Goal: Task Accomplishment & Management: Manage account settings

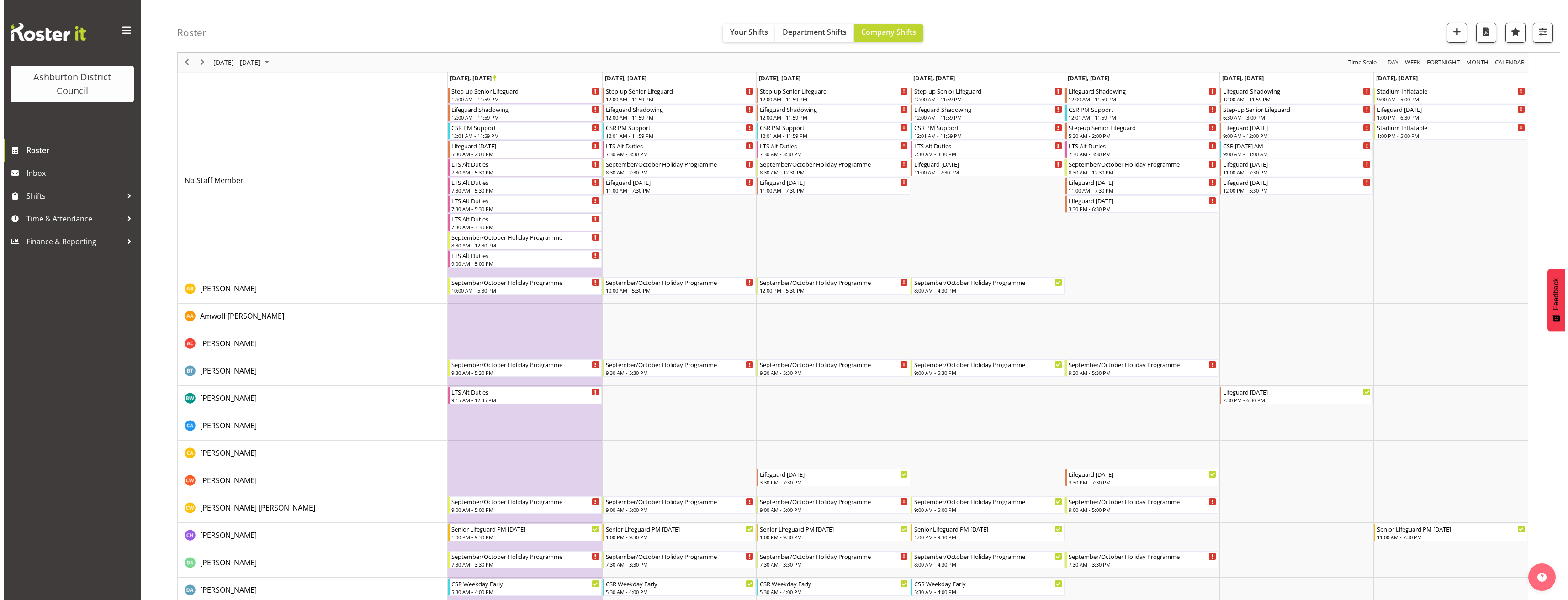
scroll to position [137, 0]
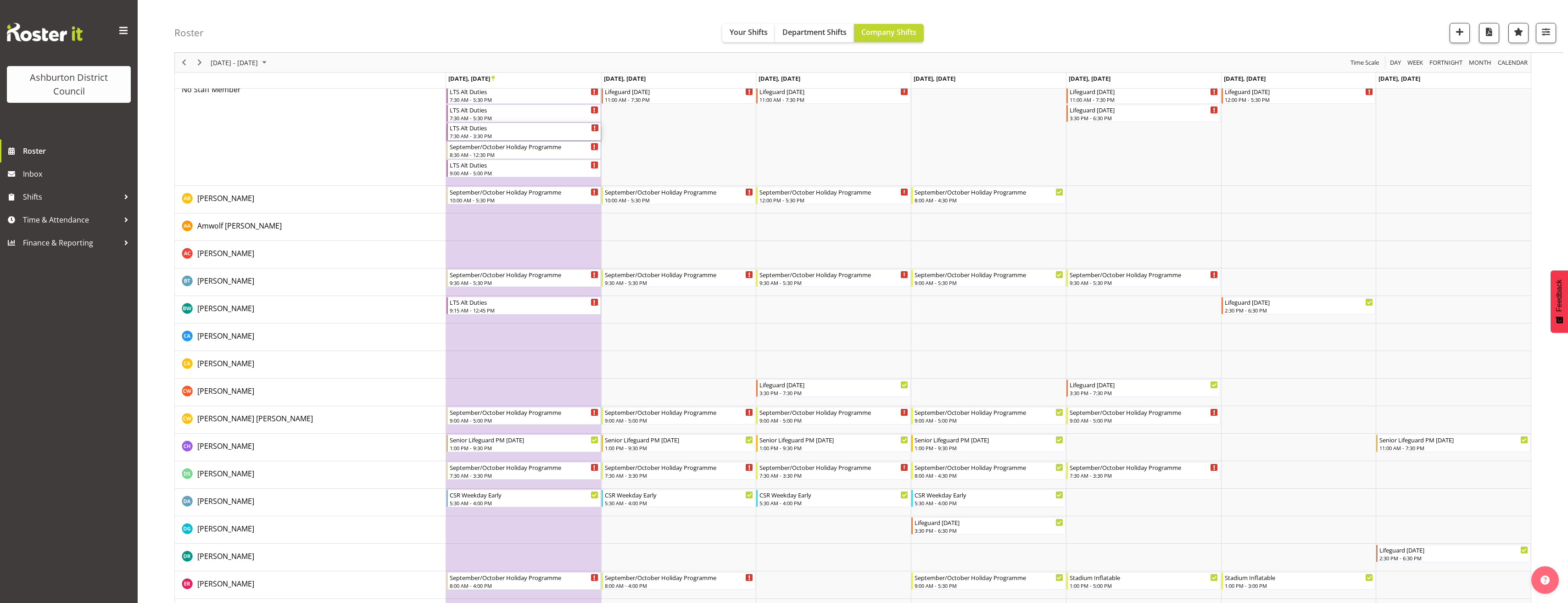
click at [499, 137] on div "7:30 AM - 3:30 PM" at bounding box center [525, 136] width 149 height 7
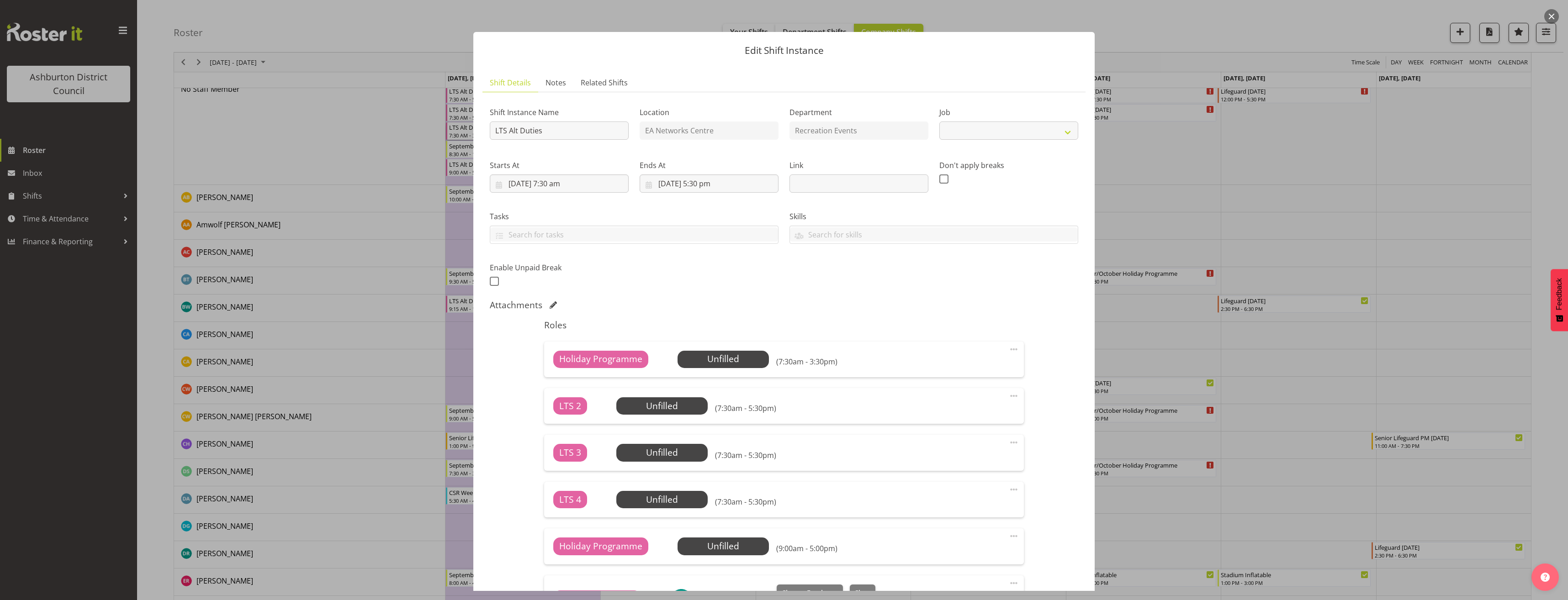
select select "10256"
click at [1245, 190] on div at bounding box center [784, 300] width 1568 height 600
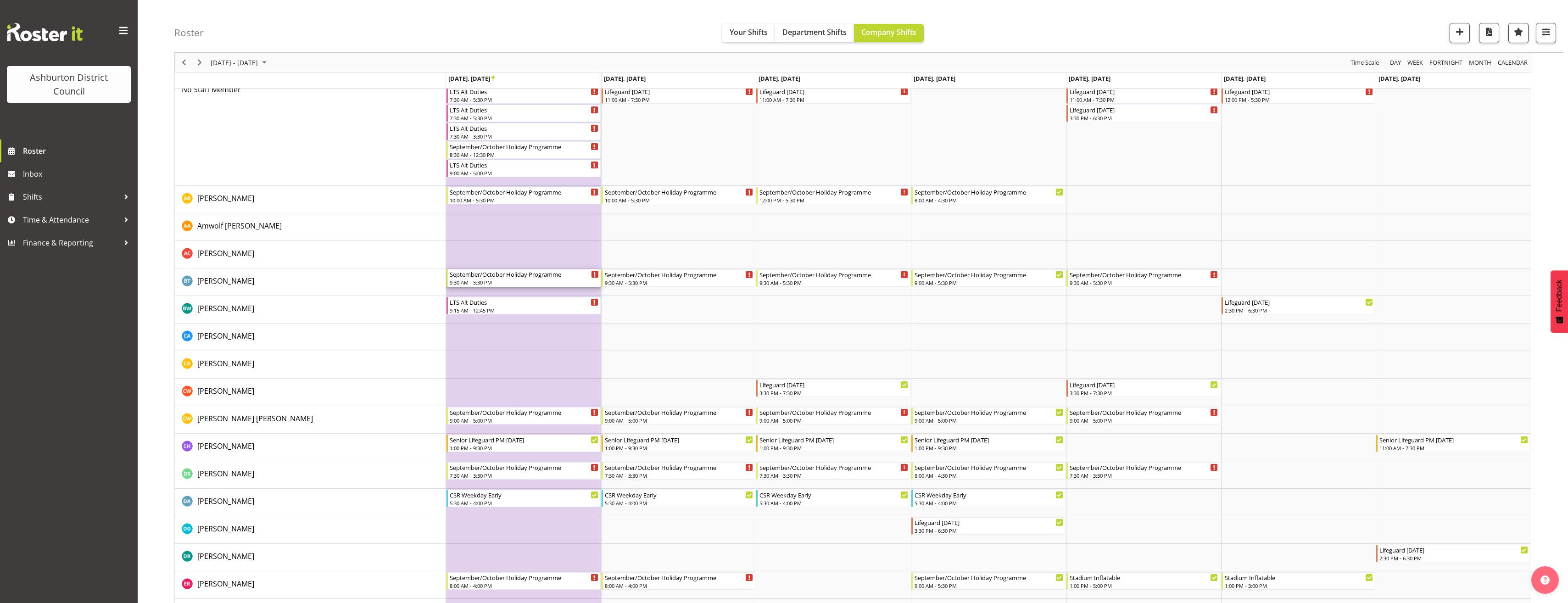
click at [507, 279] on div "September/October Holiday Programme 9:30 AM - 5:30 PM" at bounding box center [525, 278] width 149 height 18
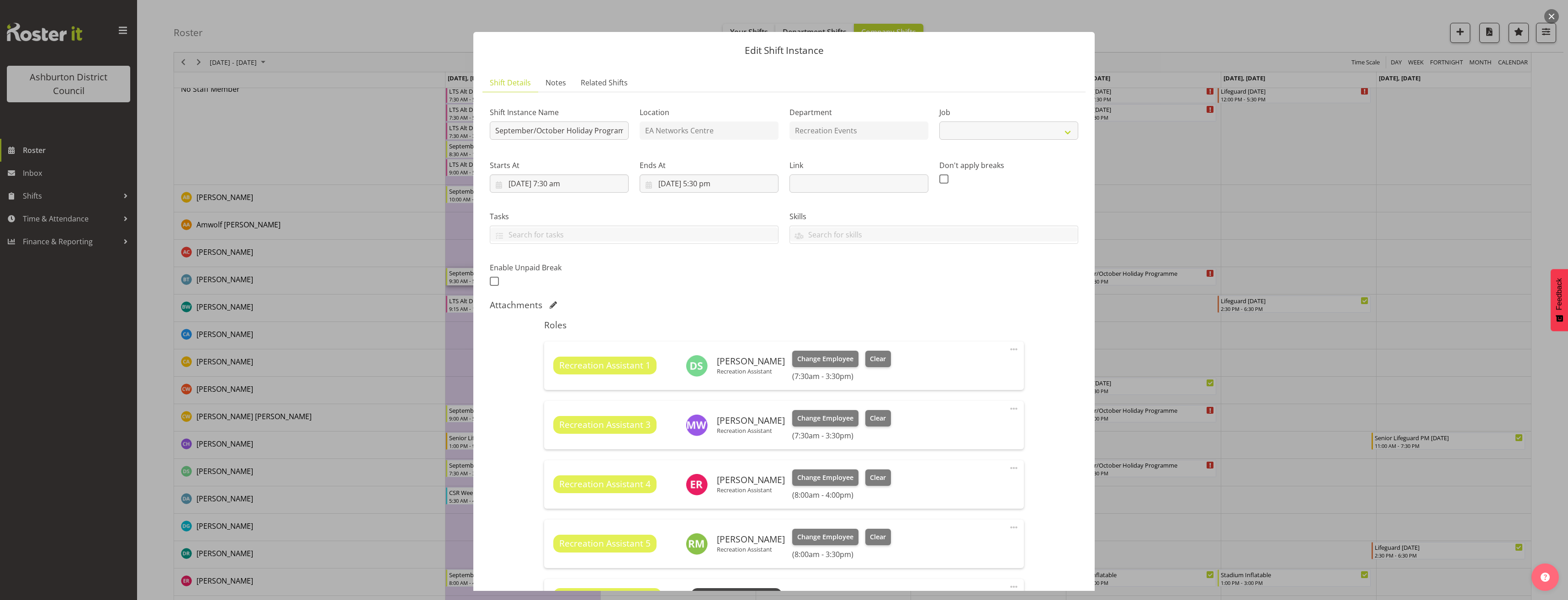
select select "4046"
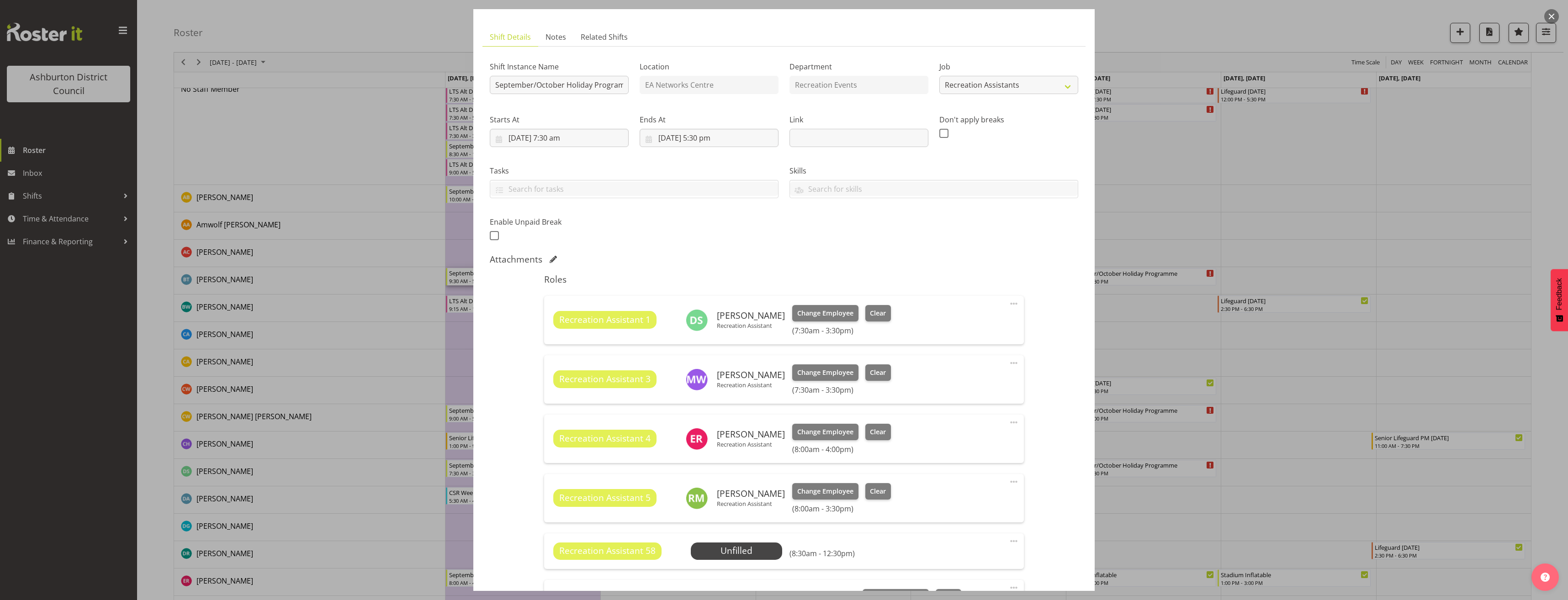
scroll to position [91, 0]
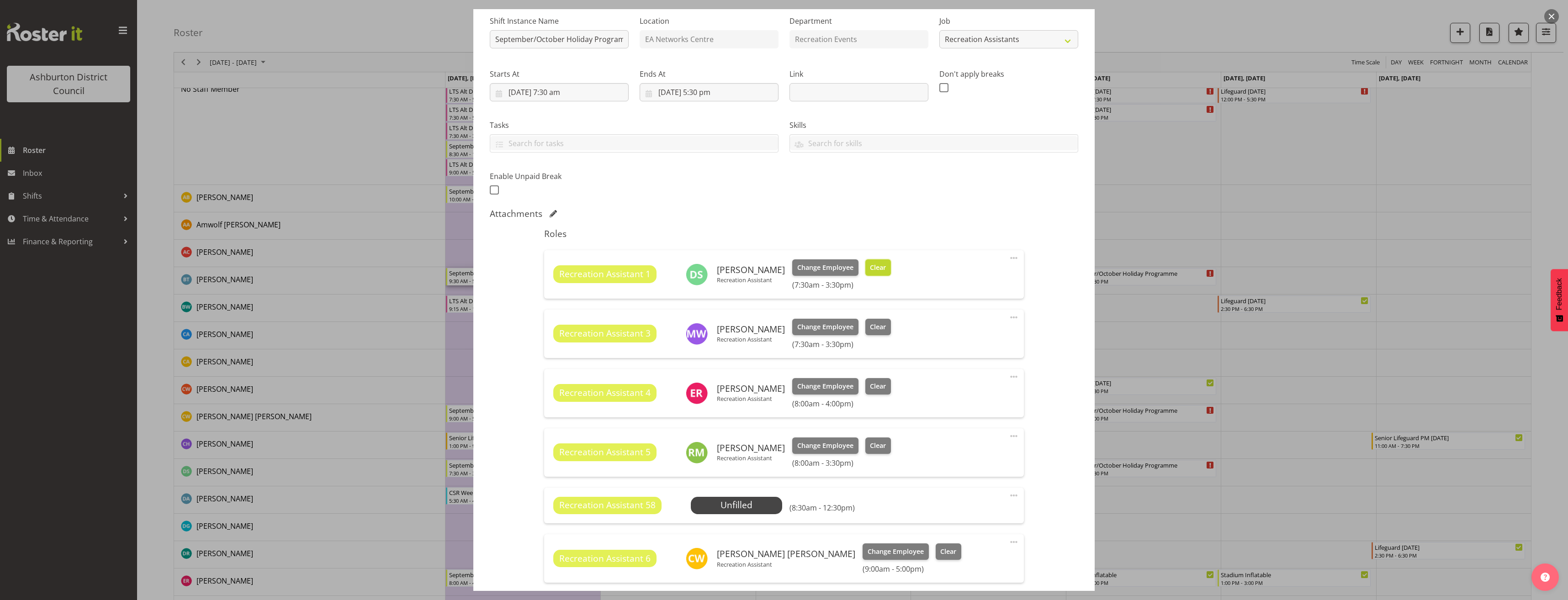
click at [873, 268] on span "Clear" at bounding box center [878, 268] width 16 height 10
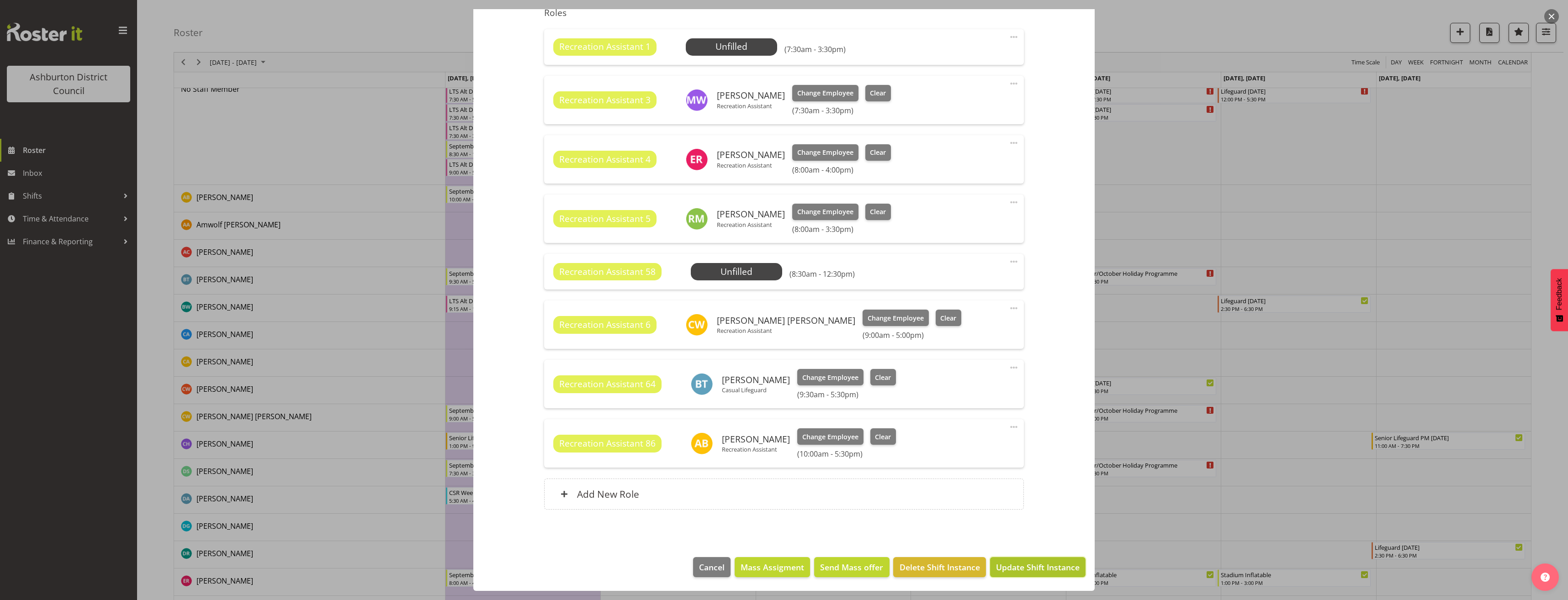
click at [1051, 571] on span "Update Shift Instance" at bounding box center [1037, 567] width 83 height 12
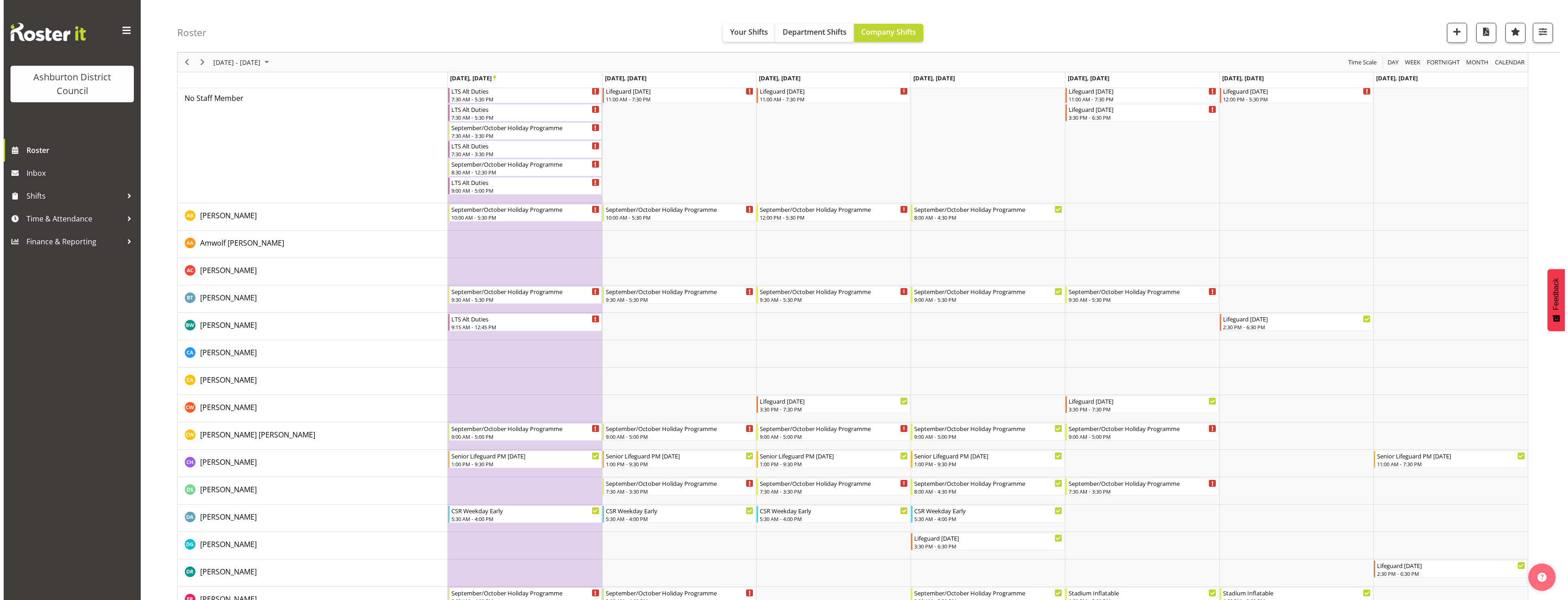
scroll to position [0, 0]
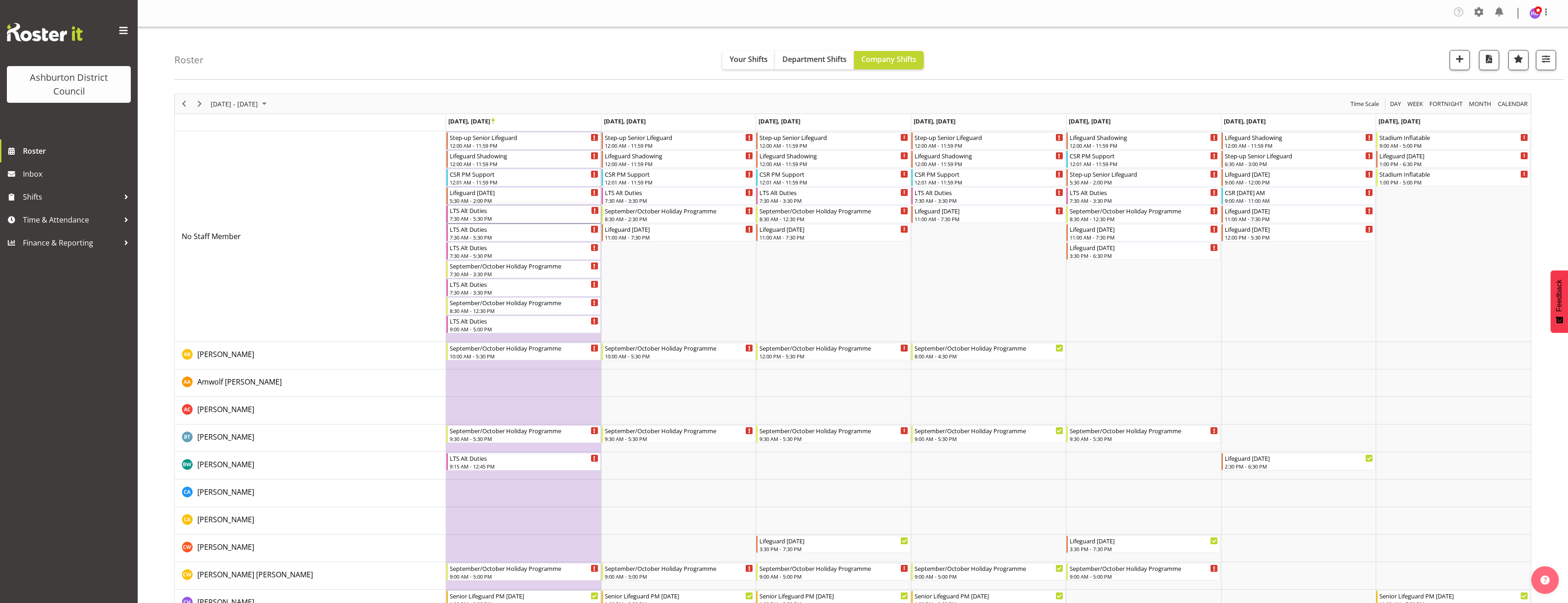
click at [508, 212] on div "LTS Alt Duties" at bounding box center [525, 210] width 149 height 9
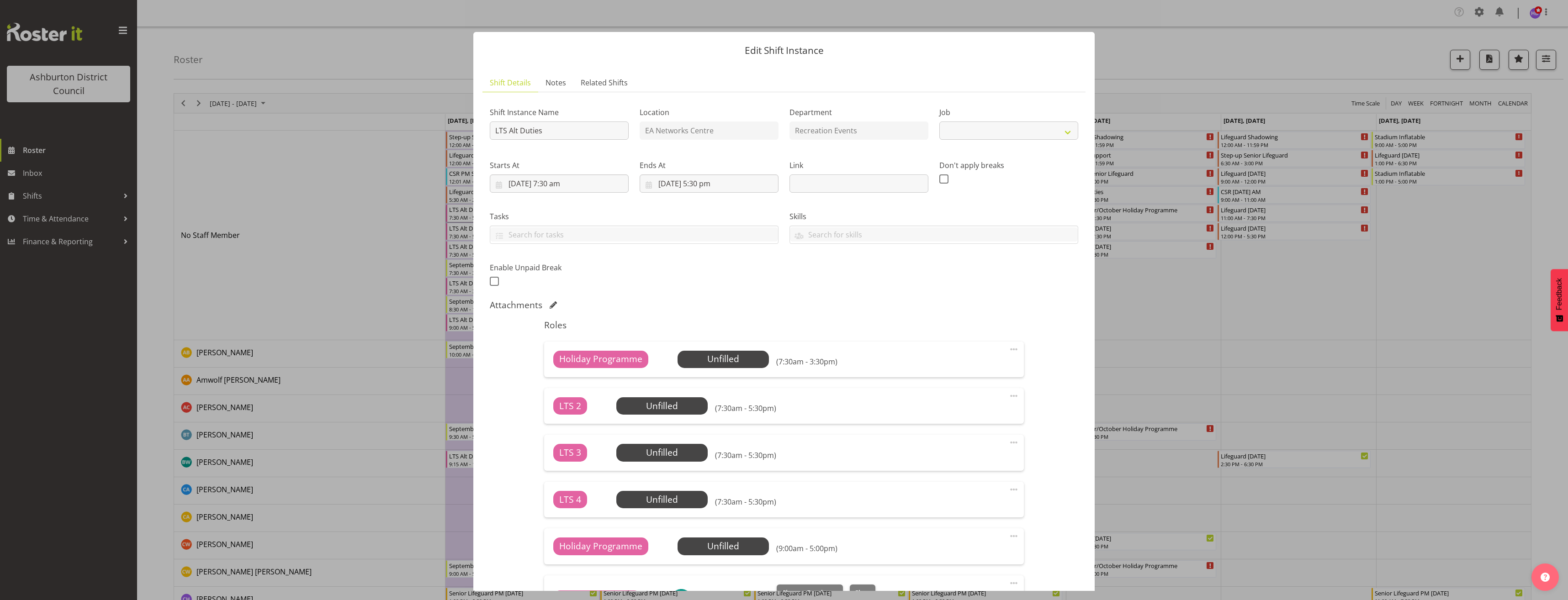
select select "10256"
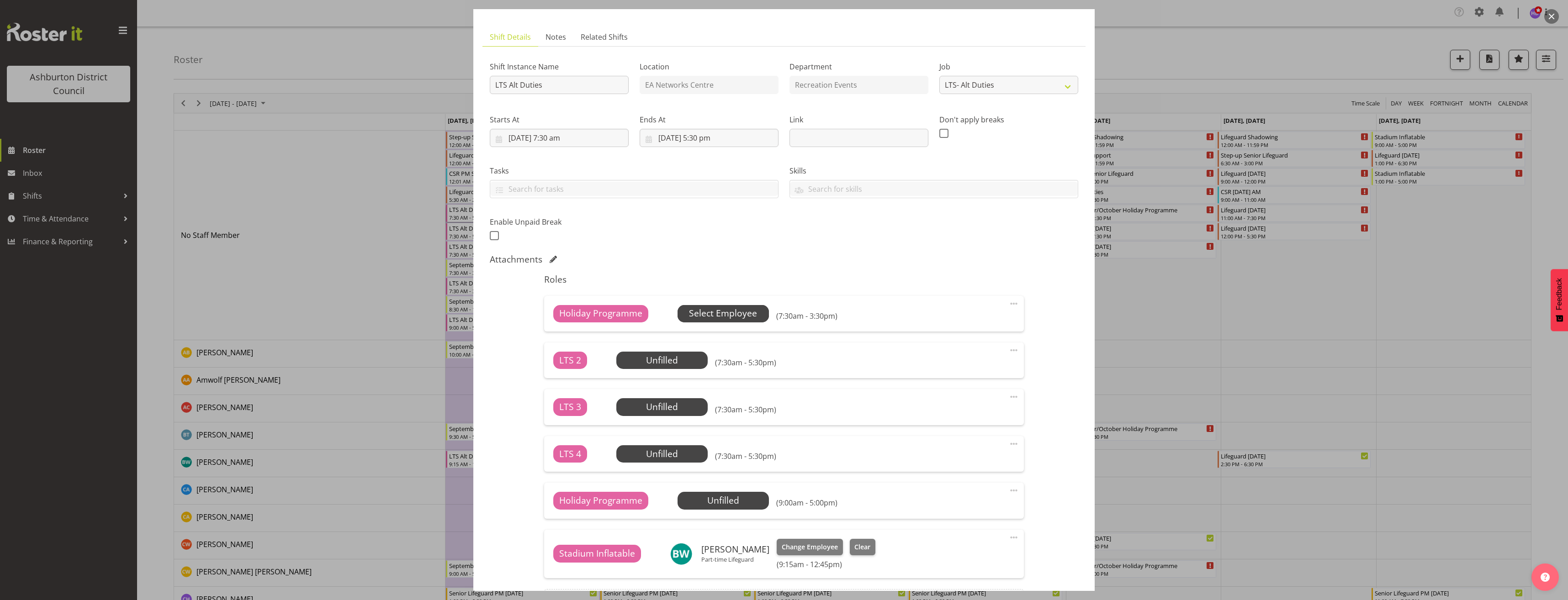
click at [694, 309] on span "Select Employee" at bounding box center [723, 313] width 68 height 13
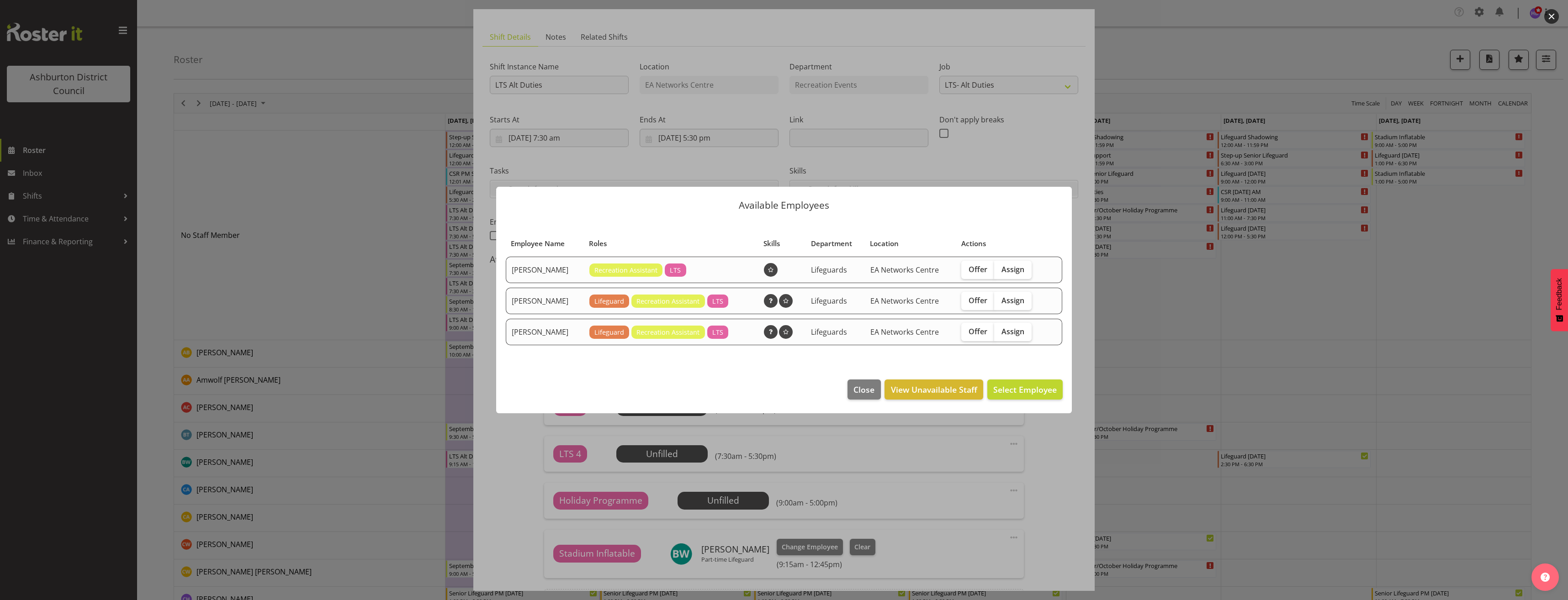
drag, startPoint x: 1012, startPoint y: 272, endPoint x: 1016, endPoint y: 281, distance: 9.8
click at [1012, 269] on span "Assign" at bounding box center [1013, 269] width 23 height 9
click at [1000, 269] on input "Assign" at bounding box center [997, 270] width 6 height 6
checkbox input "true"
click at [1029, 395] on span "Assign [PERSON_NAME]" at bounding box center [1010, 389] width 93 height 11
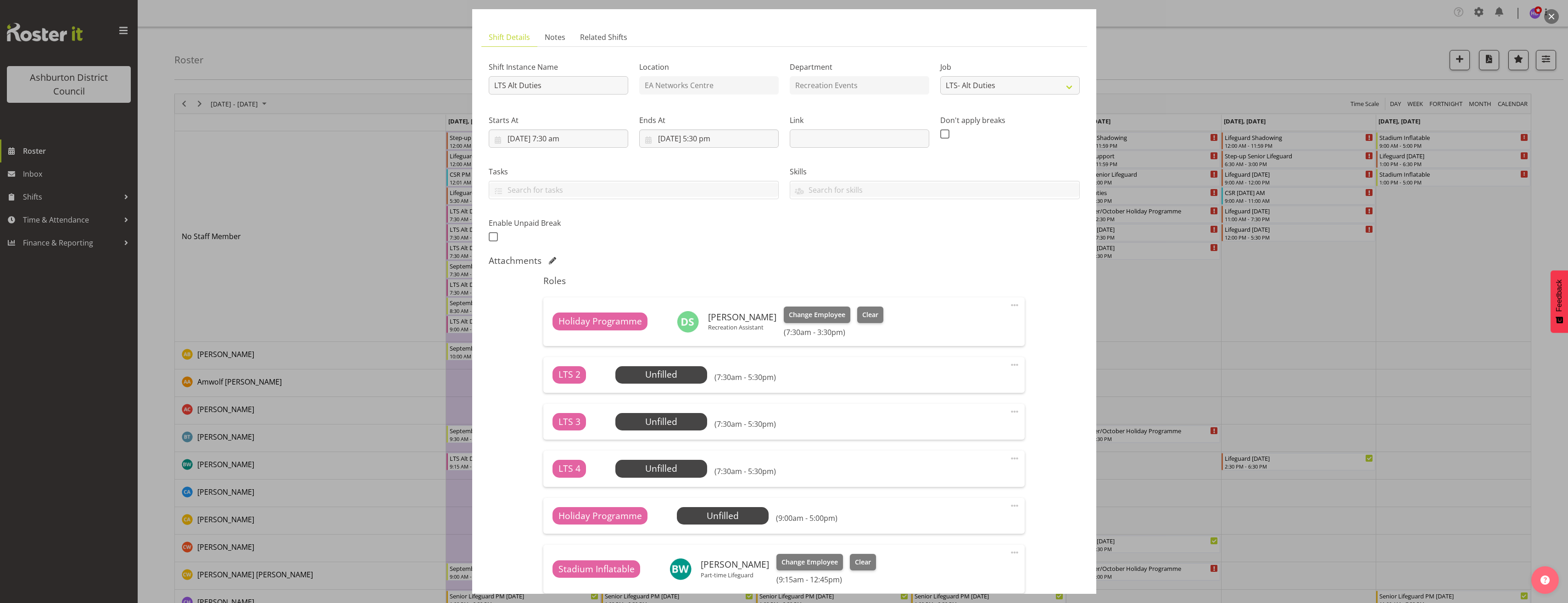
scroll to position [138, 0]
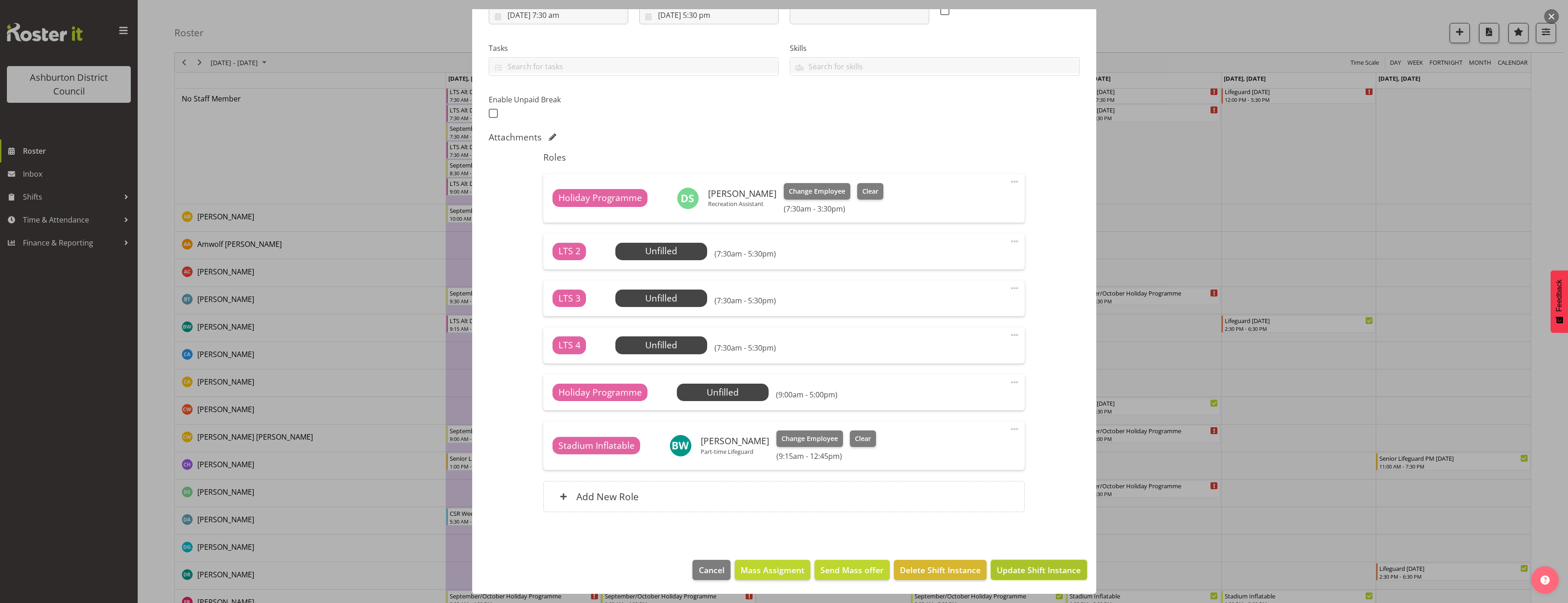
click at [1067, 573] on span "Update Shift Instance" at bounding box center [1038, 570] width 84 height 12
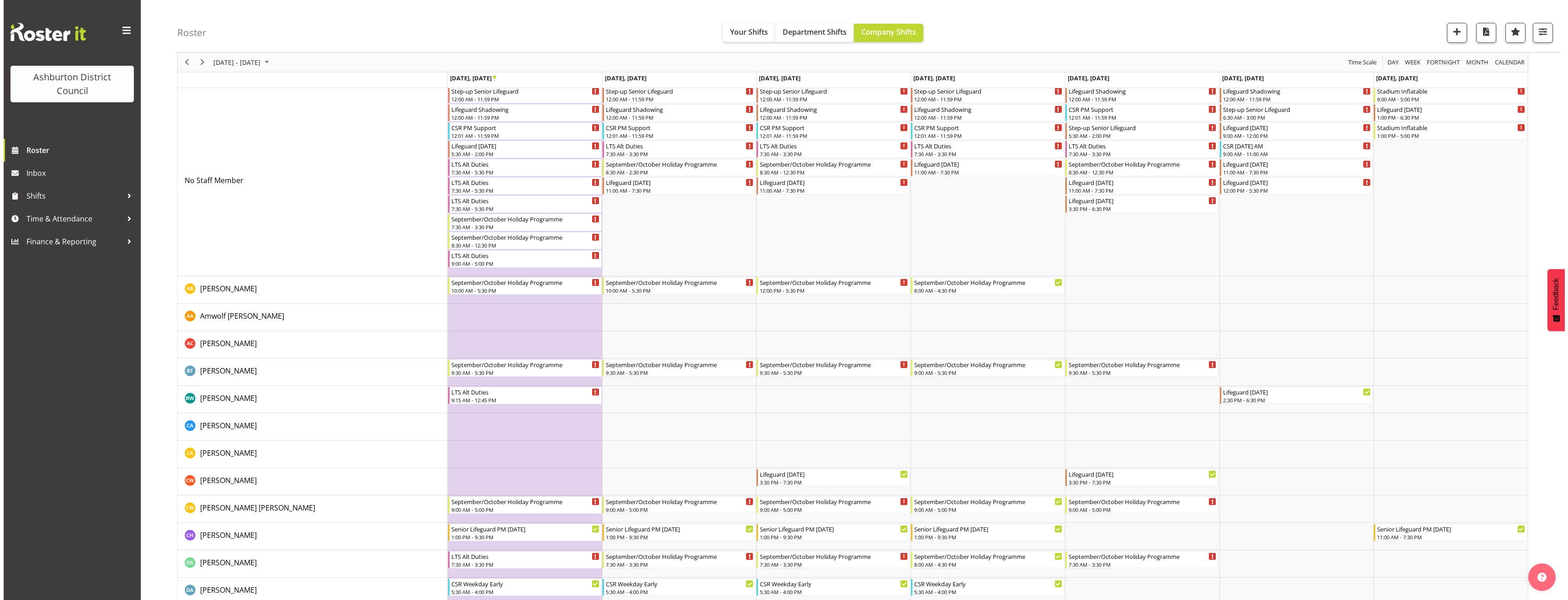
scroll to position [0, 0]
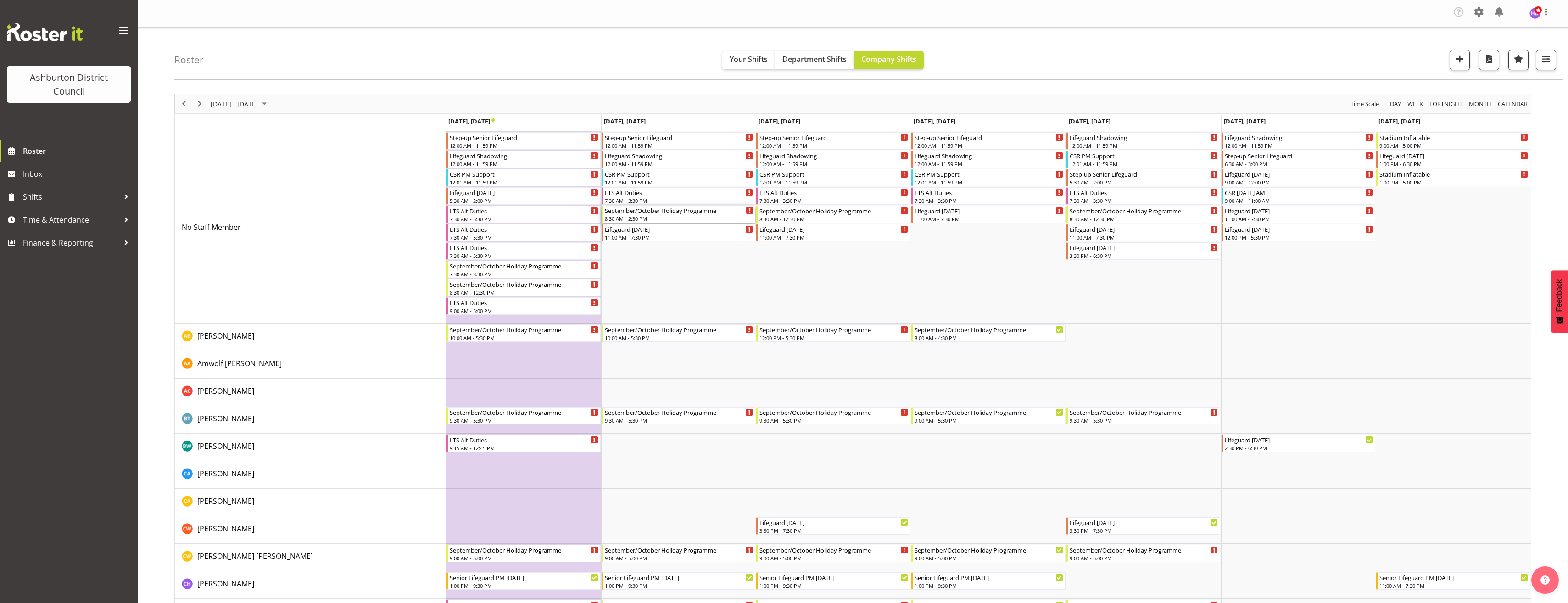
click at [652, 220] on div "8:30 AM - 2:30 PM" at bounding box center [679, 218] width 149 height 7
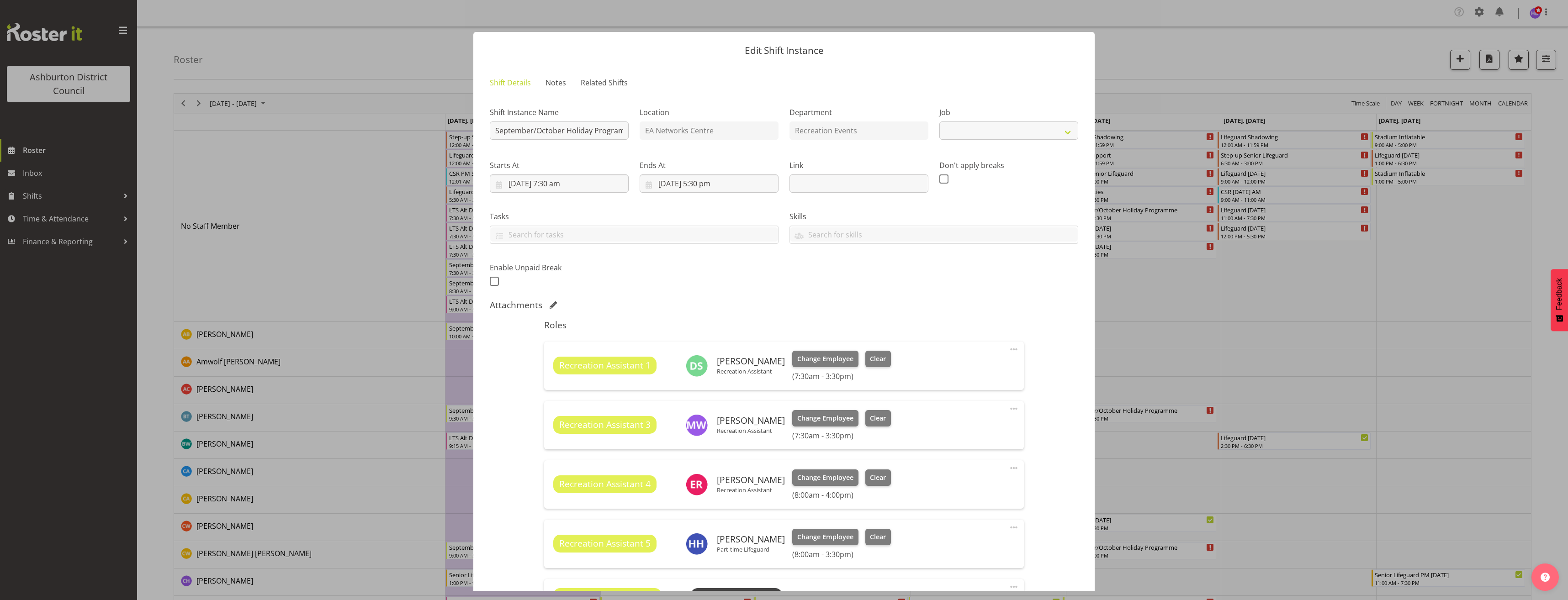
select select "4046"
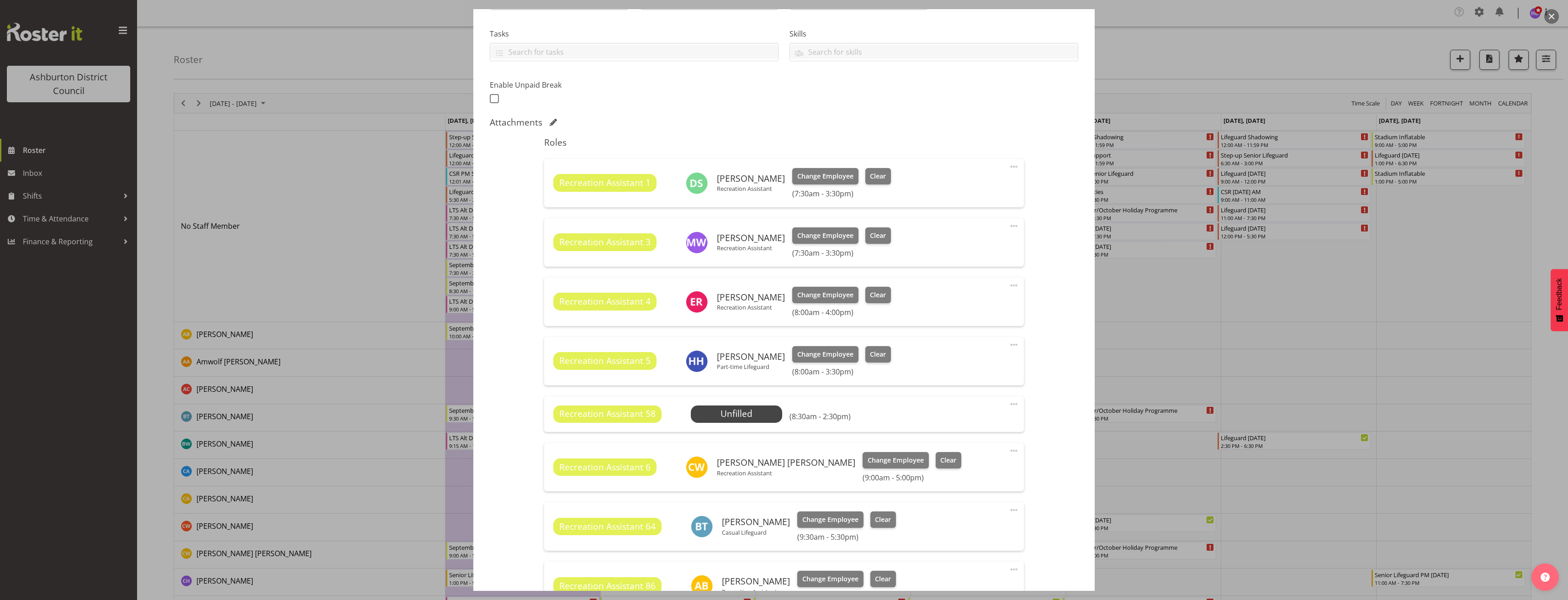
scroll to position [228, 0]
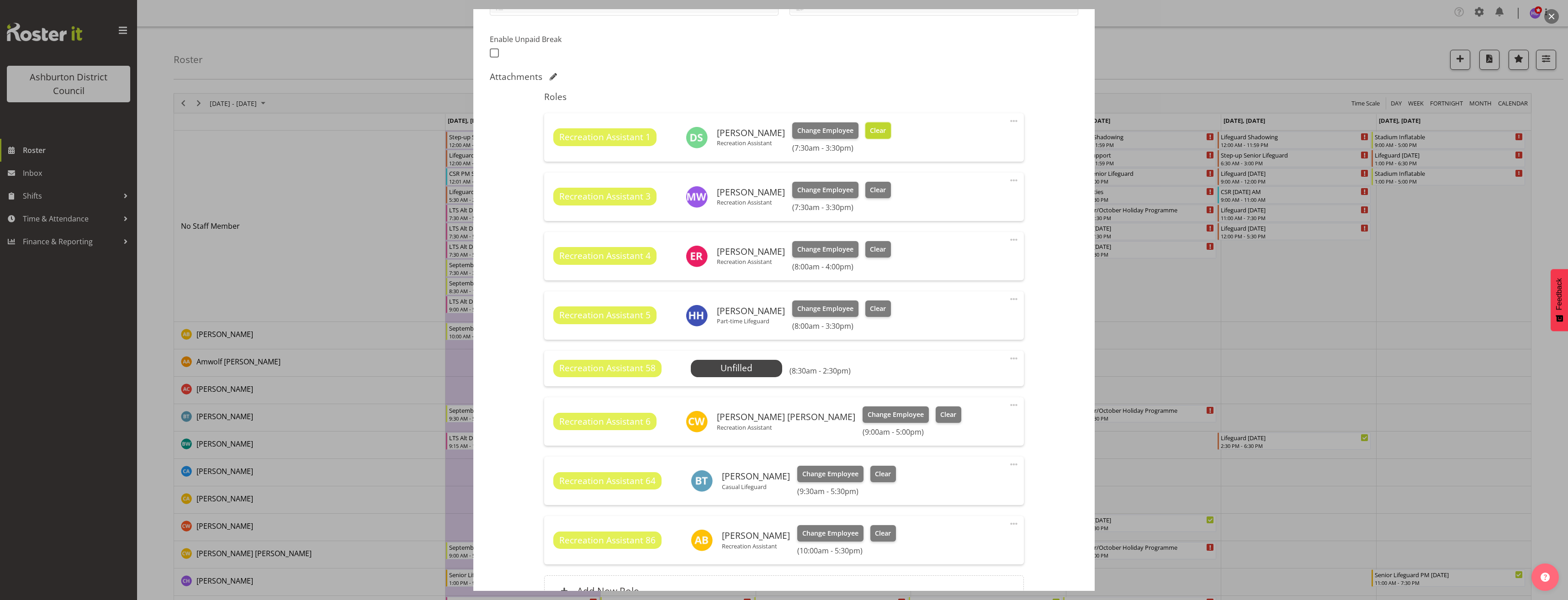
click at [866, 127] on button "Clear" at bounding box center [878, 130] width 26 height 16
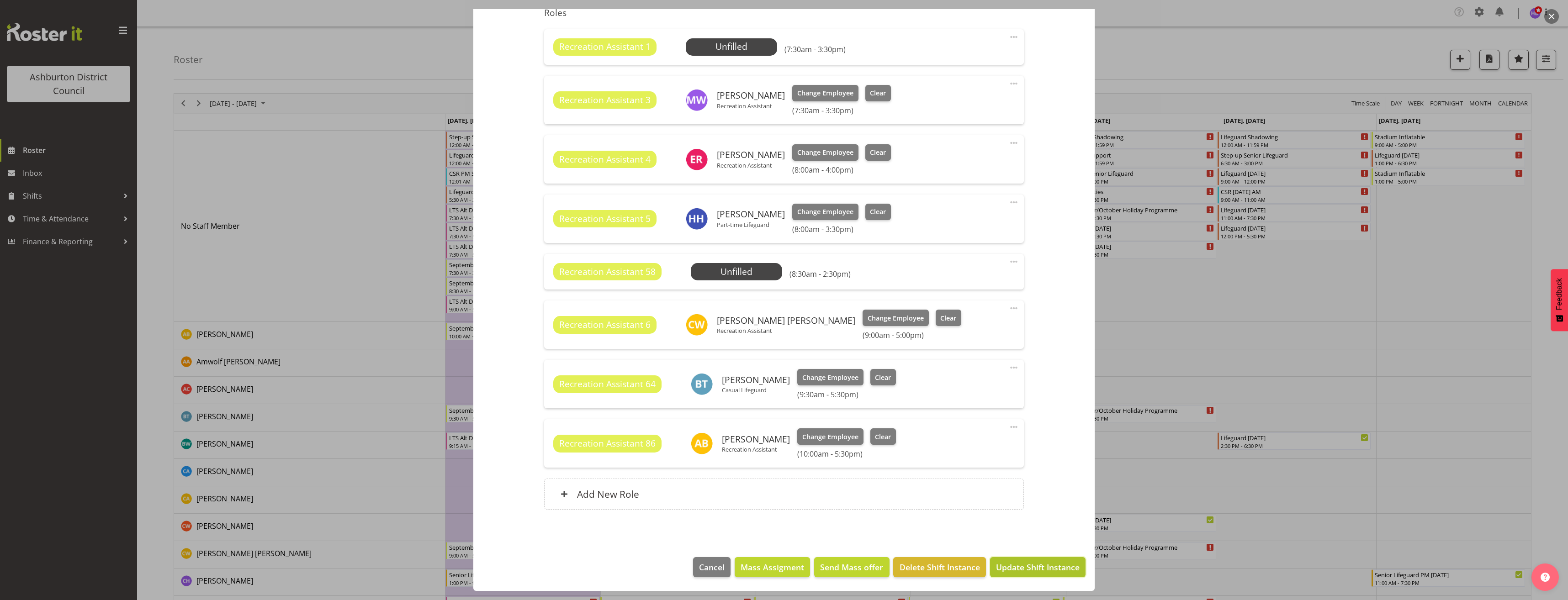
click at [1015, 570] on span "Update Shift Instance" at bounding box center [1037, 567] width 83 height 12
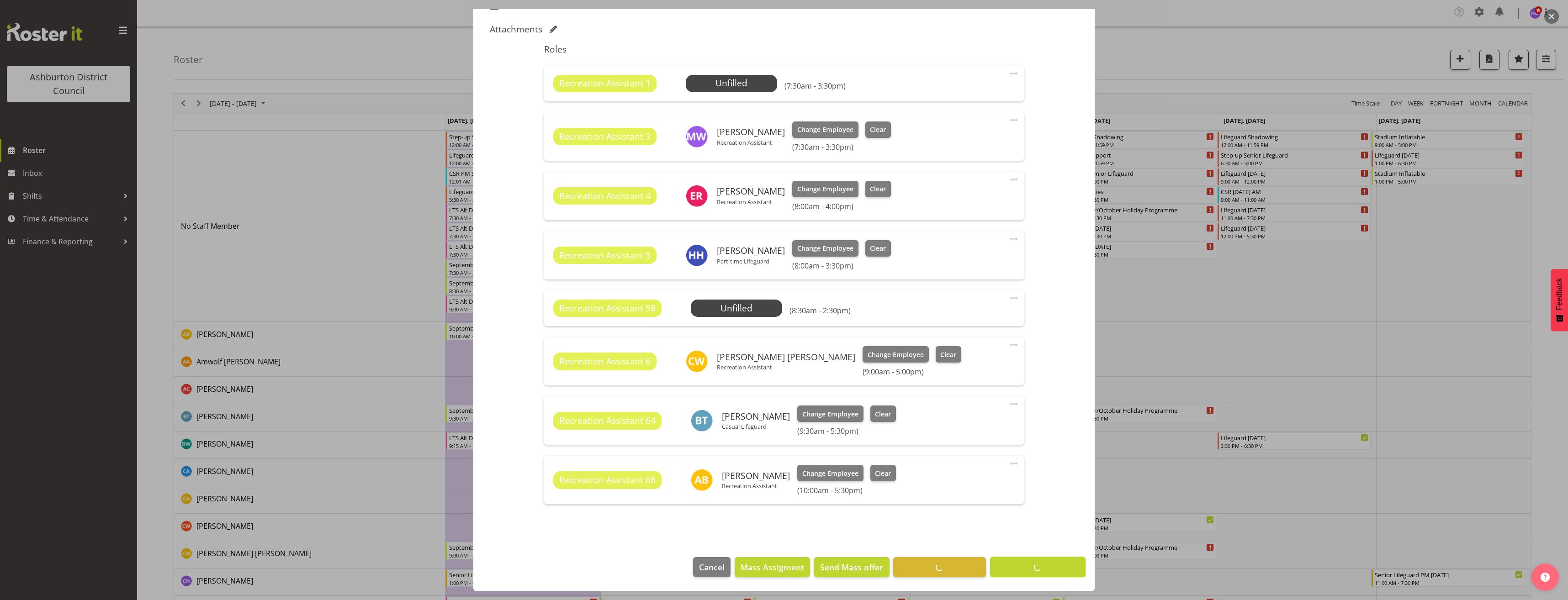
scroll to position [276, 0]
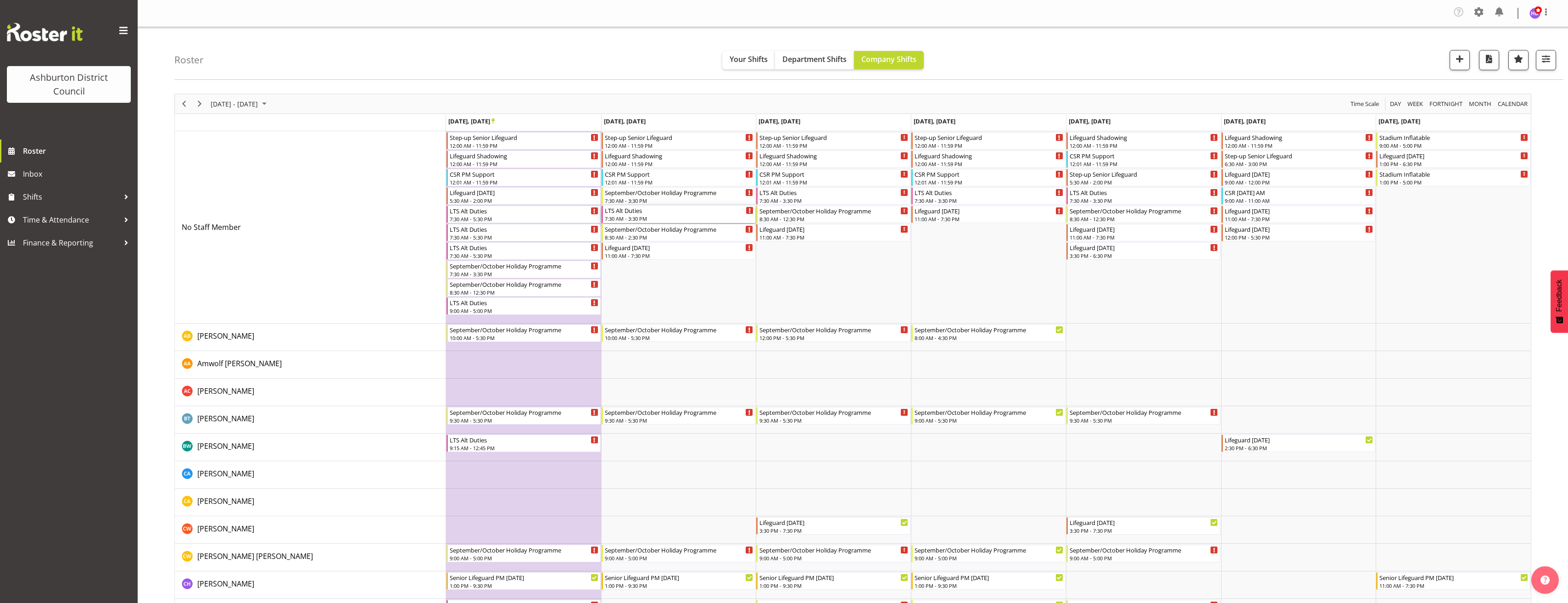
click at [652, 210] on div "LTS Alt Duties" at bounding box center [679, 210] width 149 height 9
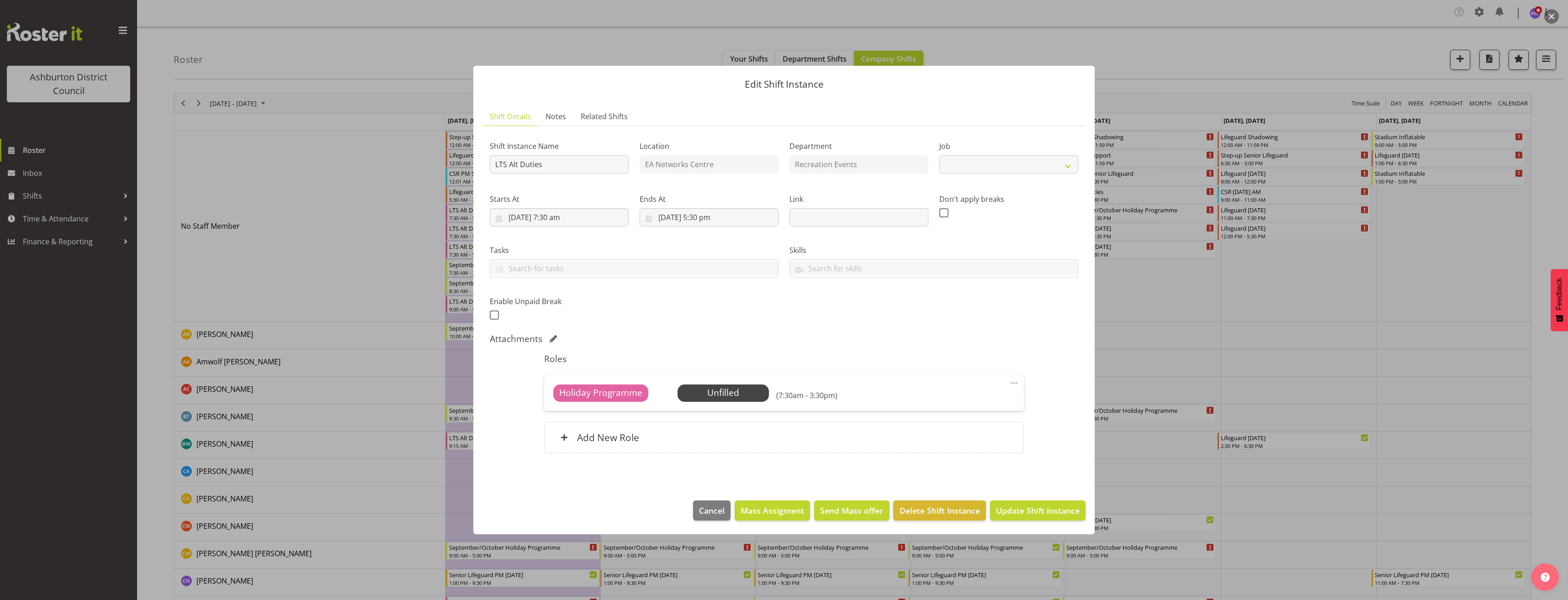
select select "10256"
click at [736, 392] on span "Select Employee" at bounding box center [723, 393] width 68 height 13
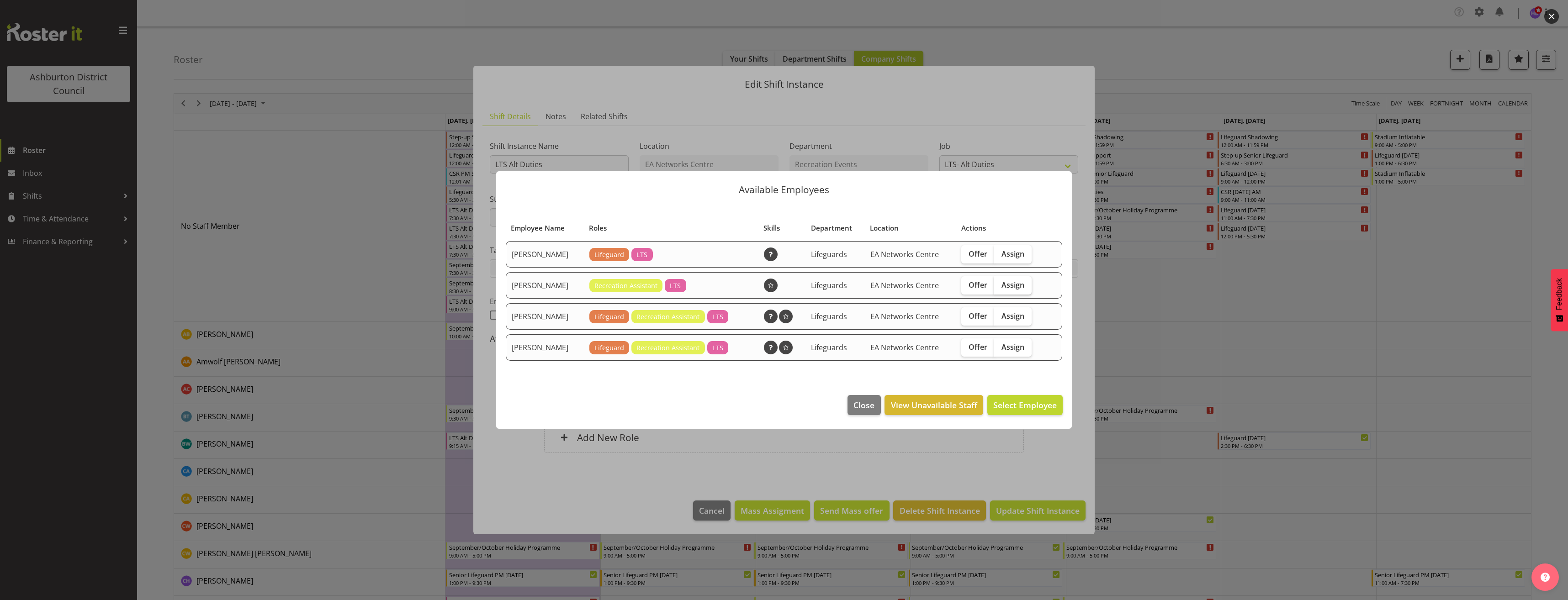
click at [1018, 288] on span "Assign" at bounding box center [1013, 285] width 23 height 9
click at [1000, 288] on input "Assign" at bounding box center [997, 285] width 6 height 6
checkbox input "true"
click at [1023, 411] on button "Assign [PERSON_NAME]" at bounding box center [1010, 405] width 104 height 20
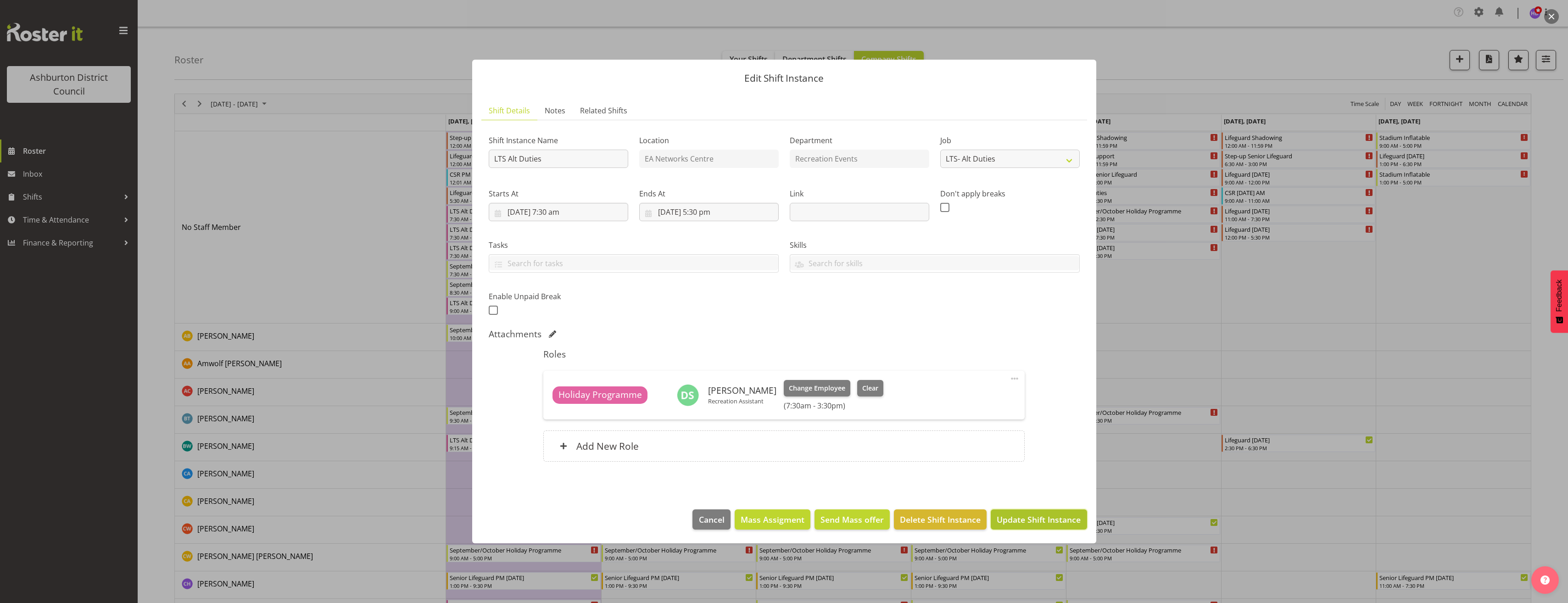
click at [1059, 523] on span "Update Shift Instance" at bounding box center [1038, 520] width 84 height 12
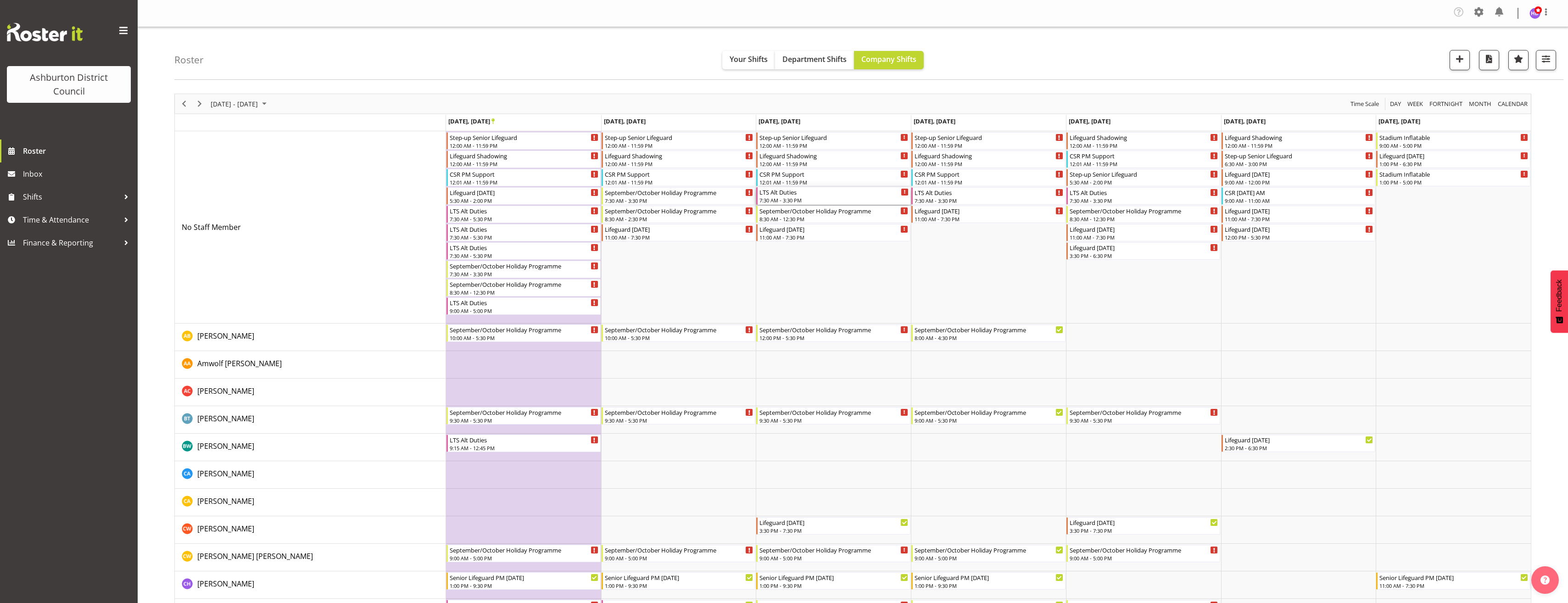
click at [803, 198] on div "7:30 AM - 3:30 PM" at bounding box center [834, 200] width 149 height 7
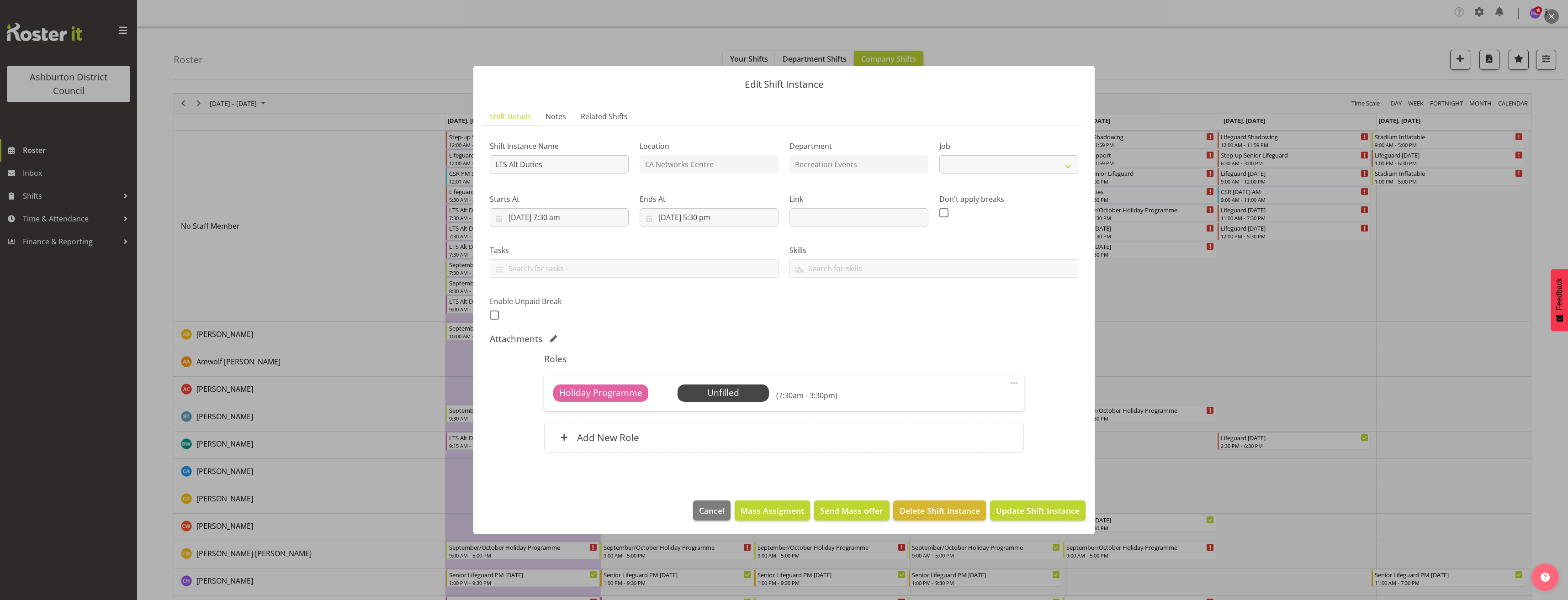
select select "10256"
click at [1012, 385] on span at bounding box center [1014, 383] width 11 height 11
click at [998, 403] on link "Edit" at bounding box center [975, 405] width 88 height 16
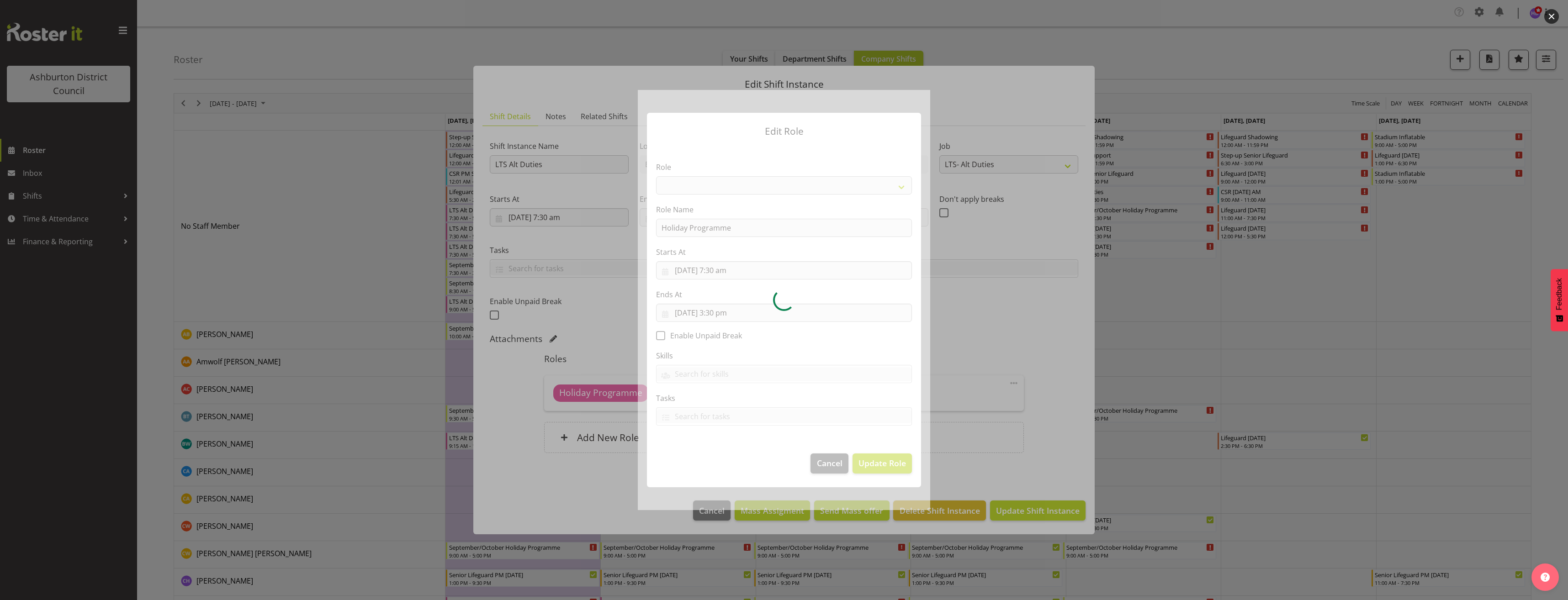
select select "1496"
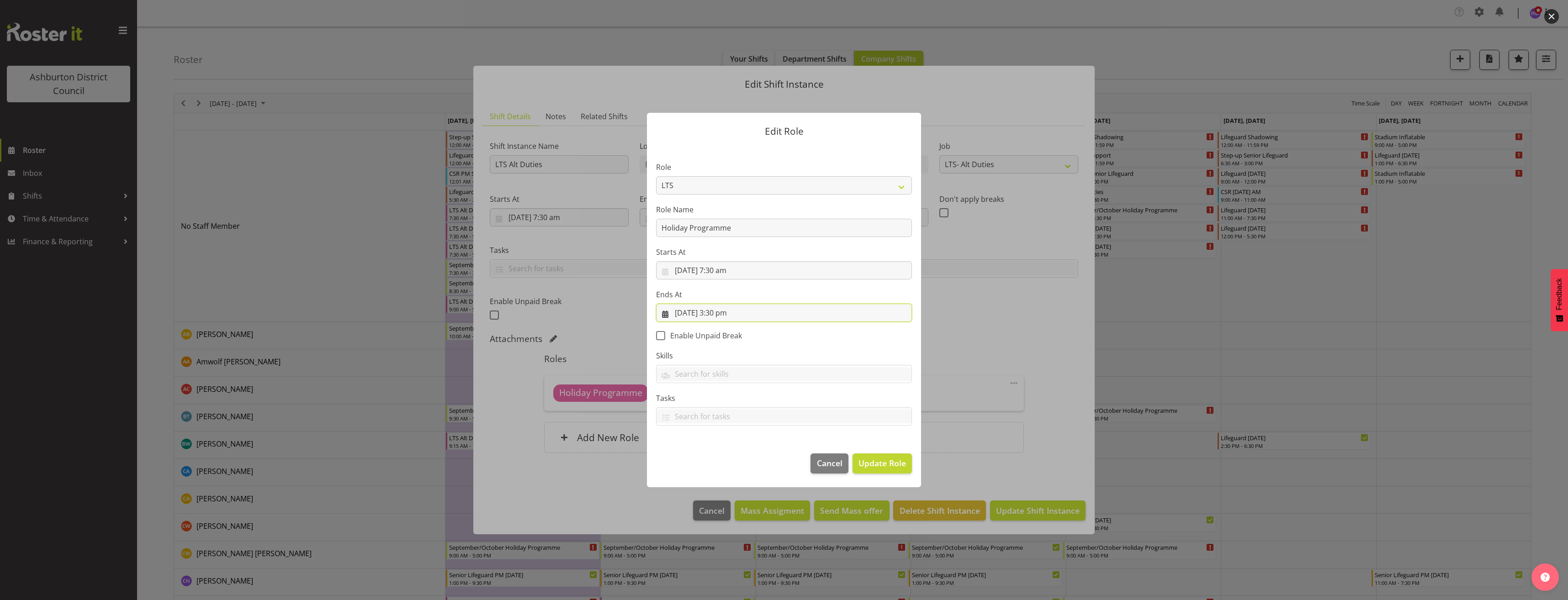
click at [718, 317] on input "[DATE] 3:30 pm" at bounding box center [784, 313] width 256 height 18
click at [726, 505] on select "00 01 02 03 04 05 06 07 08 09 10 11 12 13 14 15 16 17 18 19 20 21 22 23" at bounding box center [729, 507] width 21 height 18
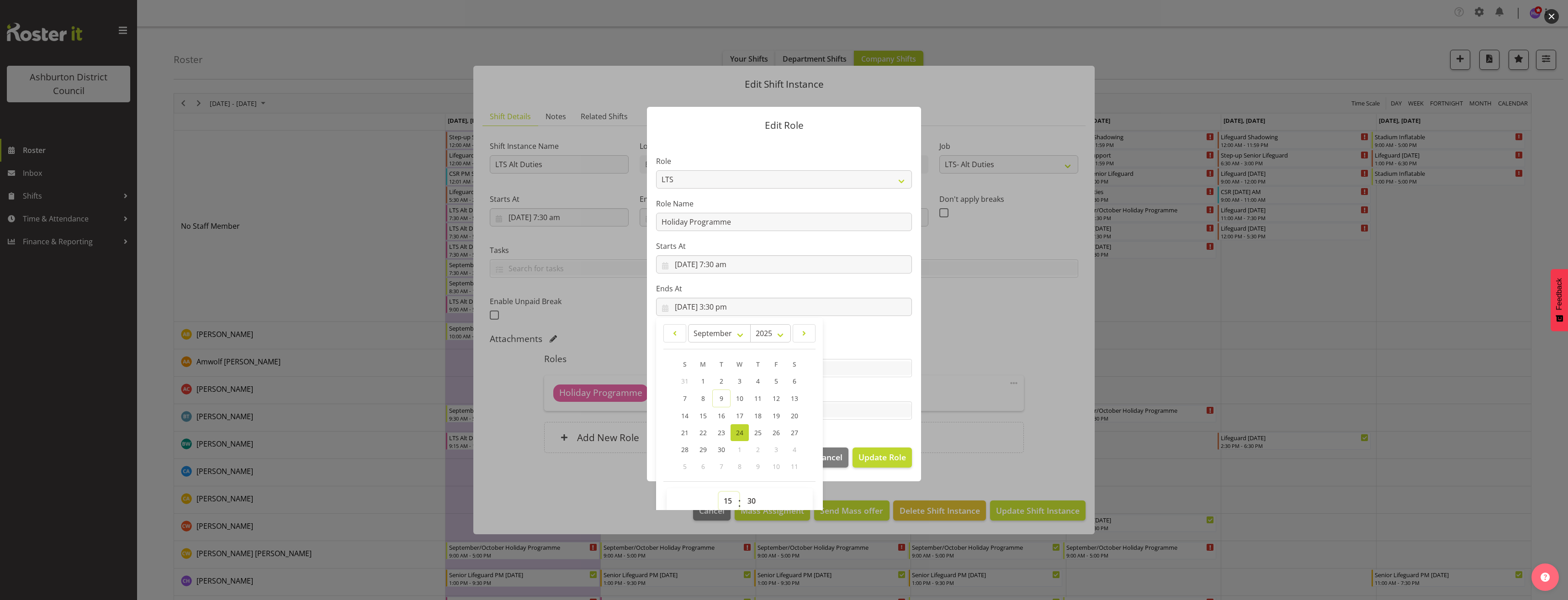
select select "13"
type input "[DATE] 1:30 pm"
click at [859, 442] on footer "Cancel Update Role" at bounding box center [784, 460] width 274 height 43
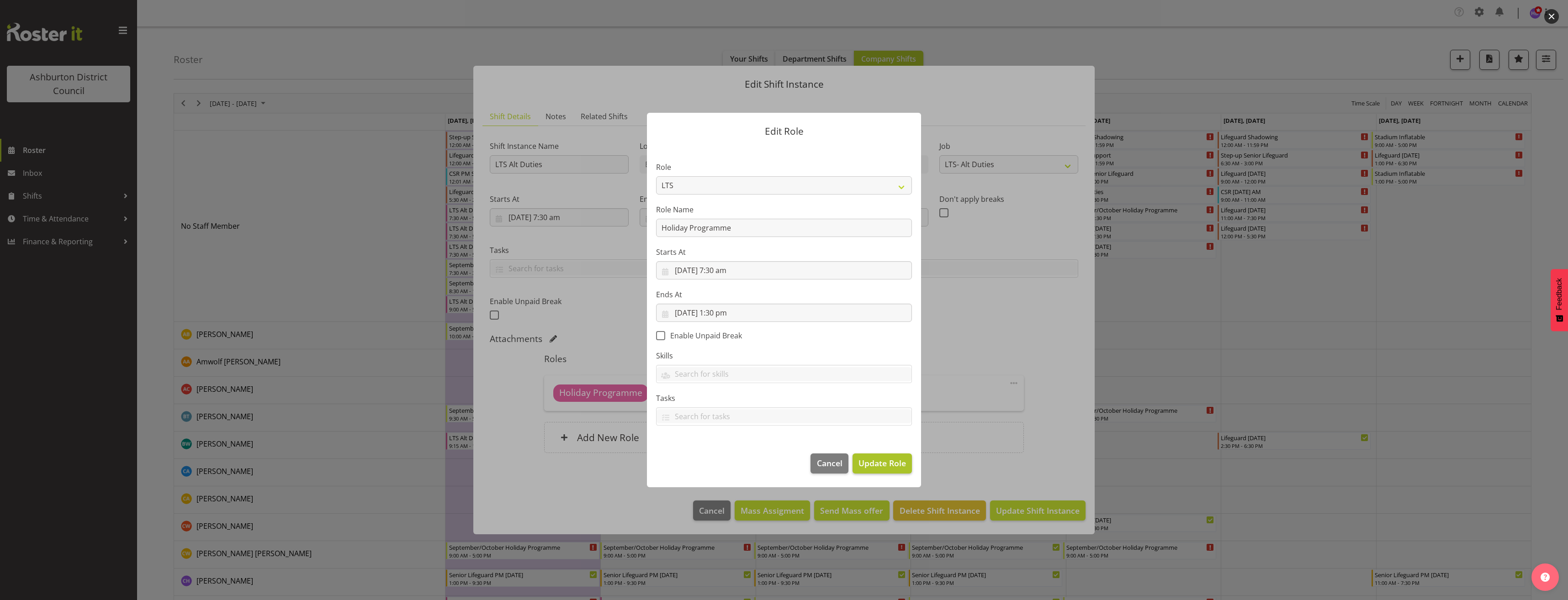
scroll to position [0, 0]
click at [880, 461] on span "Update Role" at bounding box center [882, 463] width 47 height 12
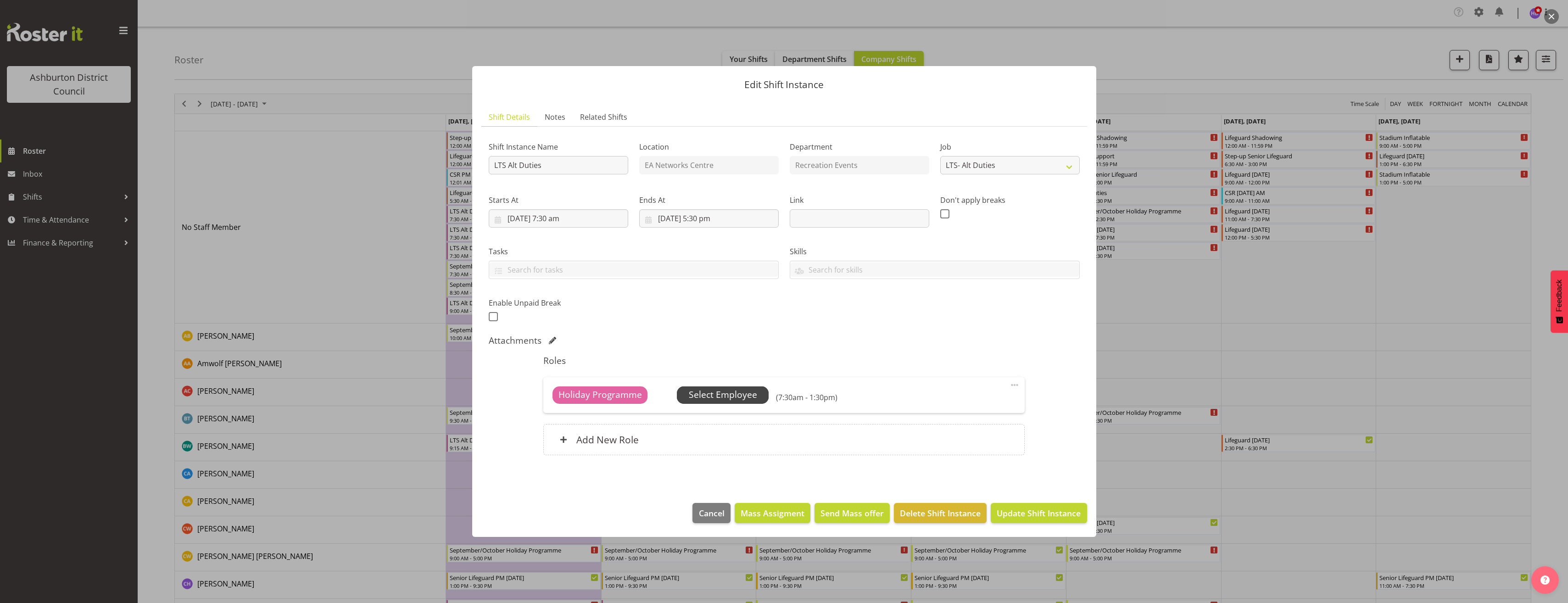
click at [751, 390] on span "Select Employee" at bounding box center [723, 395] width 68 height 13
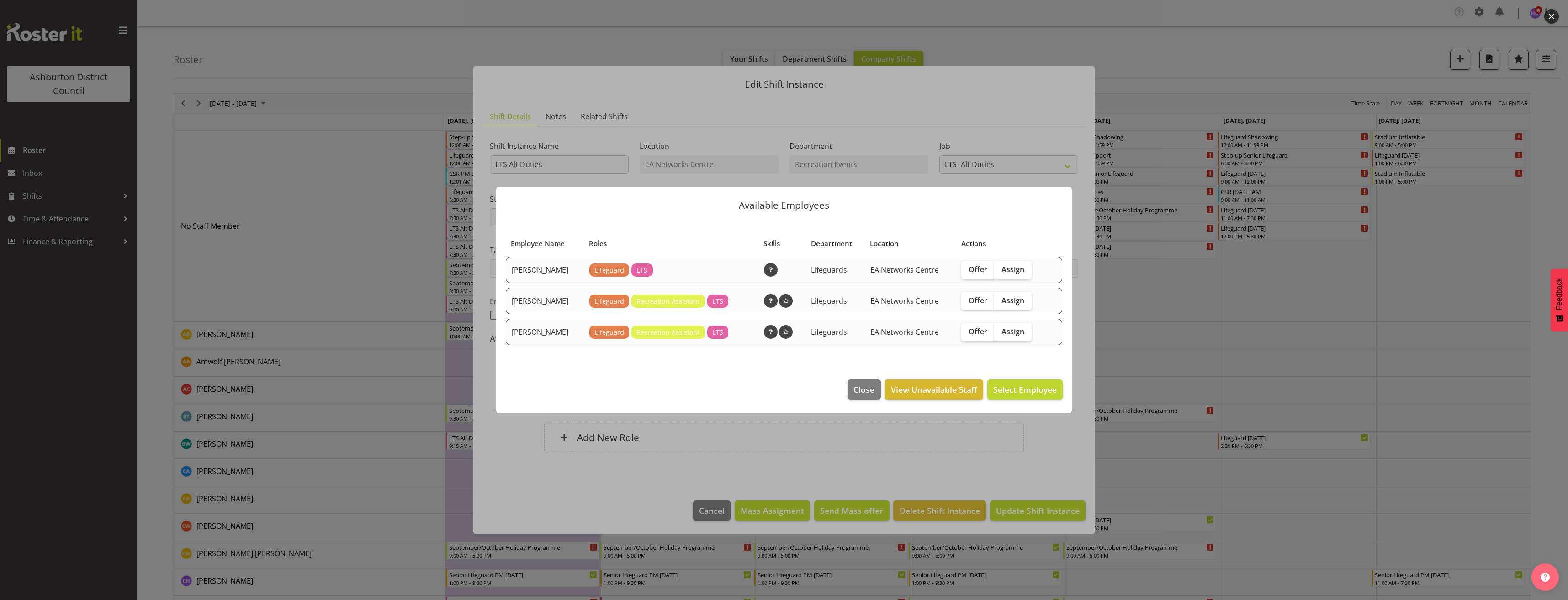
click at [1063, 455] on div at bounding box center [784, 300] width 1568 height 600
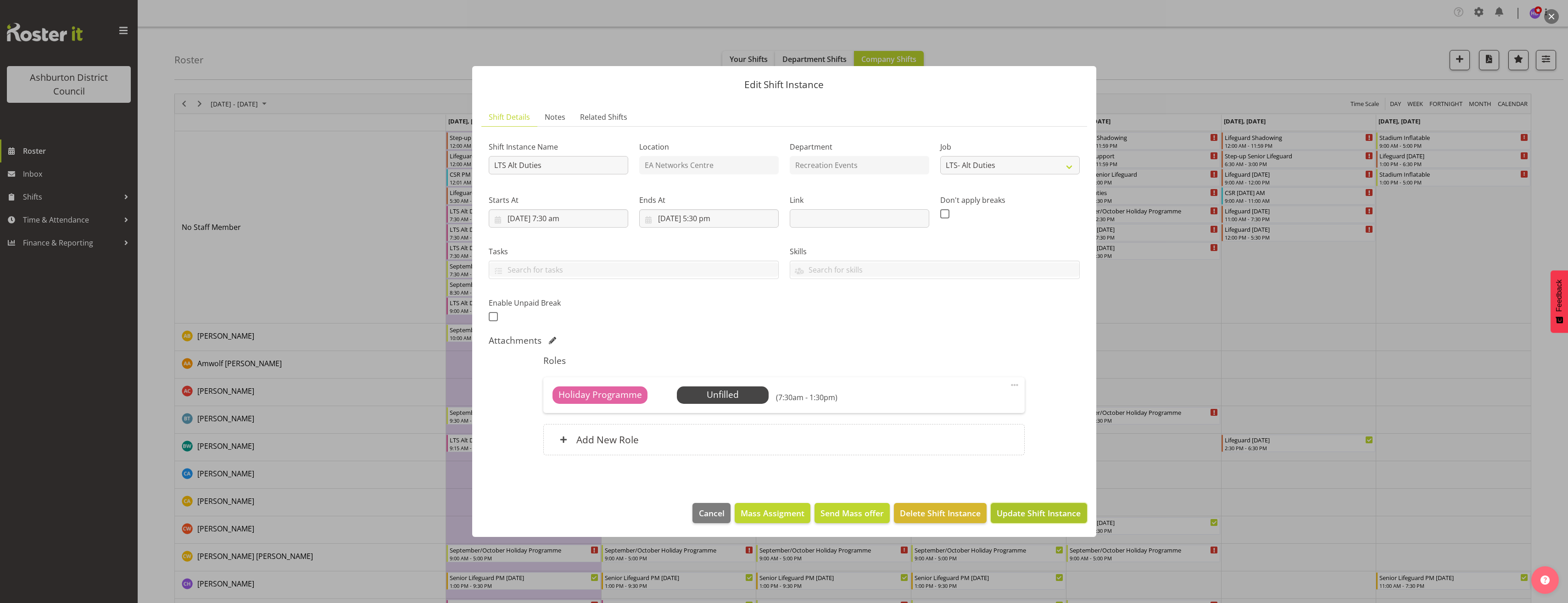
click at [1055, 509] on span "Update Shift Instance" at bounding box center [1038, 513] width 84 height 12
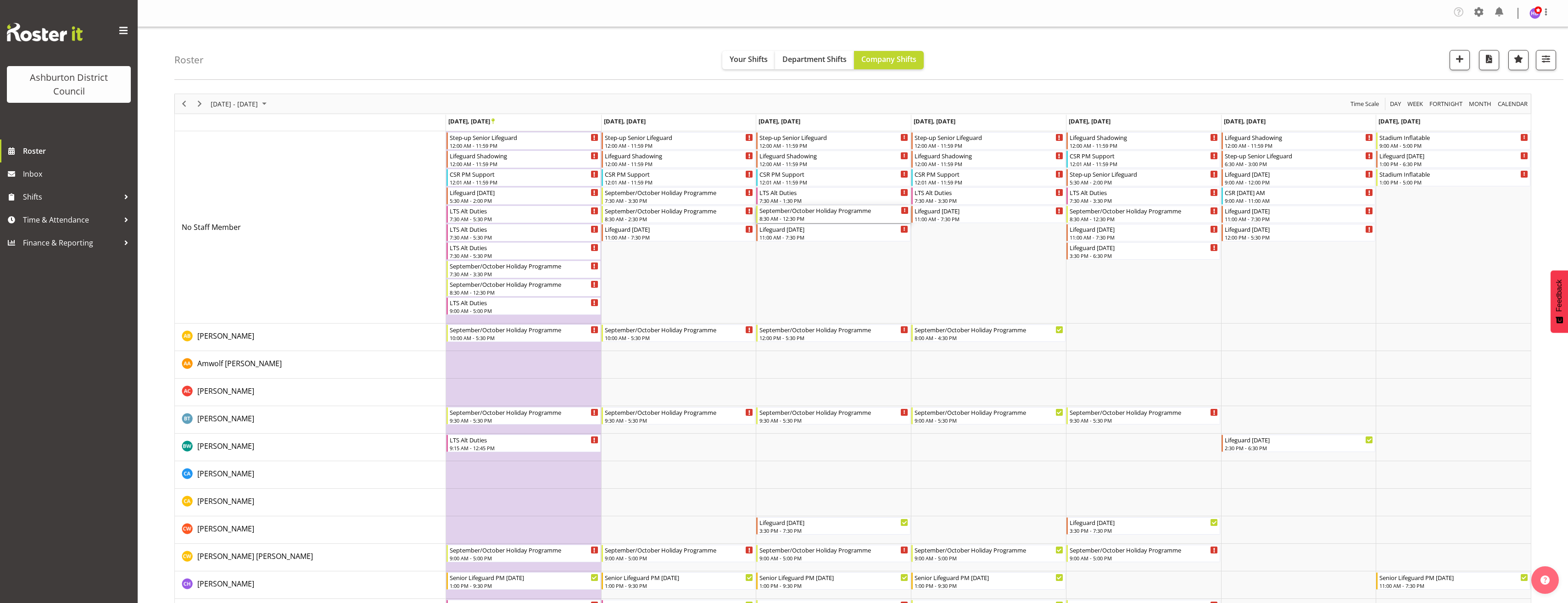
click at [828, 212] on div "September/October Holiday Programme" at bounding box center [834, 210] width 149 height 9
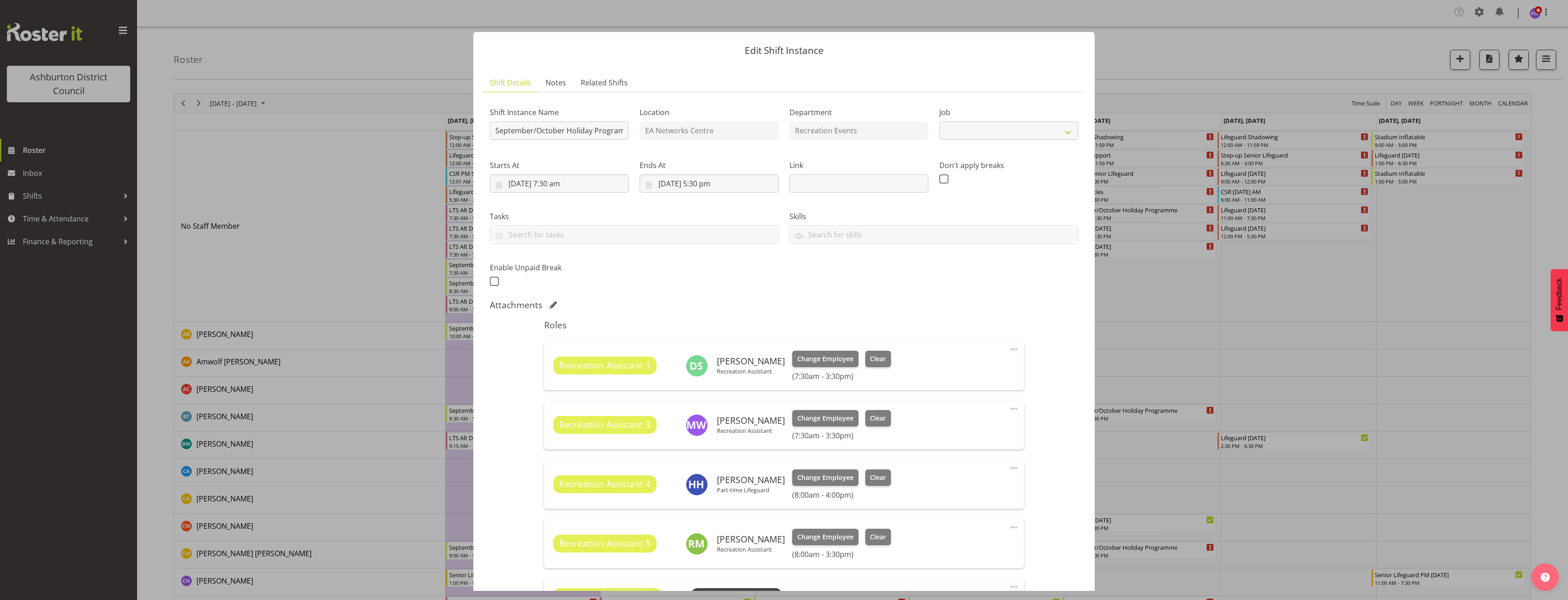
select select "4046"
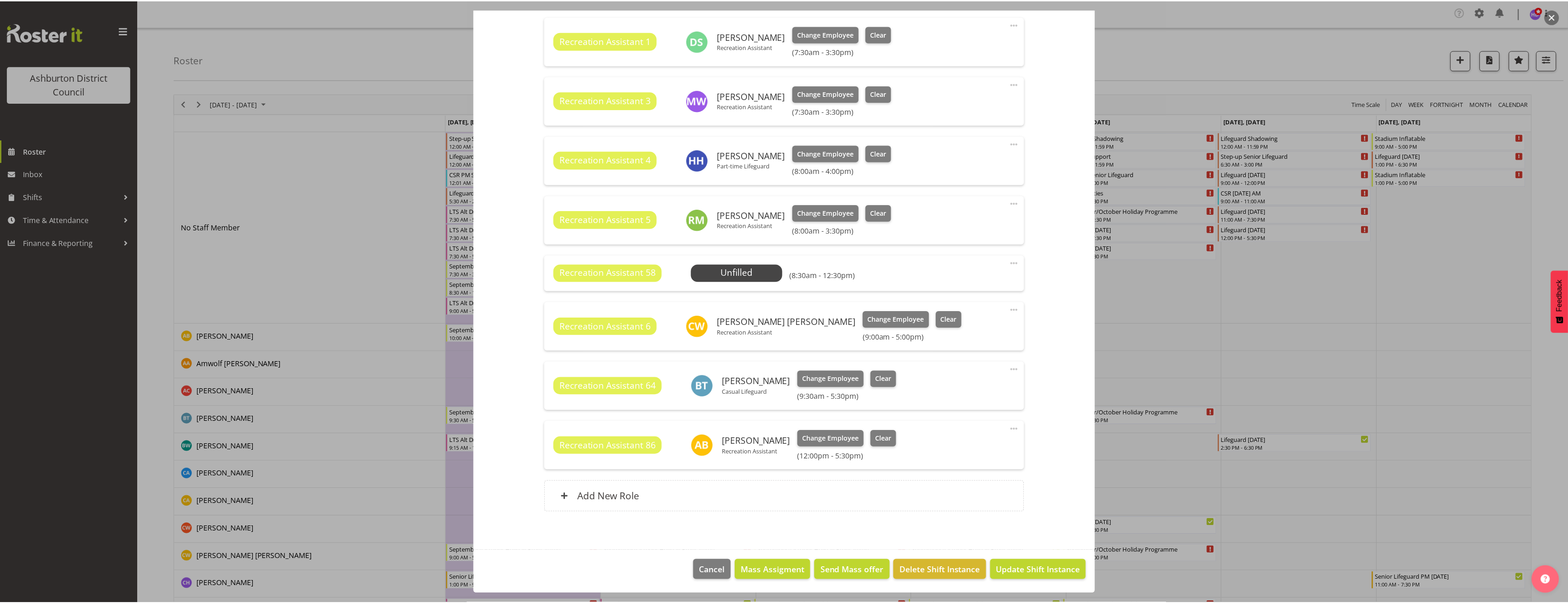
scroll to position [235, 0]
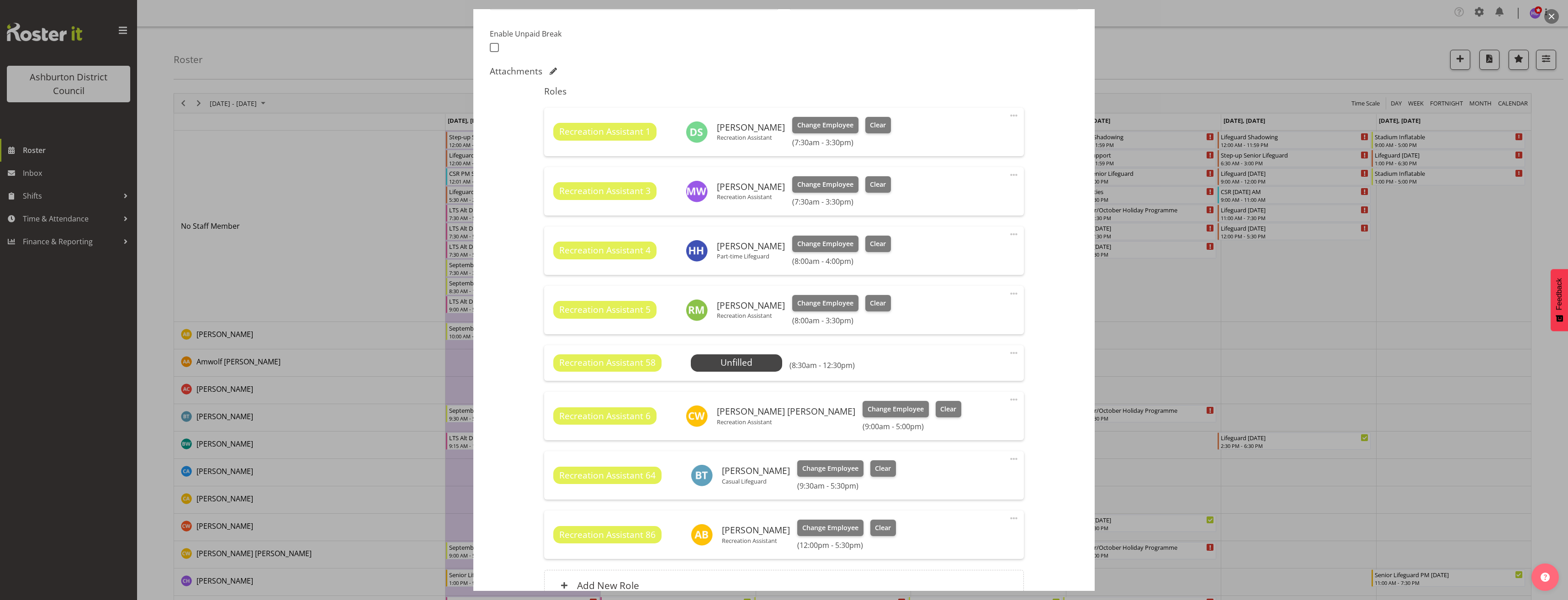
click at [1009, 113] on span at bounding box center [1014, 116] width 11 height 11
click at [1005, 134] on link "Edit" at bounding box center [975, 137] width 88 height 16
select select "8"
select select "2025"
select select "7"
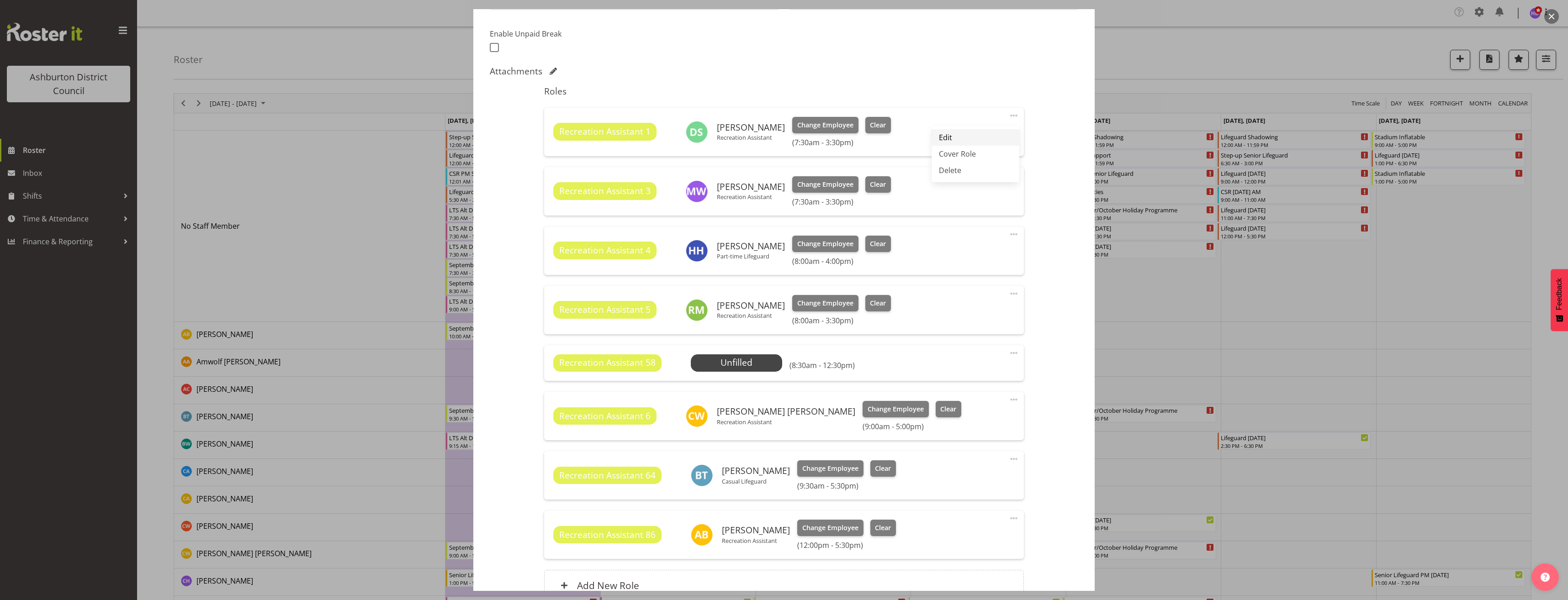
select select "30"
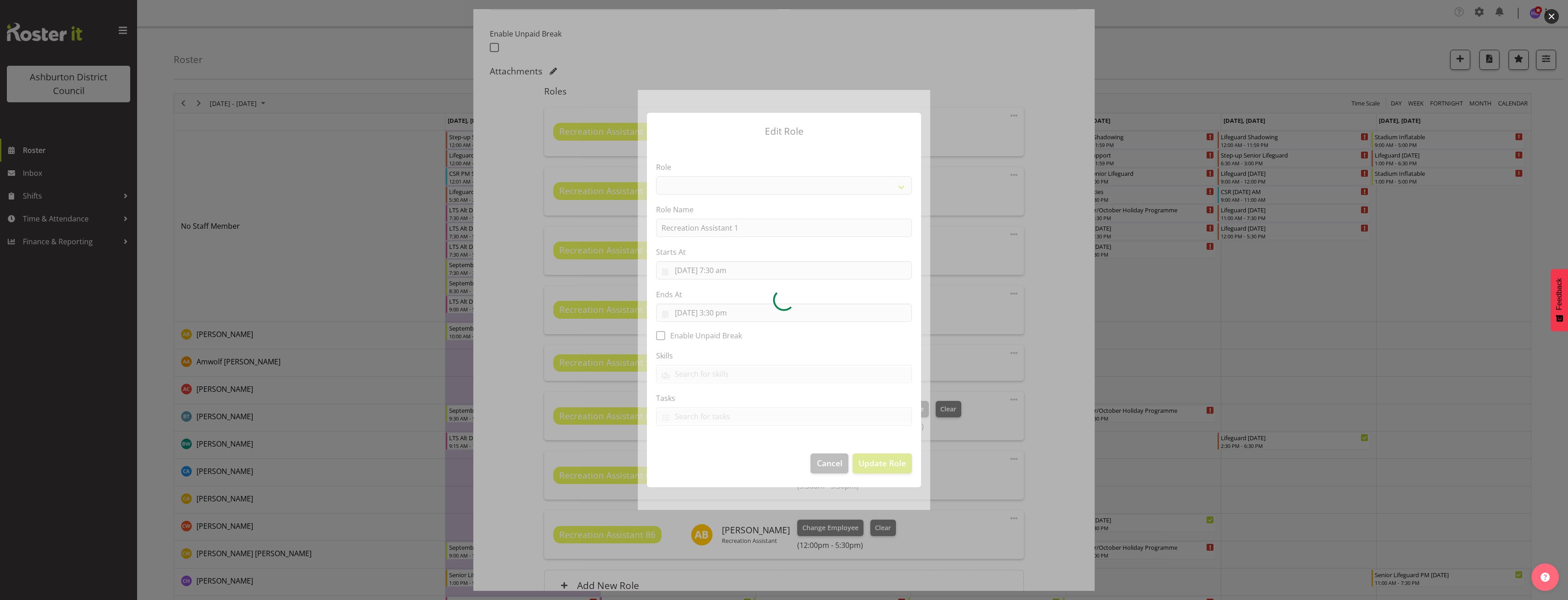
select select "84"
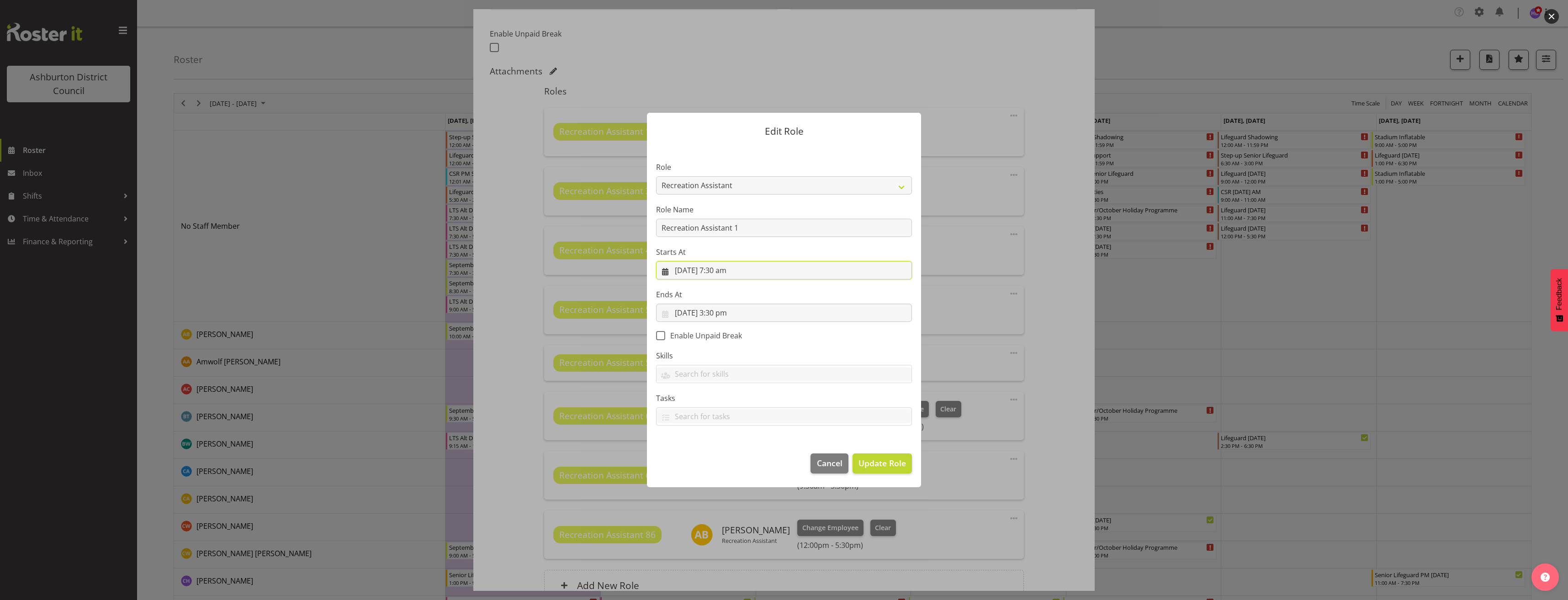
click at [722, 271] on input "[DATE] 7:30 am" at bounding box center [784, 270] width 256 height 18
click at [726, 469] on select "00 01 02 03 04 05 06 07 08 09 10 11 12 13 14 15 16 17 18 19 20 21 22 23" at bounding box center [729, 464] width 21 height 18
select select "13"
type input "[DATE] 1:30 pm"
click at [898, 462] on span "Update Role" at bounding box center [882, 463] width 47 height 12
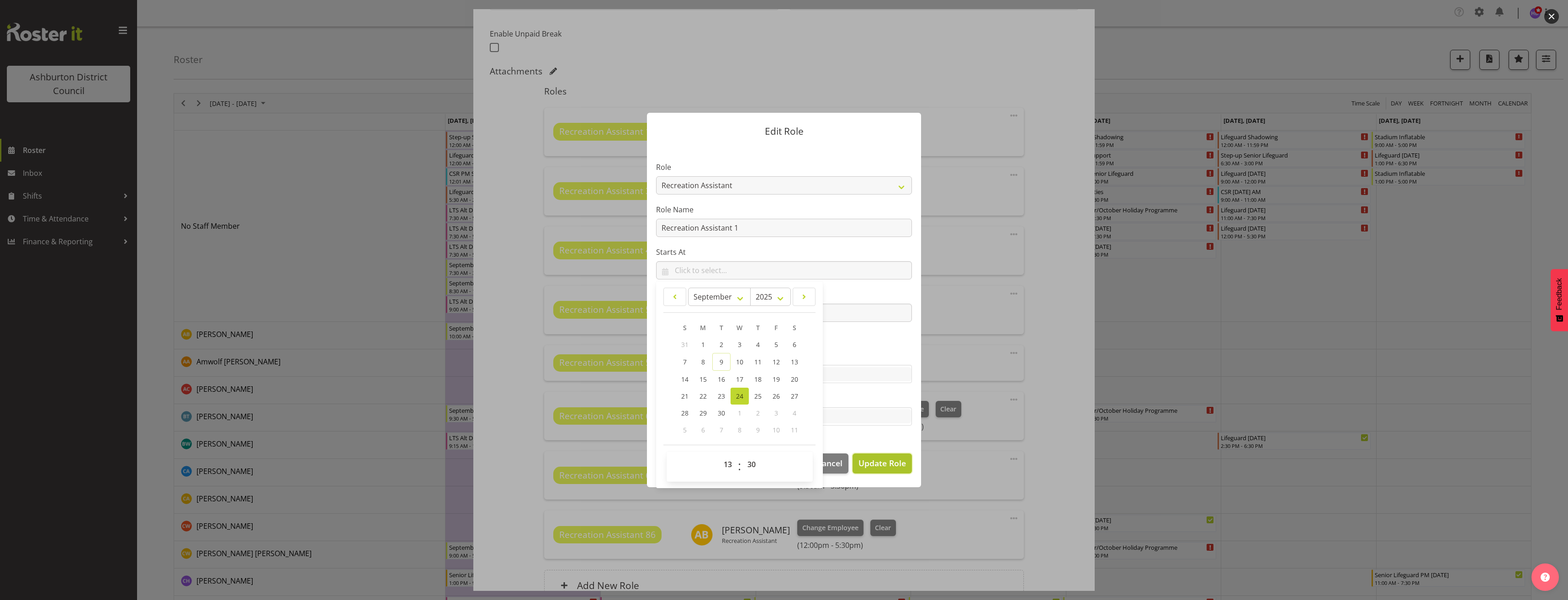
select select
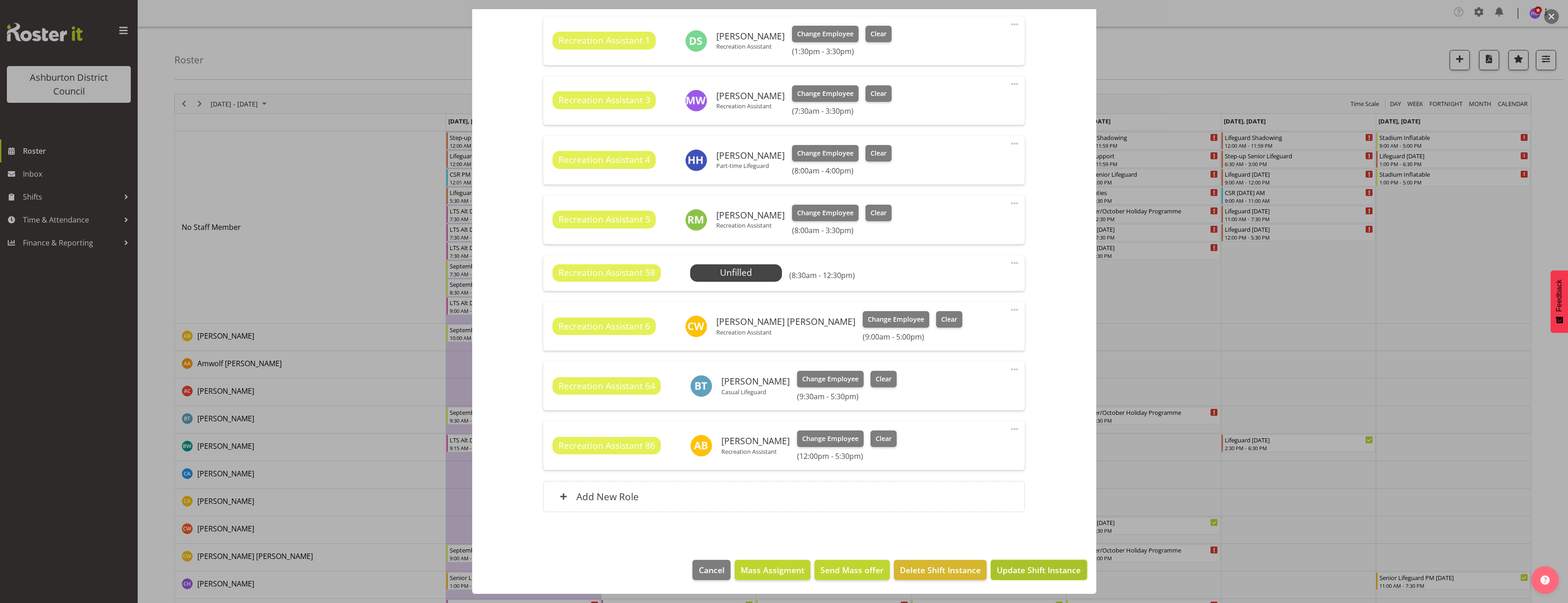
click at [1042, 577] on button "Update Shift Instance" at bounding box center [1039, 570] width 96 height 20
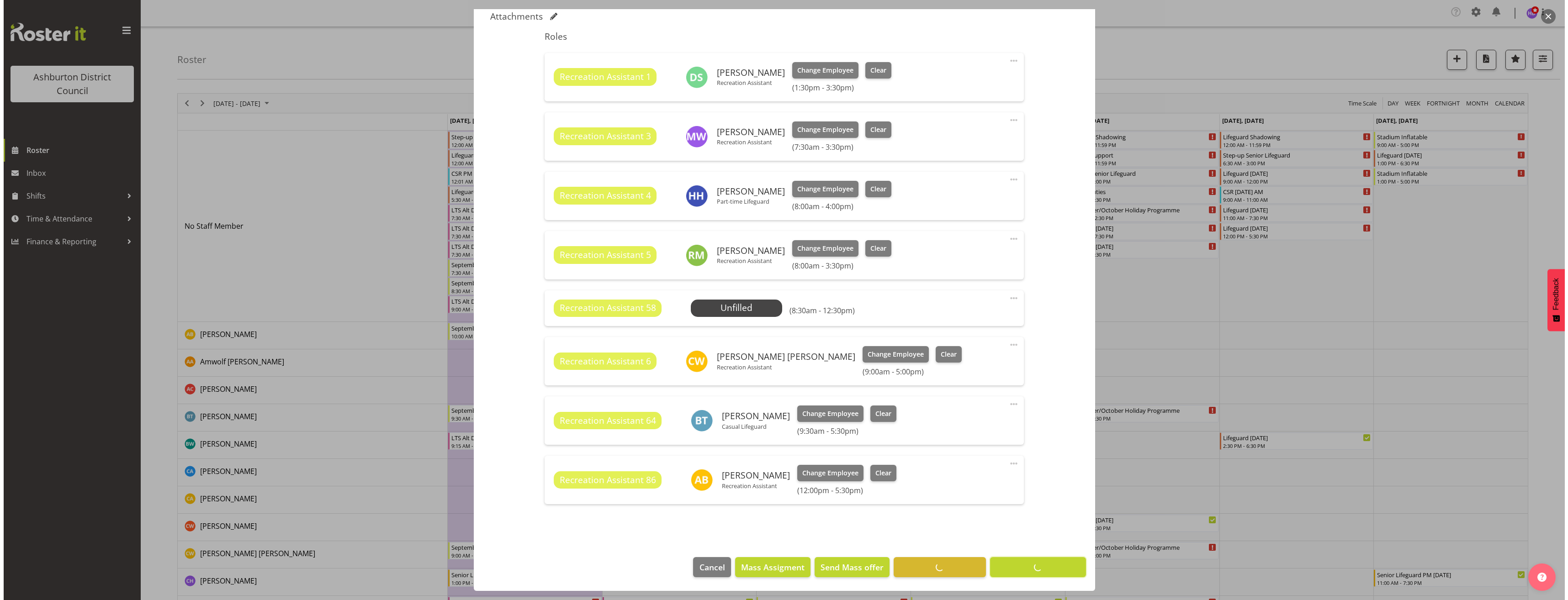
scroll to position [288, 0]
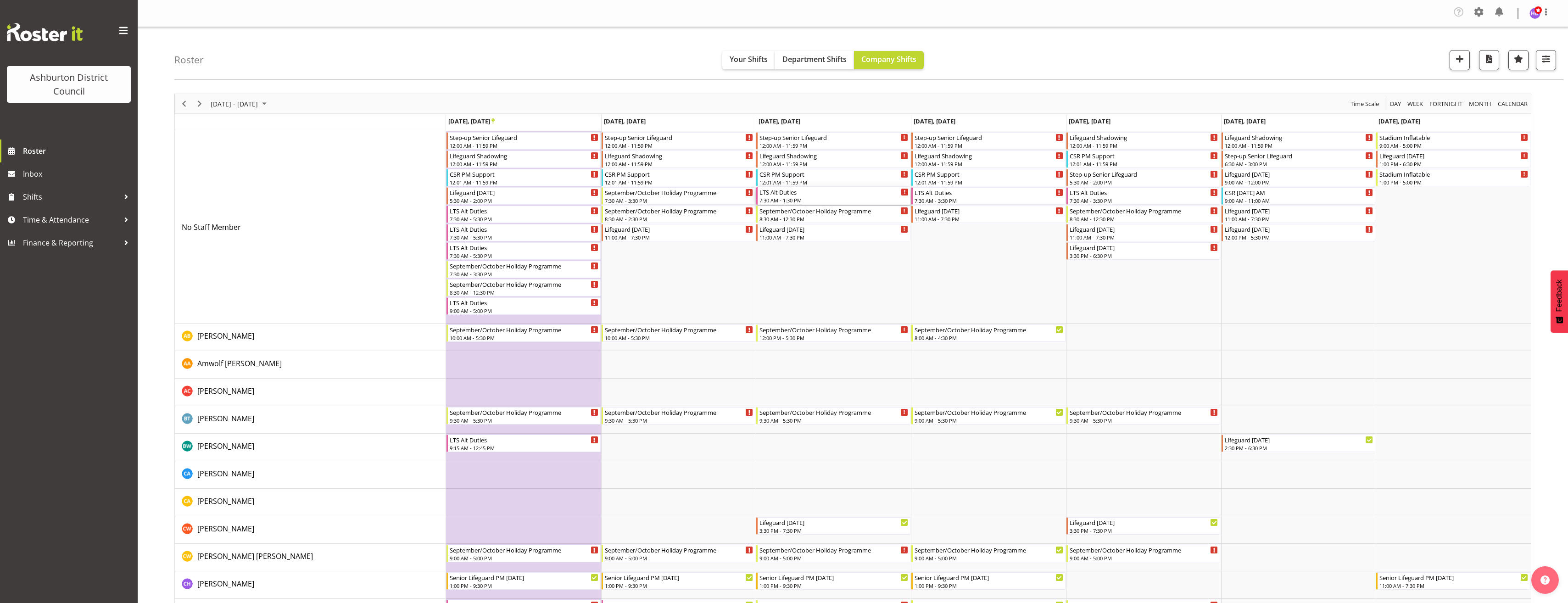
click at [799, 200] on div "7:30 AM - 1:30 PM" at bounding box center [834, 200] width 149 height 7
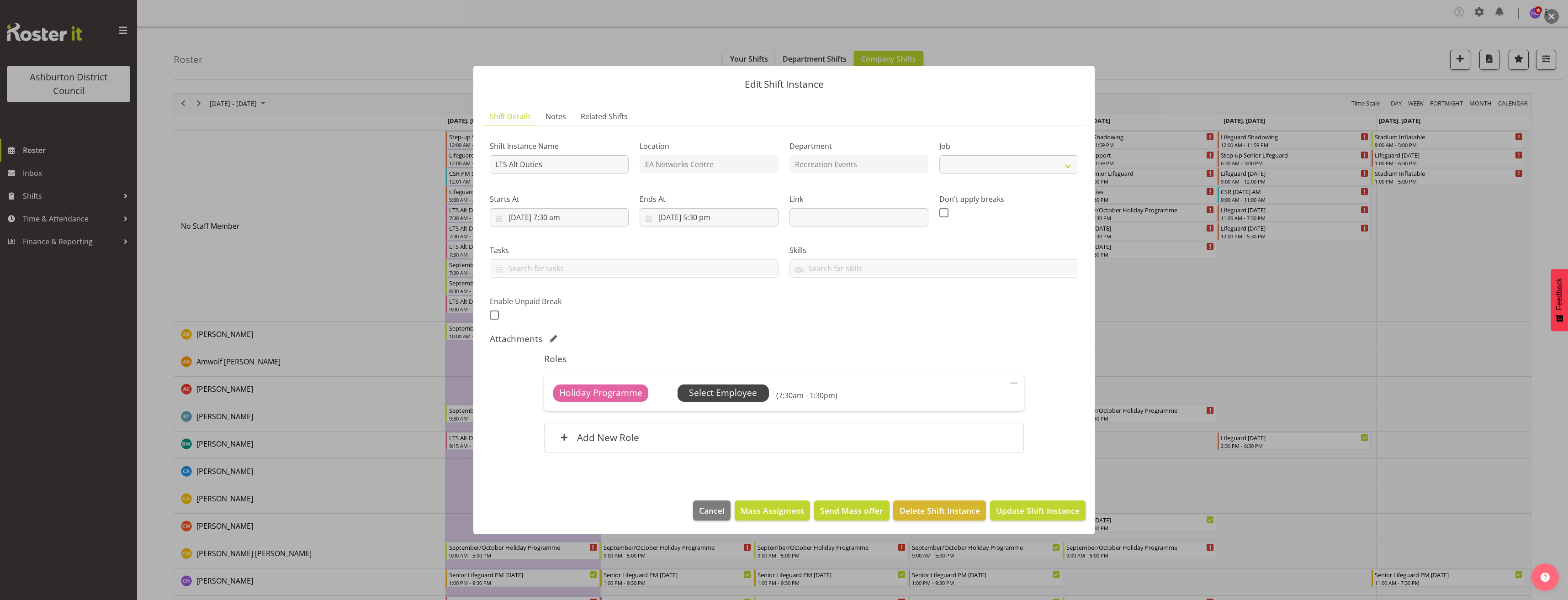
click at [741, 393] on span "Select Employee" at bounding box center [723, 393] width 68 height 13
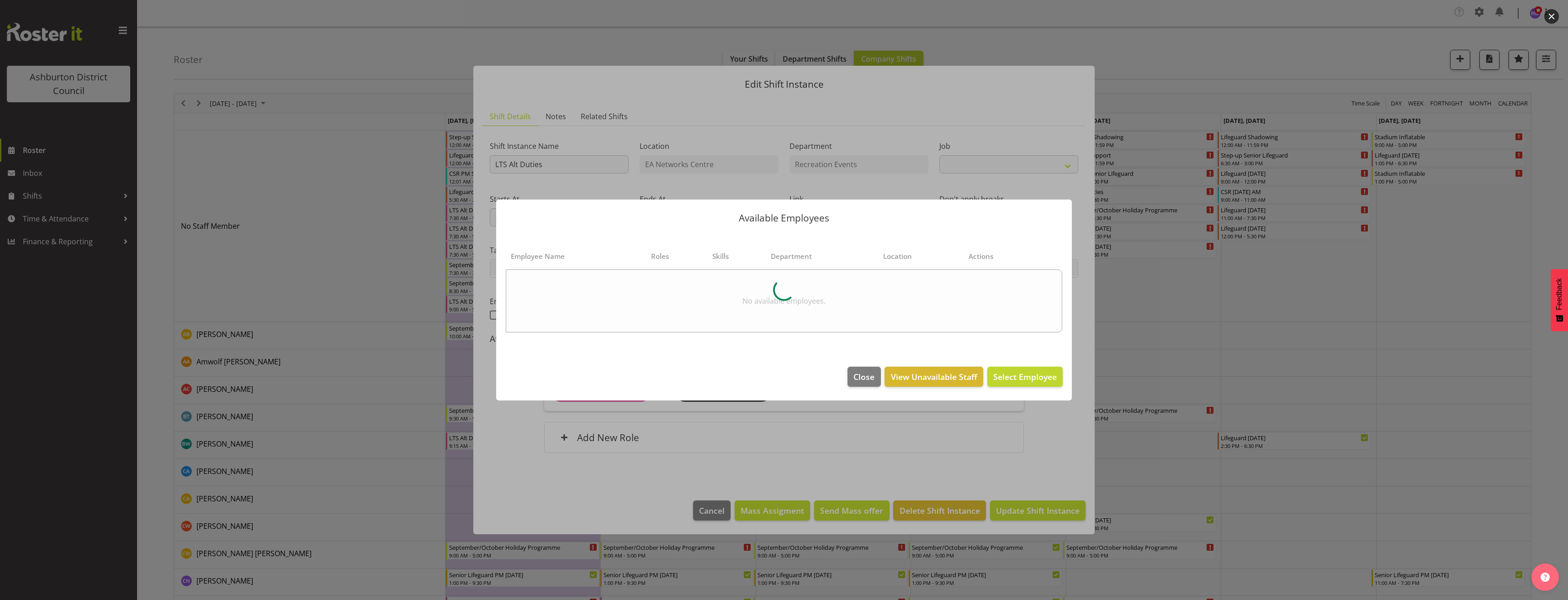
select select "10256"
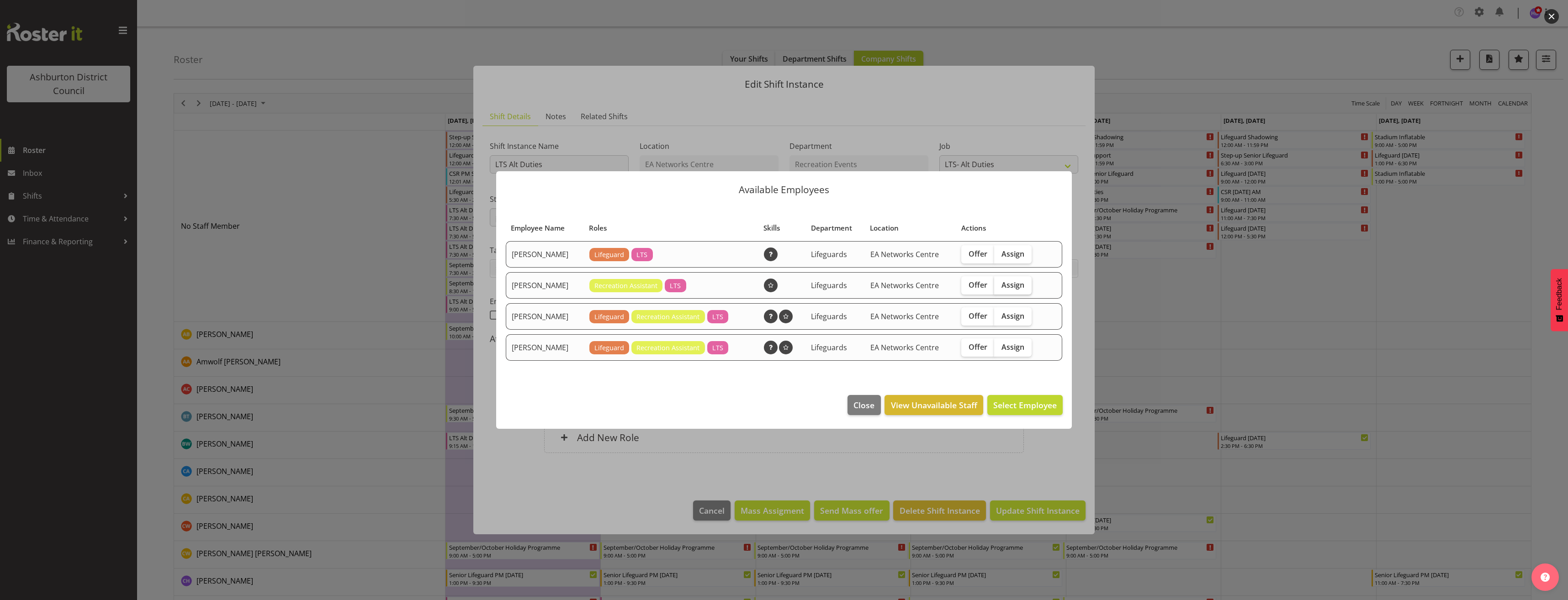
click at [1009, 285] on span "Assign" at bounding box center [1013, 285] width 23 height 9
click at [1000, 285] on input "Assign" at bounding box center [997, 285] width 6 height 6
checkbox input "true"
click at [1012, 408] on span "Assign [PERSON_NAME]" at bounding box center [1010, 405] width 93 height 11
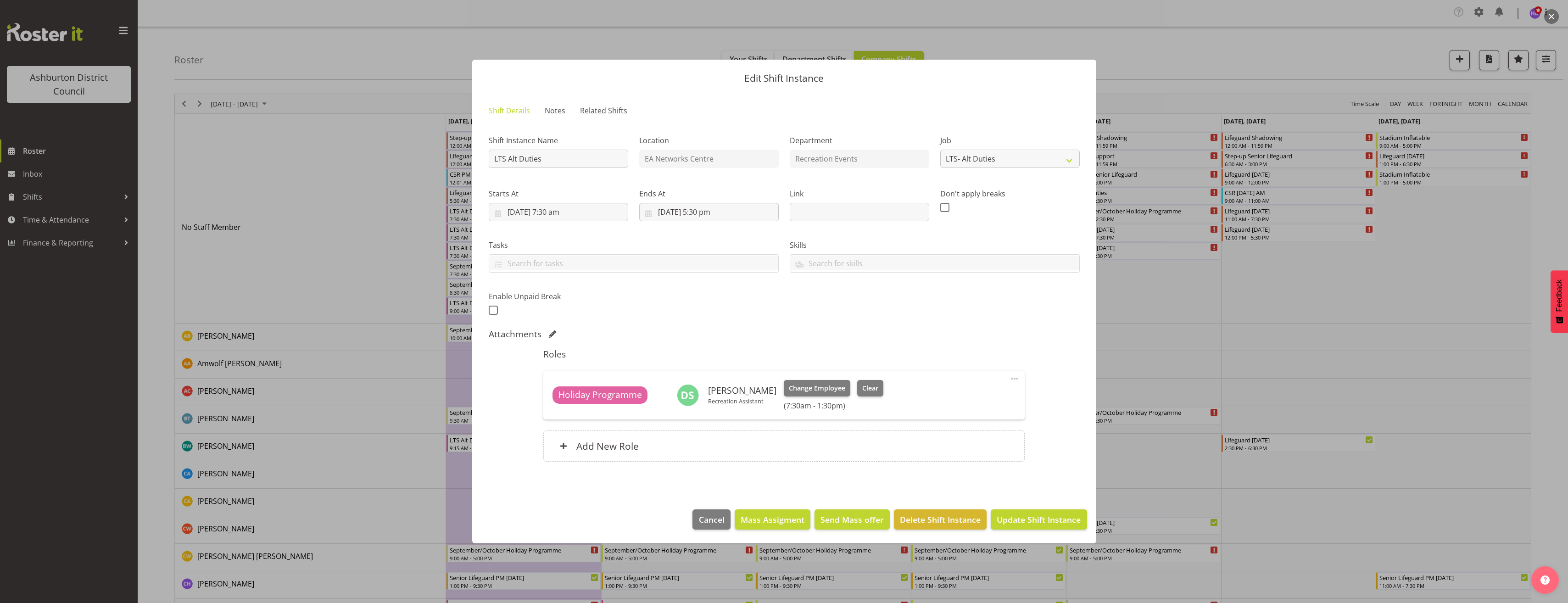
click at [1014, 379] on span at bounding box center [1015, 379] width 11 height 11
click at [983, 401] on link "Edit" at bounding box center [976, 401] width 88 height 17
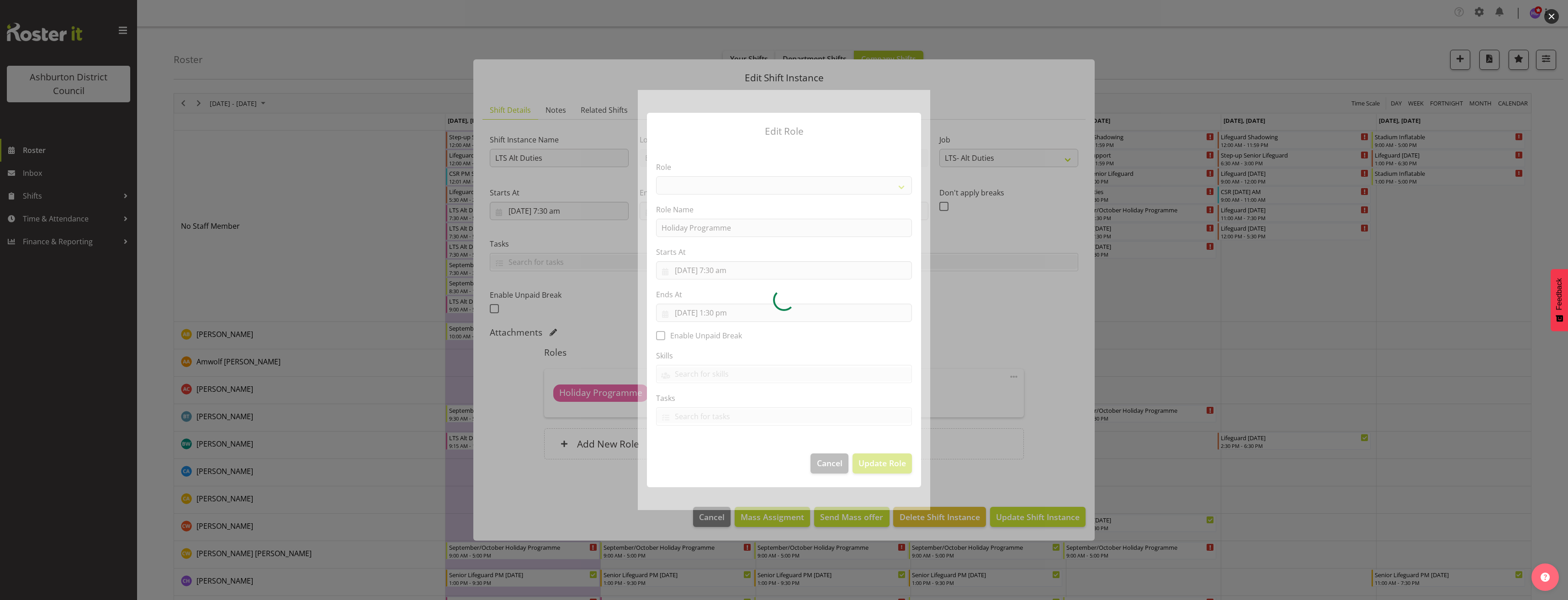
select select "1496"
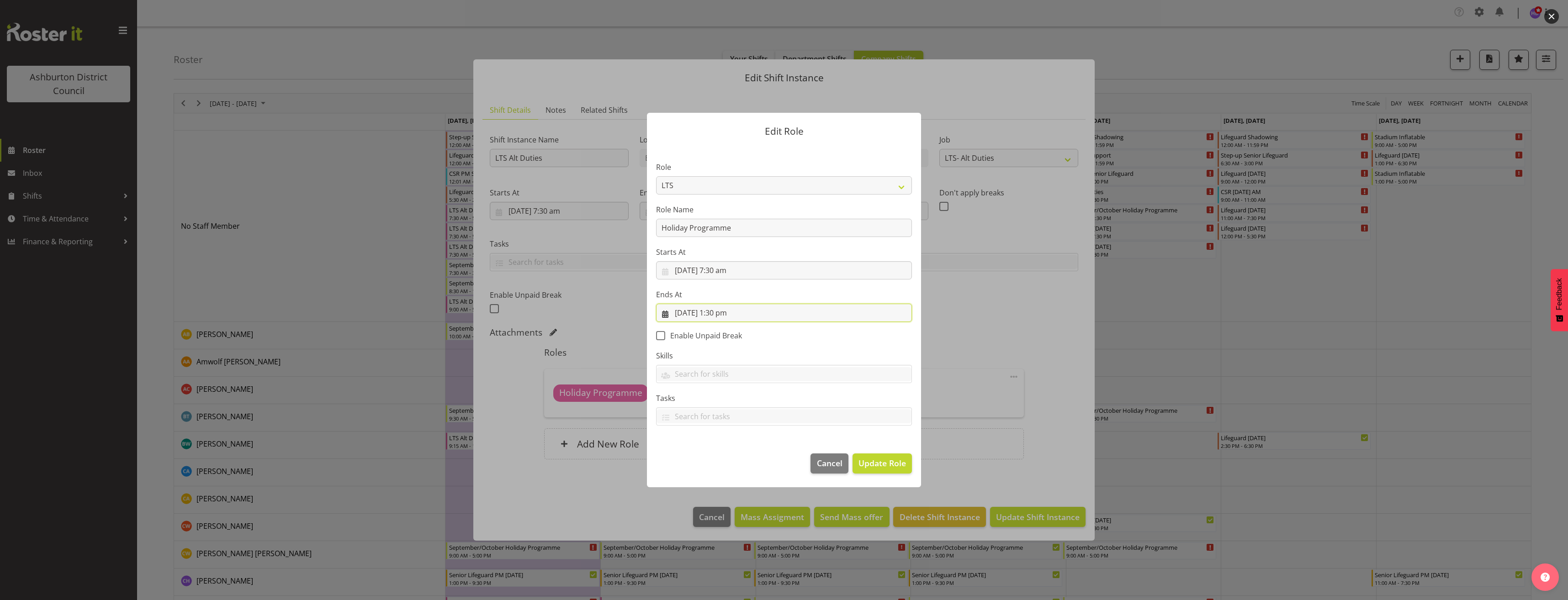
click at [726, 314] on input "[DATE] 1:30 pm" at bounding box center [784, 313] width 256 height 18
click at [724, 503] on select "00 01 02 03 04 05 06 07 08 09 10 11 12 13 14 15 16 17 18 19 20 21 22 23" at bounding box center [729, 507] width 21 height 18
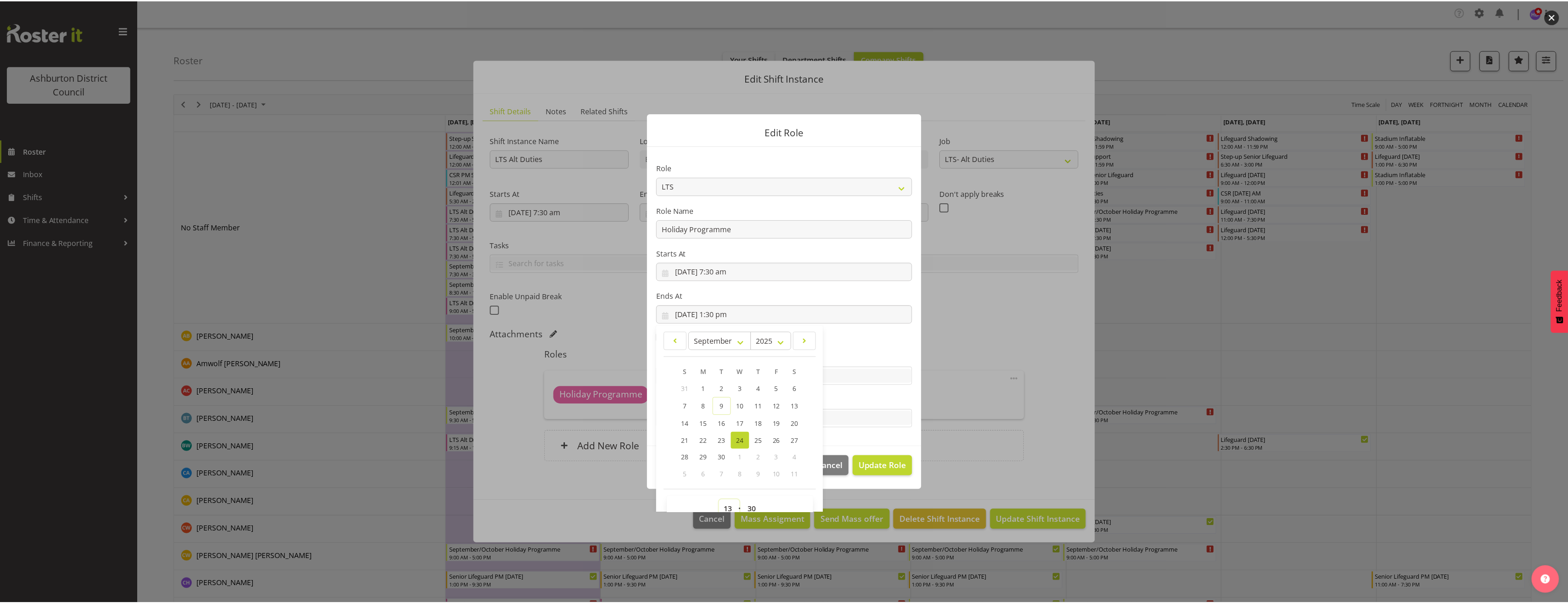
scroll to position [6, 0]
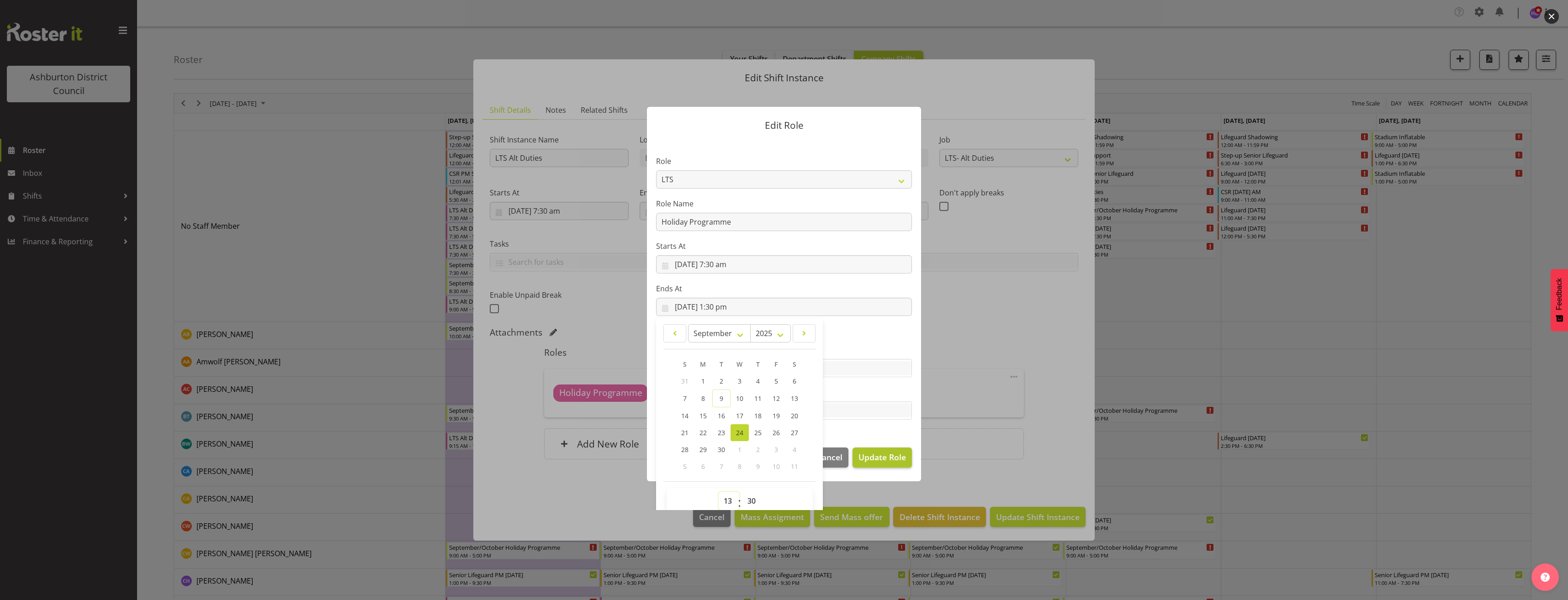
select select "14"
type input "[DATE] 2:30 pm"
click at [906, 455] on button "Update Role" at bounding box center [883, 458] width 60 height 20
select select
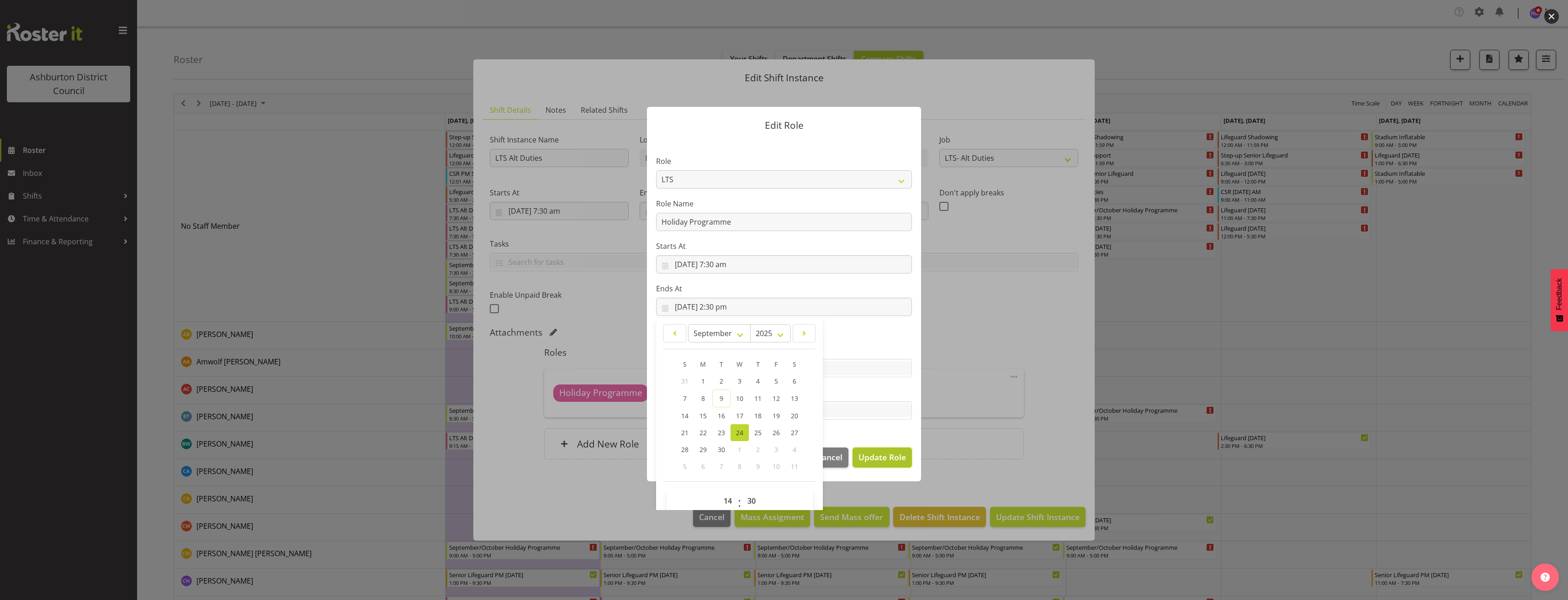
select select
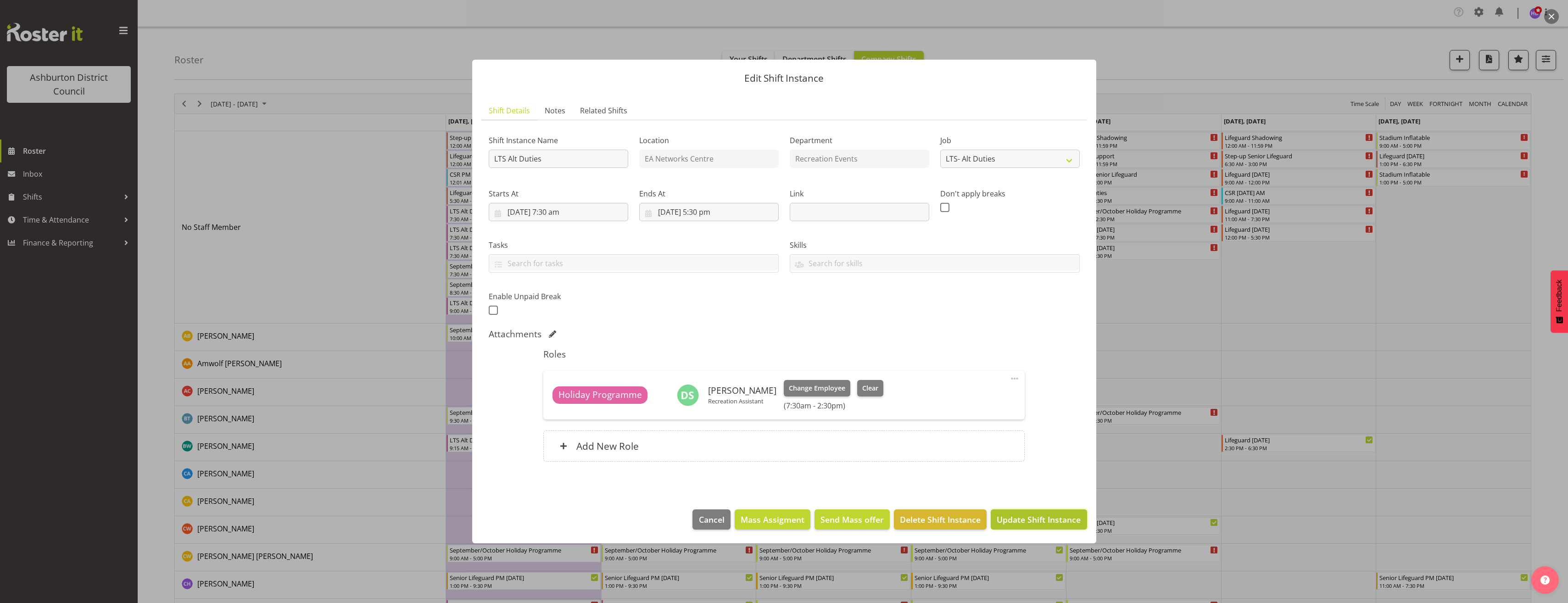
click at [1037, 521] on span "Update Shift Instance" at bounding box center [1038, 520] width 84 height 12
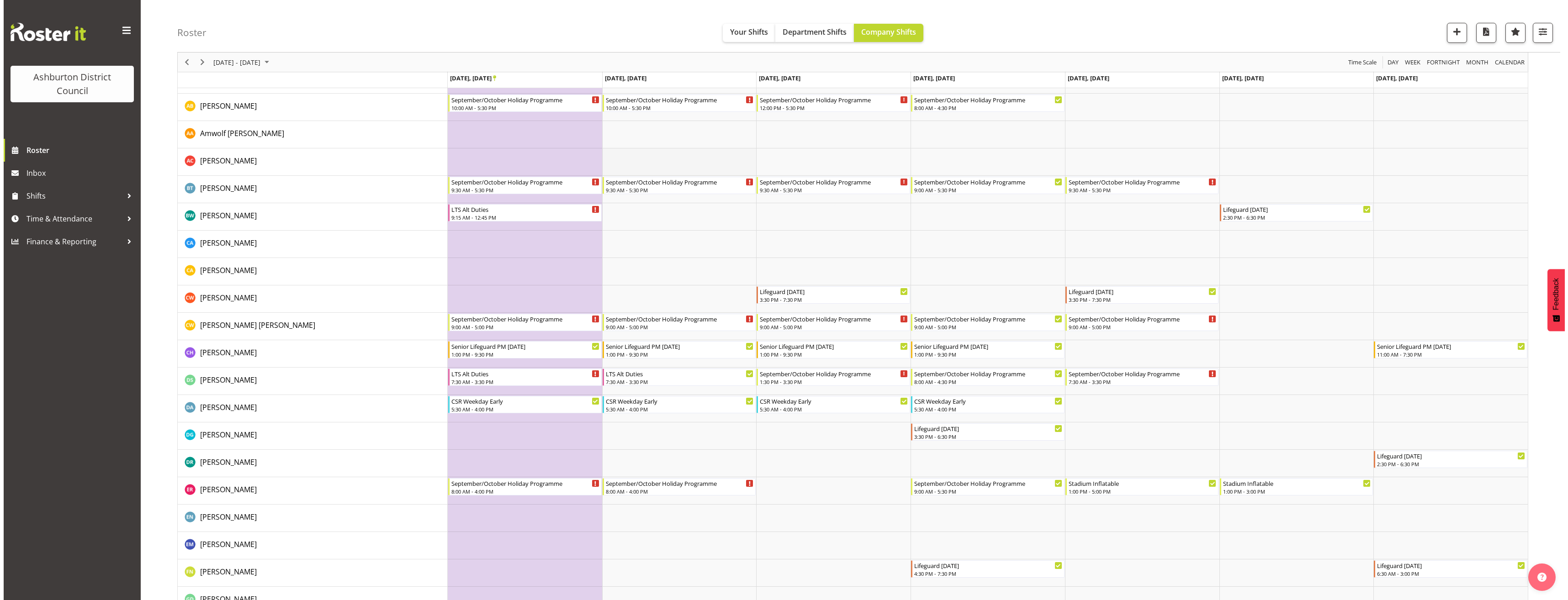
scroll to position [319, 0]
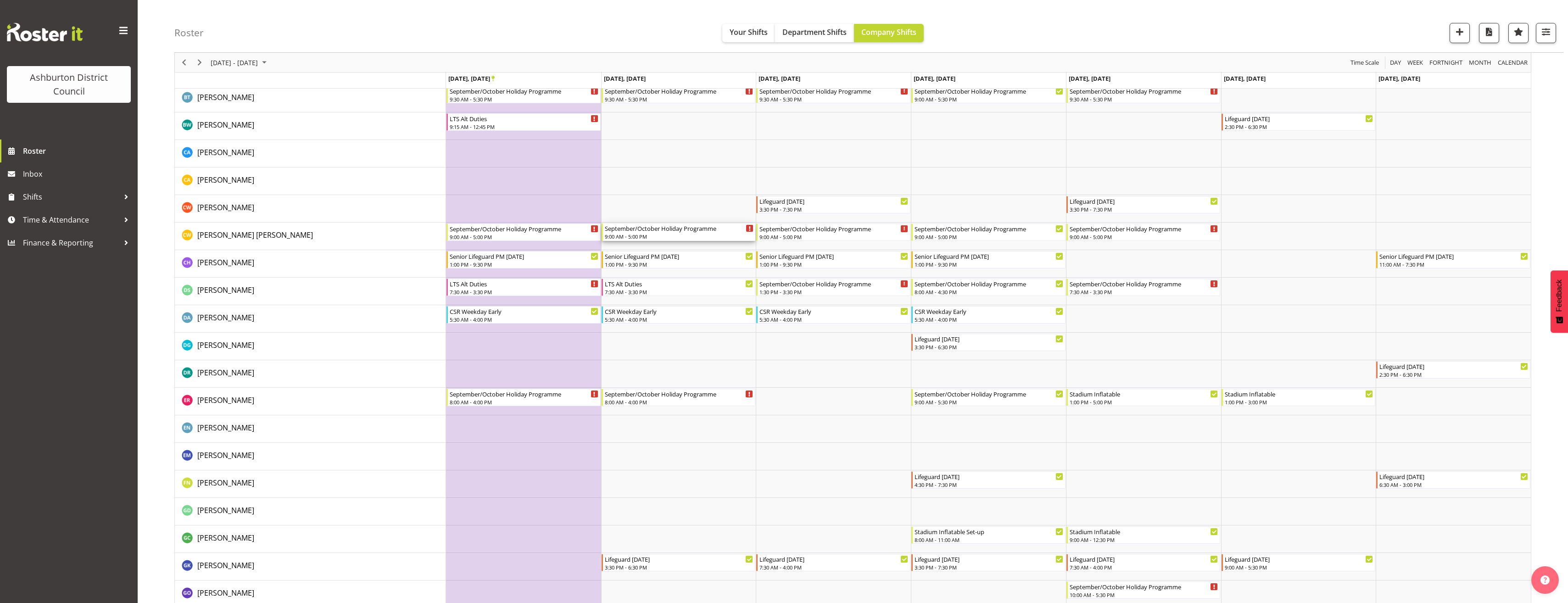
click at [678, 227] on div "September/October Holiday Programme" at bounding box center [679, 228] width 149 height 9
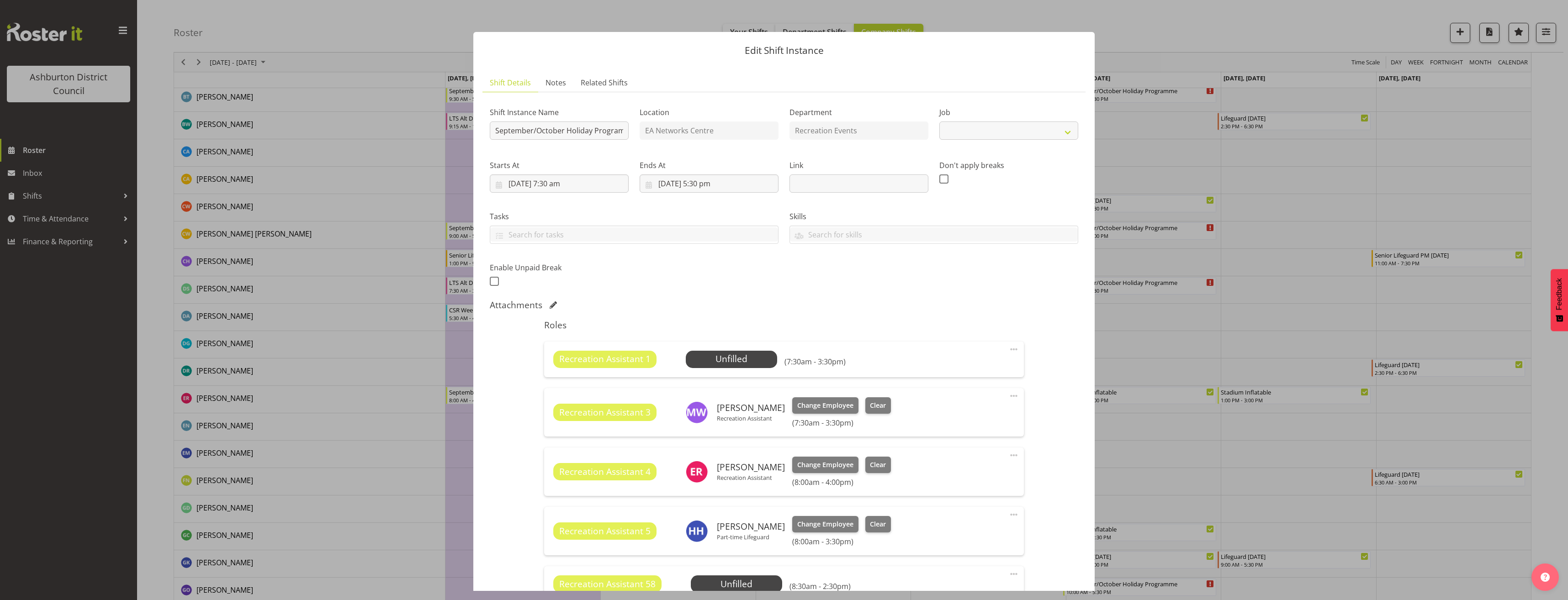
select select "4046"
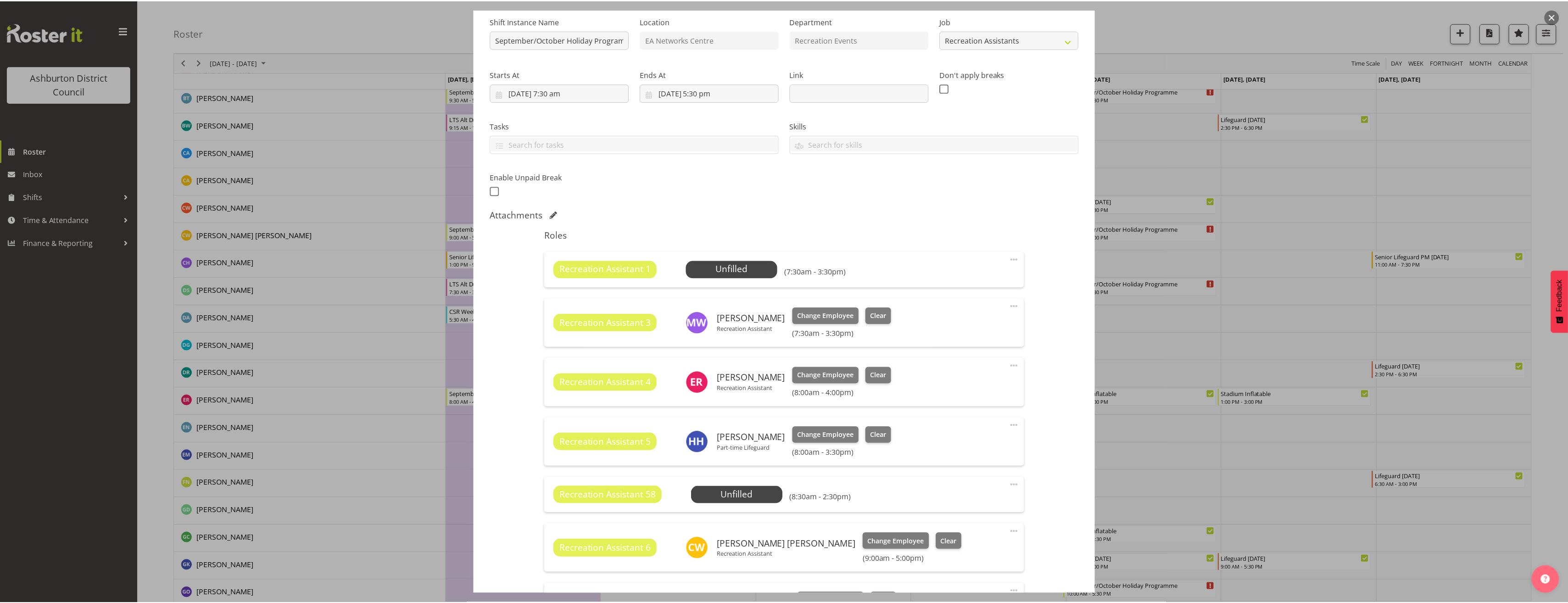
scroll to position [138, 0]
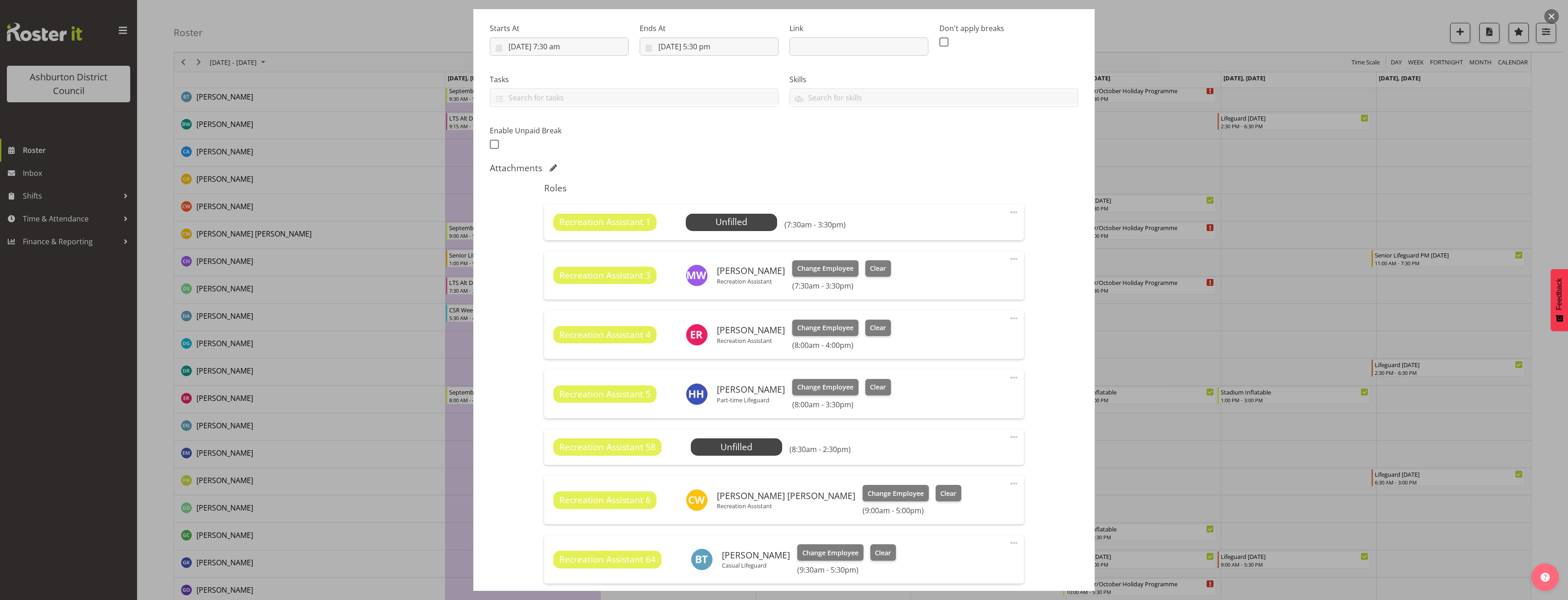
click at [1009, 209] on span at bounding box center [1014, 212] width 11 height 11
click at [1171, 273] on div at bounding box center [784, 300] width 1568 height 600
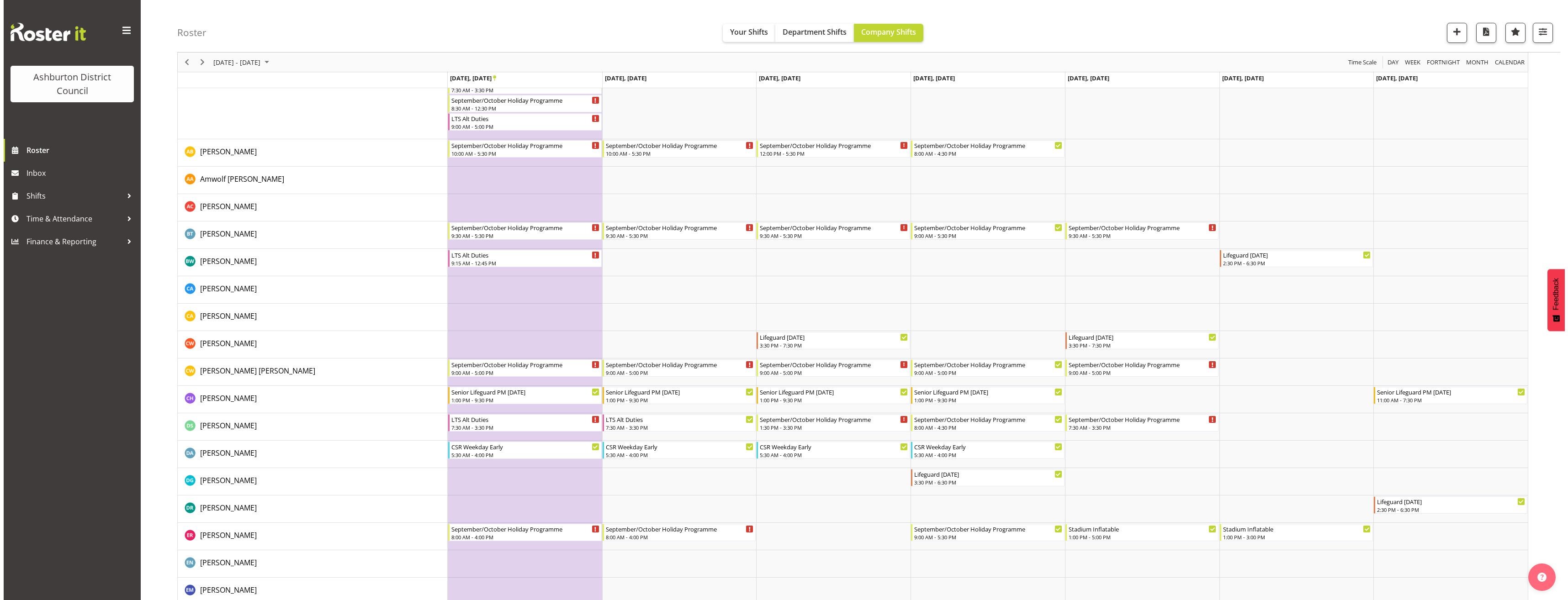
scroll to position [274, 0]
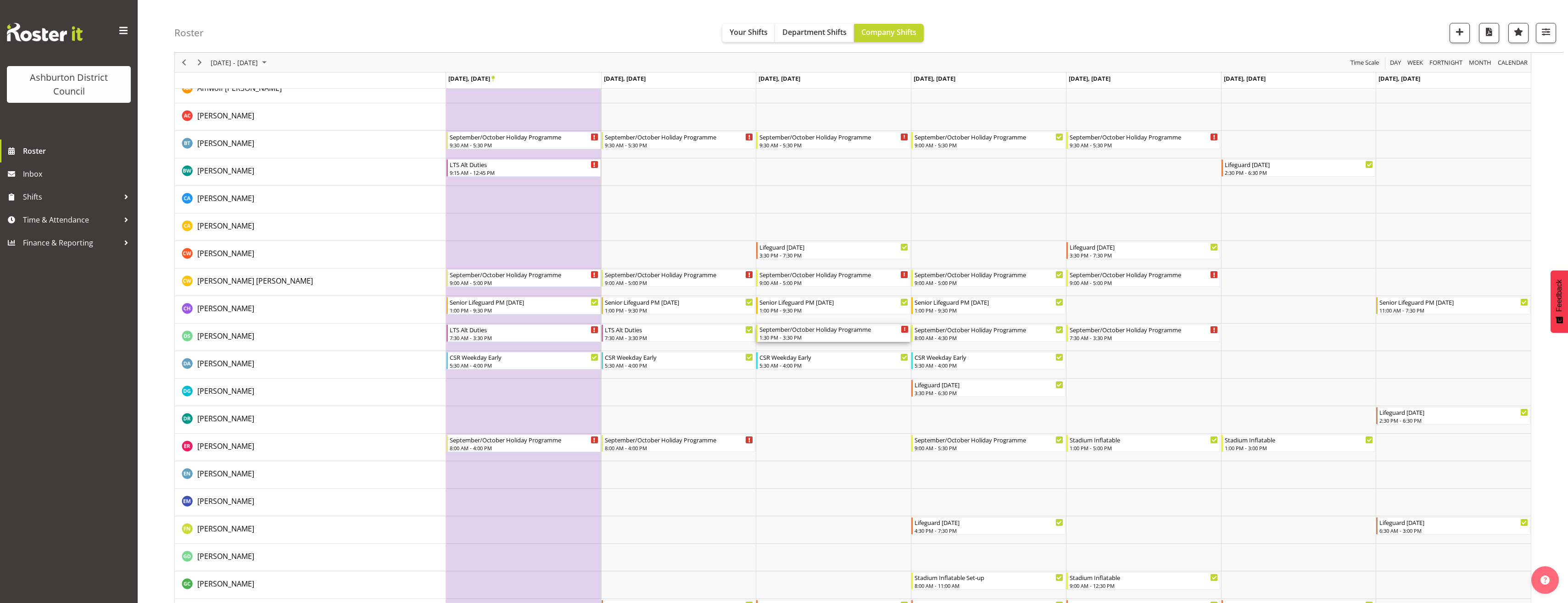
click at [809, 333] on div "September/October Holiday Programme" at bounding box center [834, 329] width 149 height 9
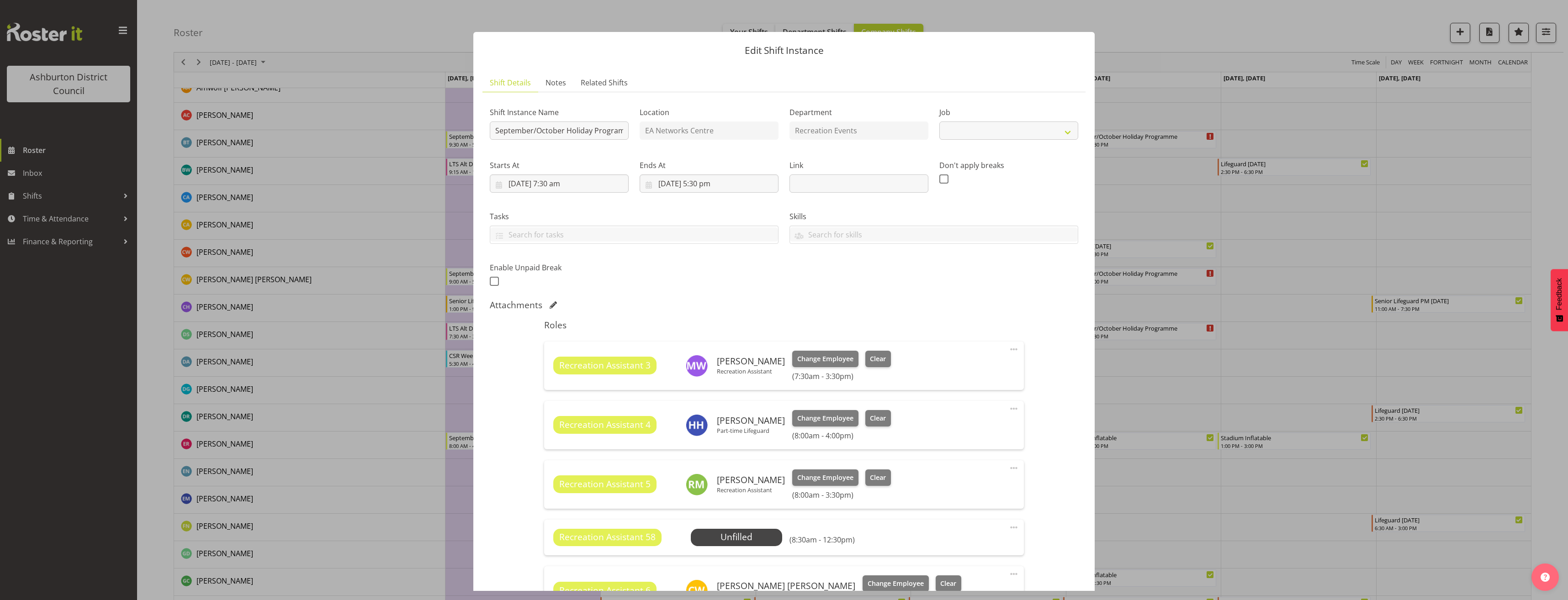
select select "4046"
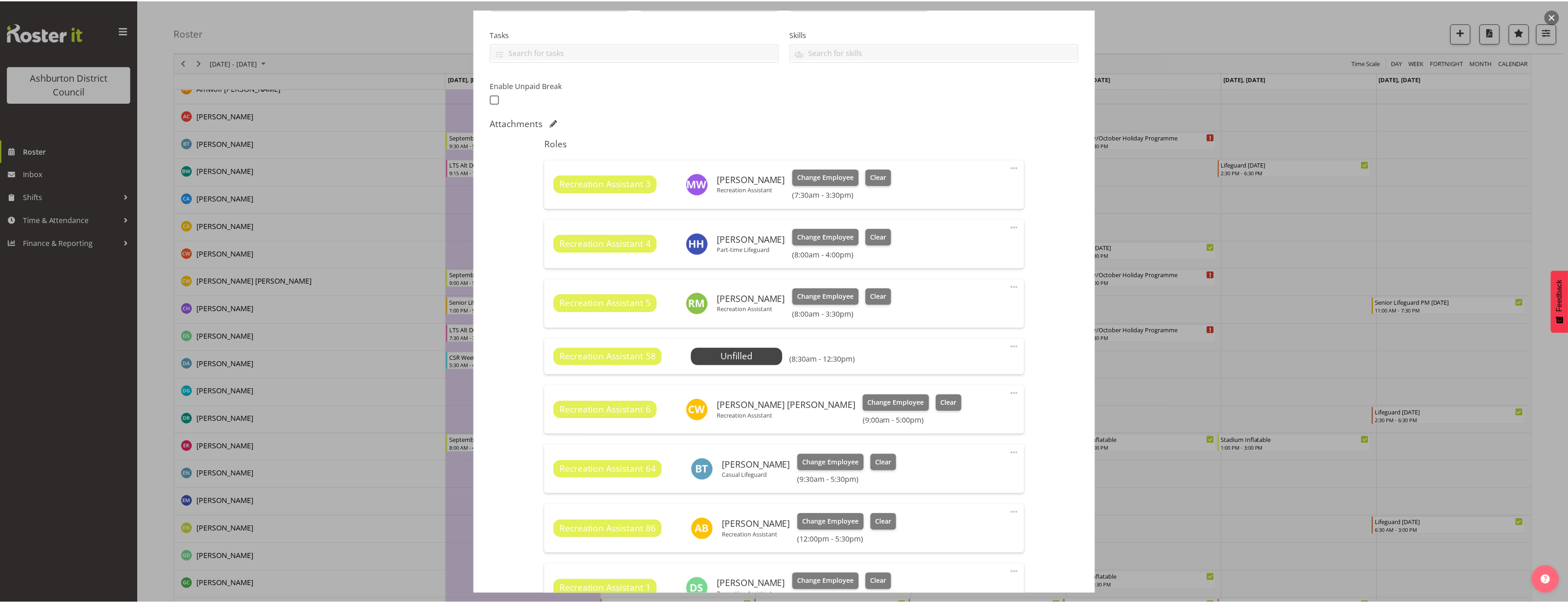
scroll to position [321, 0]
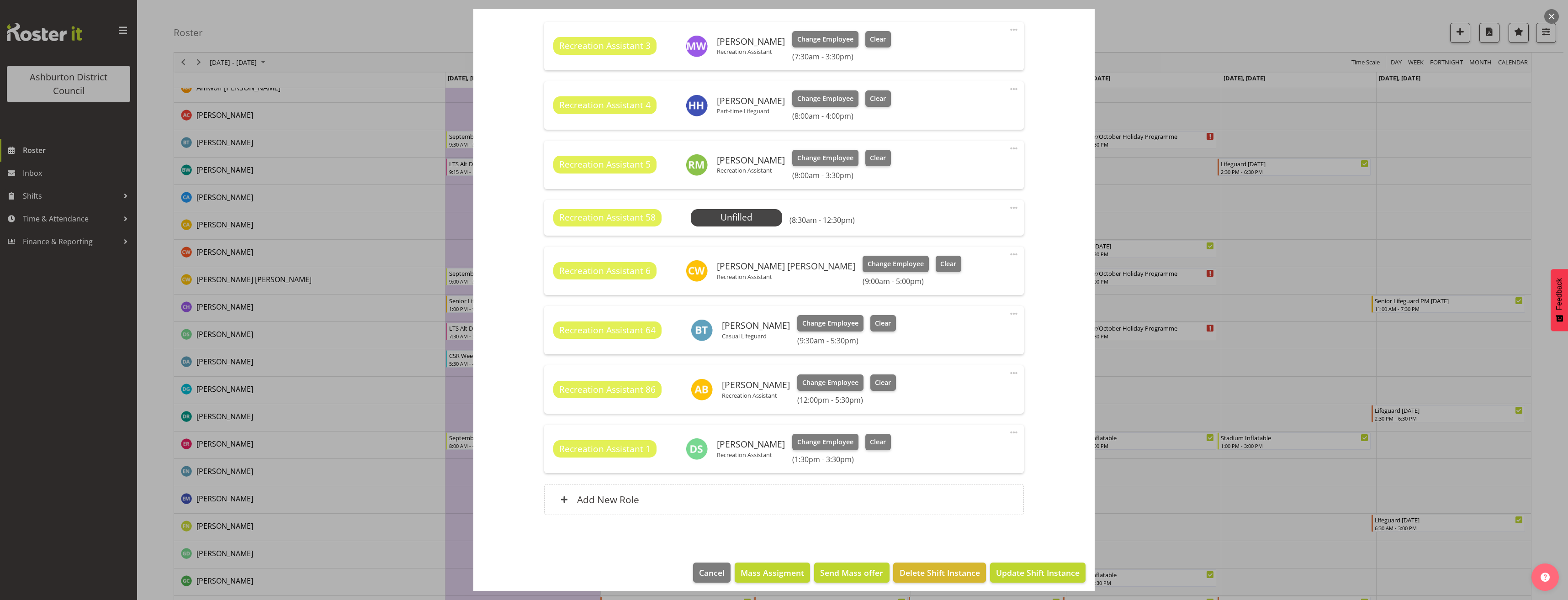
click at [1009, 434] on span at bounding box center [1014, 433] width 11 height 11
click at [991, 448] on link "Edit" at bounding box center [975, 454] width 88 height 16
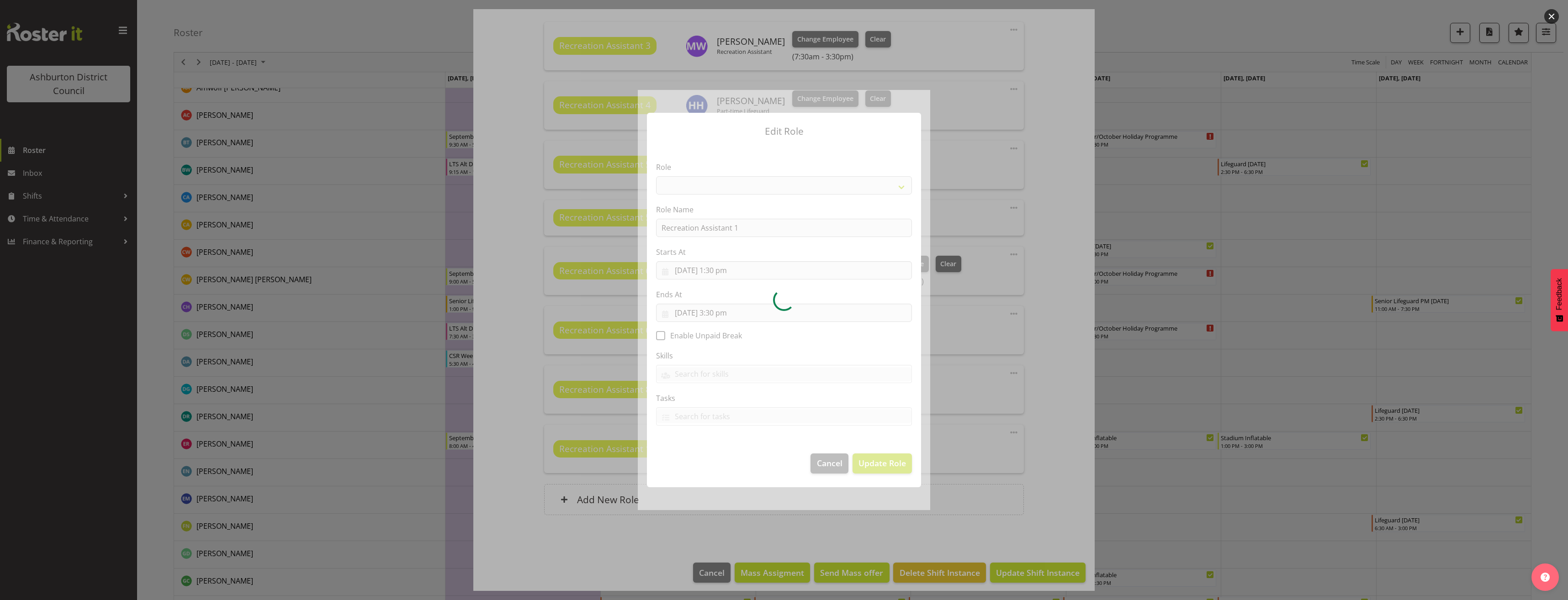
select select "84"
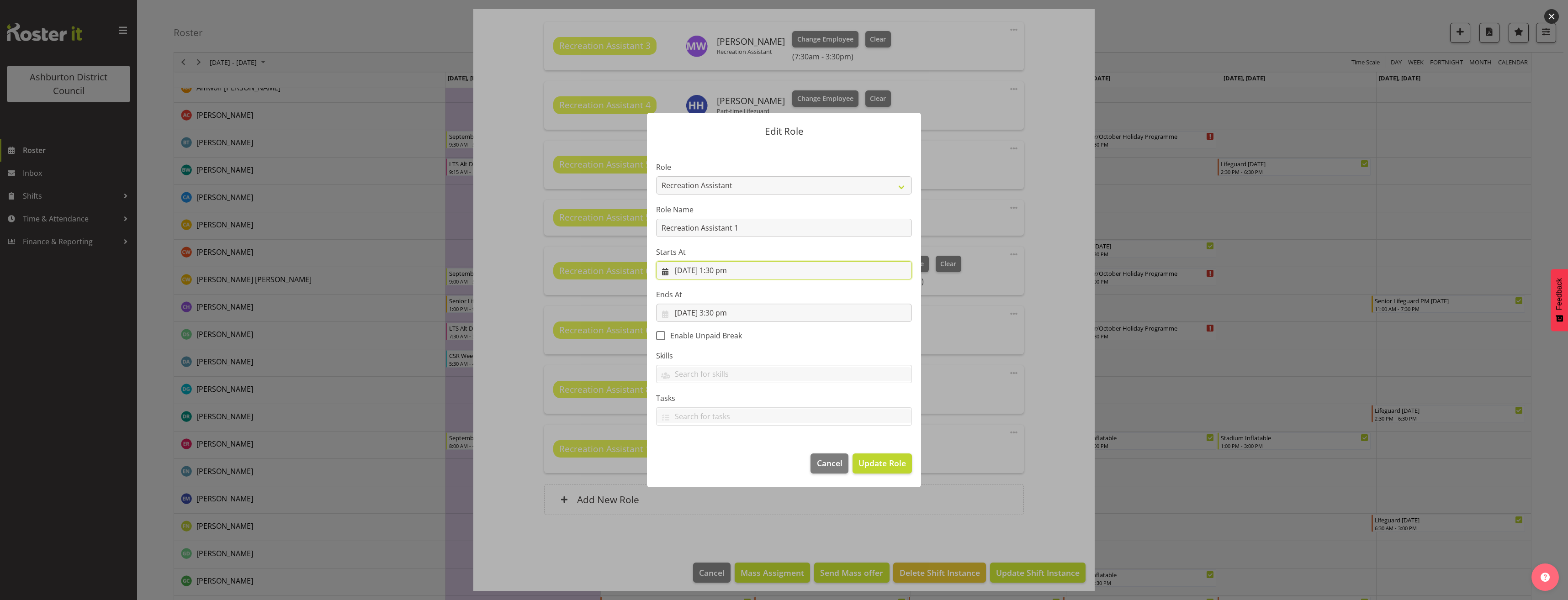
click at [730, 273] on input "[DATE] 1:30 pm" at bounding box center [784, 270] width 256 height 18
click at [728, 467] on select "00 01 02 03 04 05 06 07 08 09 10 11 12 13 14 15 16 17 18 19 20 21 22 23" at bounding box center [729, 464] width 21 height 18
select select "14"
click at [719, 455] on select "00 01 02 03 04 05 06 07 08 09 10 11 12 13 14 15 16 17 18 19 20 21 22 23" at bounding box center [729, 464] width 21 height 18
type input "[DATE] 2:30 pm"
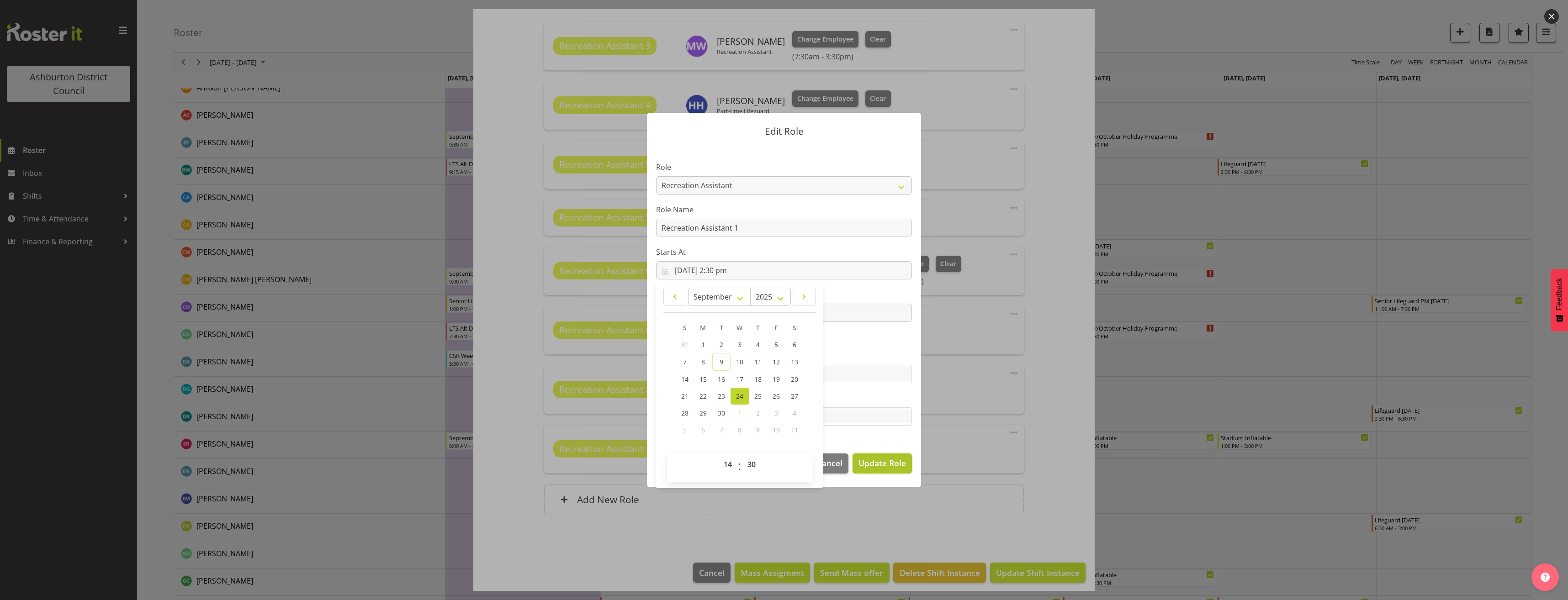
click at [903, 468] on span "Update Role" at bounding box center [882, 463] width 47 height 12
select select
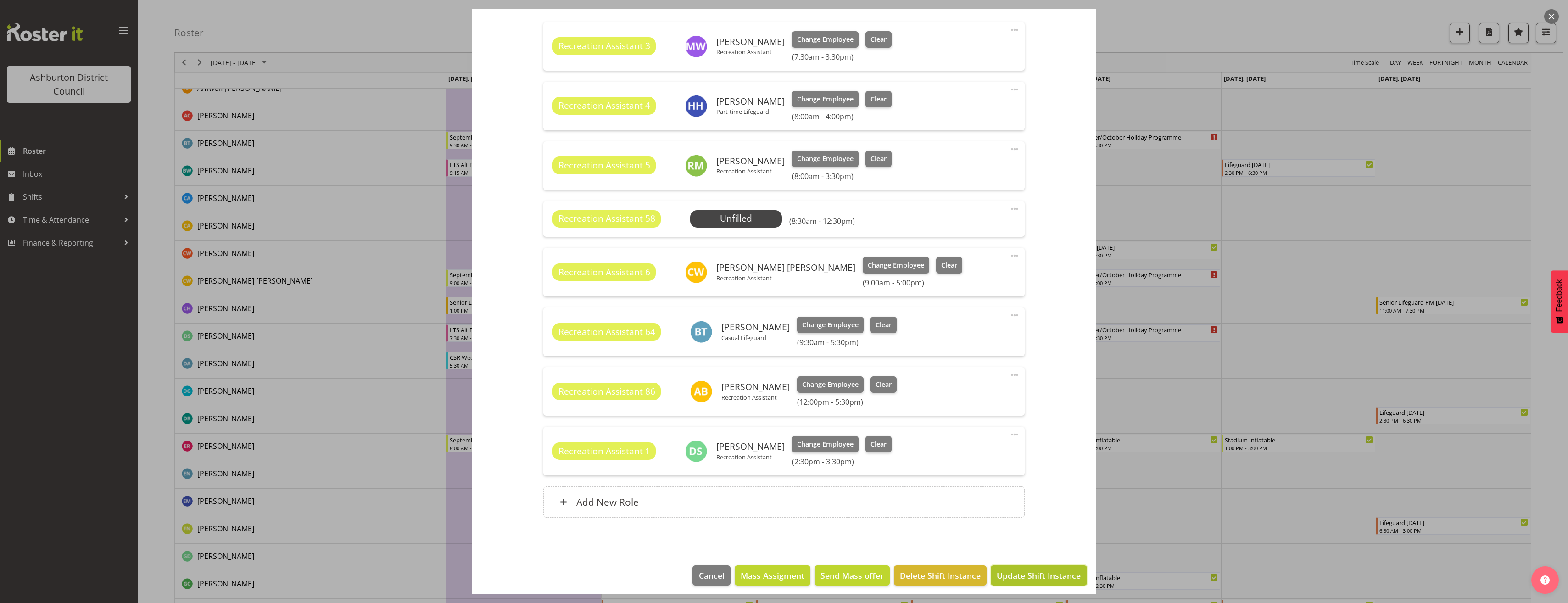
click at [1048, 569] on span "Update Shift Instance" at bounding box center [1038, 575] width 84 height 12
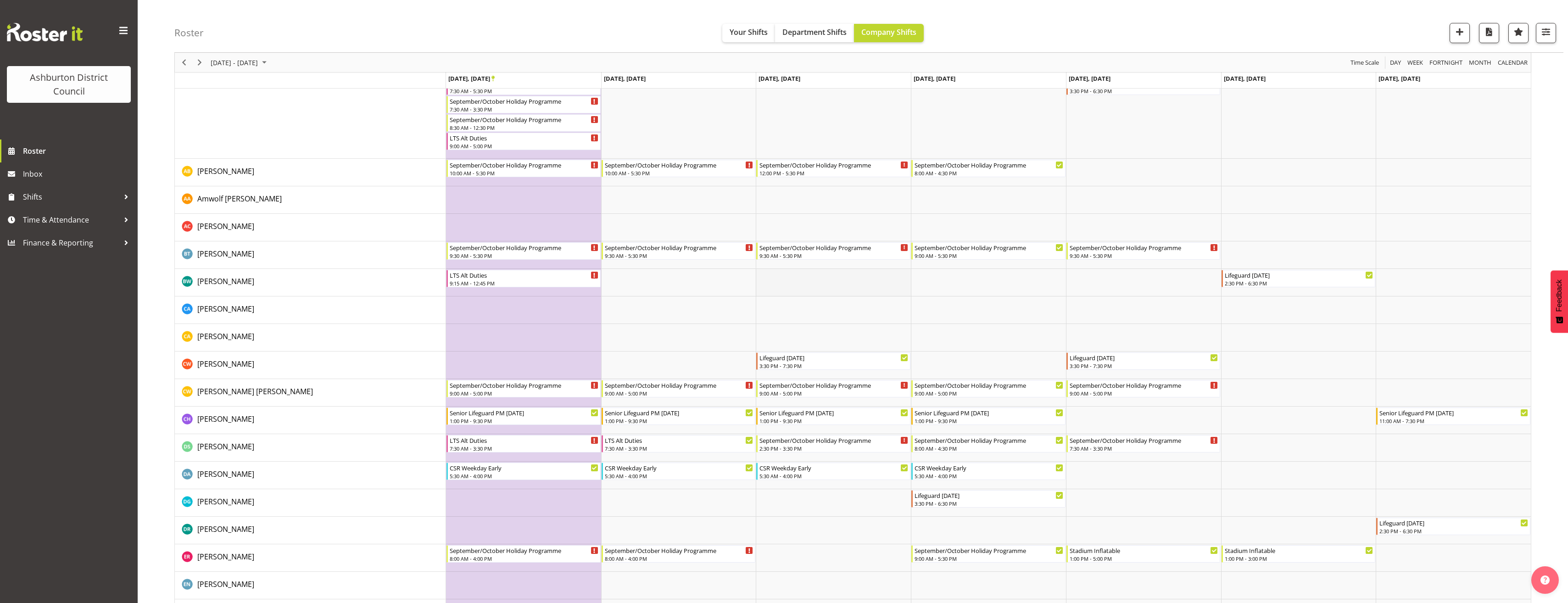
scroll to position [0, 0]
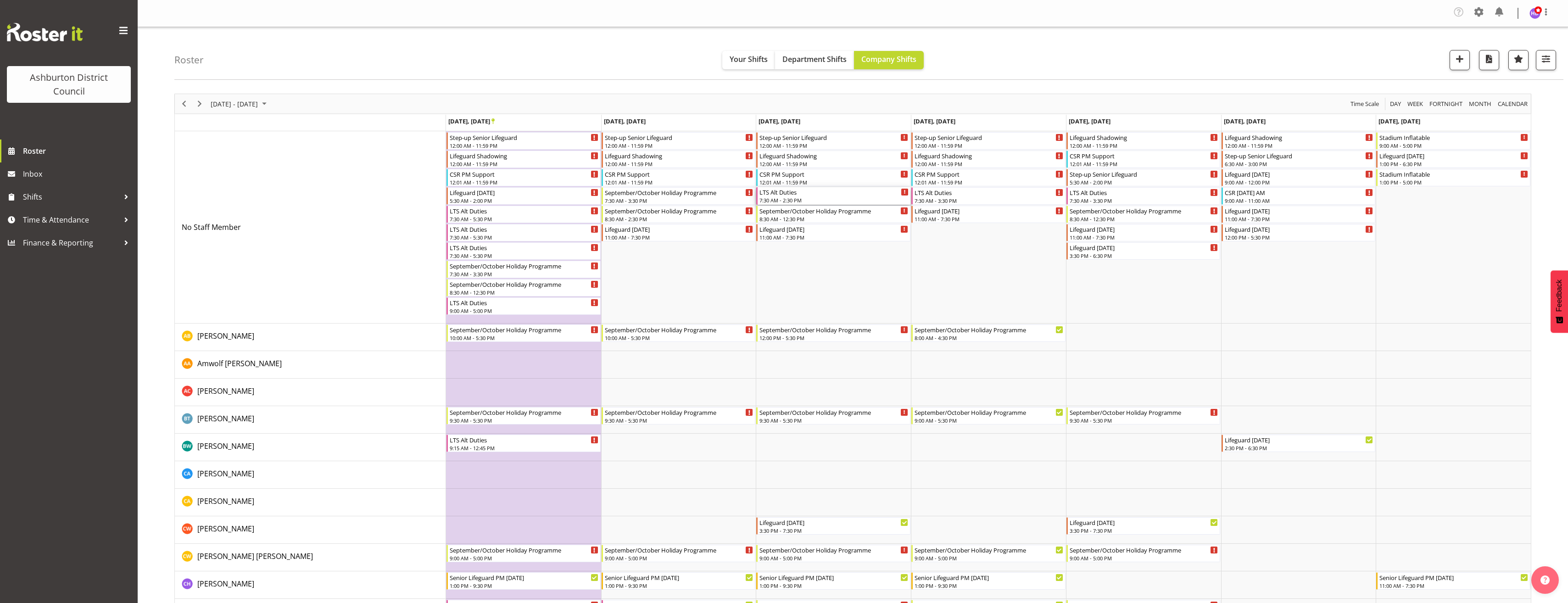
click at [820, 202] on div "7:30 AM - 2:30 PM" at bounding box center [834, 200] width 149 height 7
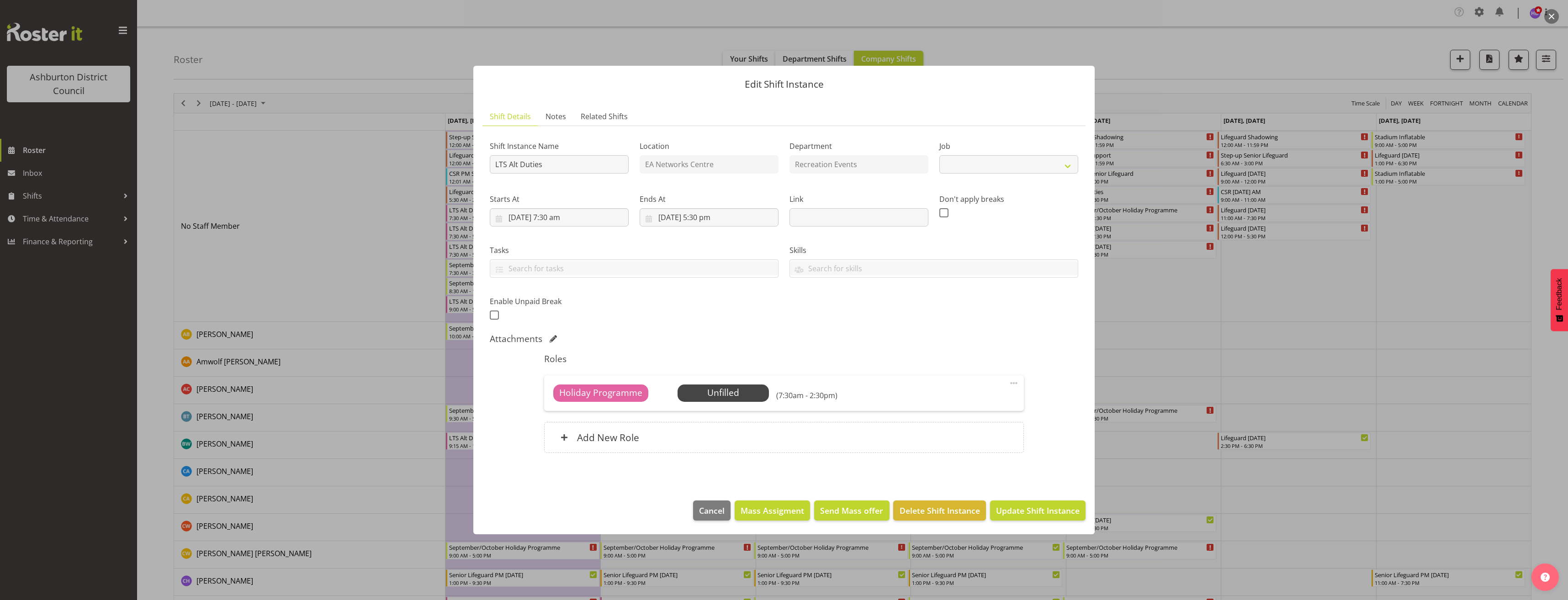
select select "10256"
click at [1010, 382] on span at bounding box center [1014, 383] width 11 height 11
click at [993, 409] on link "Edit" at bounding box center [975, 405] width 88 height 16
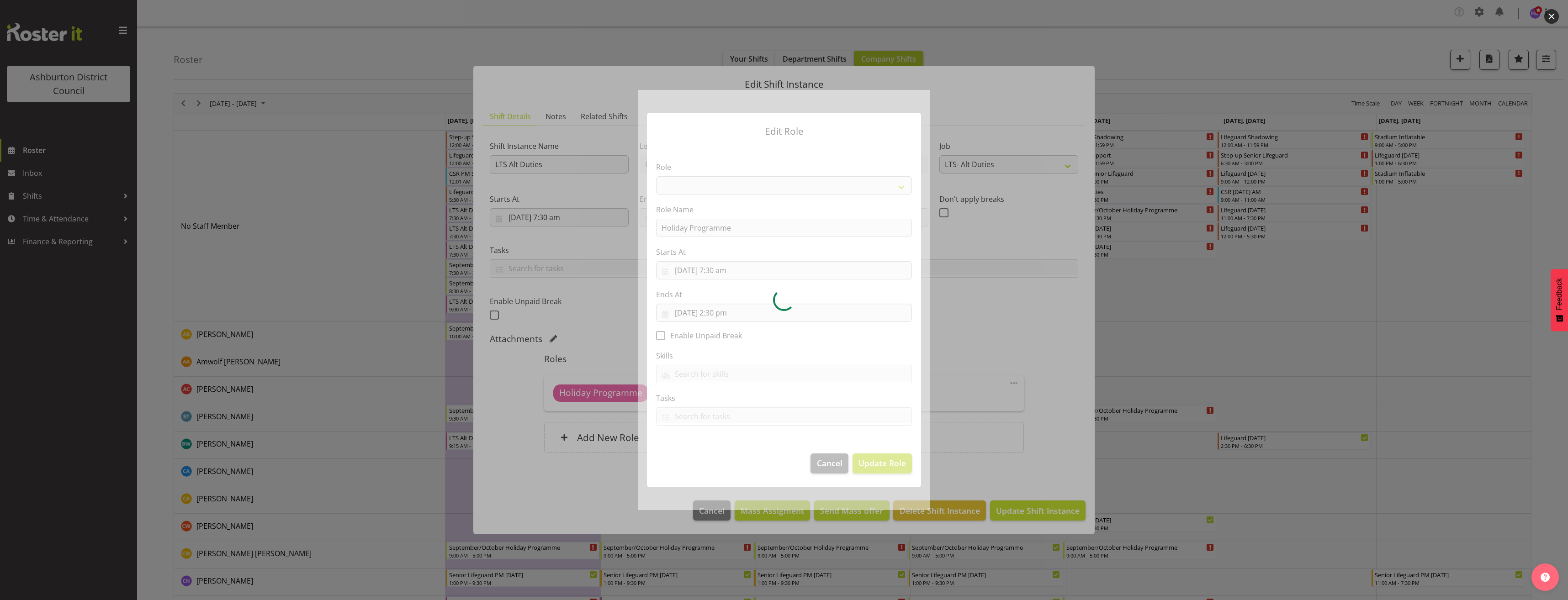
select select "1496"
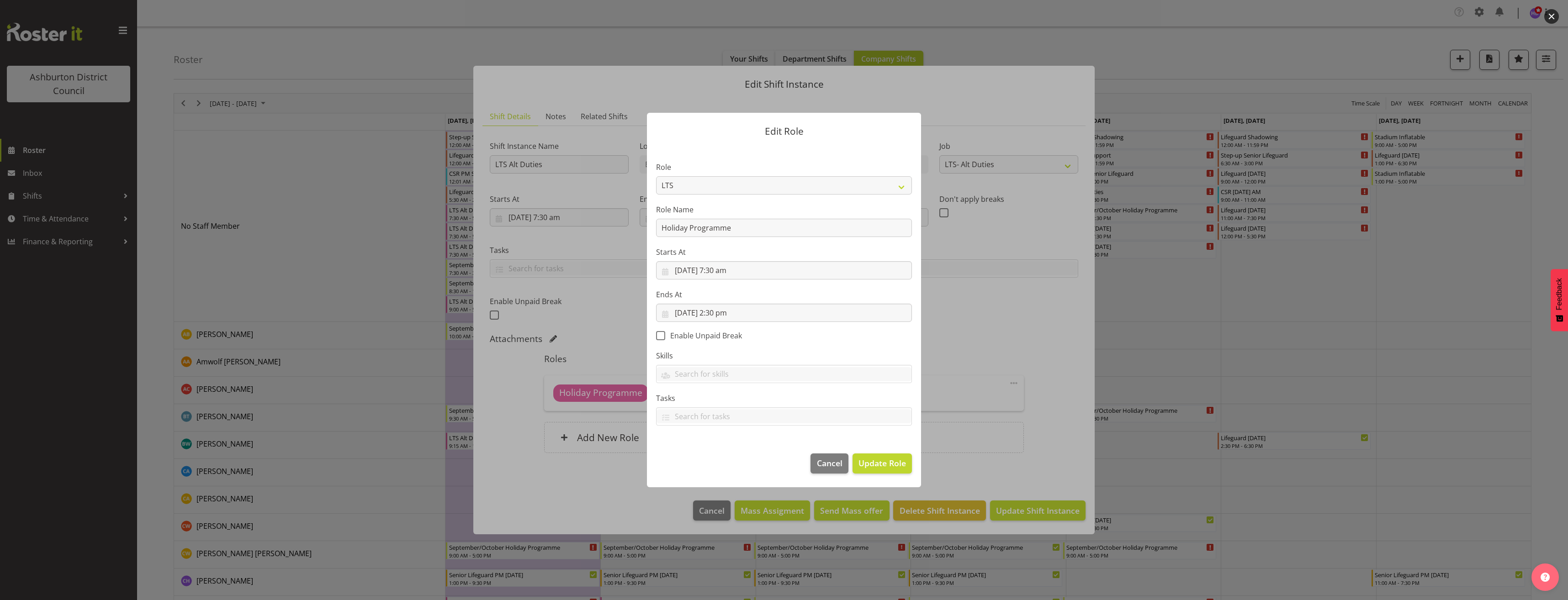
click at [708, 336] on span "Enable Unpaid Break" at bounding box center [704, 335] width 77 height 9
click at [662, 336] on input "Enable Unpaid Break" at bounding box center [659, 336] width 6 height 6
checkbox input "true"
click at [833, 466] on span "Cancel" at bounding box center [830, 463] width 26 height 12
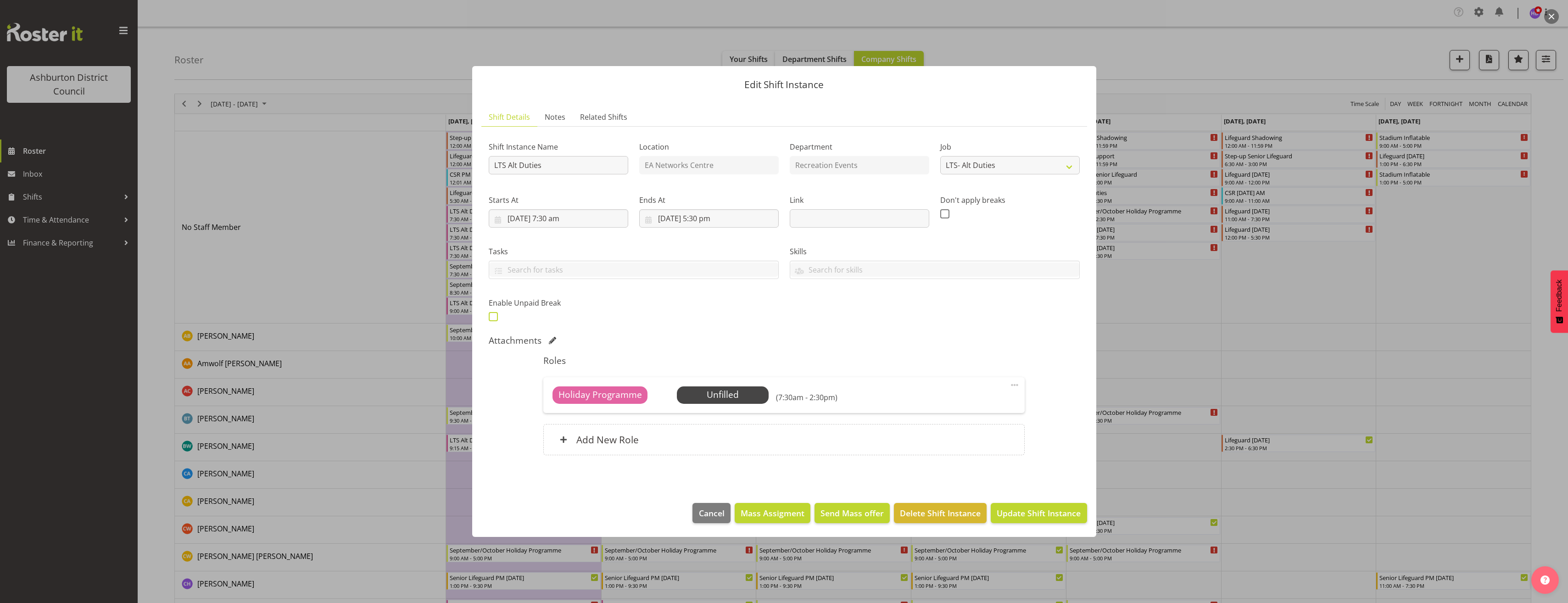
click at [495, 315] on span at bounding box center [493, 316] width 9 height 9
click at [495, 315] on input "checkbox" at bounding box center [491, 317] width 6 height 6
click at [494, 316] on span at bounding box center [493, 316] width 9 height 9
click at [494, 316] on input "checkbox" at bounding box center [491, 317] width 6 height 6
checkbox input "false"
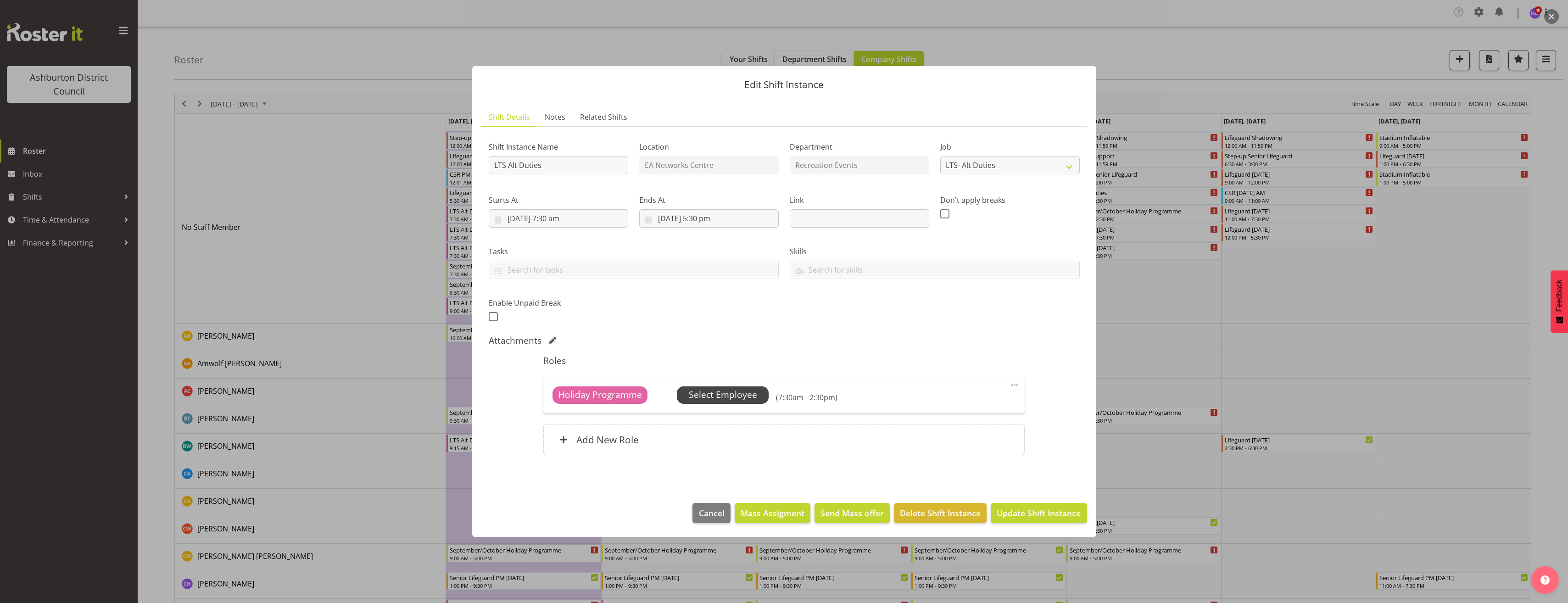
click at [715, 391] on span "Select Employee" at bounding box center [723, 395] width 68 height 13
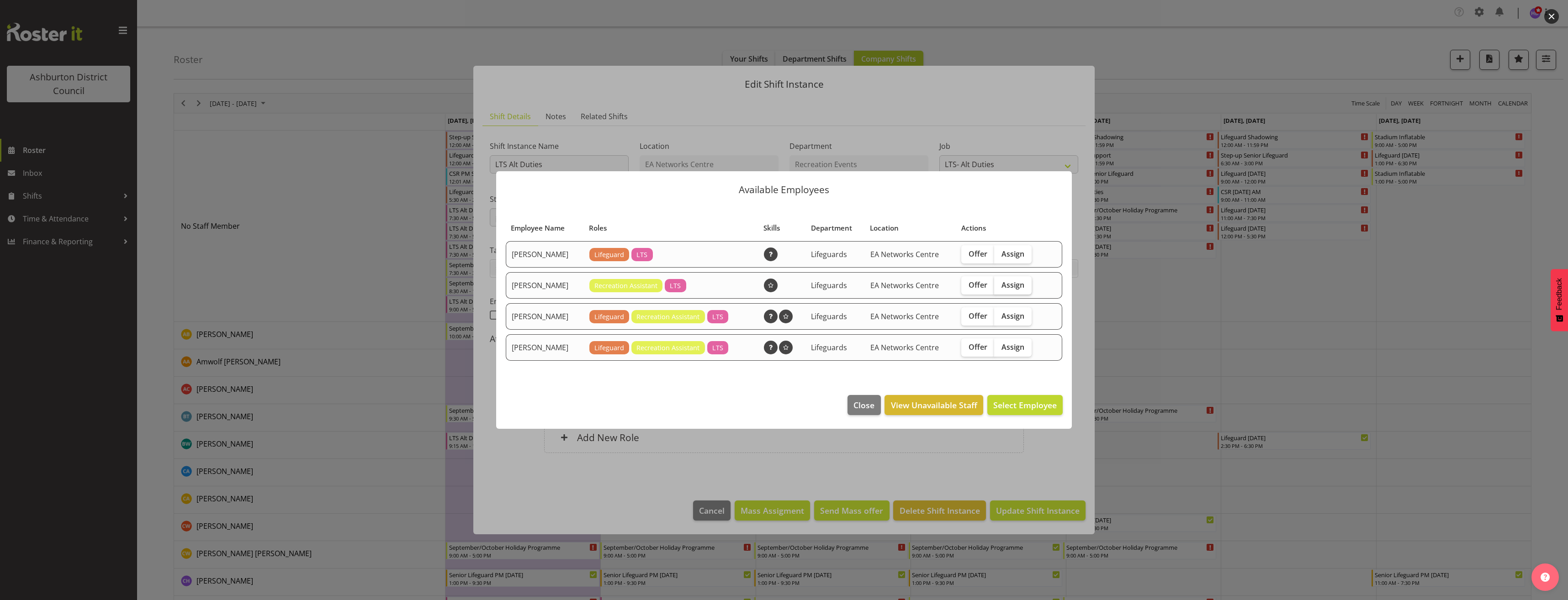
click at [1016, 291] on label "Assign" at bounding box center [1013, 285] width 38 height 18
click at [1000, 288] on input "Assign" at bounding box center [997, 285] width 6 height 6
checkbox input "true"
click at [1031, 408] on span "Assign [PERSON_NAME]" at bounding box center [1010, 405] width 93 height 11
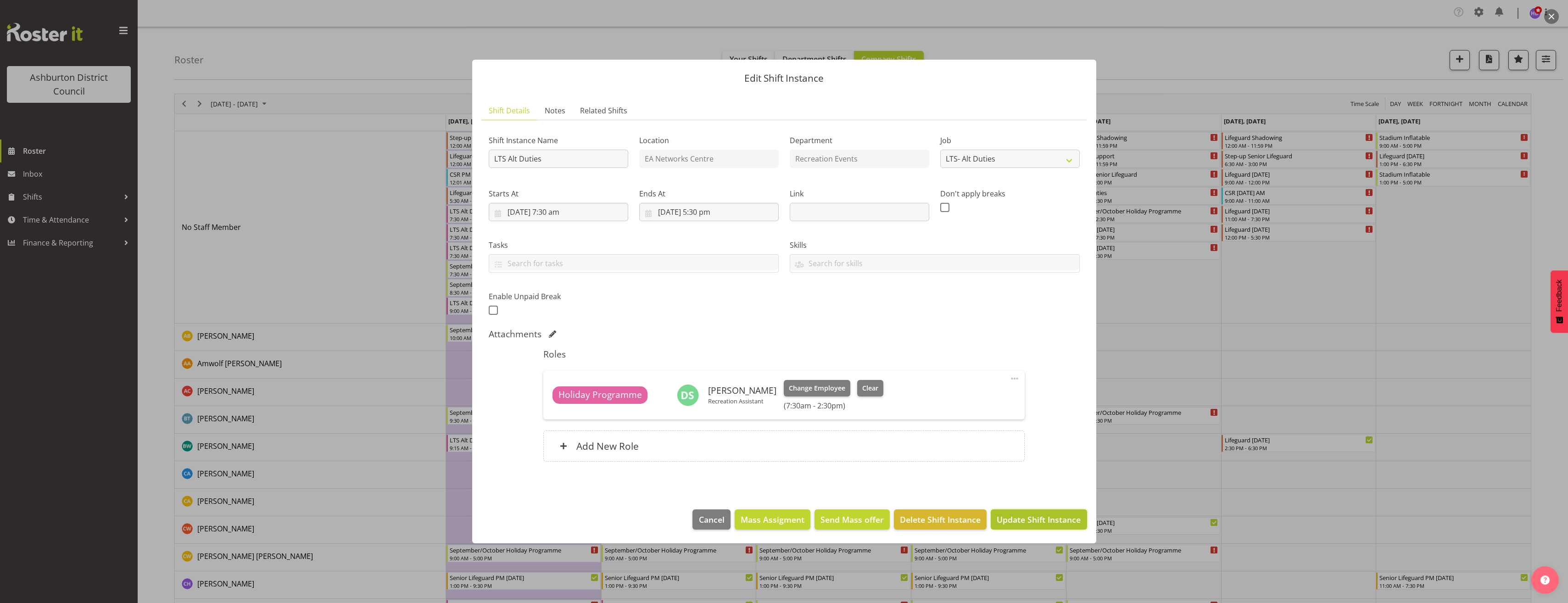
click at [1051, 522] on span "Update Shift Instance" at bounding box center [1038, 520] width 84 height 12
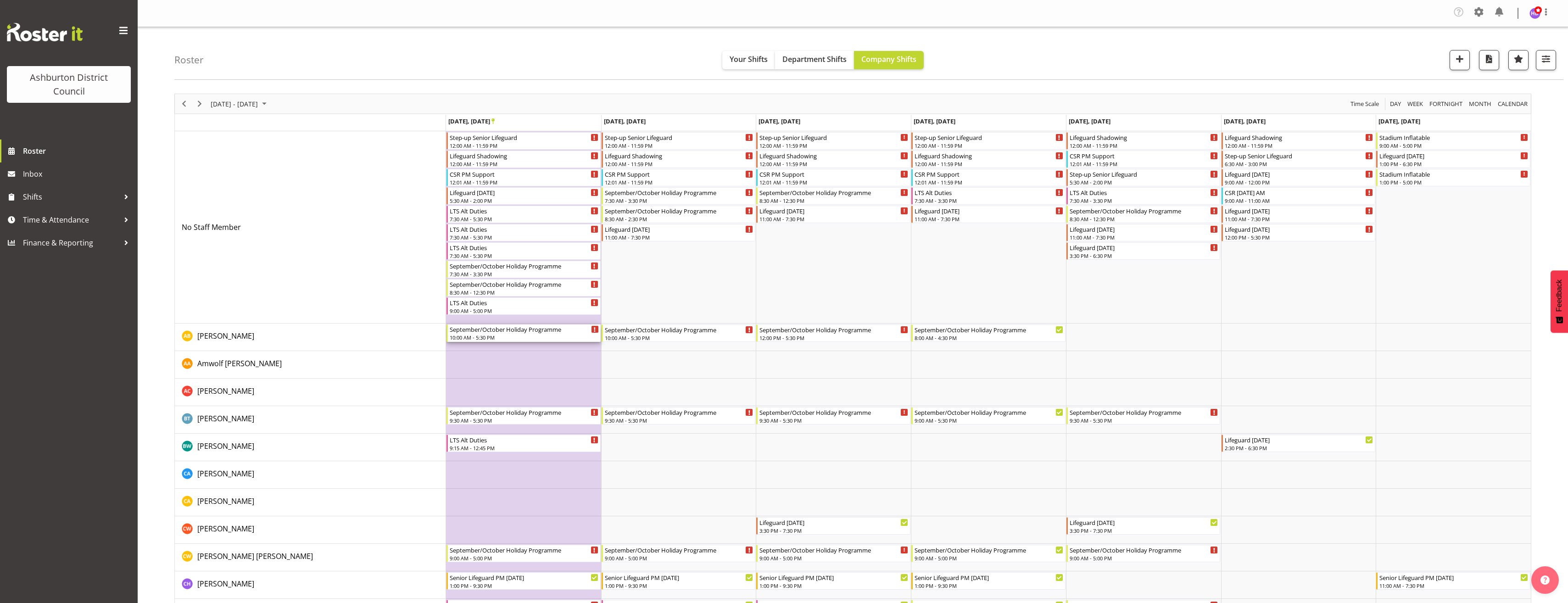
click at [525, 331] on div "September/October Holiday Programme" at bounding box center [525, 329] width 149 height 9
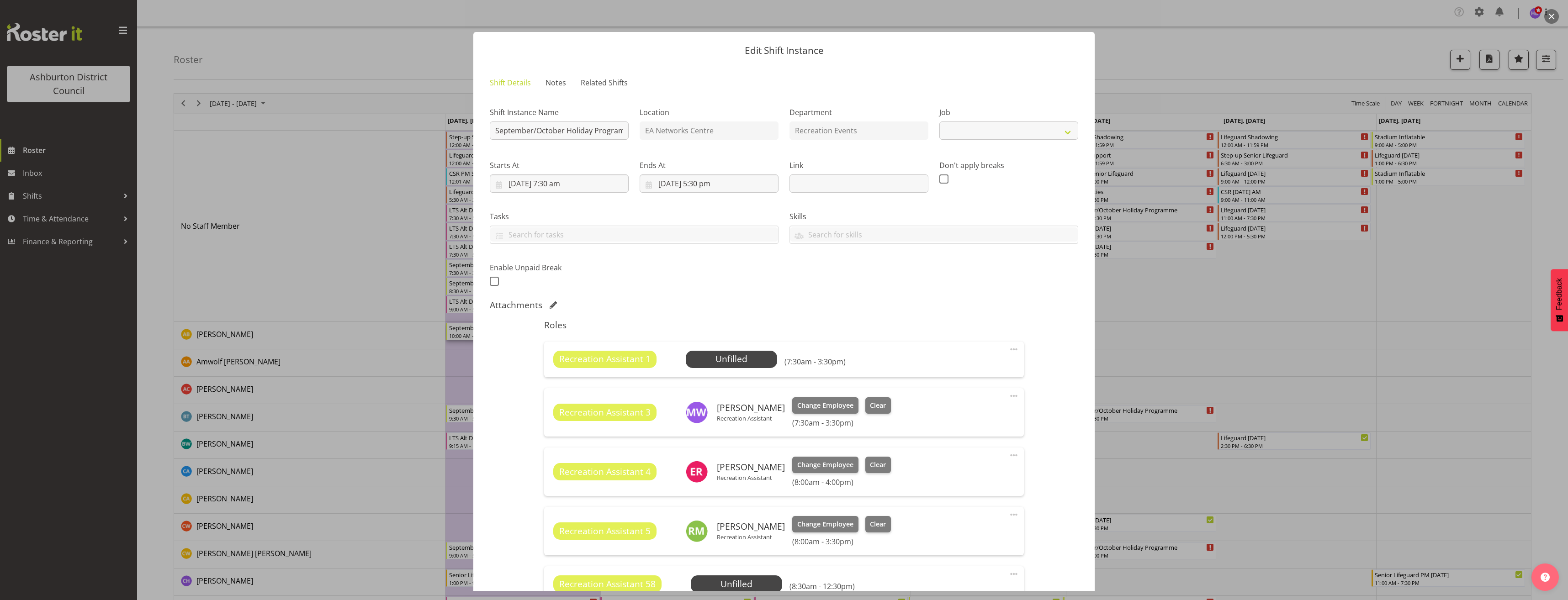
select select "4046"
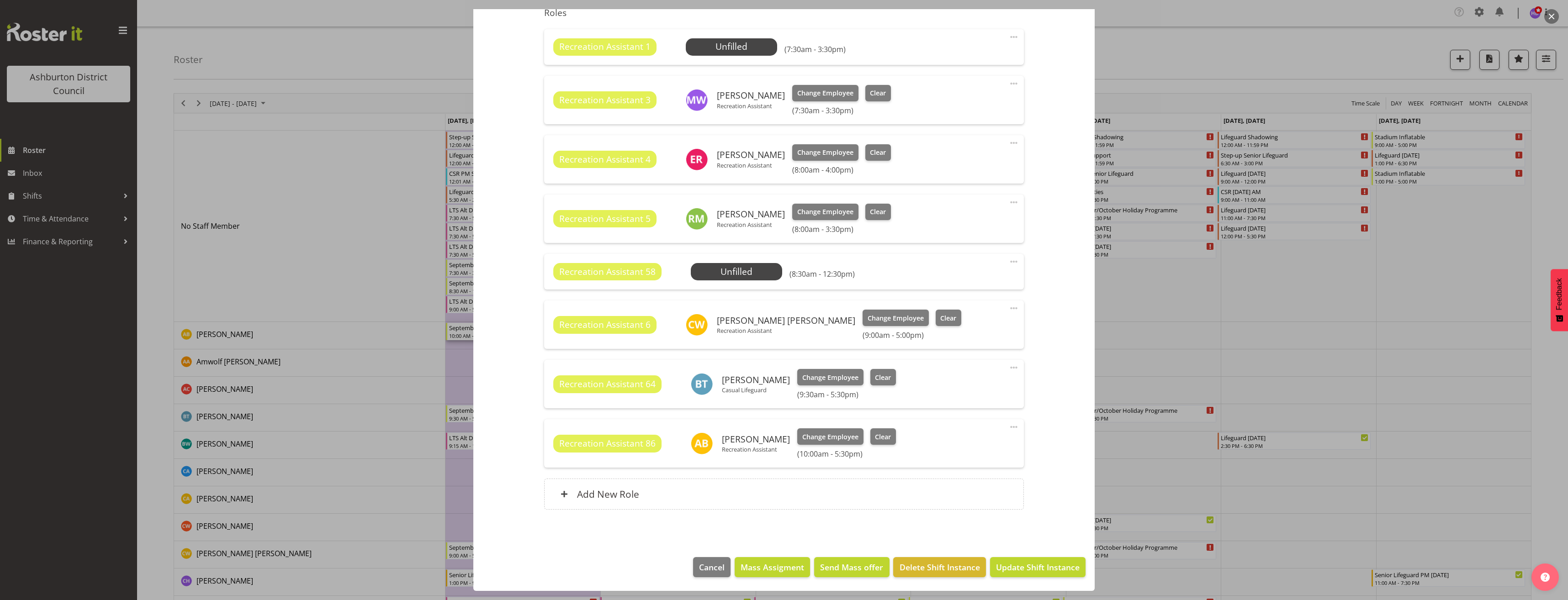
click at [1009, 427] on span at bounding box center [1014, 427] width 11 height 11
click at [966, 445] on link "Edit" at bounding box center [975, 448] width 88 height 16
select select "8"
select select "2025"
select select "10"
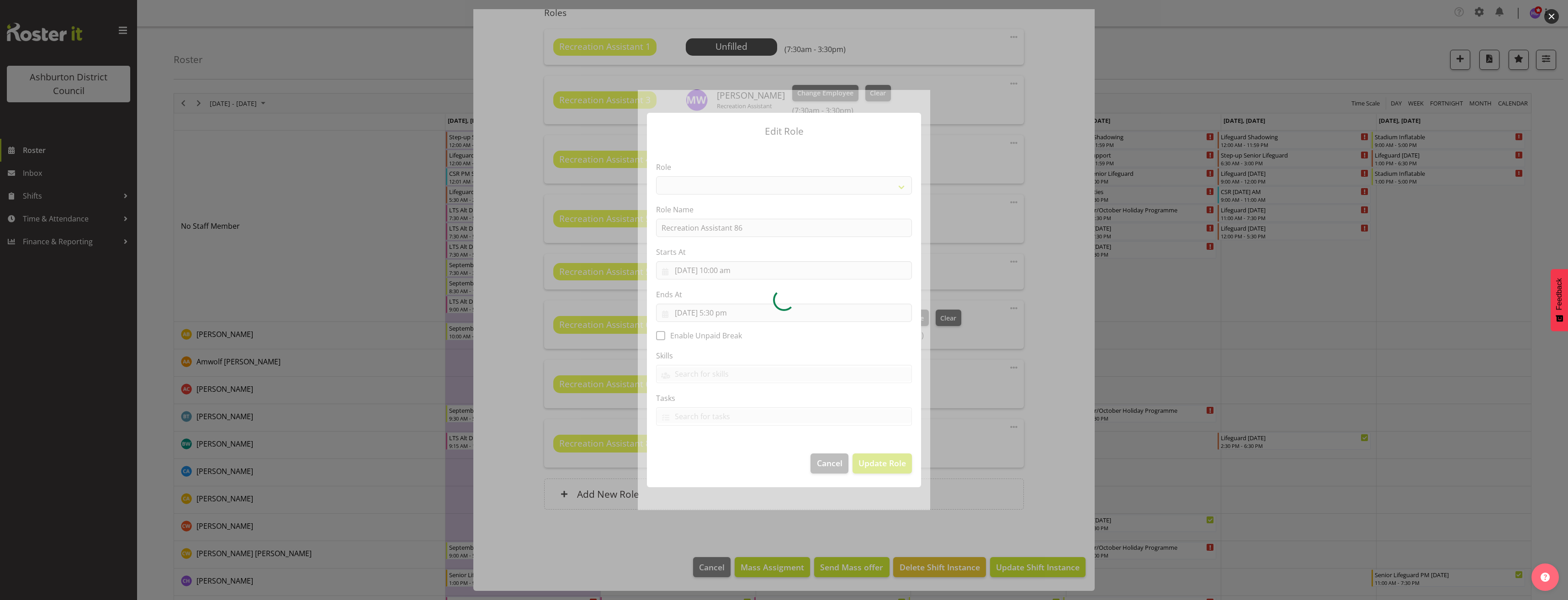
click at [726, 276] on div at bounding box center [784, 300] width 292 height 420
select select "84"
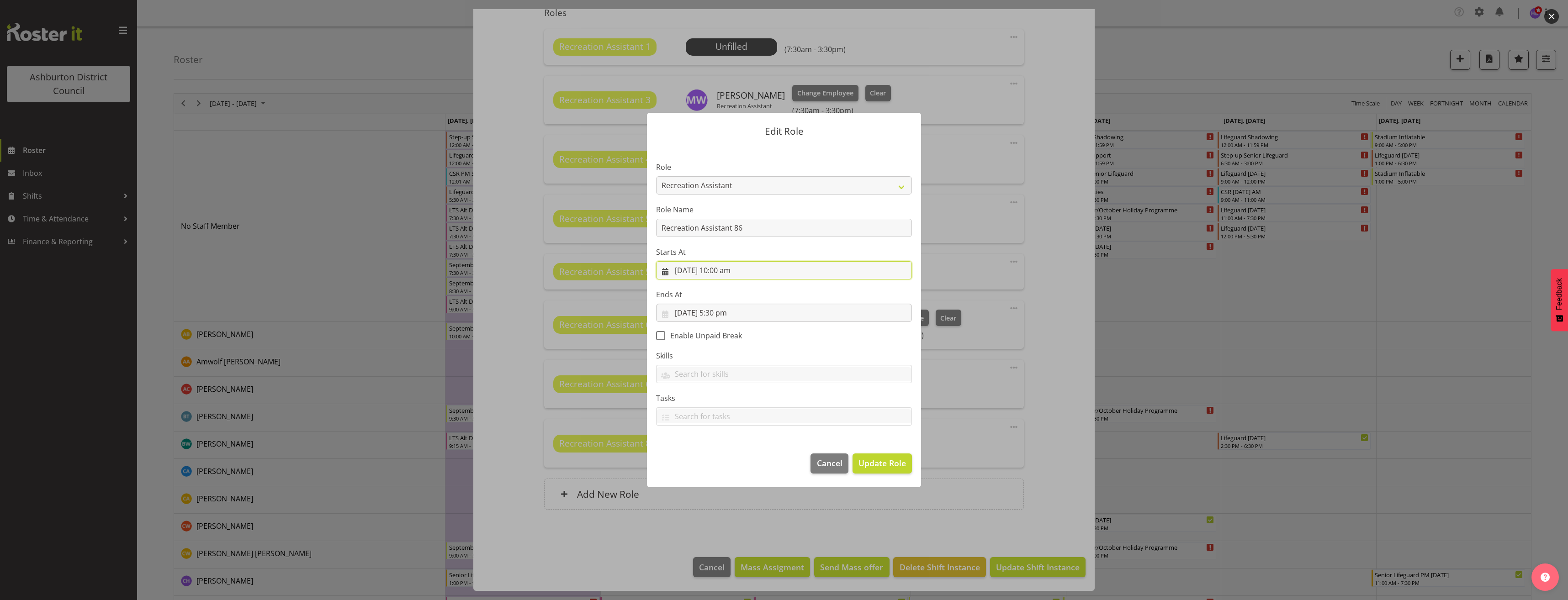
click at [729, 273] on input "[DATE] 10:00 am" at bounding box center [784, 270] width 256 height 18
click at [726, 463] on select "00 01 02 03 04 05 06 07 08 09 10 11 12 13 14 15 16 17 18 19 20 21 22 23" at bounding box center [729, 464] width 21 height 18
select select "16"
type input "[DATE] 4:00 pm"
click at [753, 466] on select "00 01 02 03 04 05 06 07 08 09 10 11 12 13 14 15 16 17 18 19 20 21 22 23 24 25 2…" at bounding box center [753, 464] width 21 height 18
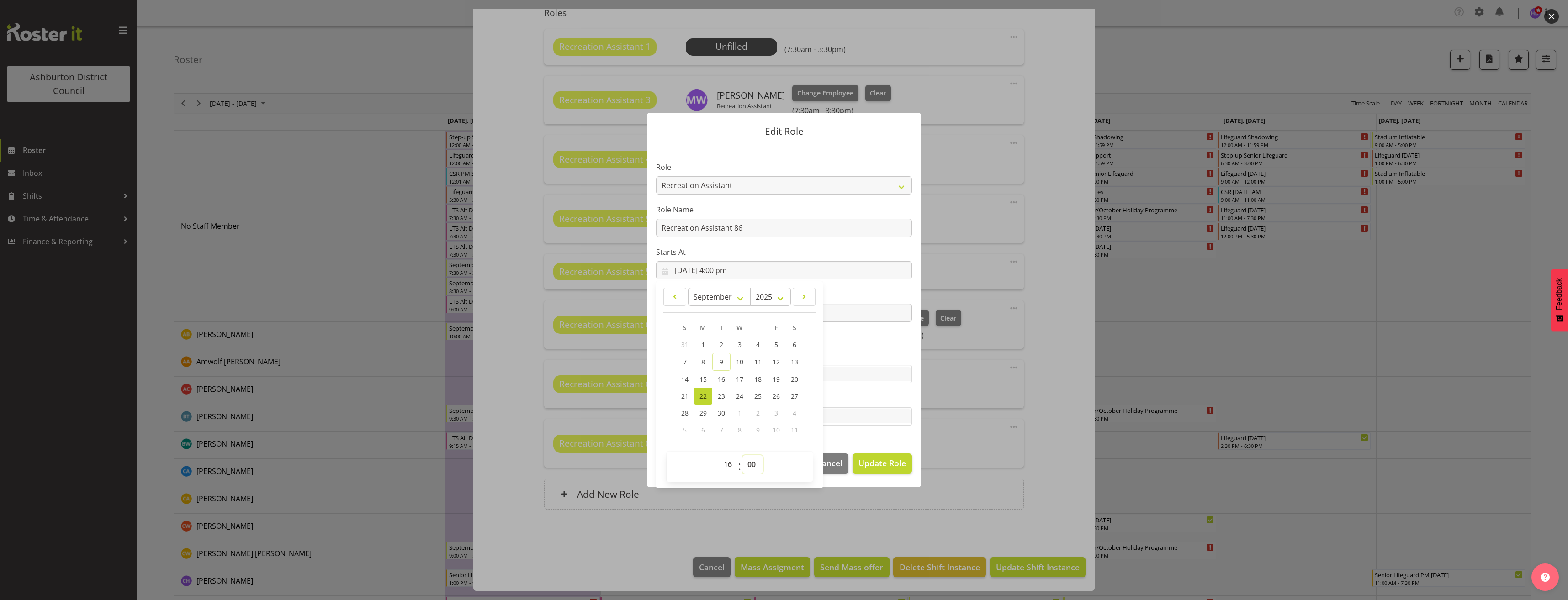
select select "45"
click at [743, 455] on select "00 01 02 03 04 05 06 07 08 09 10 11 12 13 14 15 16 17 18 19 20 21 22 23 24 25 2…" at bounding box center [753, 464] width 21 height 18
type input "[DATE] 4:45 pm"
click at [869, 464] on span "Update Role" at bounding box center [882, 463] width 47 height 12
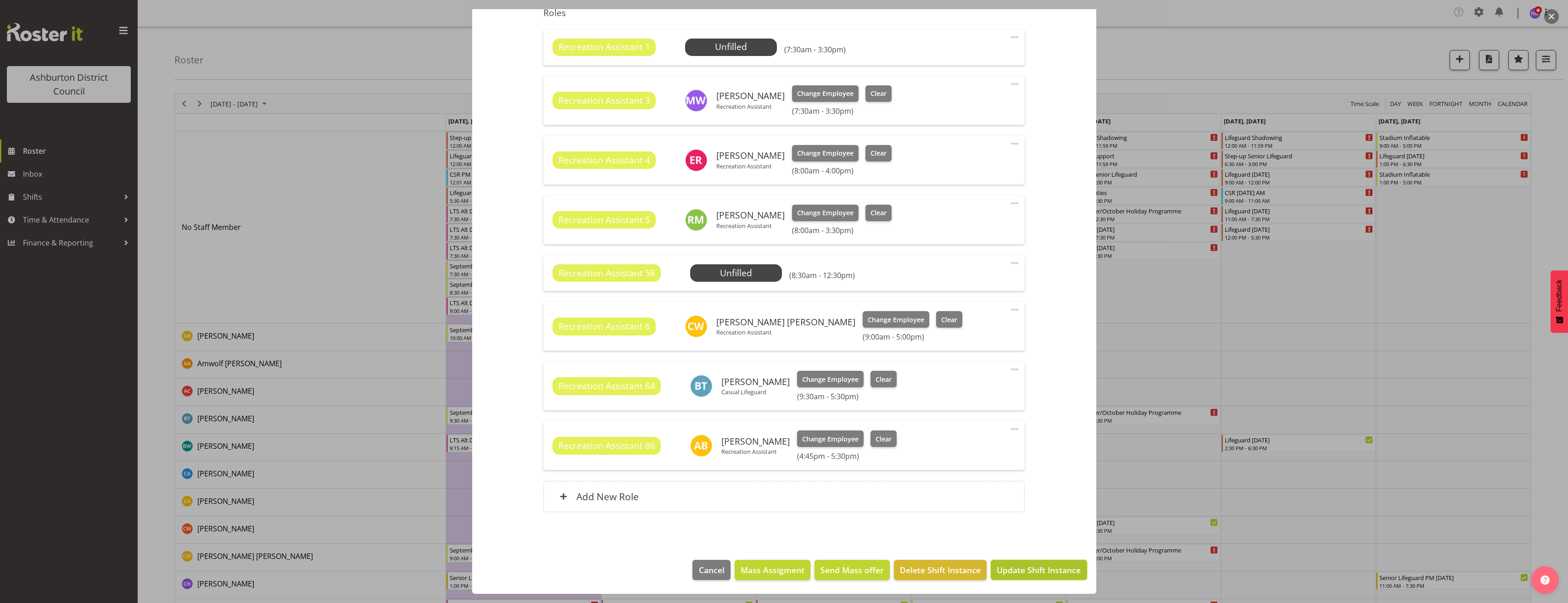
click at [1048, 568] on span "Update Shift Instance" at bounding box center [1038, 570] width 84 height 12
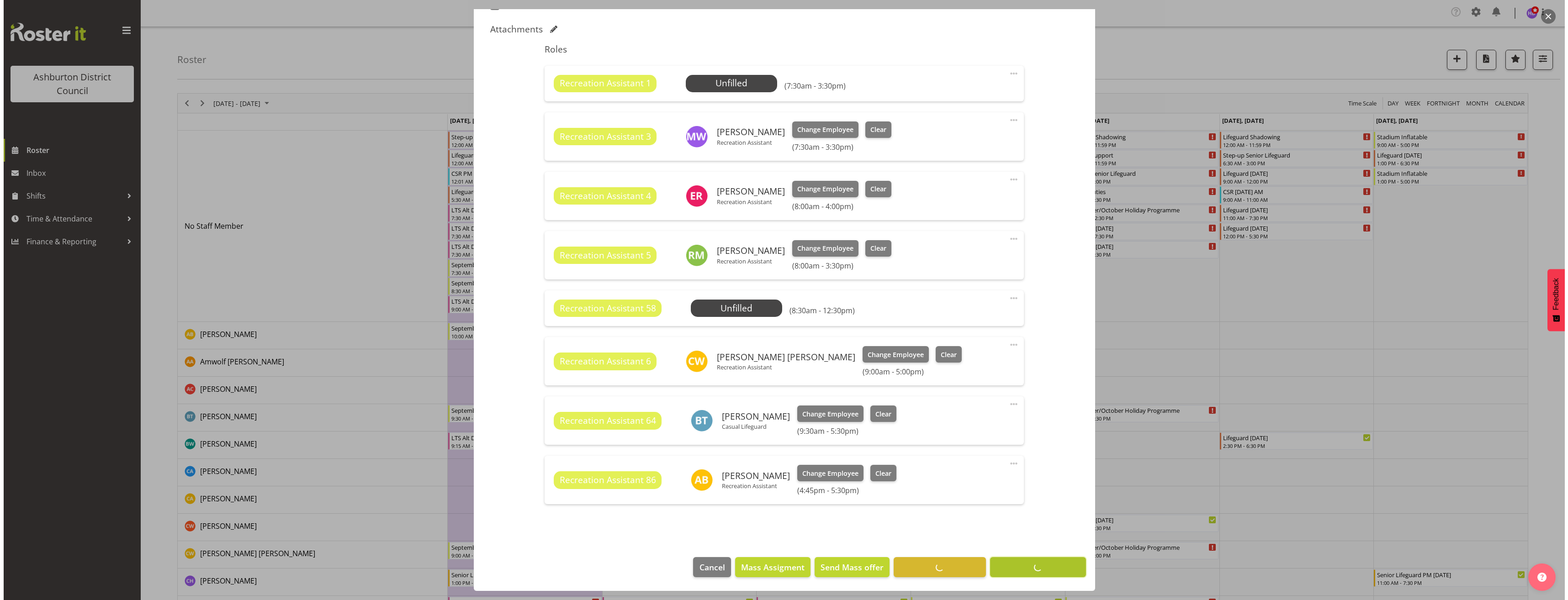
scroll to position [276, 0]
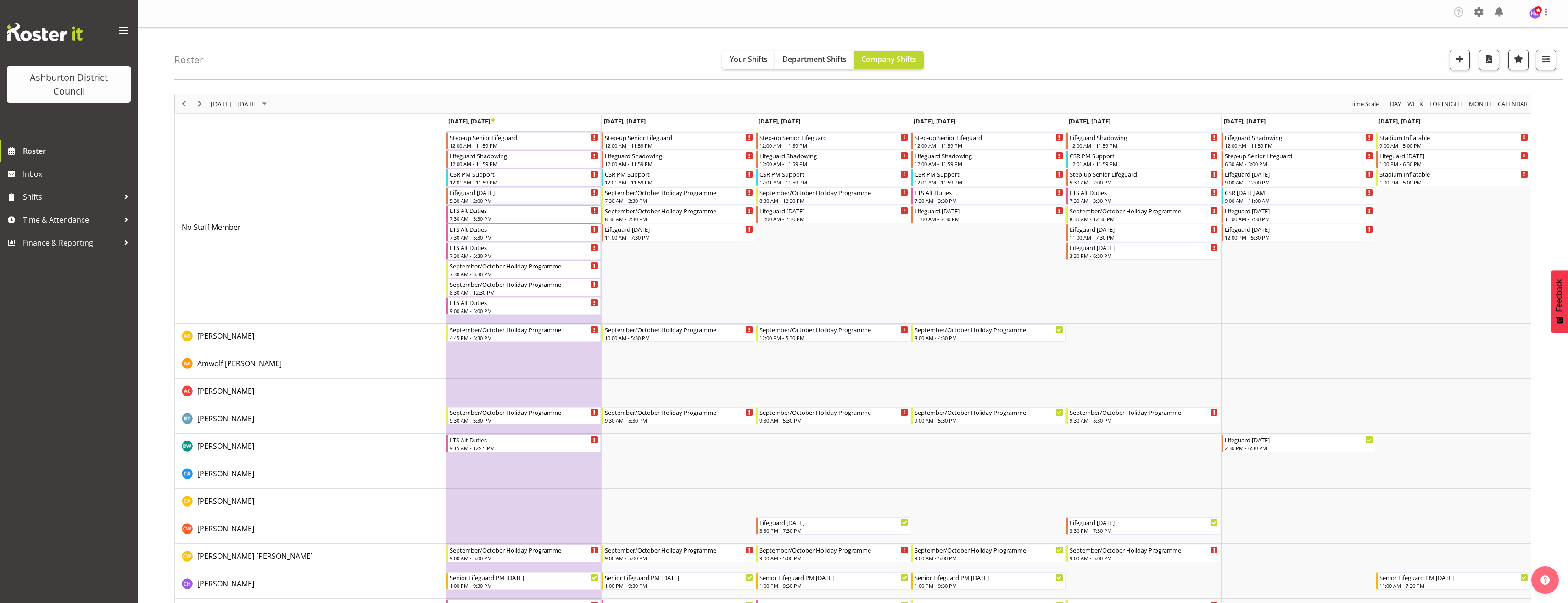
click at [516, 211] on div "LTS Alt Duties" at bounding box center [525, 210] width 149 height 9
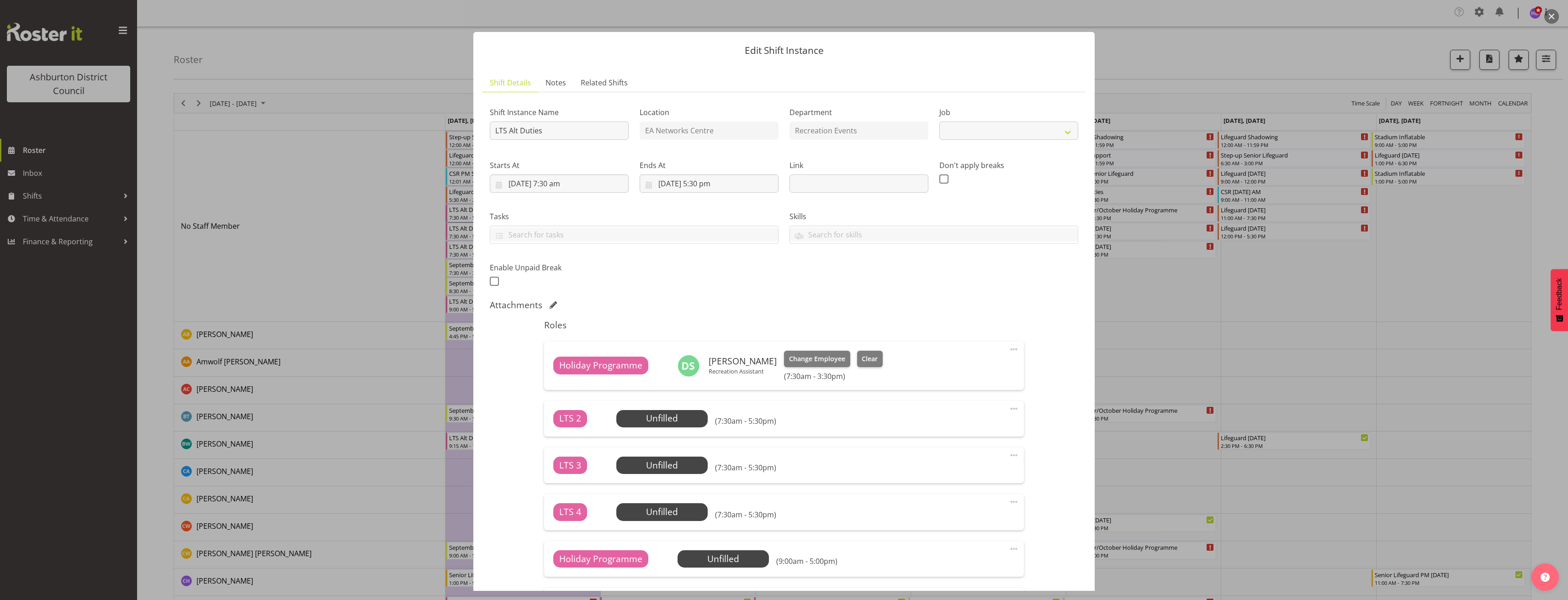
select select "10256"
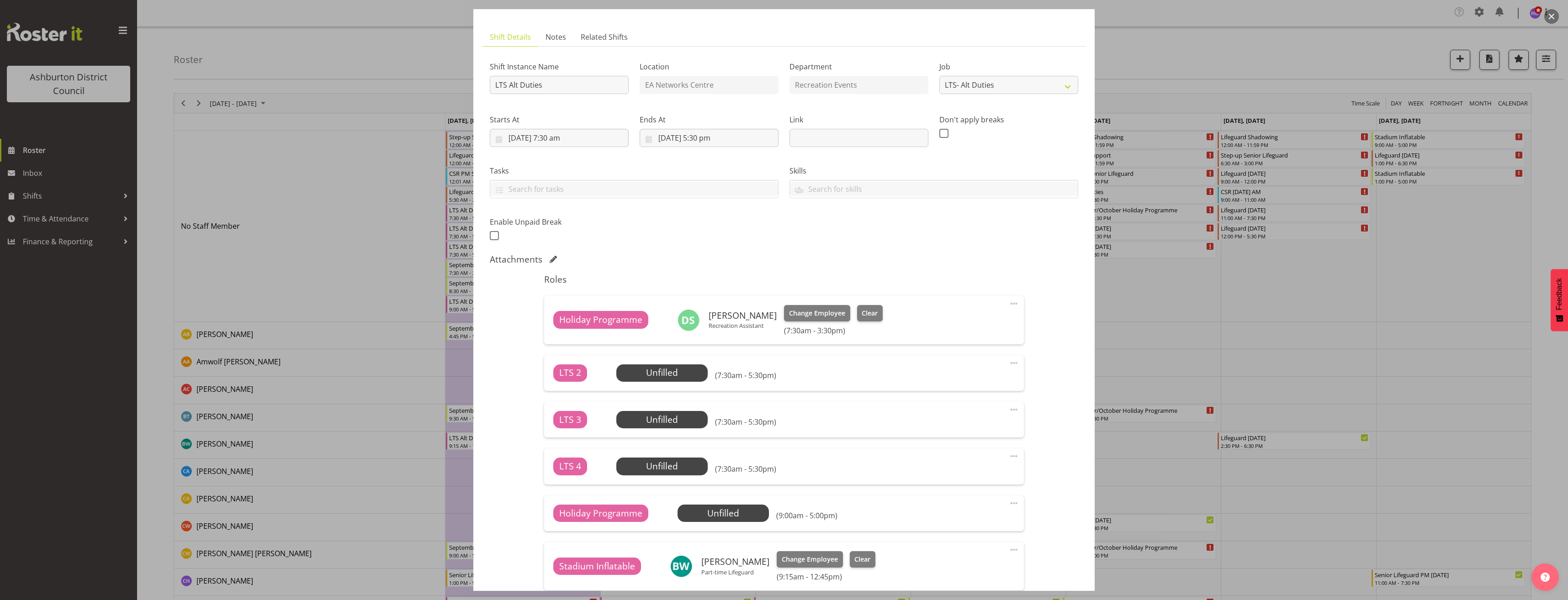
click at [1009, 363] on span at bounding box center [1014, 363] width 11 height 11
click at [973, 386] on link "Edit" at bounding box center [975, 385] width 88 height 16
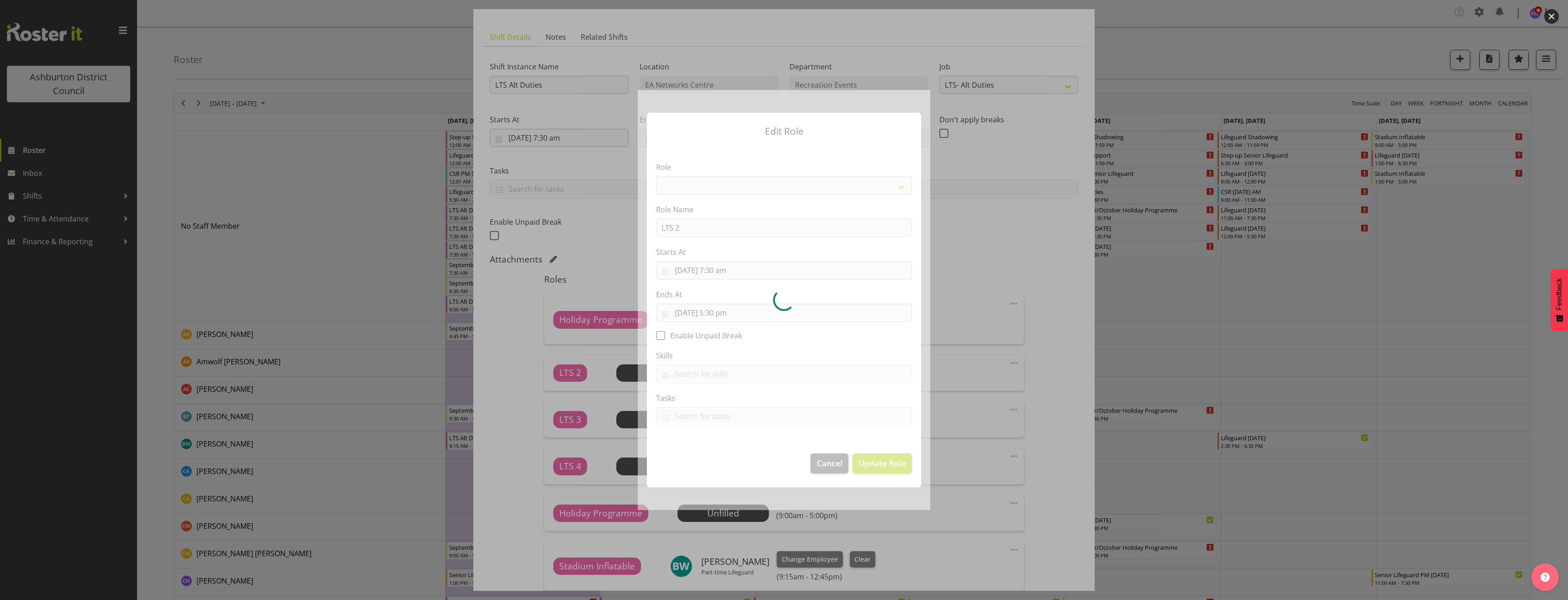
select select "1496"
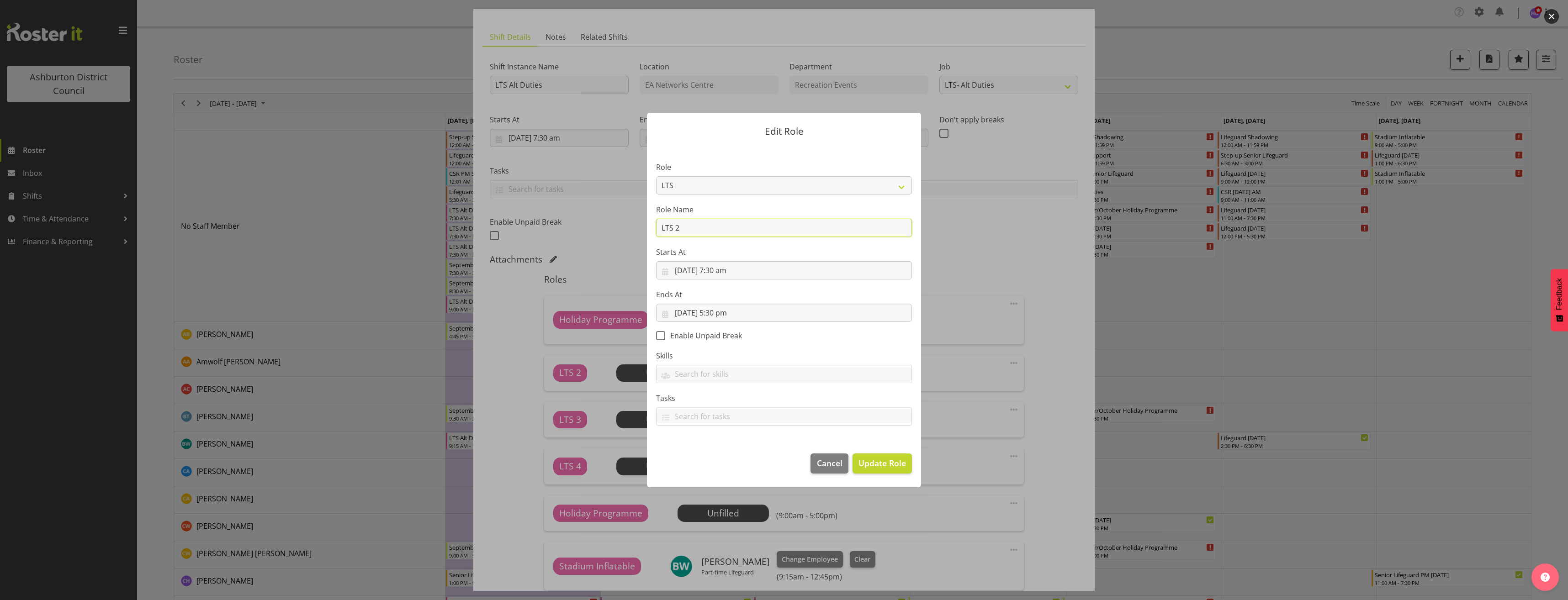
drag, startPoint x: 706, startPoint y: 229, endPoint x: 567, endPoint y: 229, distance: 139.0
click at [569, 229] on form "Edit Role Role AAGM Deputy Director AAGM Director Archivist Childrens Librarian…" at bounding box center [784, 300] width 439 height 420
type input "Holiday Programme"
click at [897, 467] on span "Update Role" at bounding box center [882, 463] width 47 height 12
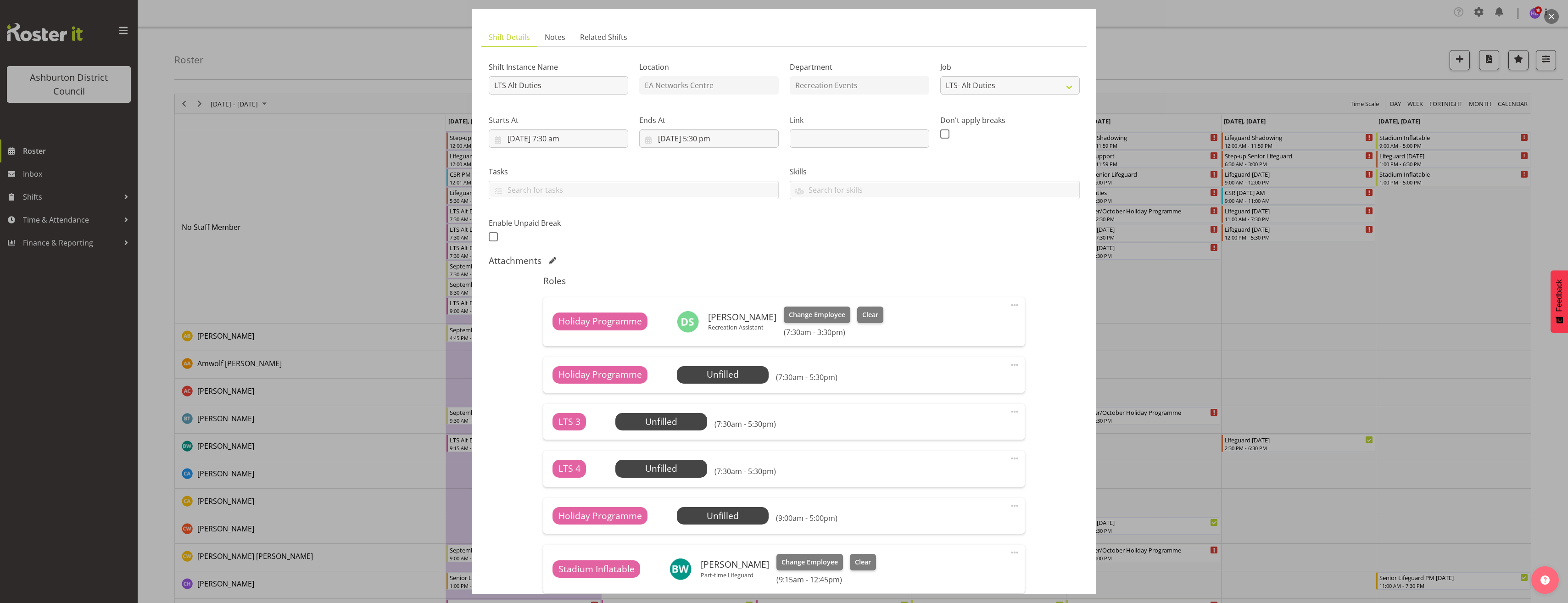
click at [1010, 363] on span at bounding box center [1015, 365] width 11 height 11
click at [977, 389] on link "Edit" at bounding box center [976, 387] width 88 height 17
select select "8"
select select "2025"
select select "7"
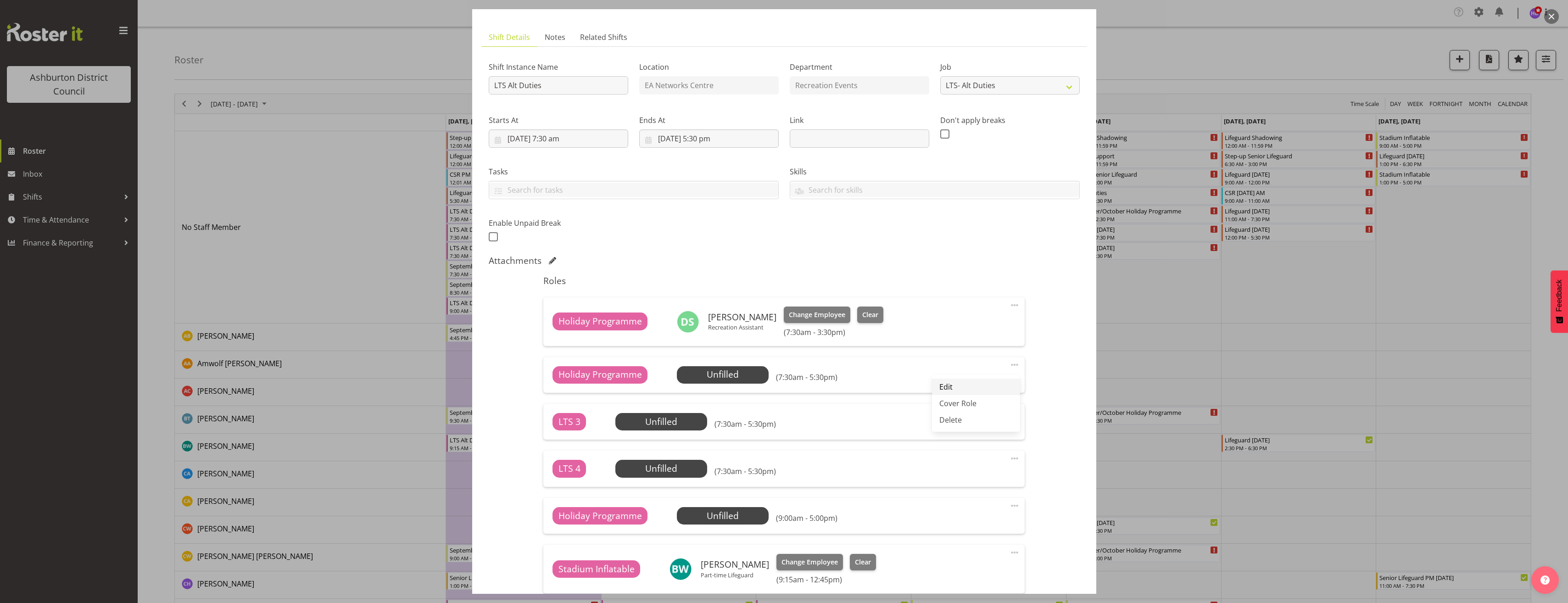
select select "30"
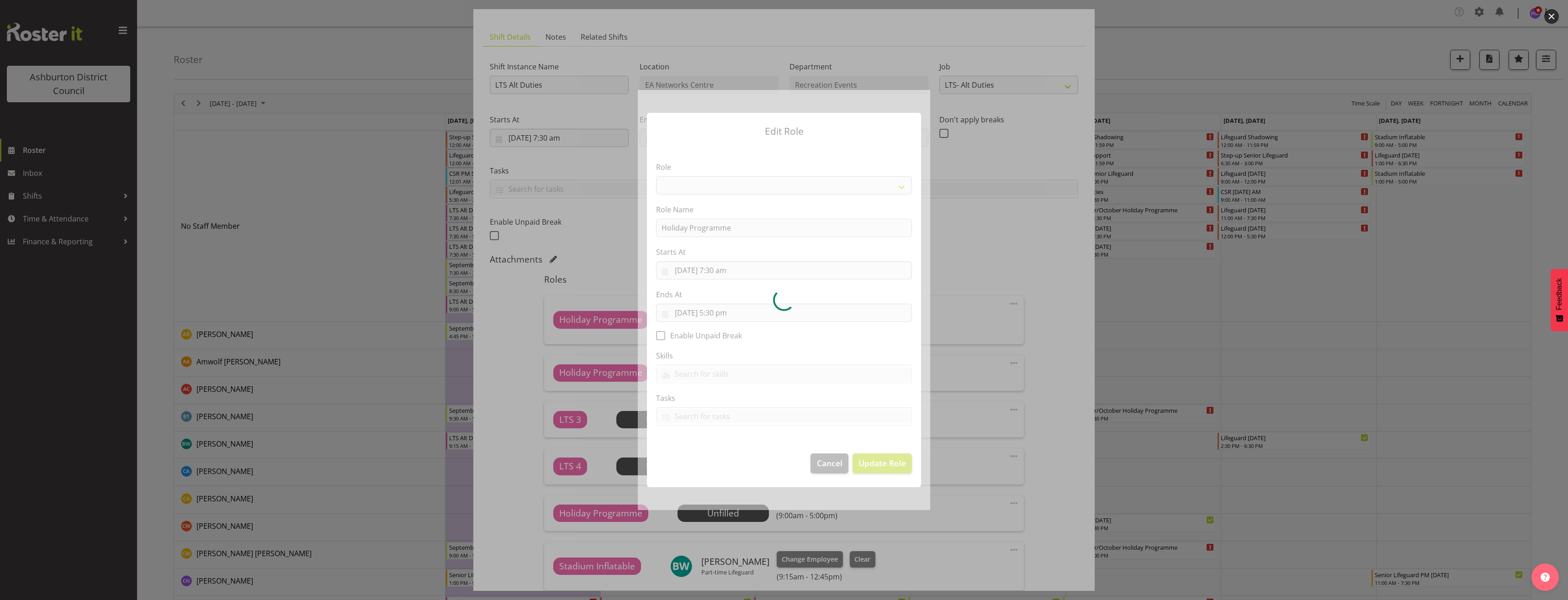
select select "1496"
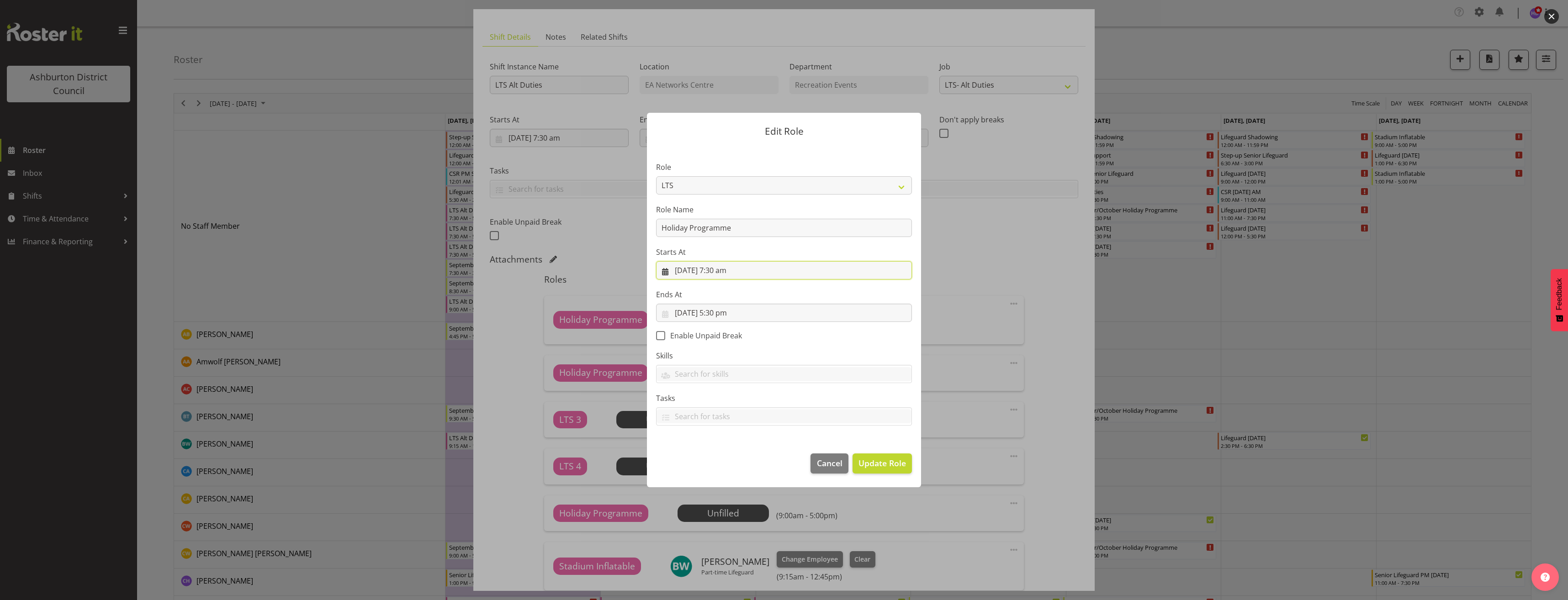
click at [728, 276] on input "[DATE] 7:30 am" at bounding box center [784, 270] width 256 height 18
click at [729, 467] on select "00 01 02 03 04 05 06 07 08 09 10 11 12 13 14 15 16 17 18 19 20 21 22 23" at bounding box center [729, 464] width 21 height 18
select select "10"
type input "[DATE] 10:30 am"
click at [751, 462] on select "00 01 02 03 04 05 06 07 08 09 10 11 12 13 14 15 16 17 18 19 20 21 22 23 24 25 2…" at bounding box center [753, 464] width 21 height 18
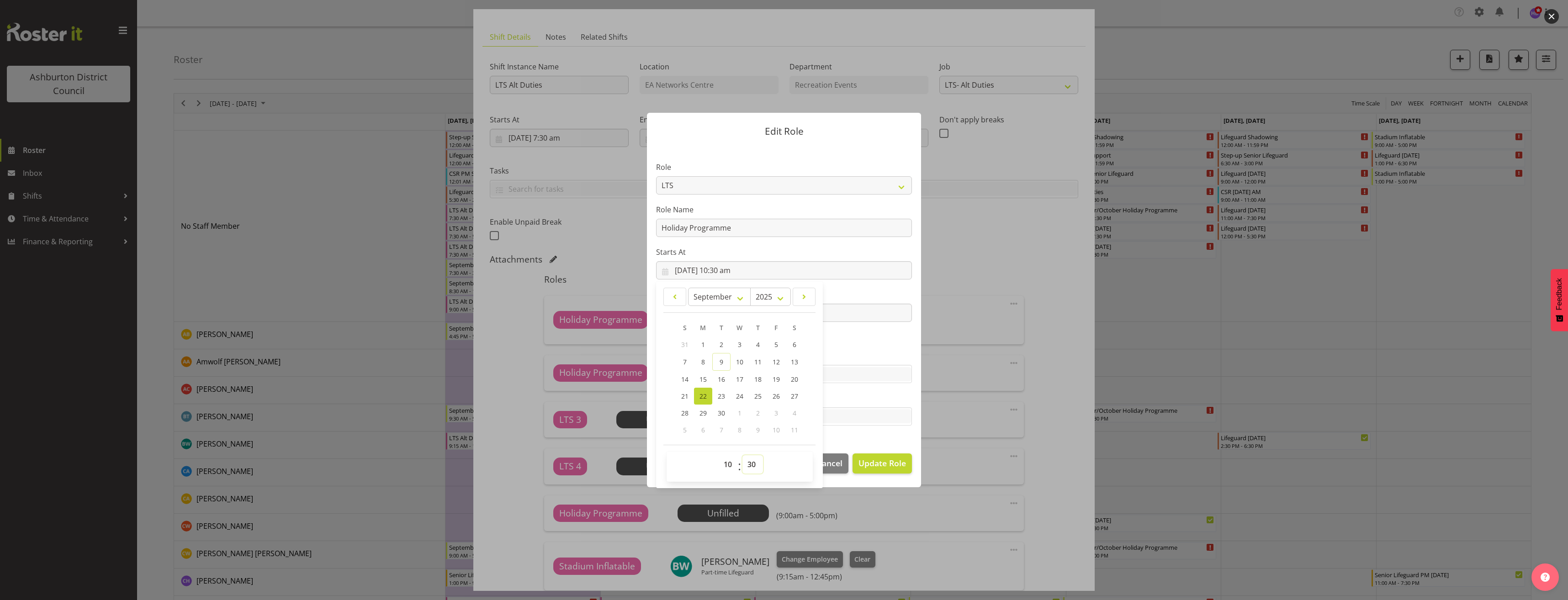
select select "0"
click at [743, 455] on select "00 01 02 03 04 05 06 07 08 09 10 11 12 13 14 15 16 17 18 19 20 21 22 23 24 25 2…" at bounding box center [753, 464] width 21 height 18
type input "[DATE] 10:00 am"
click at [881, 358] on label "Skills" at bounding box center [784, 356] width 256 height 11
click at [730, 310] on input "[DATE] 5:30 pm" at bounding box center [784, 313] width 256 height 18
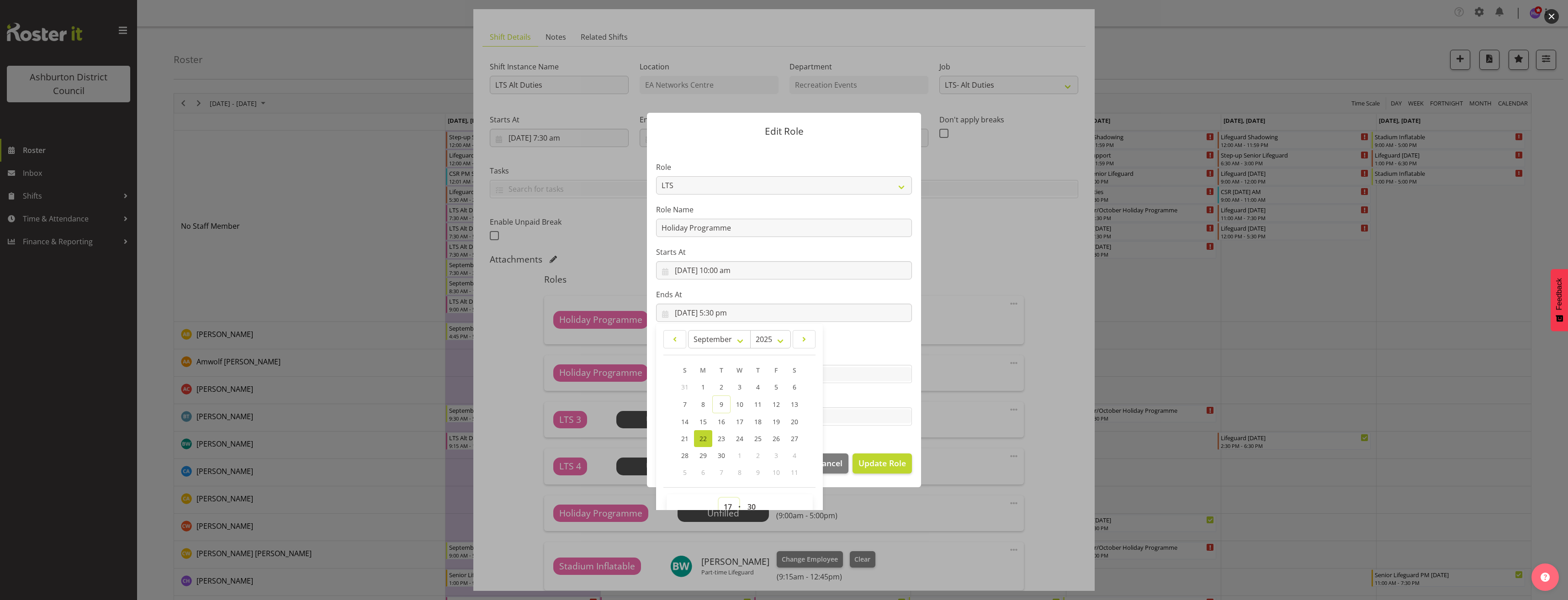
click at [721, 501] on select "00 01 02 03 04 05 06 07 08 09 10 11 12 13 14 15 16 17 18 19 20 21 22 23" at bounding box center [729, 507] width 21 height 18
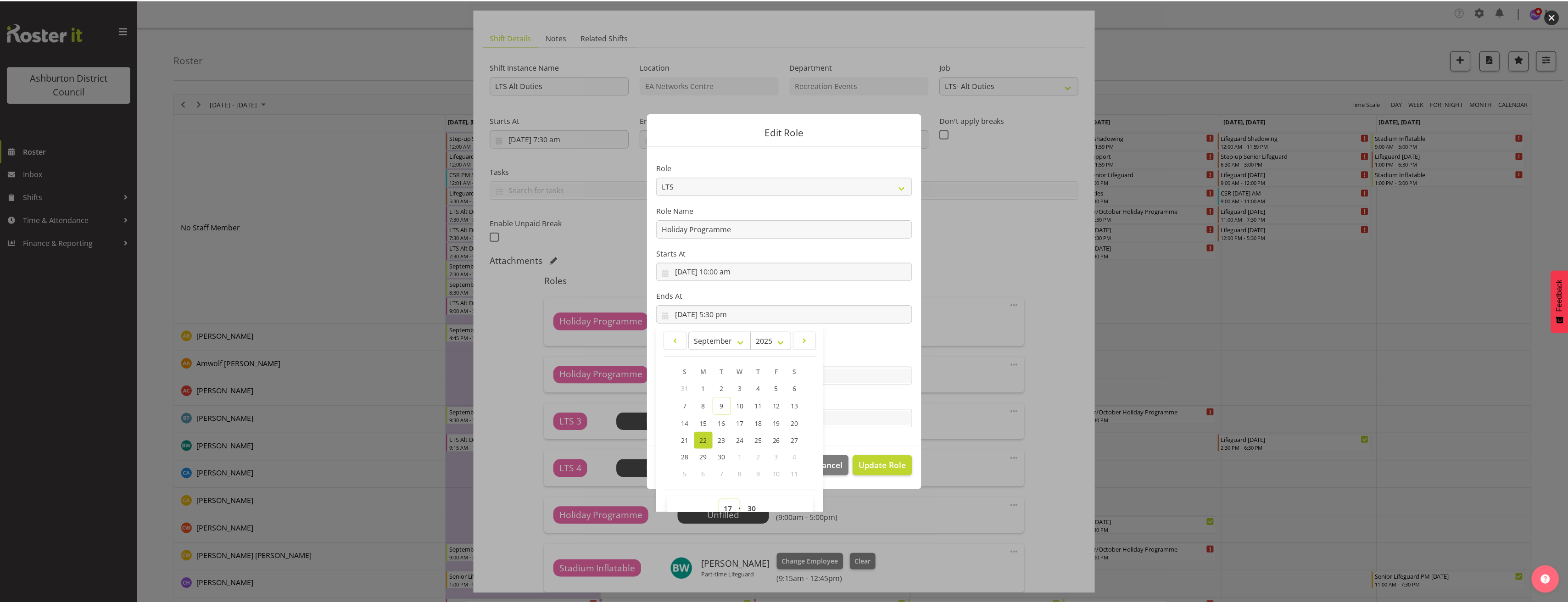
scroll to position [6, 0]
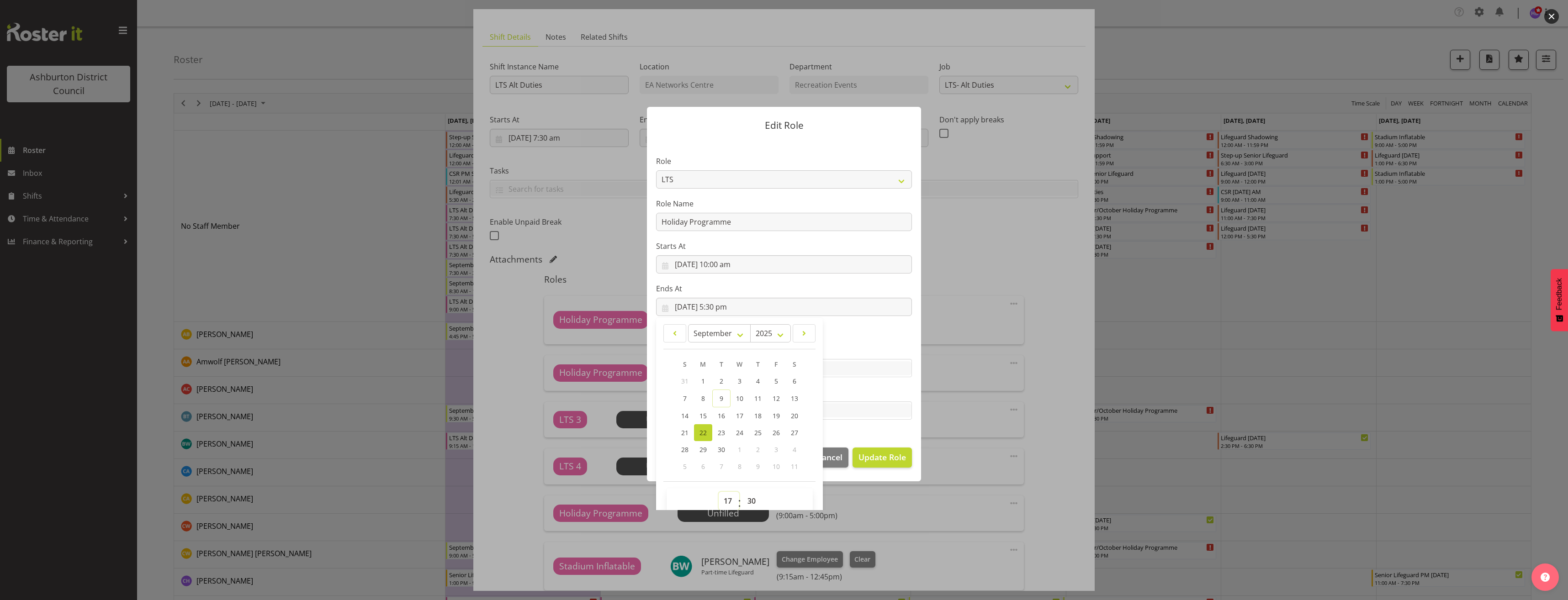
select select "16"
type input "[DATE] 4:30 pm"
click at [752, 503] on select "00 01 02 03 04 05 06 07 08 09 10 11 12 13 14 15 16 17 18 19 20 21 22 23 24 25 2…" at bounding box center [753, 501] width 21 height 18
select select "45"
click at [743, 492] on select "00 01 02 03 04 05 06 07 08 09 10 11 12 13 14 15 16 17 18 19 20 21 22 23 24 25 2…" at bounding box center [753, 501] width 21 height 18
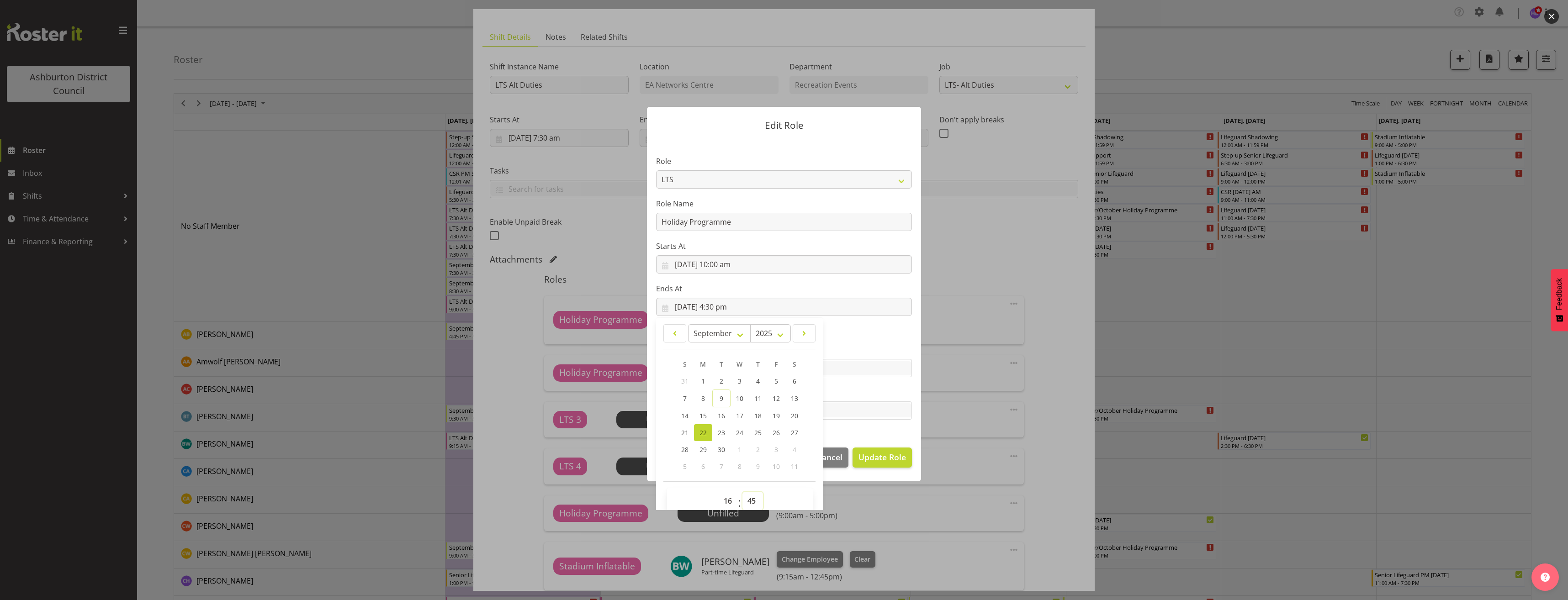
type input "[DATE] 4:45 pm"
click at [900, 458] on span "Update Role" at bounding box center [882, 458] width 47 height 12
select select
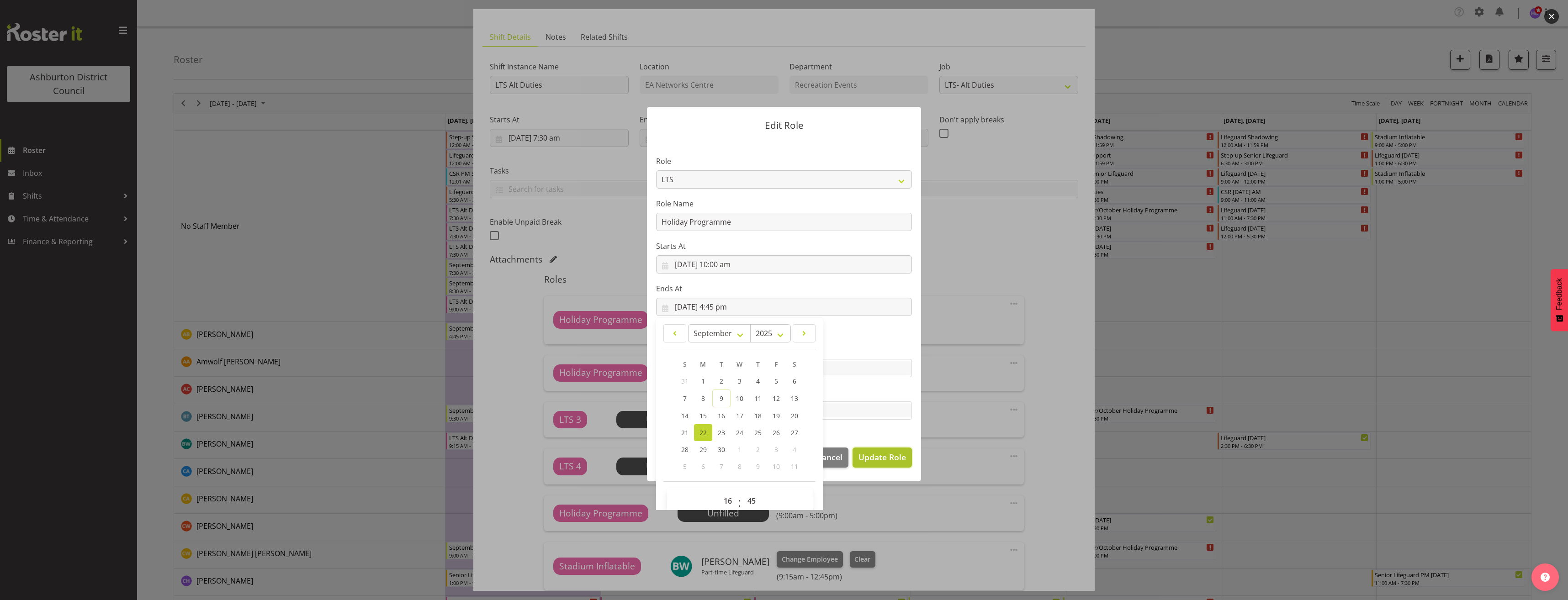
select select
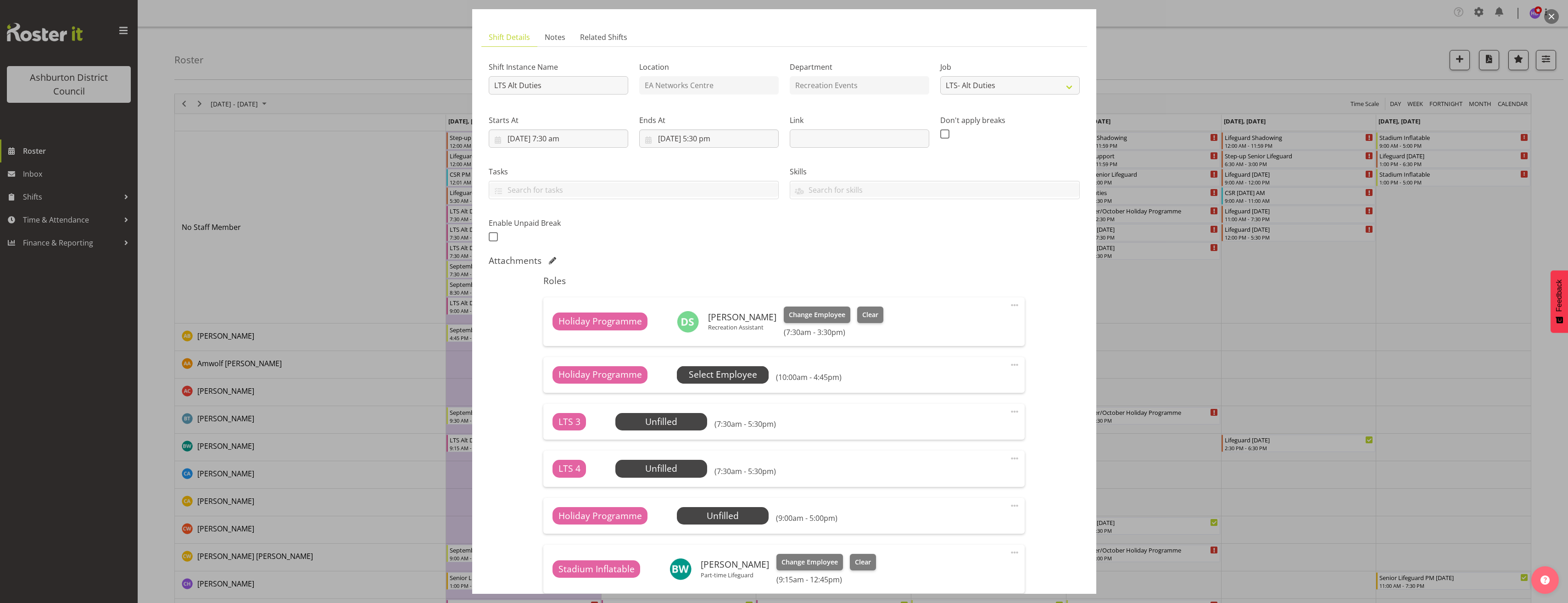
click at [723, 373] on span "Select Employee" at bounding box center [723, 375] width 68 height 13
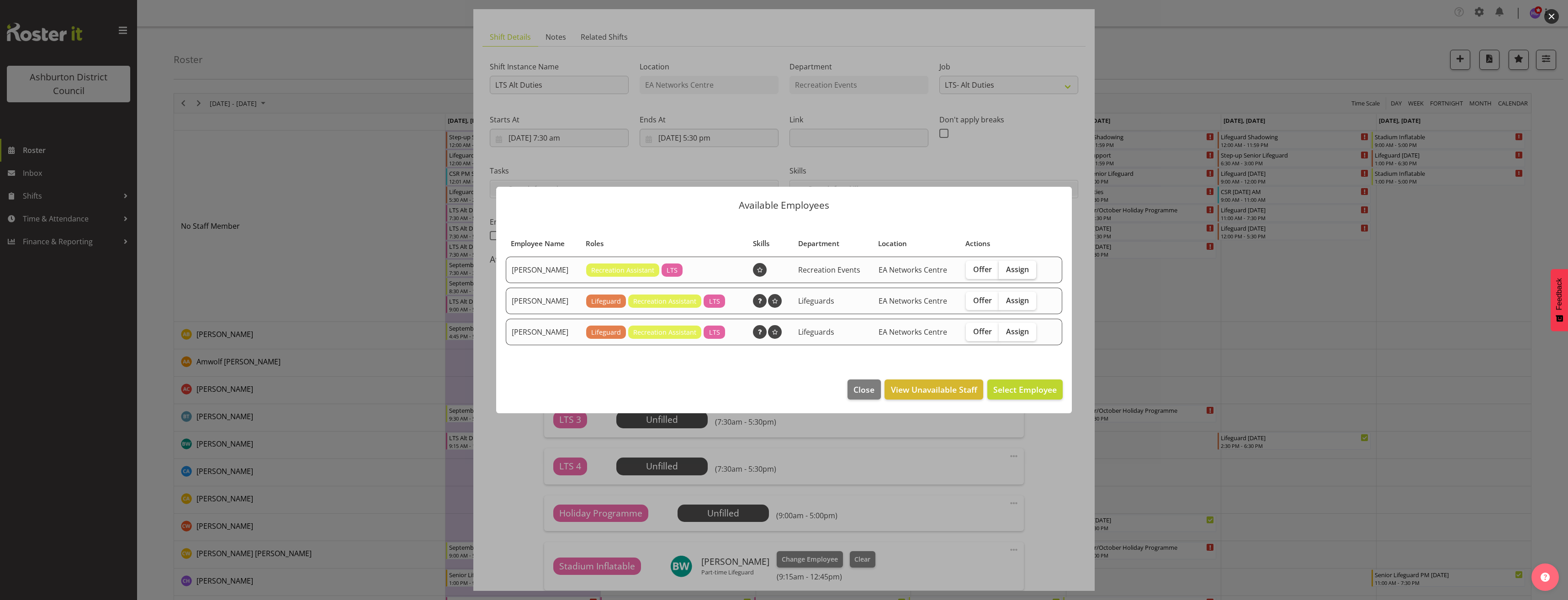
click at [1012, 269] on span "Assign" at bounding box center [1018, 269] width 23 height 9
click at [1005, 269] on input "Assign" at bounding box center [1002, 270] width 6 height 6
checkbox input "true"
click at [1016, 389] on span "Assign [PERSON_NAME]" at bounding box center [1010, 389] width 93 height 11
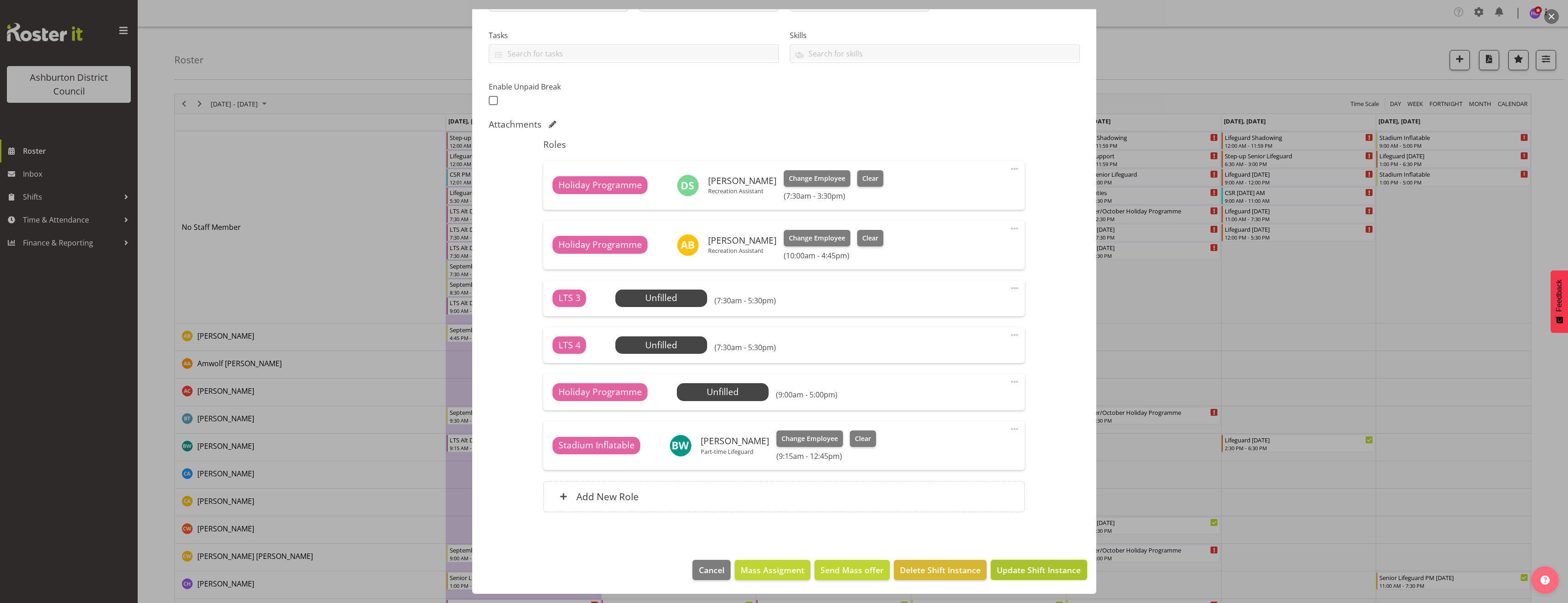
click at [1055, 564] on span "Update Shift Instance" at bounding box center [1038, 570] width 84 height 12
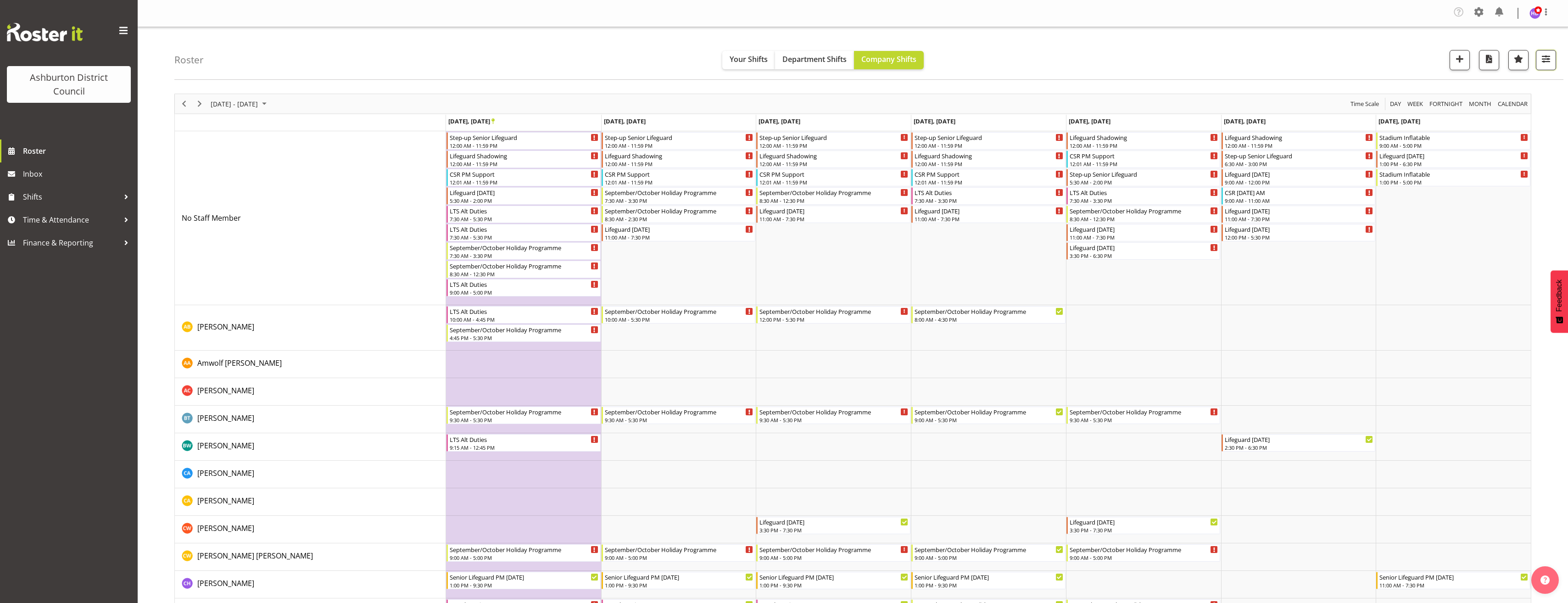
click at [1542, 64] on span "button" at bounding box center [1546, 59] width 12 height 12
click at [1313, 53] on div "Roster Your Shifts Department Shifts Company Shifts 1 Locations [GEOGRAPHIC_DAT…" at bounding box center [869, 53] width 1389 height 53
click at [98, 219] on span "Time & Attendance" at bounding box center [72, 220] width 97 height 14
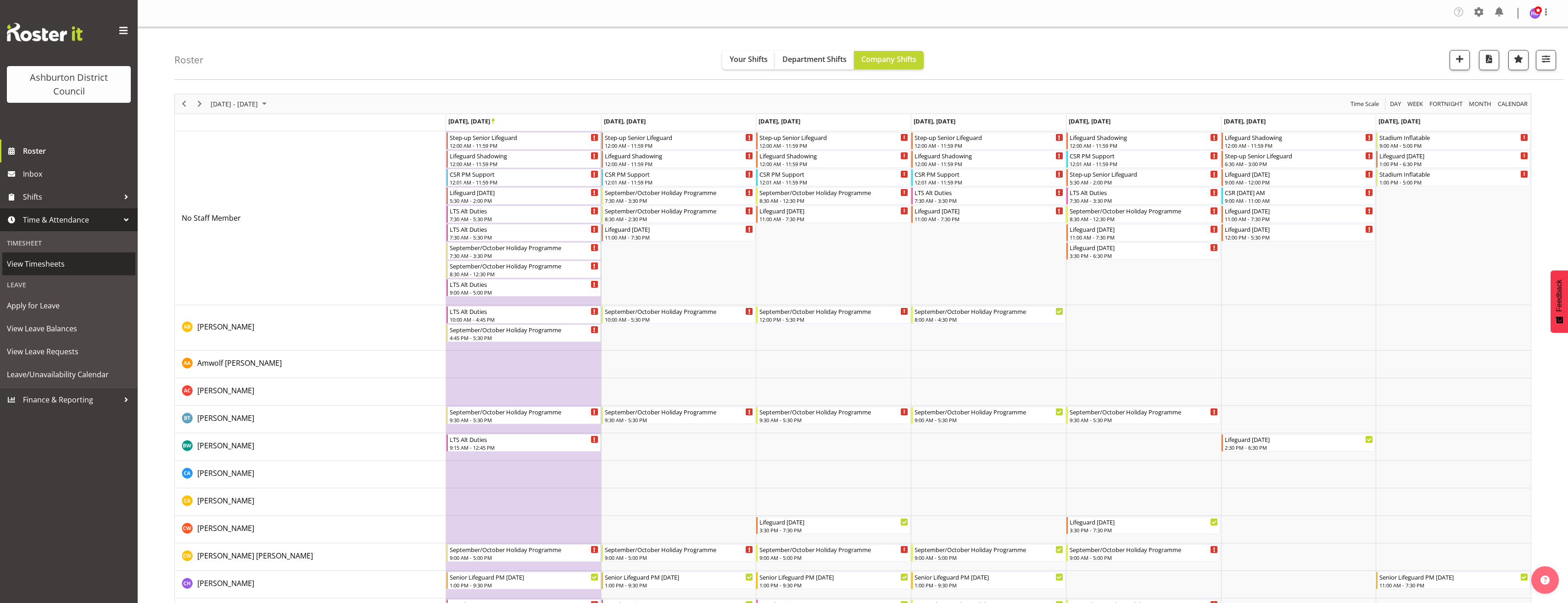
click at [67, 268] on span "View Timesheets" at bounding box center [68, 264] width 124 height 14
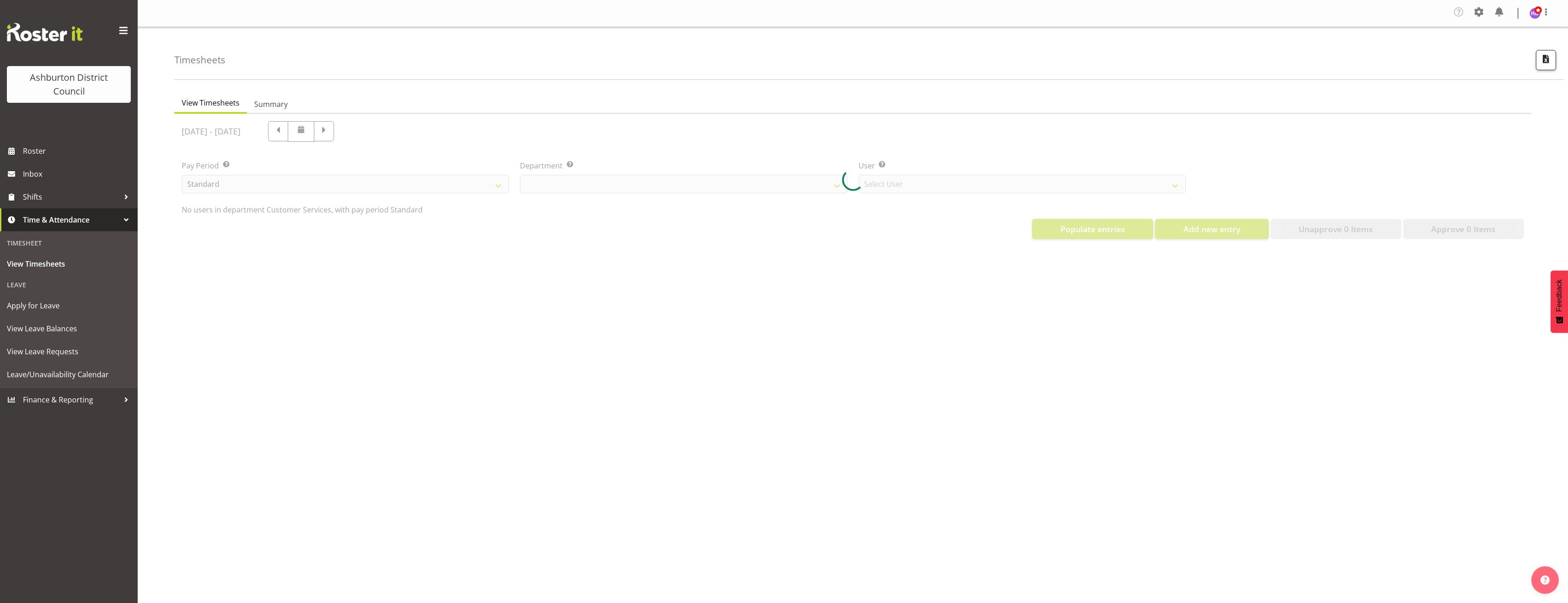
select select "82"
select select "432"
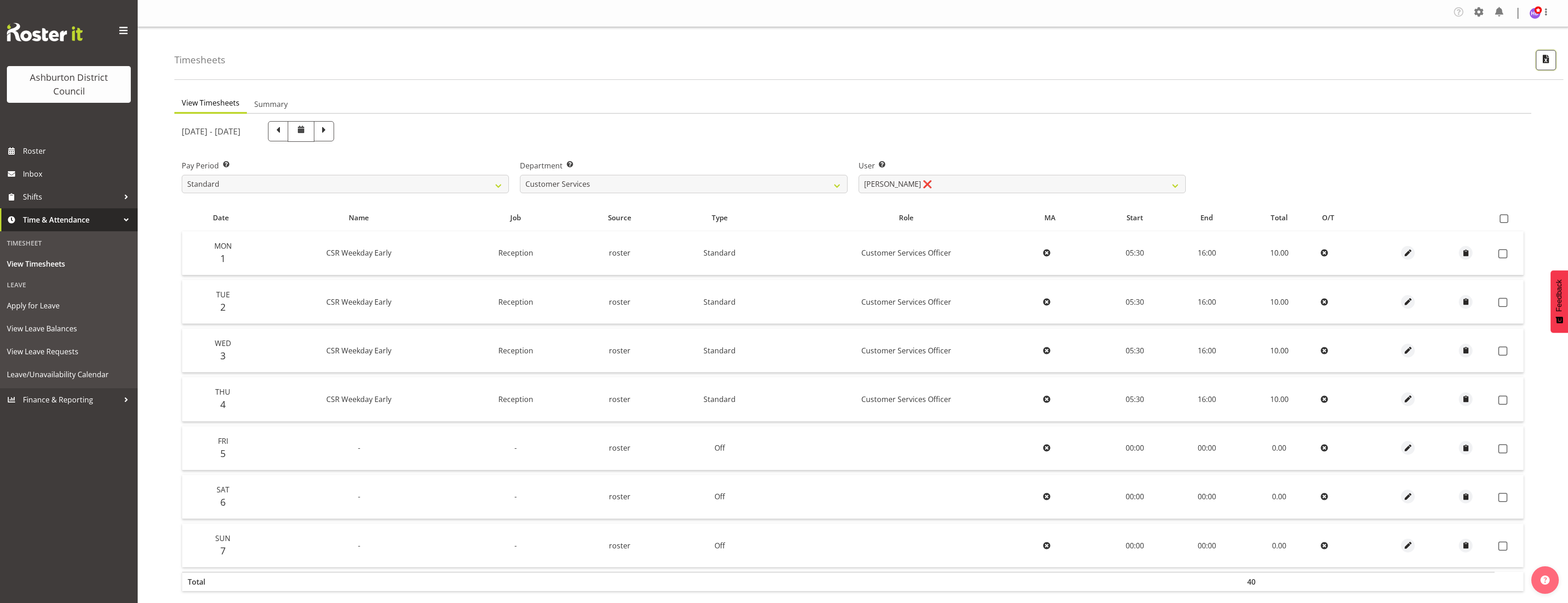
click at [1544, 62] on span "button" at bounding box center [1546, 59] width 12 height 12
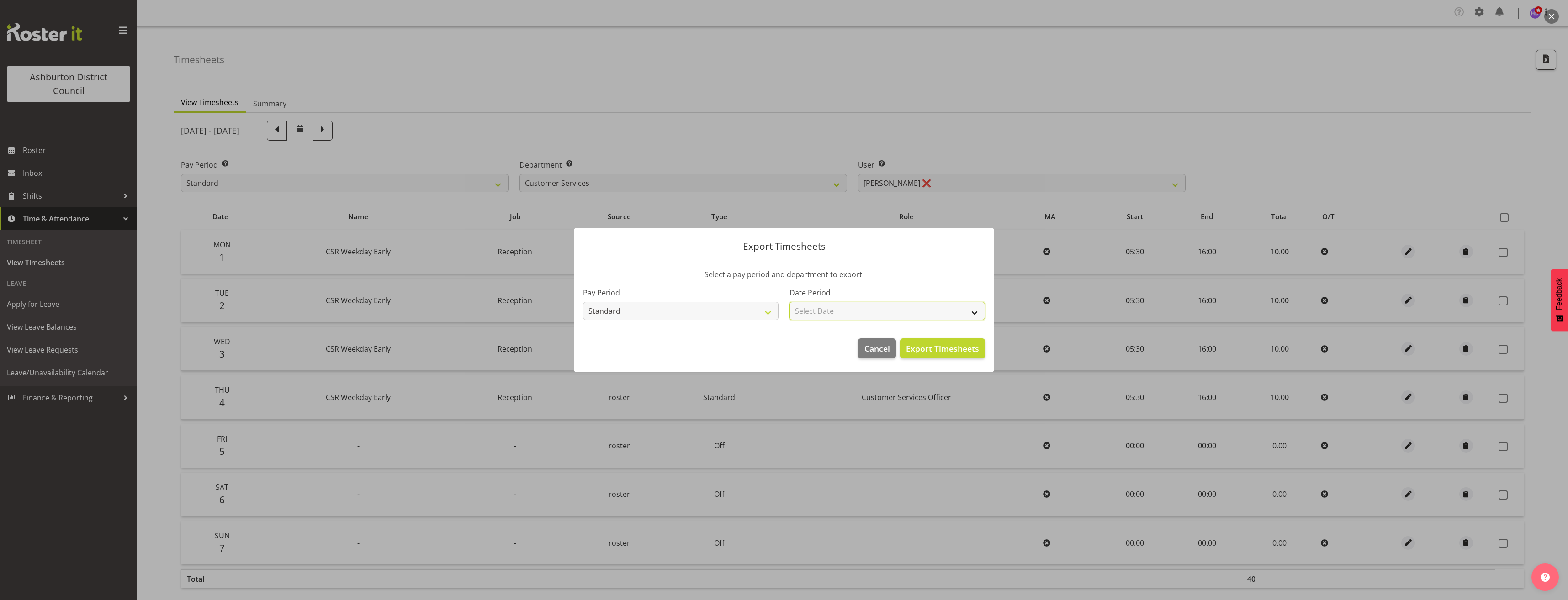
click at [900, 314] on select "Select Date Fortnight starting 01/09/2025 Fortnight starting 18/08/2025 Fortnig…" at bounding box center [887, 311] width 195 height 18
click at [929, 267] on section "Select a pay period and department to export. Pay Period Standard Library Exclu…" at bounding box center [784, 295] width 421 height 69
click at [864, 352] on button "Cancel" at bounding box center [877, 348] width 38 height 20
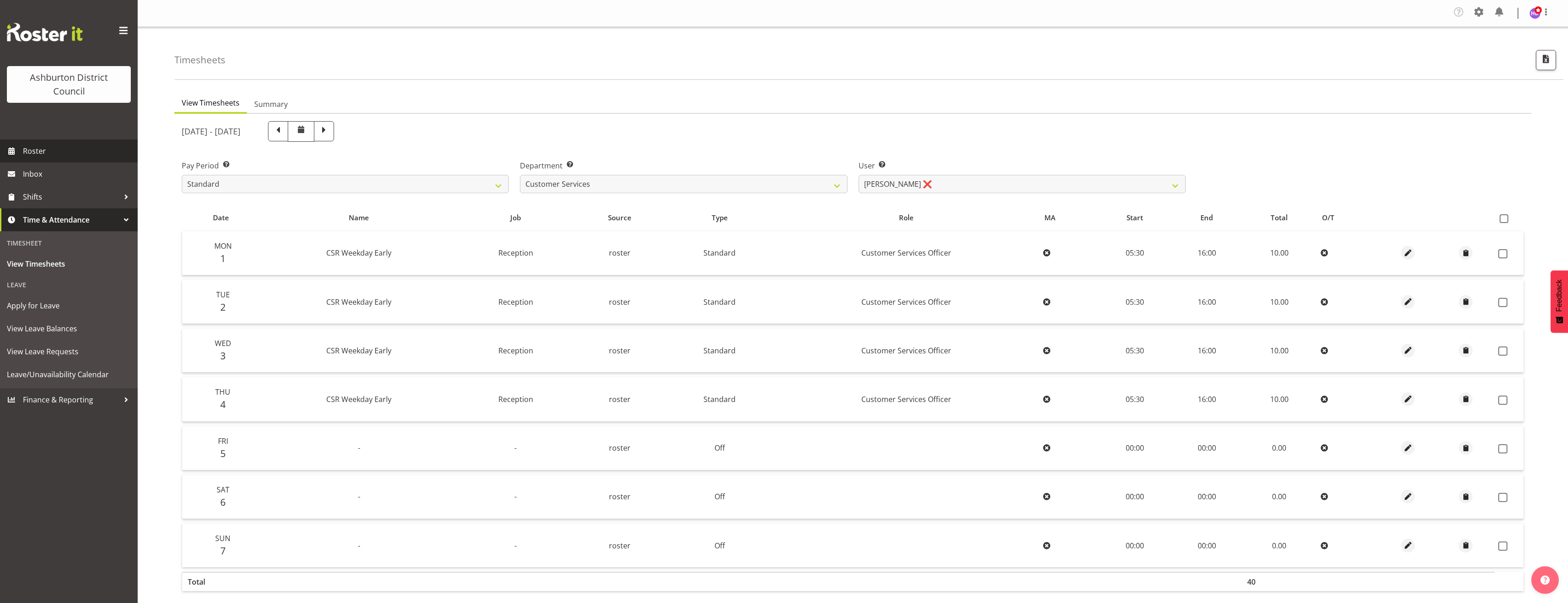
click at [62, 147] on span "Roster" at bounding box center [78, 151] width 110 height 14
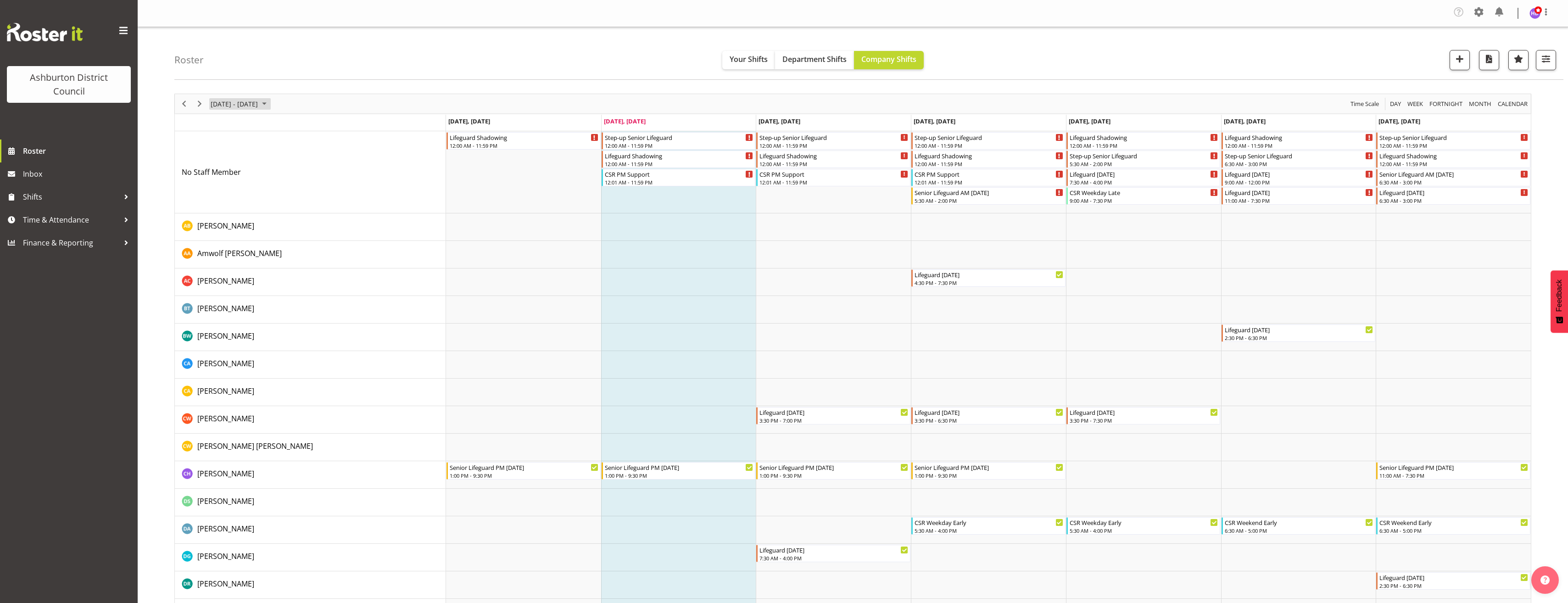
click at [259, 105] on span "[DATE] - [DATE]" at bounding box center [234, 104] width 49 height 12
click at [220, 202] on span "22" at bounding box center [220, 205] width 14 height 14
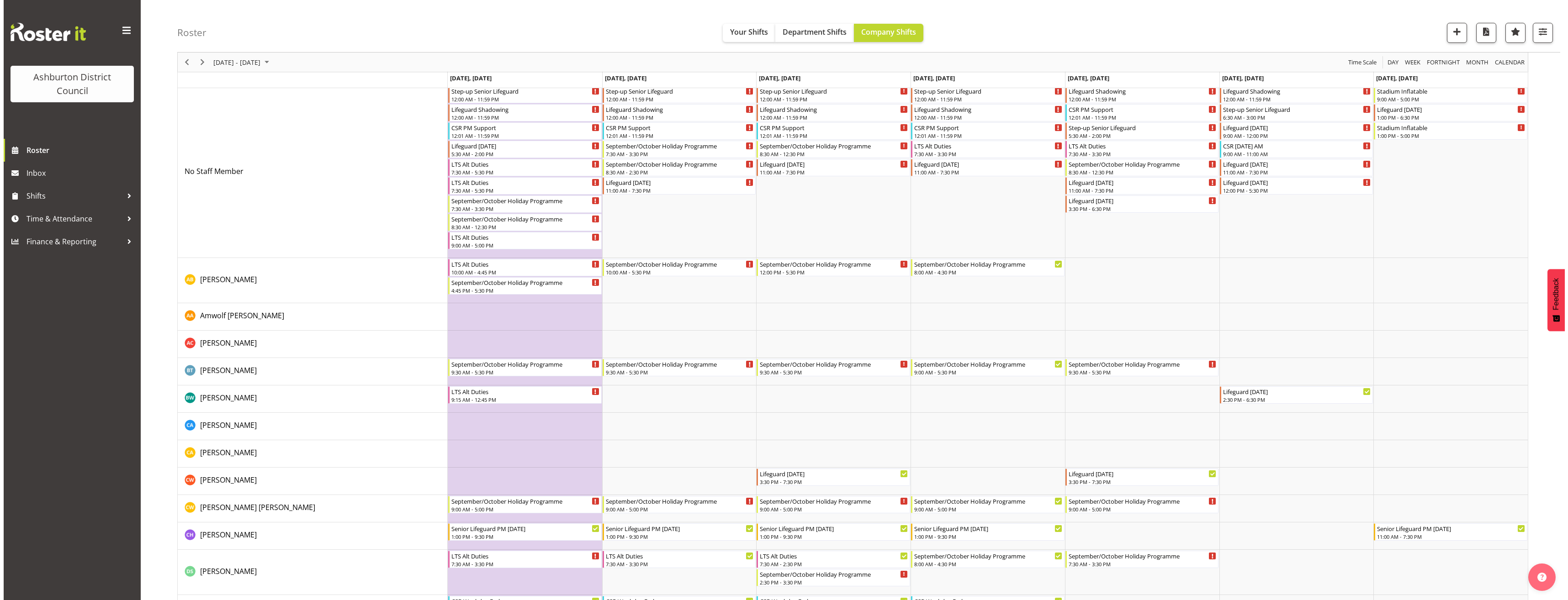
scroll to position [137, 0]
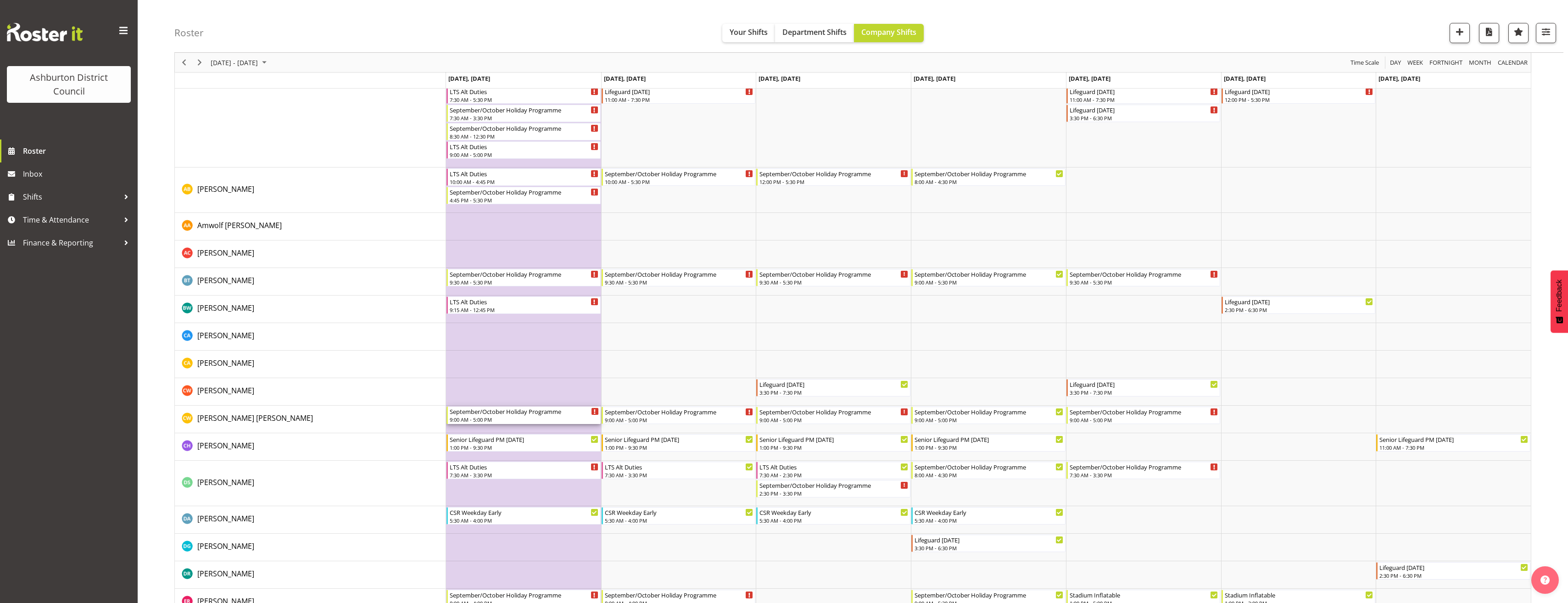
click at [542, 417] on div "9:00 AM - 5:00 PM" at bounding box center [525, 420] width 149 height 7
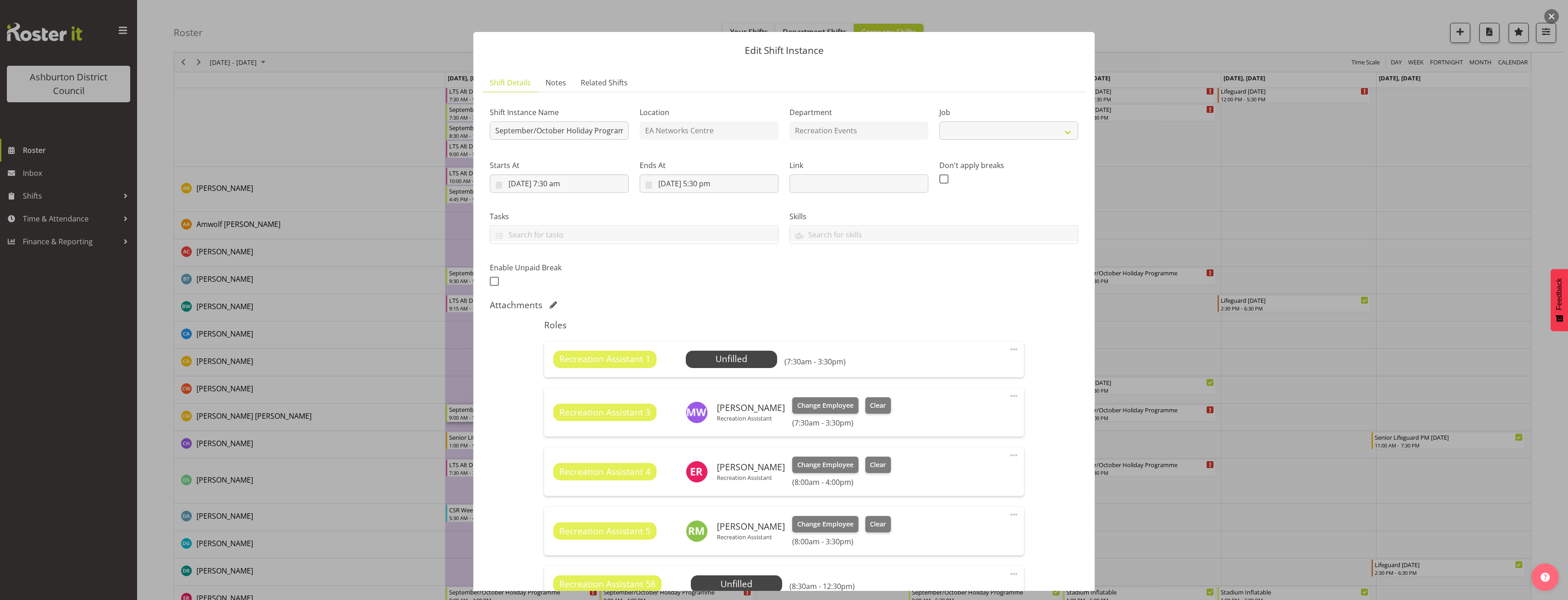
scroll to position [228, 0]
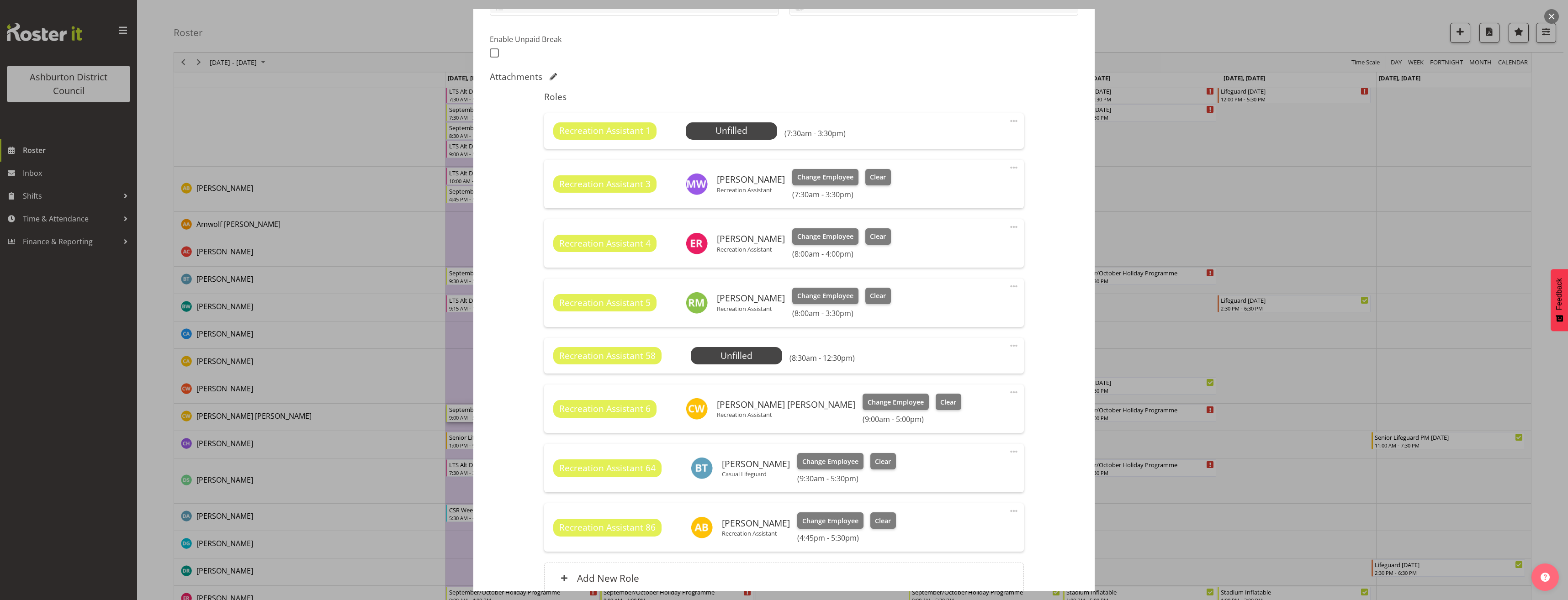
select select "4046"
click at [940, 407] on span "Clear" at bounding box center [948, 402] width 16 height 10
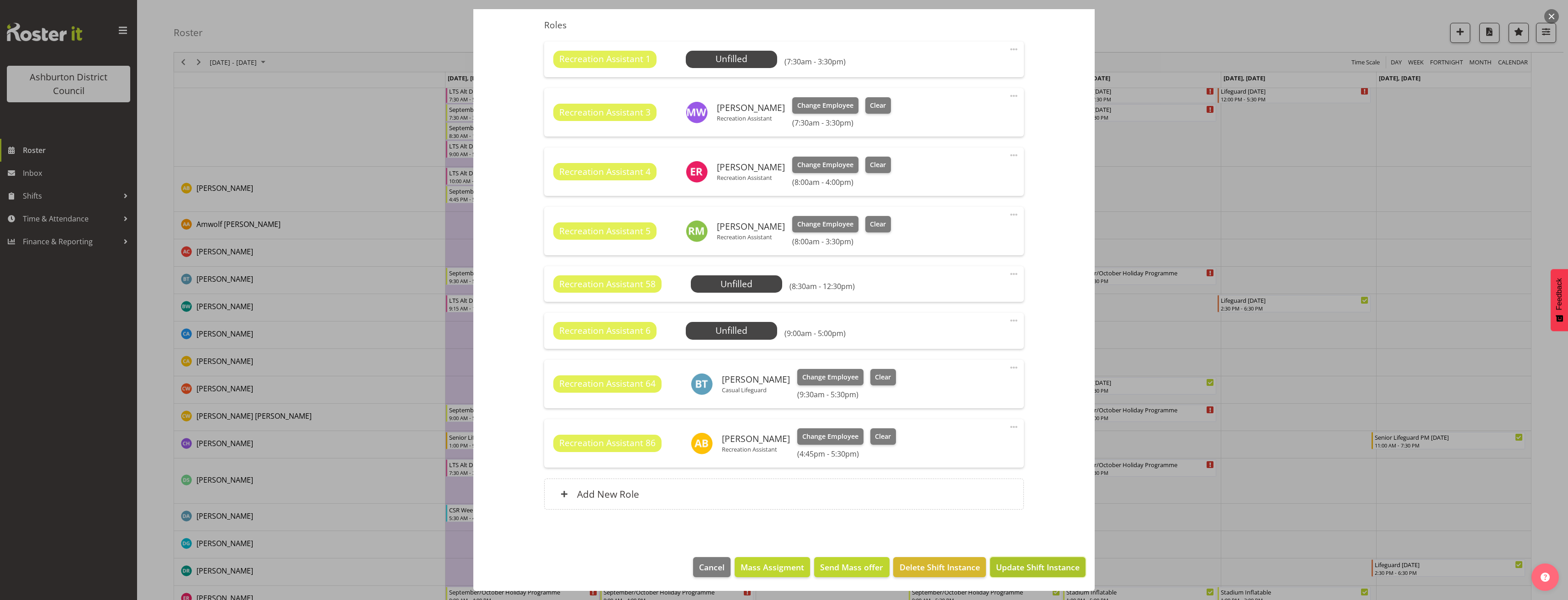
click at [1045, 568] on span "Update Shift Instance" at bounding box center [1037, 567] width 83 height 12
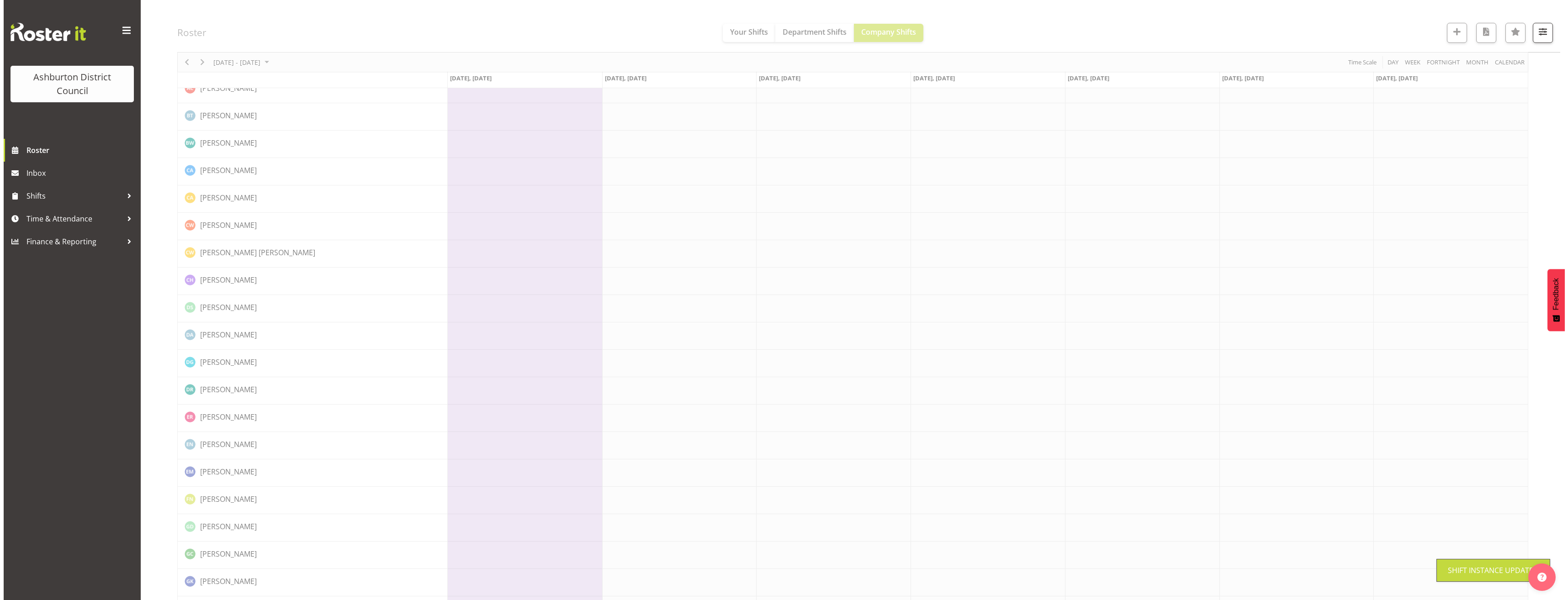
scroll to position [0, 0]
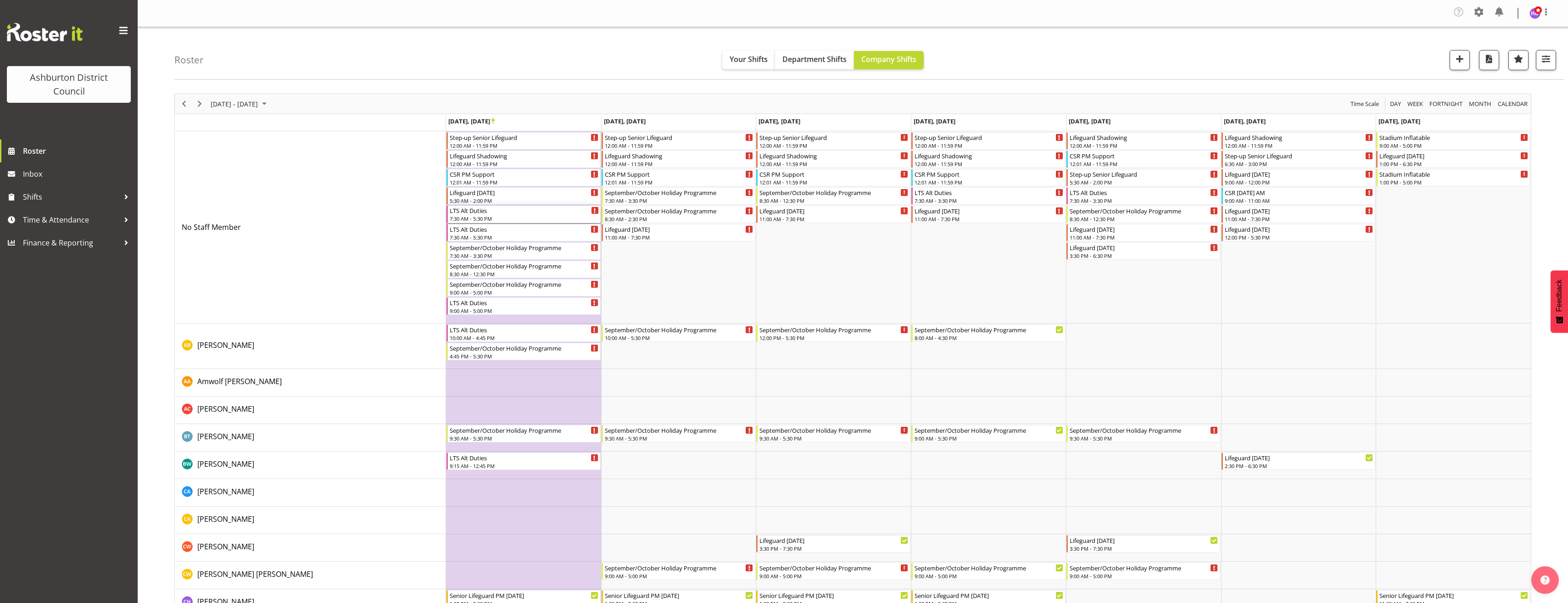
click at [502, 218] on div "7:30 AM - 5:30 PM" at bounding box center [525, 218] width 149 height 7
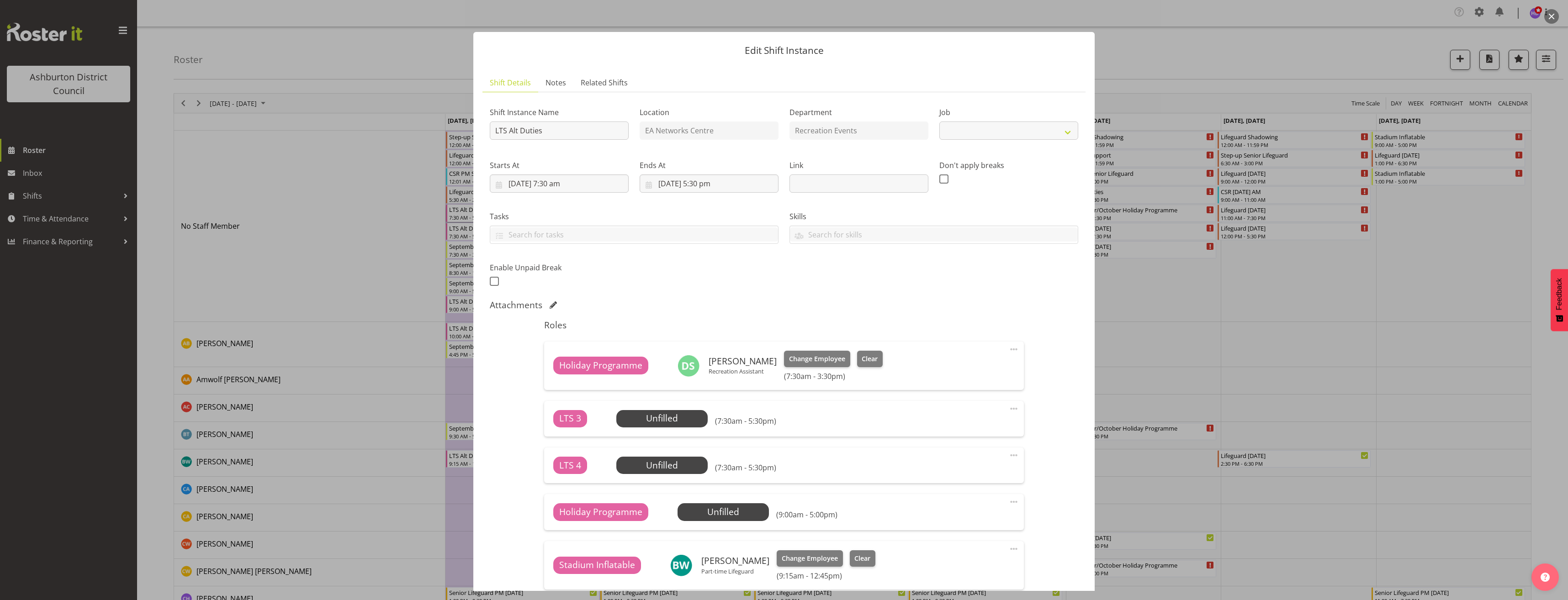
select select "10256"
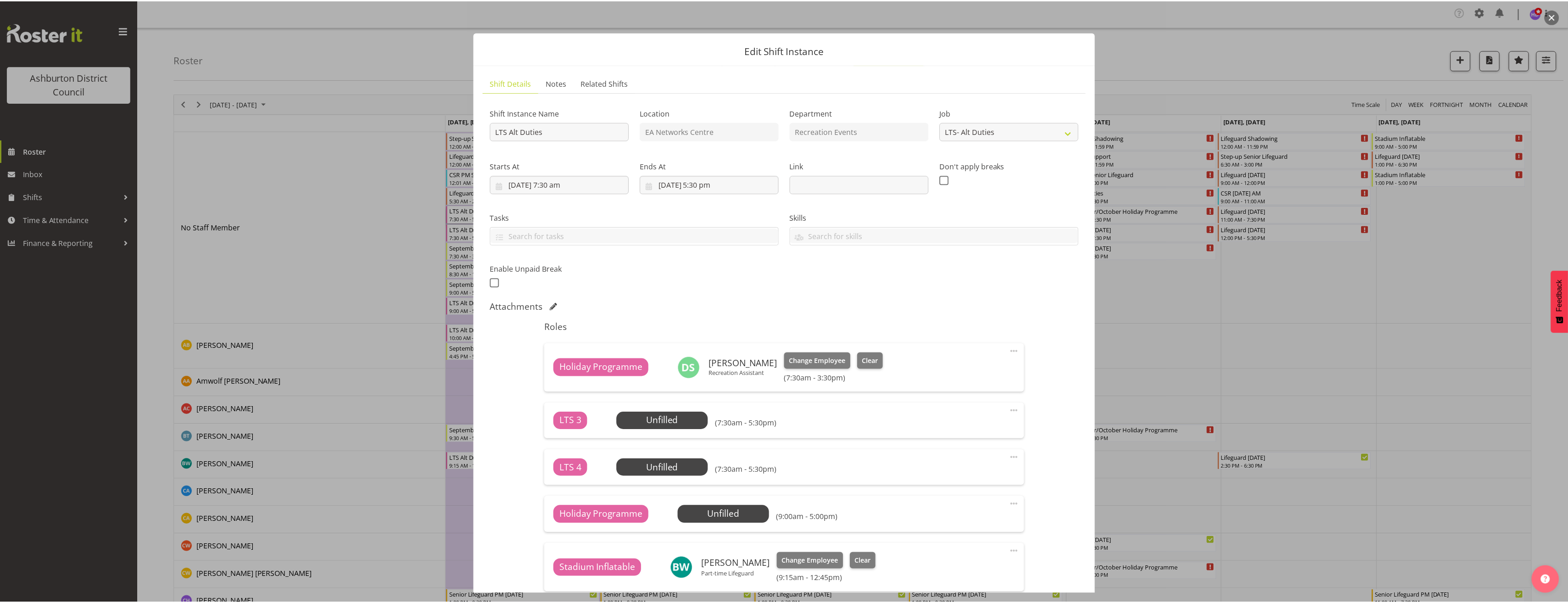
scroll to position [138, 0]
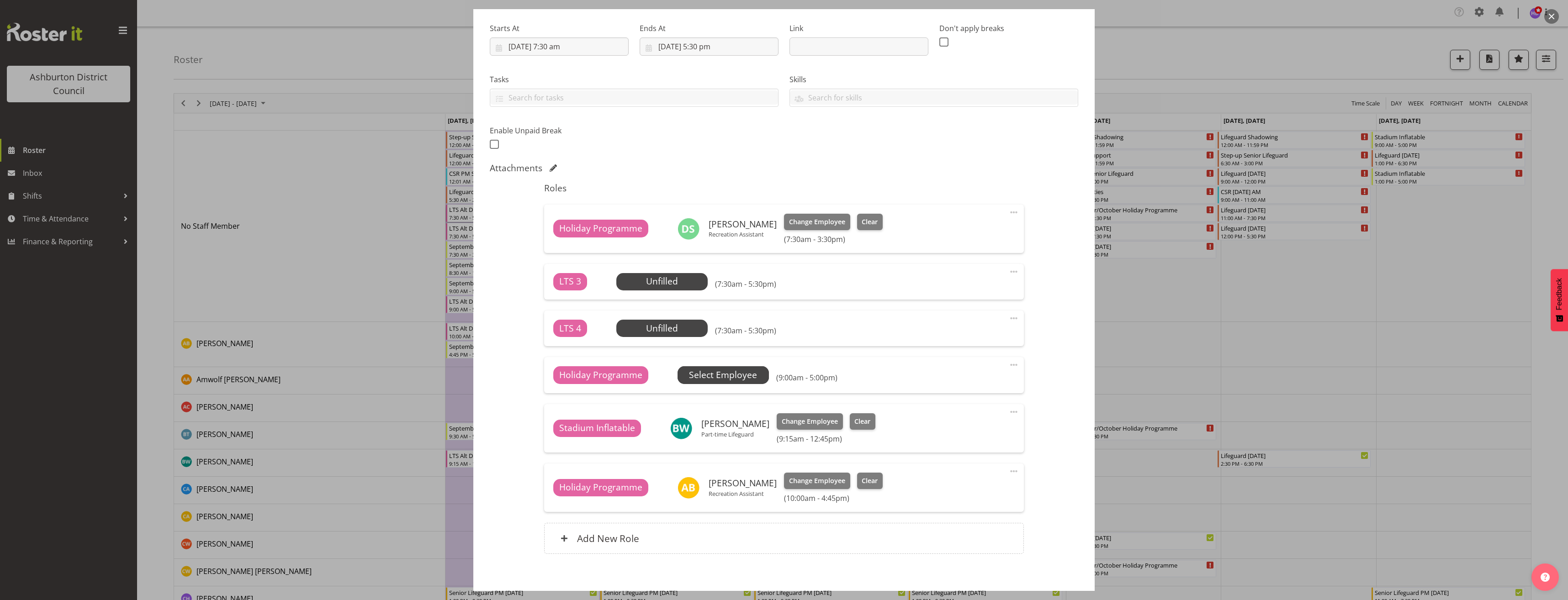
click at [739, 380] on span "Select Employee" at bounding box center [723, 375] width 68 height 13
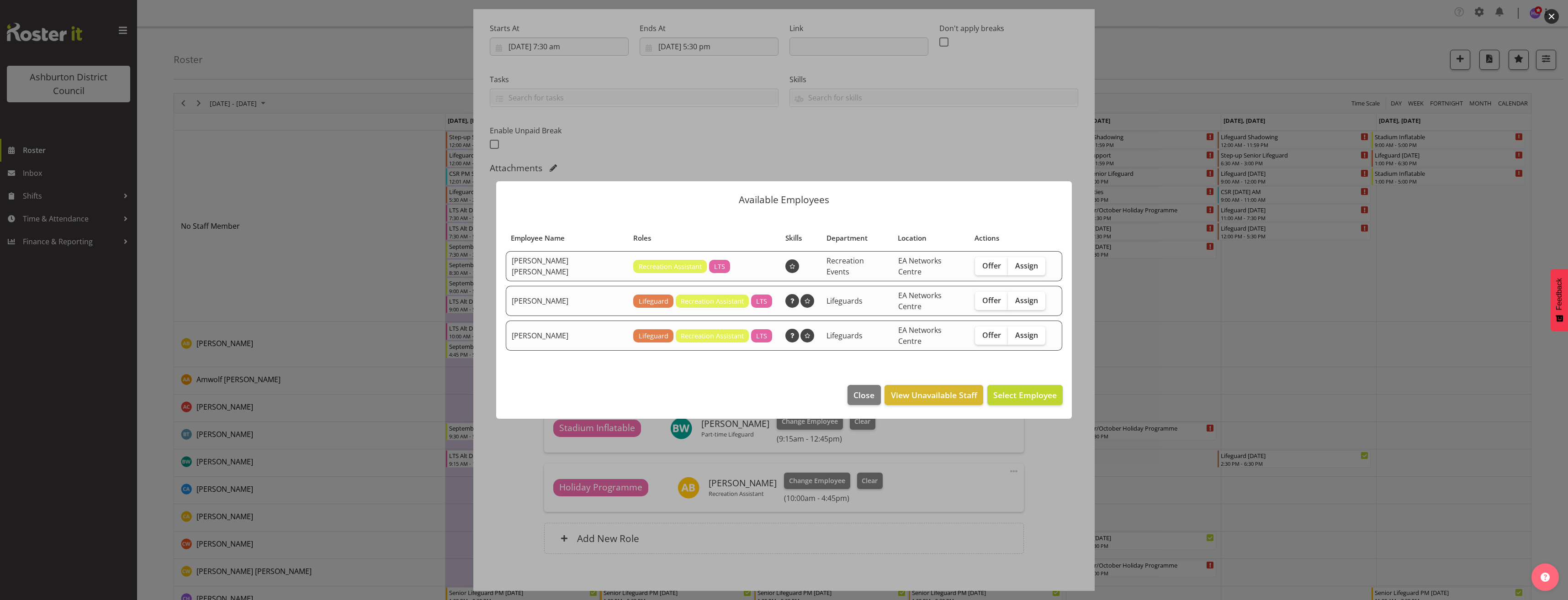
click at [1029, 270] on span "Assign" at bounding box center [1027, 265] width 23 height 9
click at [1014, 268] on input "Assign" at bounding box center [1011, 266] width 6 height 6
checkbox input "true"
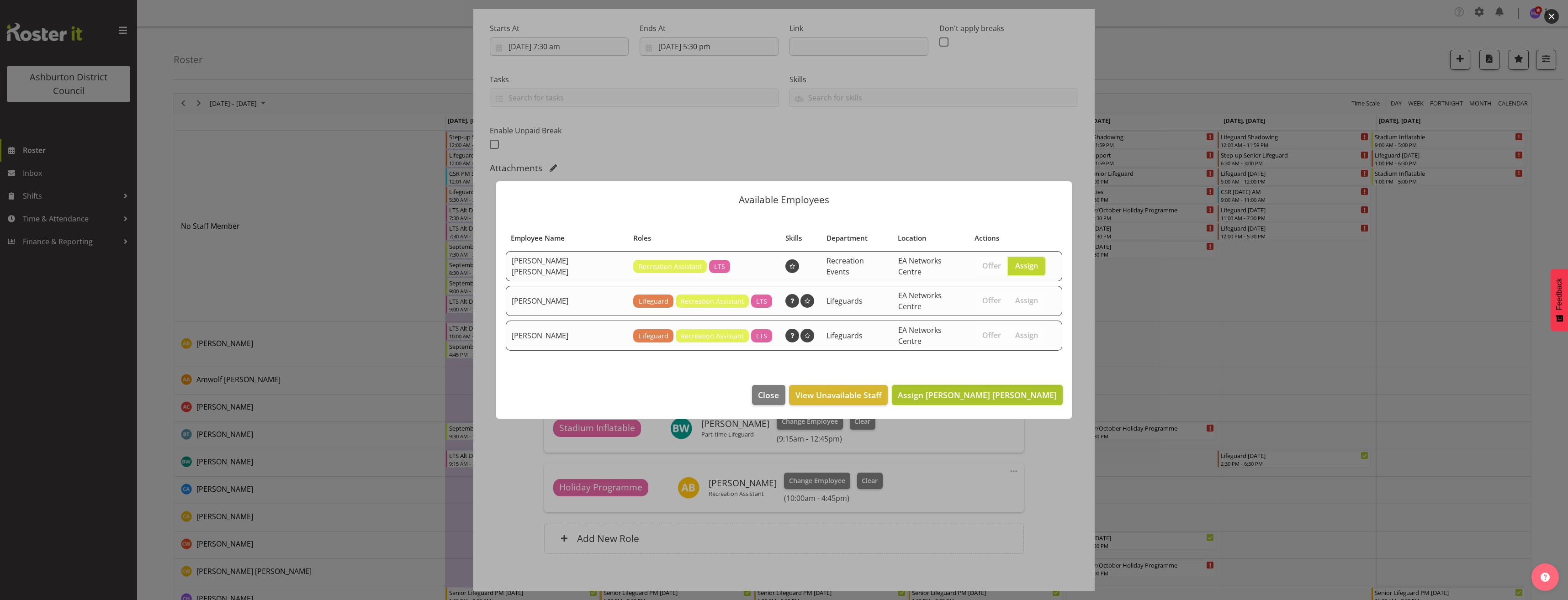
click at [1037, 389] on span "Assign Charlotte Bota Wilson" at bounding box center [977, 395] width 159 height 11
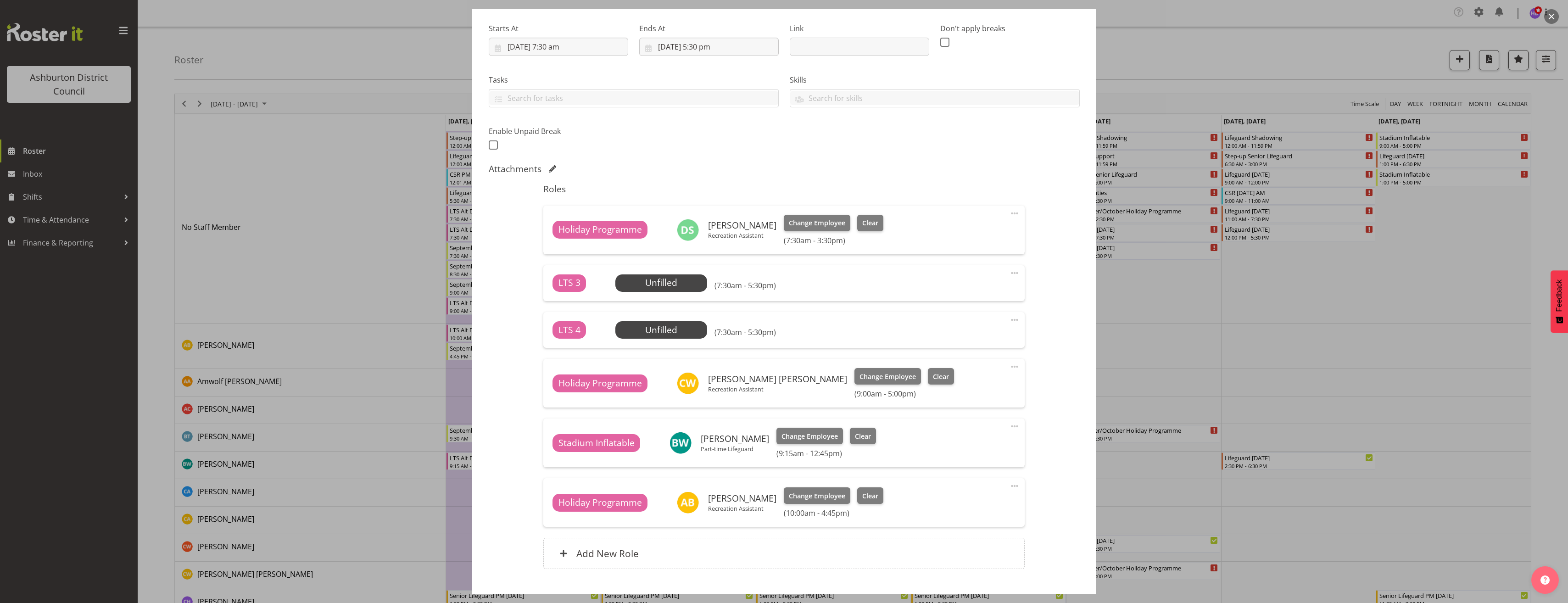
scroll to position [183, 0]
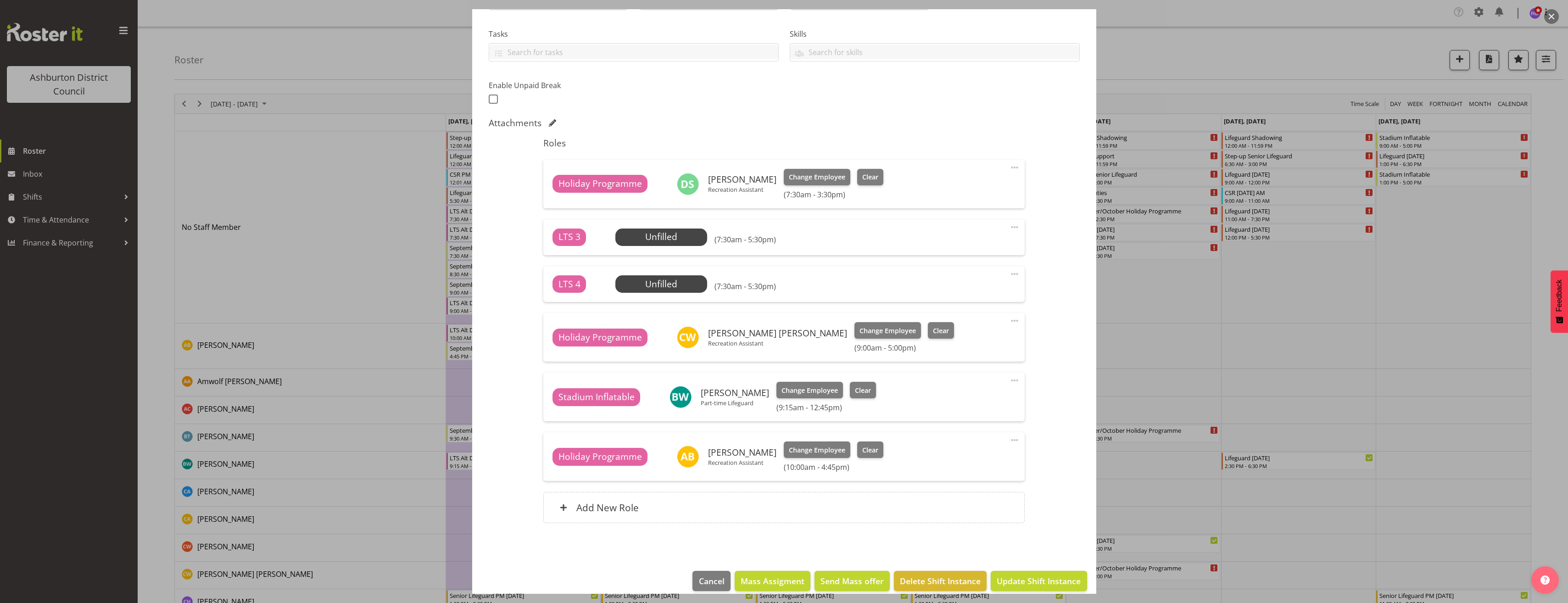
click at [1009, 380] on span at bounding box center [1015, 380] width 11 height 11
click at [991, 404] on link "Edit" at bounding box center [976, 402] width 88 height 17
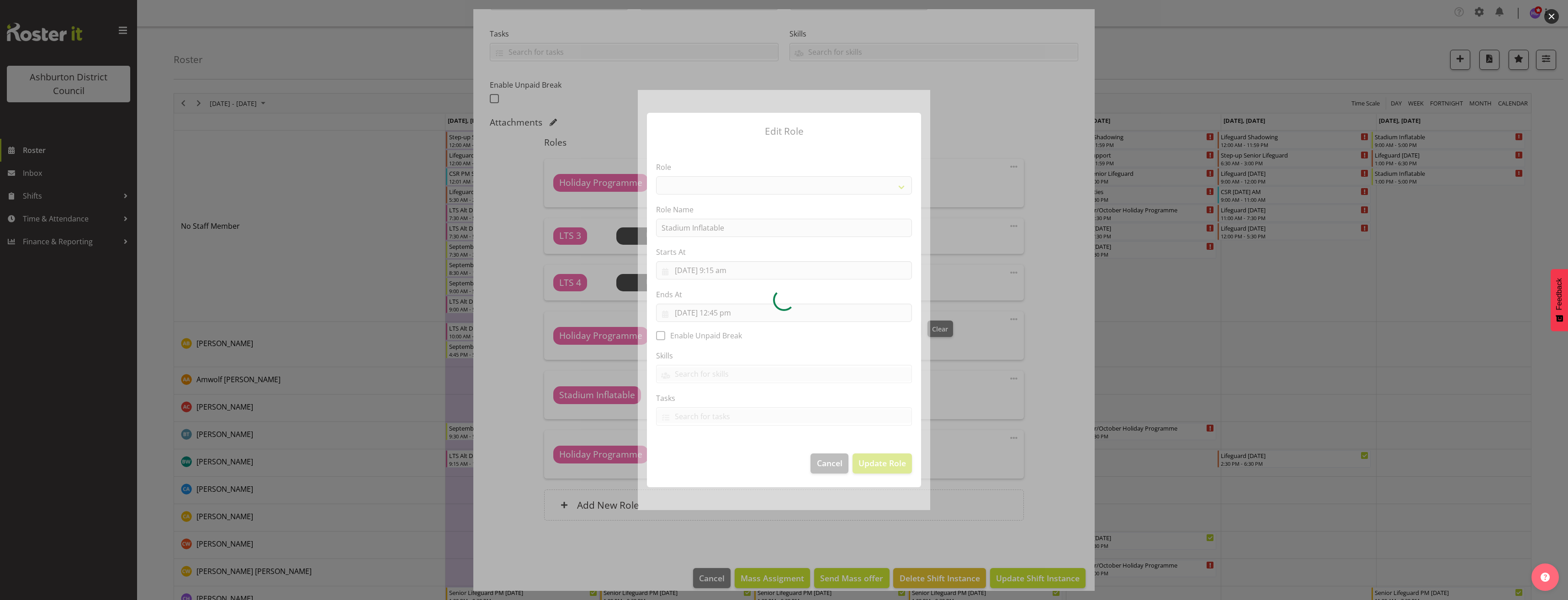
select select "1496"
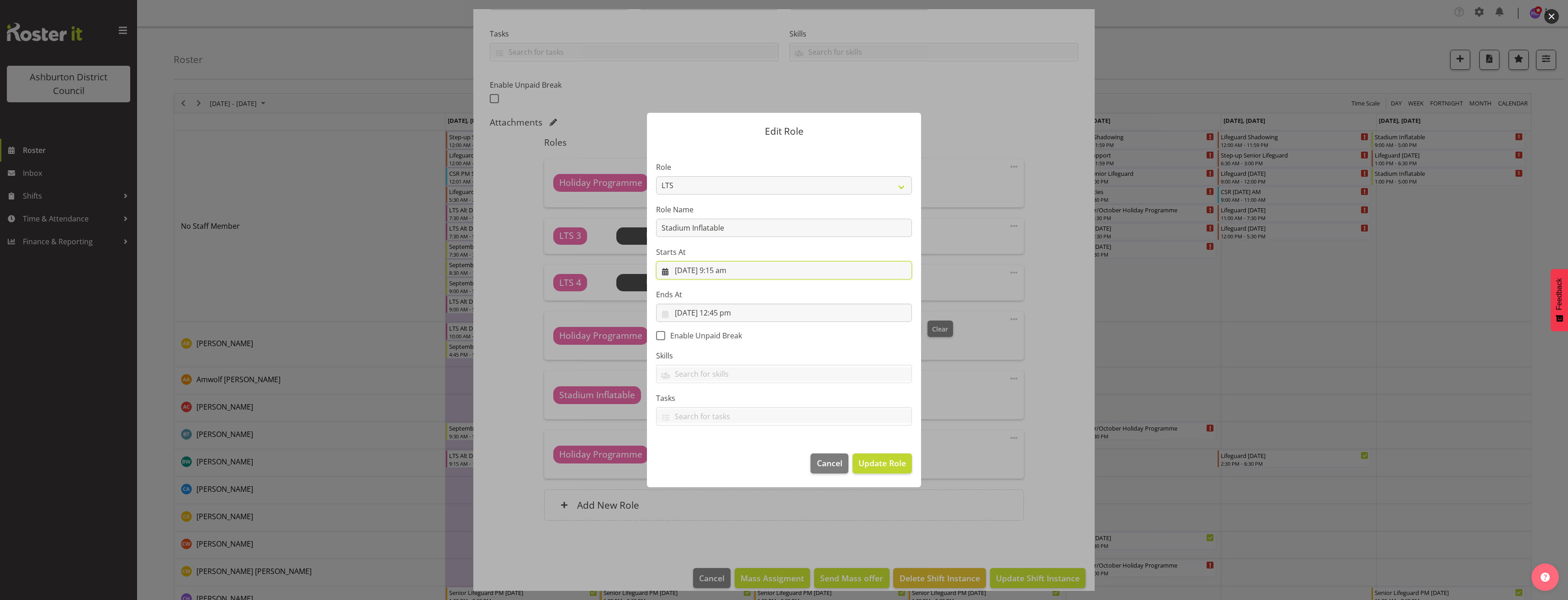
click at [682, 272] on input "22/09/2025, 9:15 am" at bounding box center [784, 270] width 256 height 18
click at [704, 411] on span "29" at bounding box center [703, 413] width 7 height 9
type input "29/09/2025, 9:15 am"
click at [816, 249] on label "Starts At" at bounding box center [784, 252] width 256 height 11
click at [694, 310] on input "22/09/2025, 12:45 pm" at bounding box center [784, 313] width 256 height 18
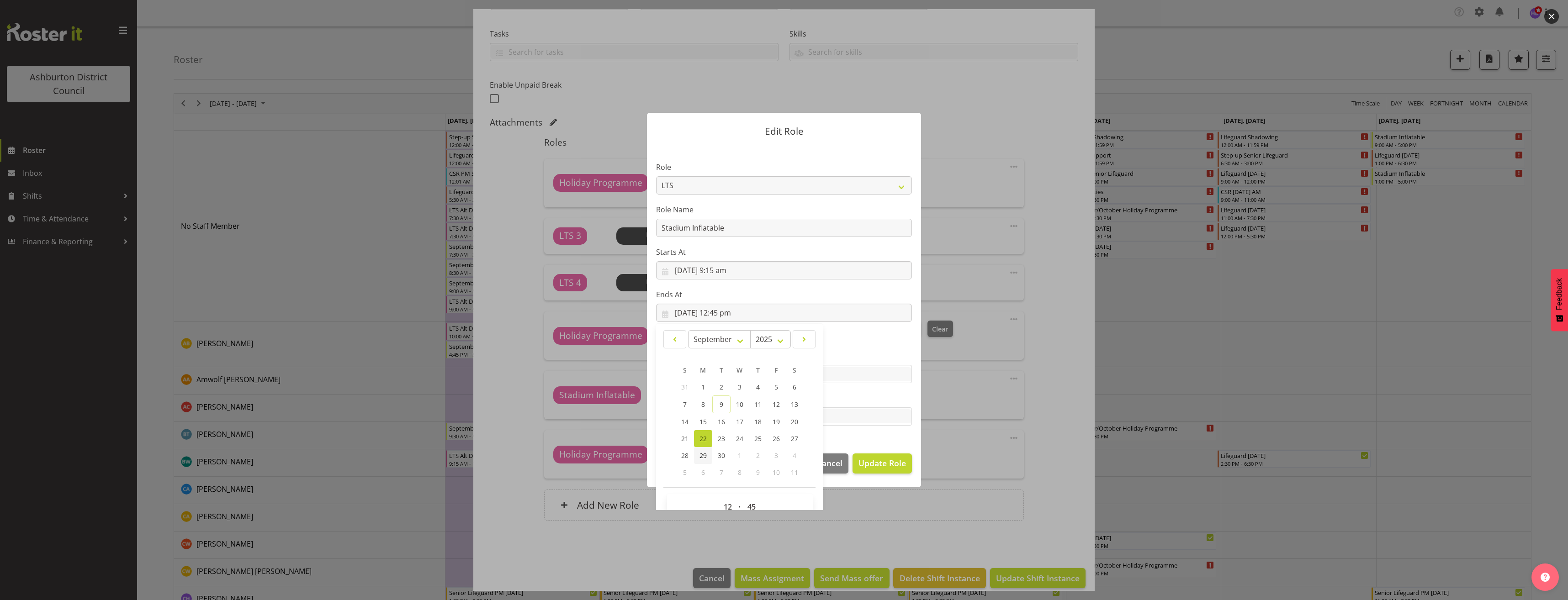
click at [701, 452] on span "29" at bounding box center [703, 456] width 7 height 9
type input "29/09/2025, 12:45 pm"
click at [871, 458] on span "Update Role" at bounding box center [882, 463] width 47 height 12
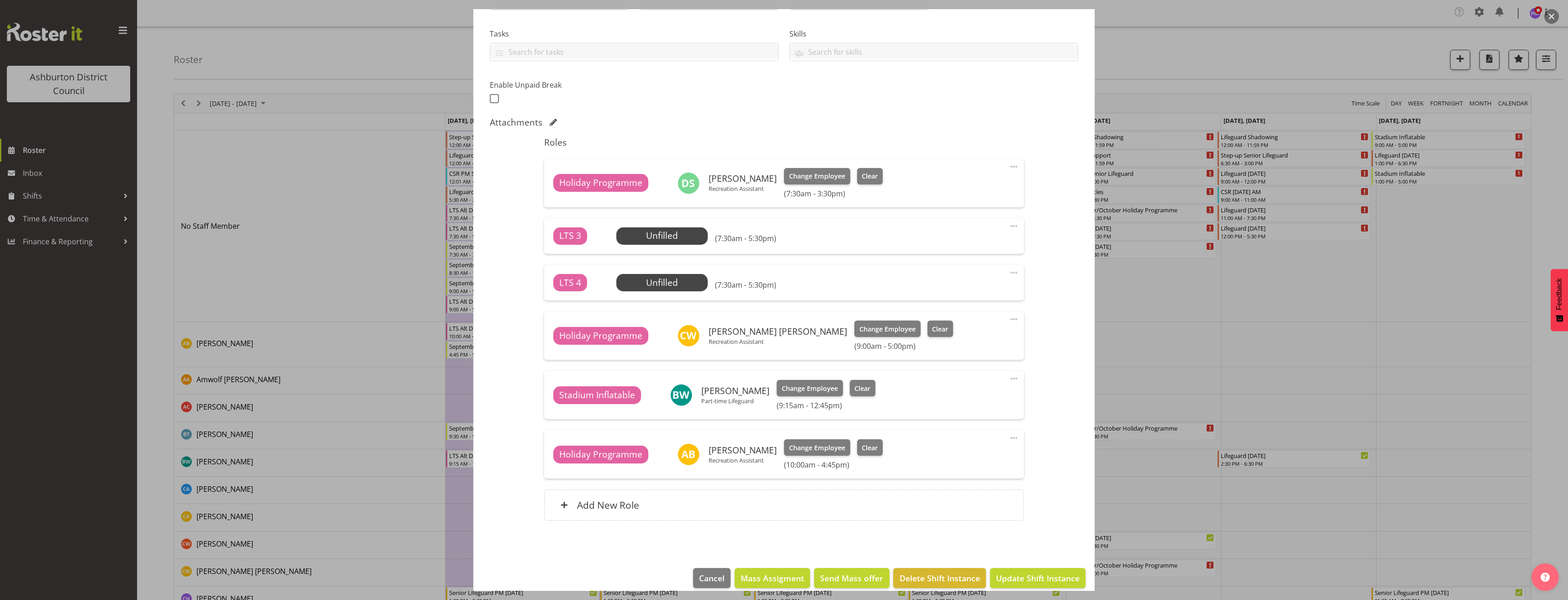
select select
click at [1048, 576] on span "Update Shift Instance" at bounding box center [1034, 578] width 83 height 12
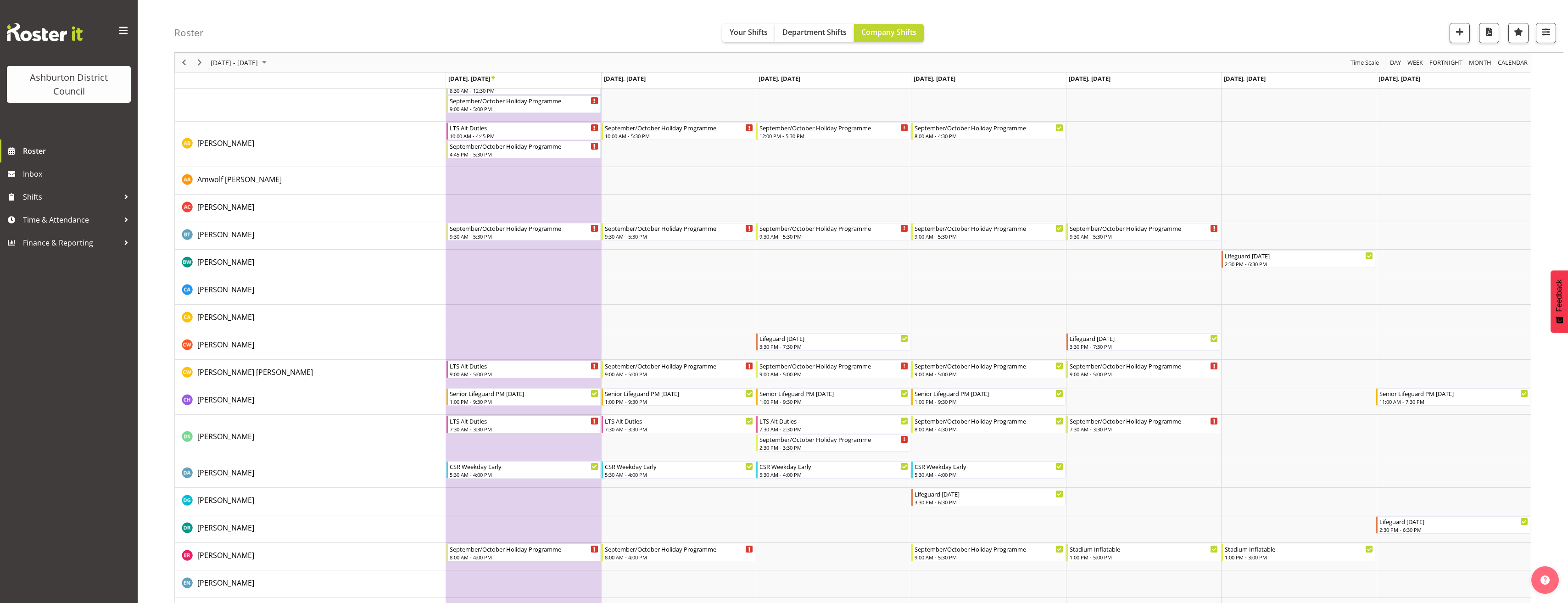
scroll to position [229, 0]
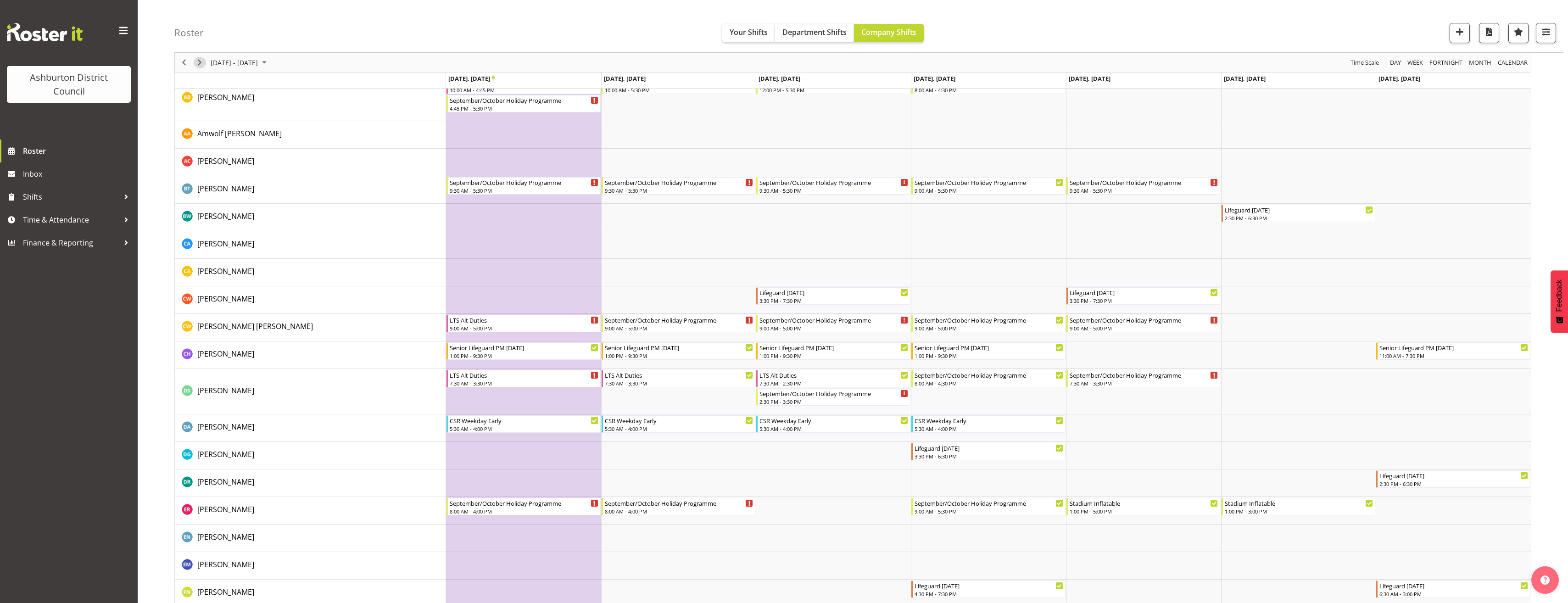
click at [205, 62] on button "Next" at bounding box center [200, 62] width 12 height 12
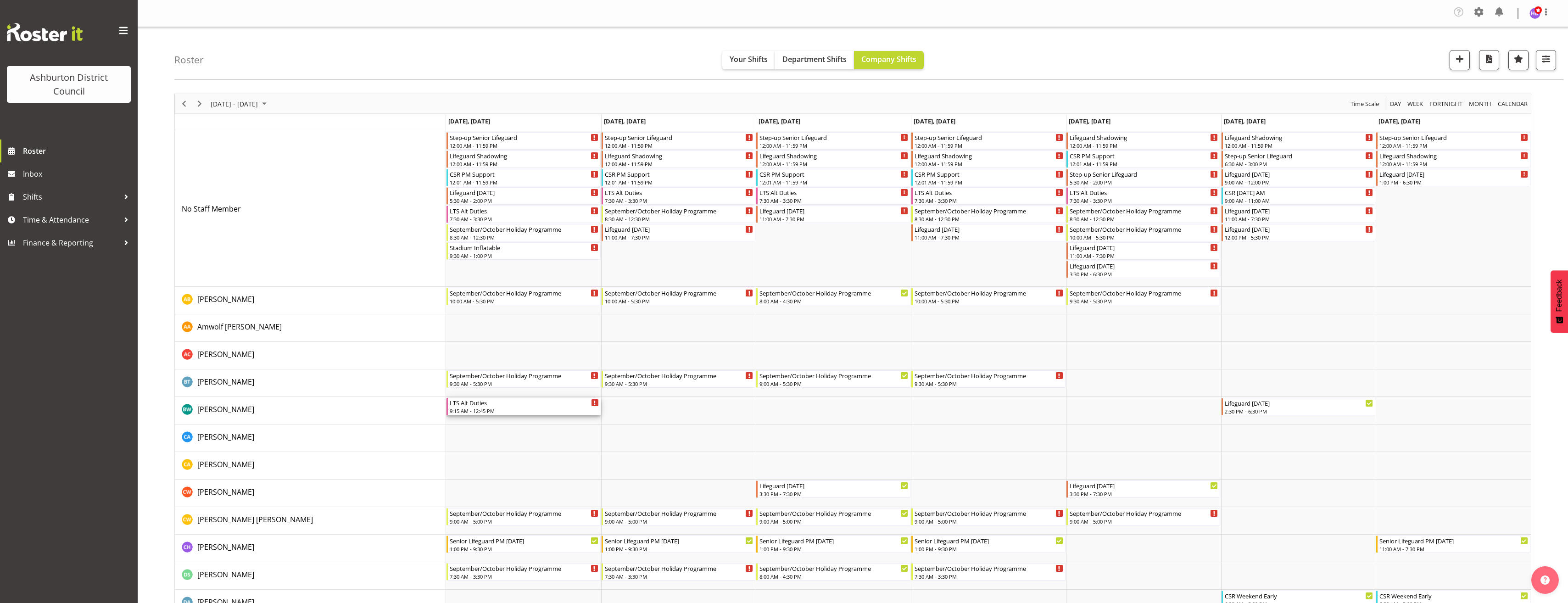
click at [510, 410] on div "9:15 AM - 12:45 PM" at bounding box center [525, 411] width 149 height 7
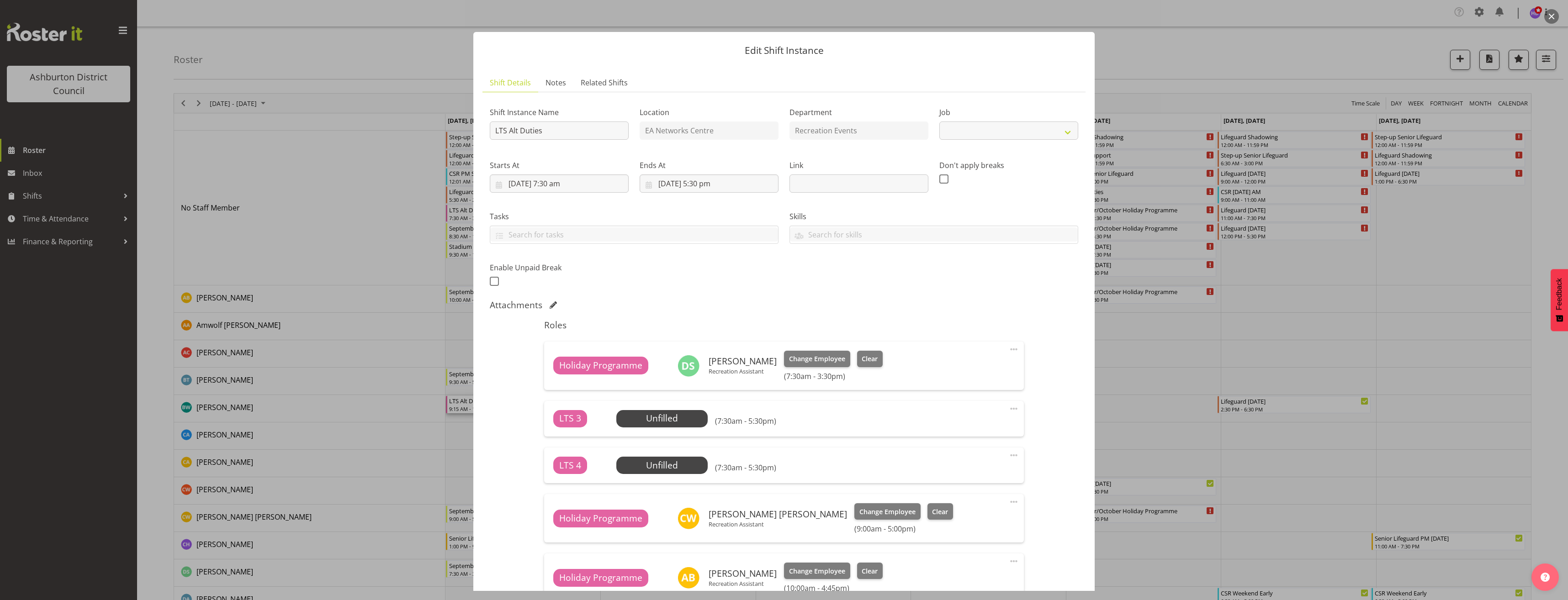
select select "10256"
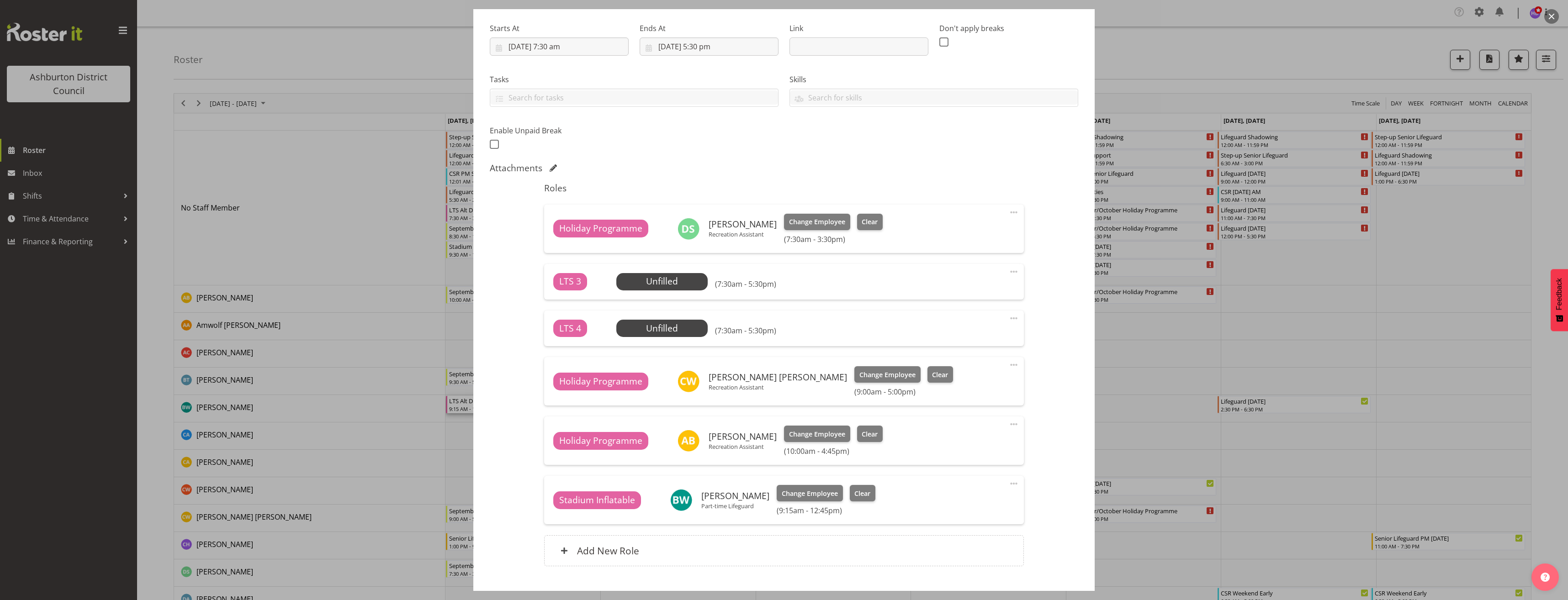
scroll to position [183, 0]
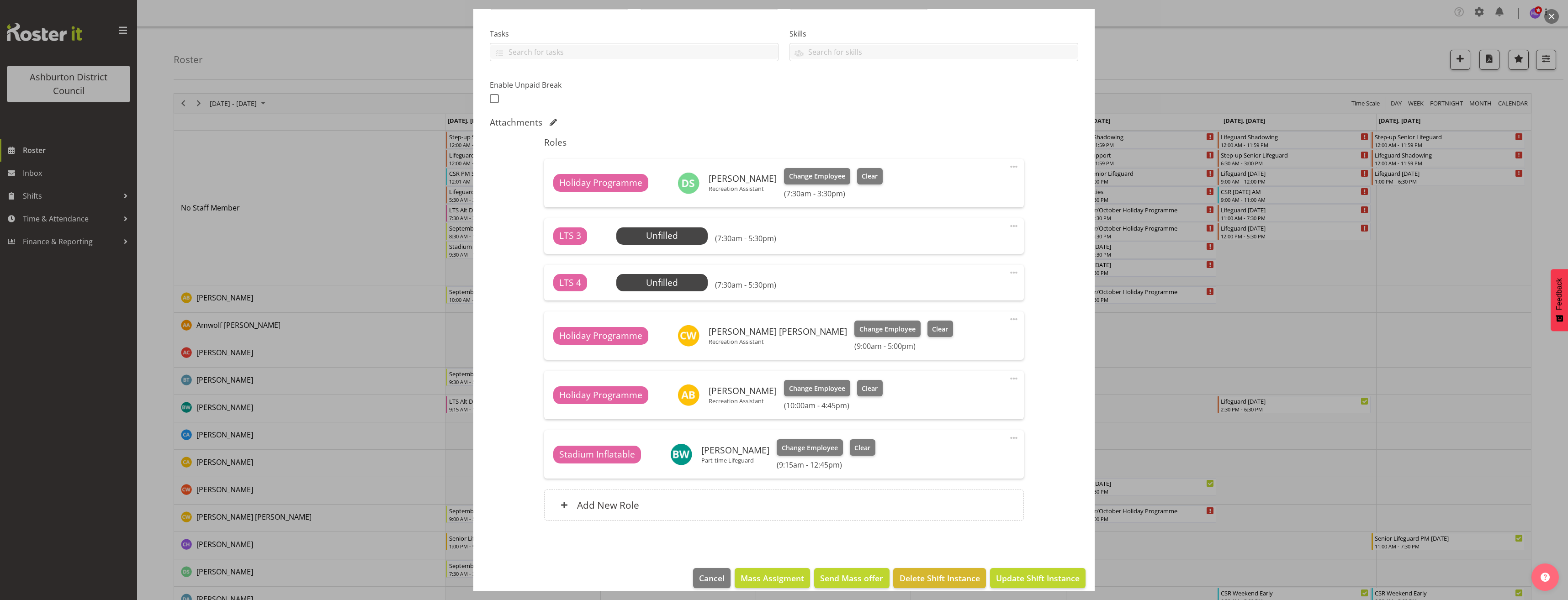
drag, startPoint x: 1003, startPoint y: 441, endPoint x: 1007, endPoint y: 441, distance: 4.0
click at [1009, 441] on span at bounding box center [1014, 438] width 11 height 11
click at [973, 495] on link "Delete" at bounding box center [975, 492] width 88 height 16
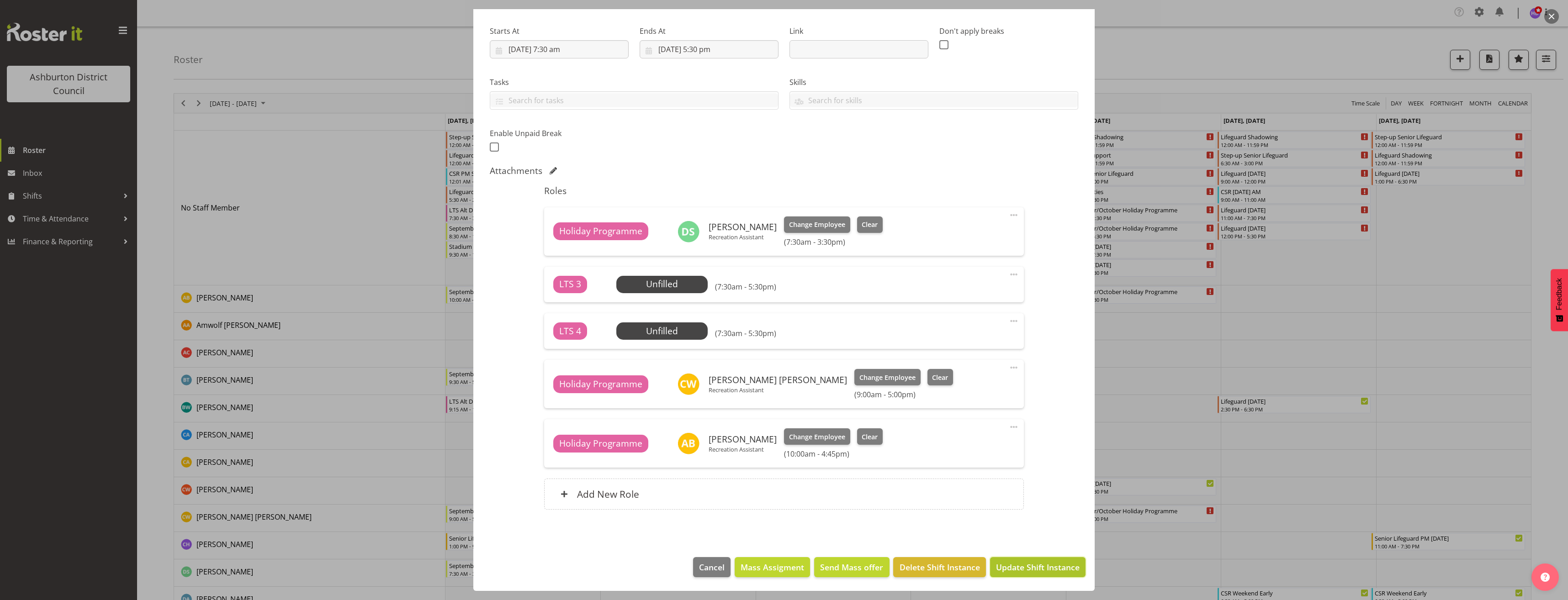
click at [1030, 565] on span "Update Shift Instance" at bounding box center [1037, 567] width 83 height 12
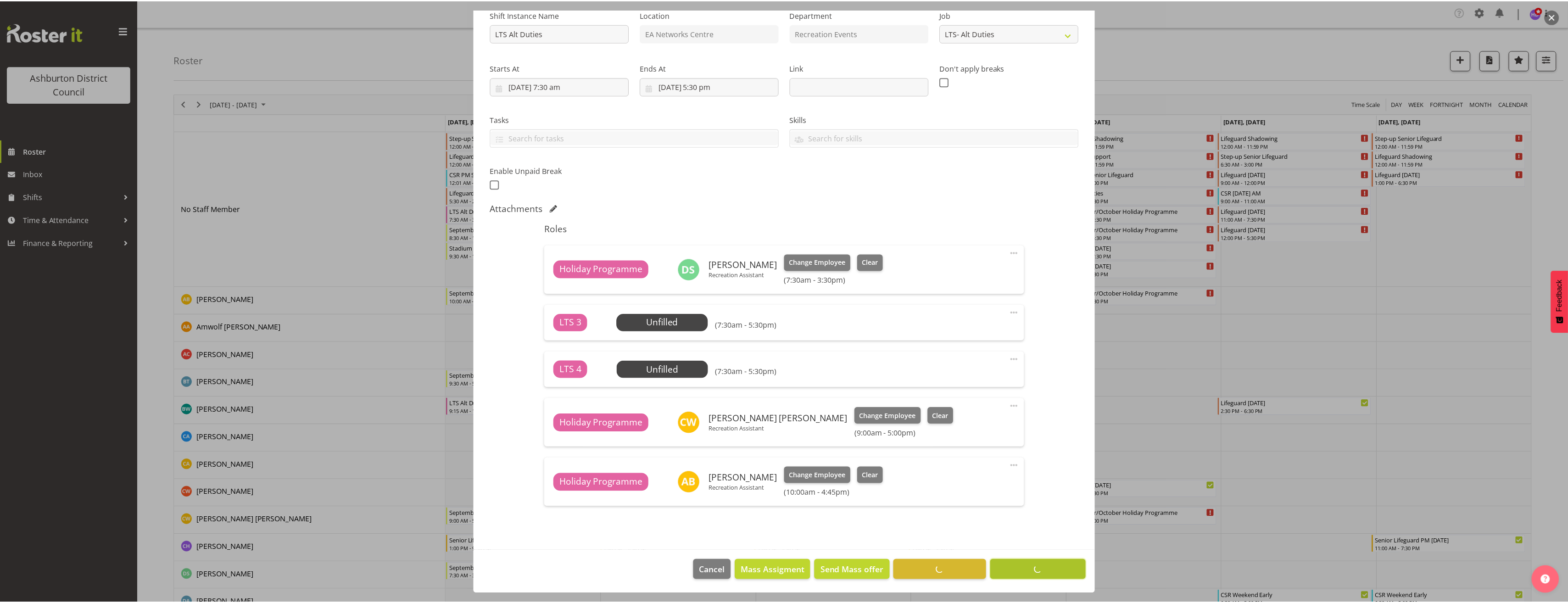
scroll to position [98, 0]
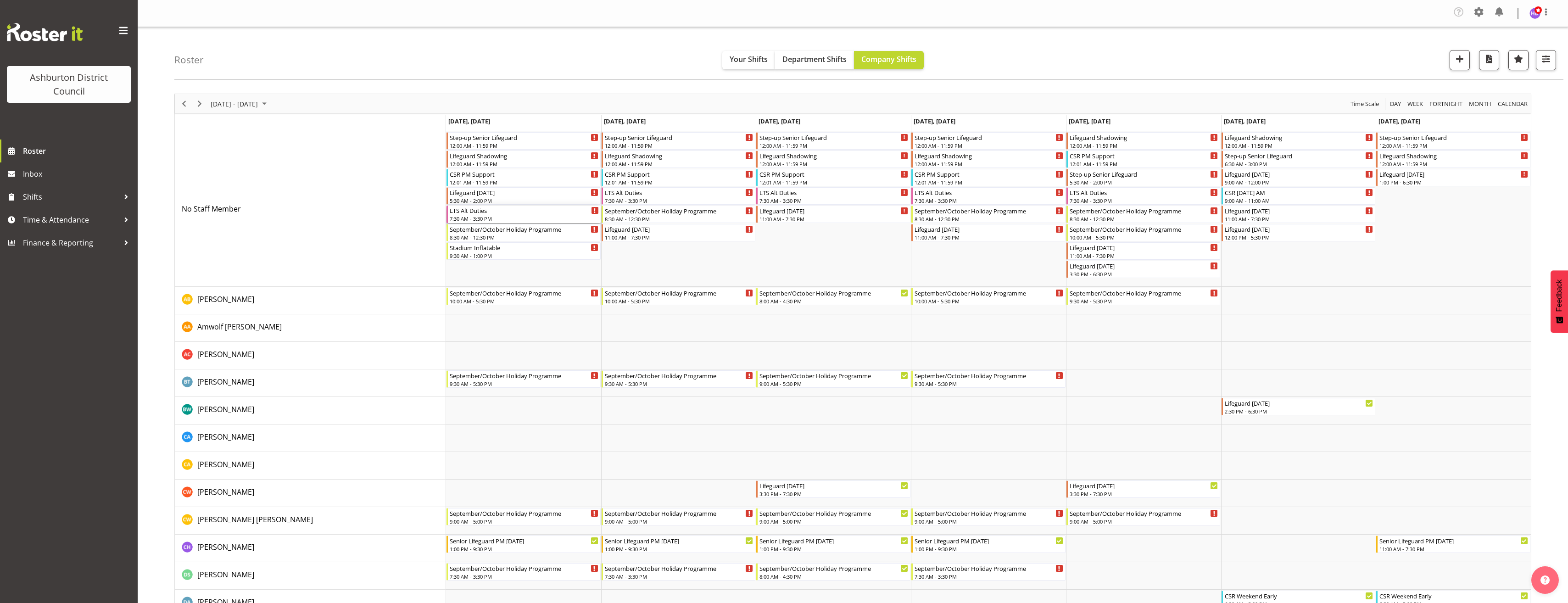
click at [493, 215] on div "7:30 AM - 3:30 PM" at bounding box center [525, 218] width 149 height 7
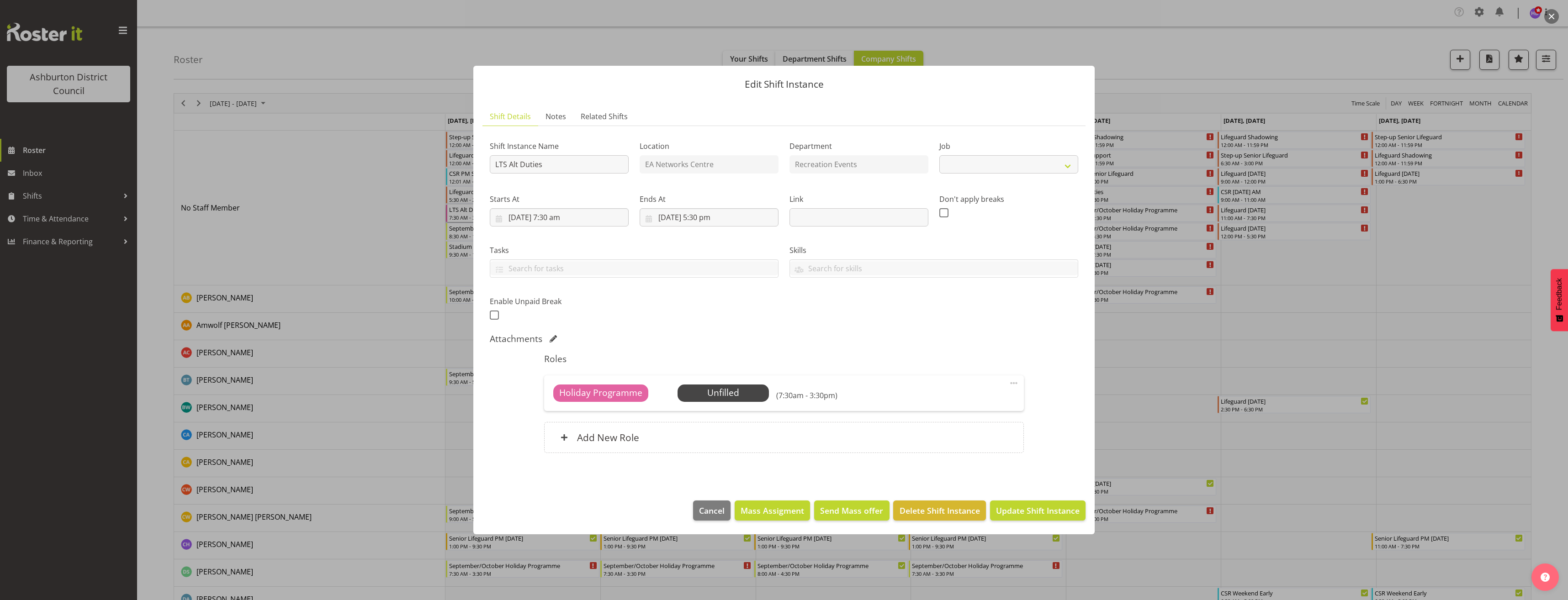
select select "10256"
click at [739, 434] on div "Add New Role" at bounding box center [783, 438] width 479 height 31
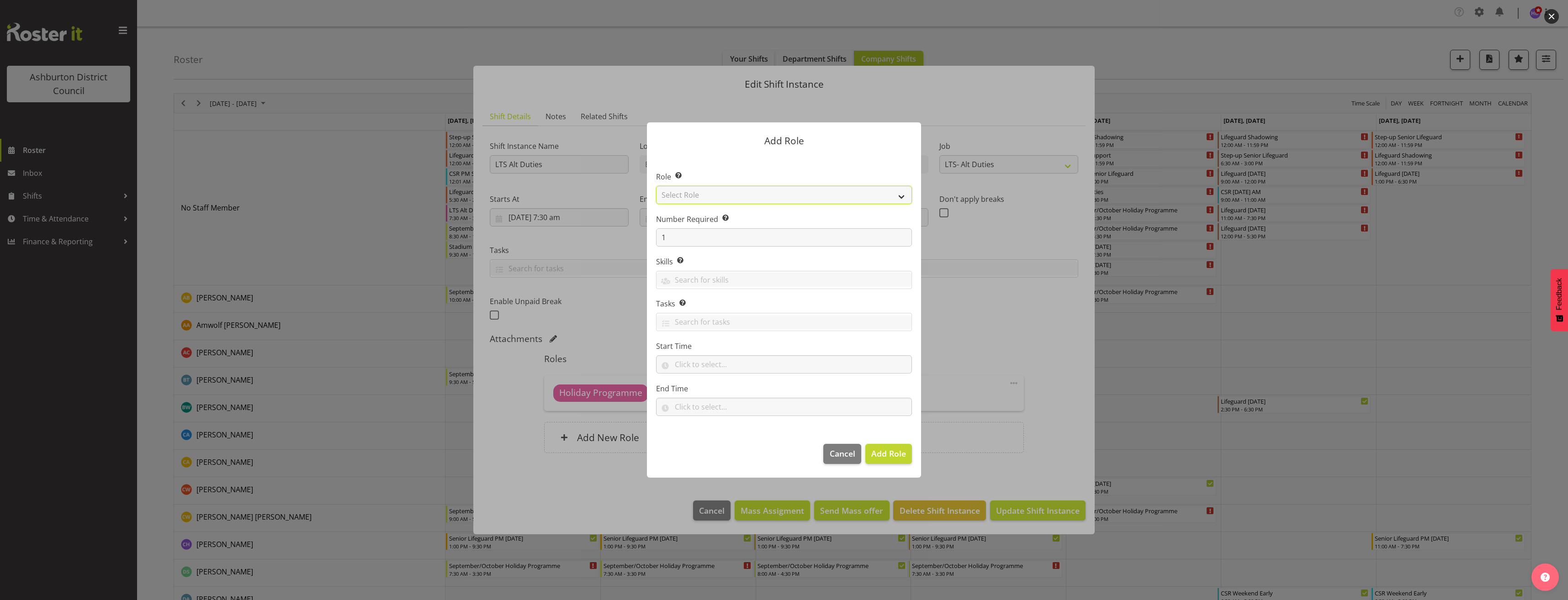
click at [710, 193] on select "Select Role AAGM Deputy Director AAGM Director Archivist Childrens Librarian Co…" at bounding box center [784, 195] width 256 height 18
select select "84"
click at [656, 186] on select "Select Role AAGM Deputy Director AAGM Director Archivist Childrens Librarian Co…" at bounding box center [784, 195] width 256 height 18
click at [710, 364] on input "text" at bounding box center [784, 365] width 256 height 18
click at [714, 392] on select "00 00 01 02 03 04 05 06 07 08 09 10 11 12 13 14 15 16 17 18 19 20 21 22 23" at bounding box center [718, 388] width 21 height 18
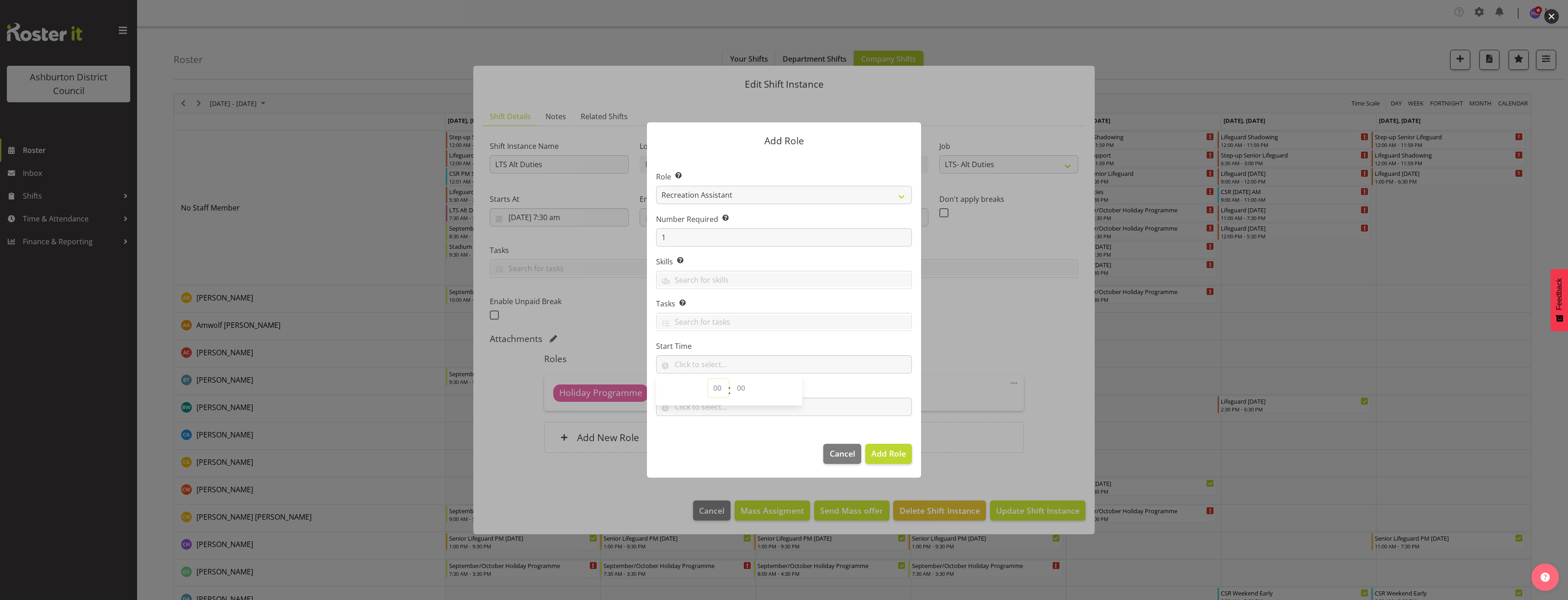
select select "9"
click at [744, 385] on select "00 00 01 02 03 04 05 06 07 08 09 10 11 12 13 14 15 16 17 18 19 20 21 22 23 24 2…" at bounding box center [742, 388] width 21 height 18
select select "15"
click at [732, 379] on select "00 00 01 02 03 04 05 06 07 08 09 10 11 12 13 14 15 16 17 18 19 20 21 22 23 24 2…" at bounding box center [742, 388] width 21 height 18
type input "09:15"
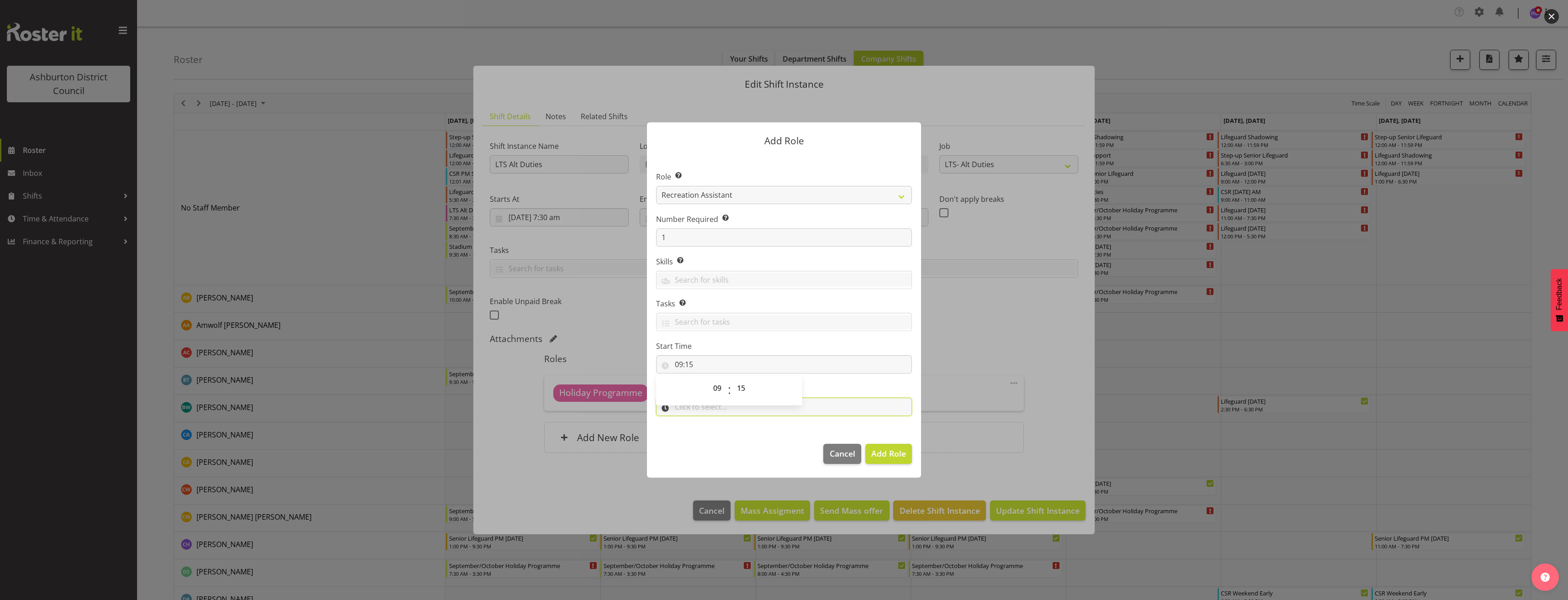
click at [717, 407] on input "text" at bounding box center [784, 407] width 256 height 18
click at [719, 430] on select "00 00 01 02 03 04 05 06 07 08 09 10 11 12 13 14 15 16 17 18 19 20 21 22 23" at bounding box center [718, 431] width 21 height 18
select select "12"
click at [741, 430] on select "00 00 01 02 03 04 05 06 07 08 09 10 11 12 13 14 15 16 17 18 19 20 21 22 23 24 2…" at bounding box center [742, 431] width 21 height 18
select select "45"
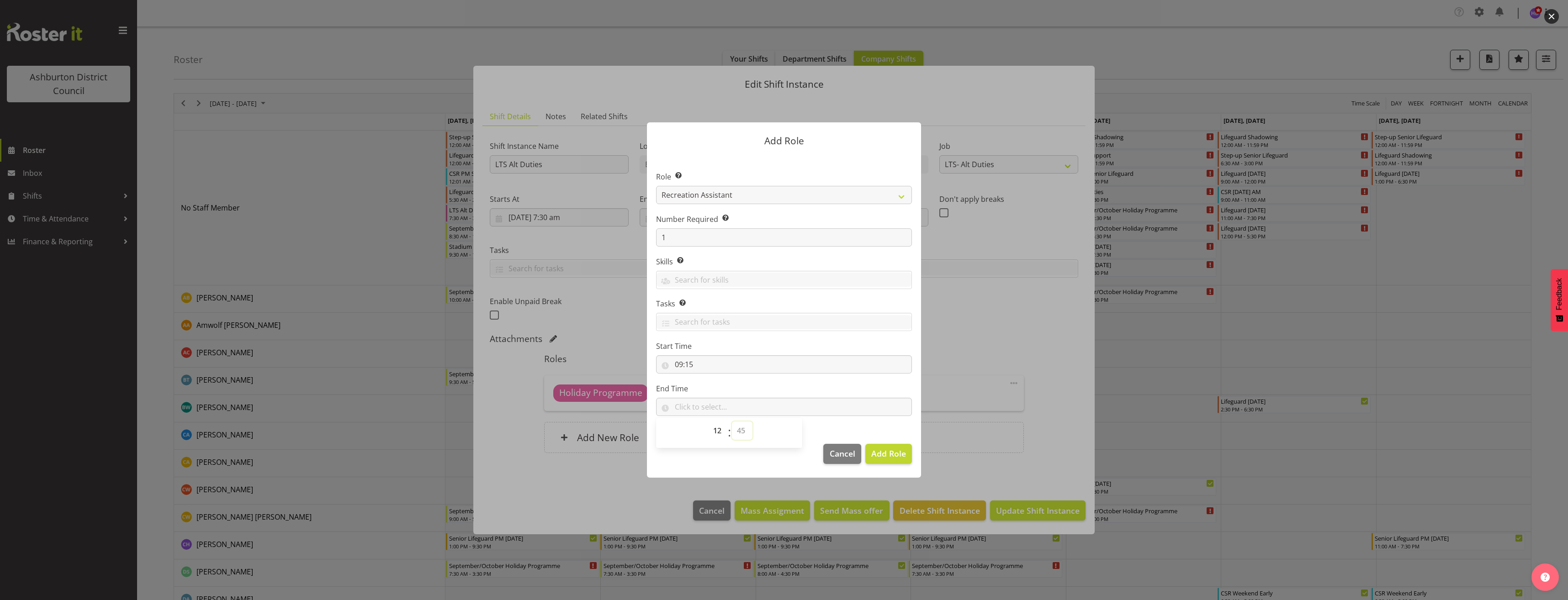
click at [732, 422] on select "00 00 01 02 03 04 05 06 07 08 09 10 11 12 13 14 15 16 17 18 19 20 21 22 23 24 2…" at bounding box center [742, 431] width 21 height 18
type input "12:45"
click at [909, 457] on button "Add Role" at bounding box center [889, 454] width 47 height 20
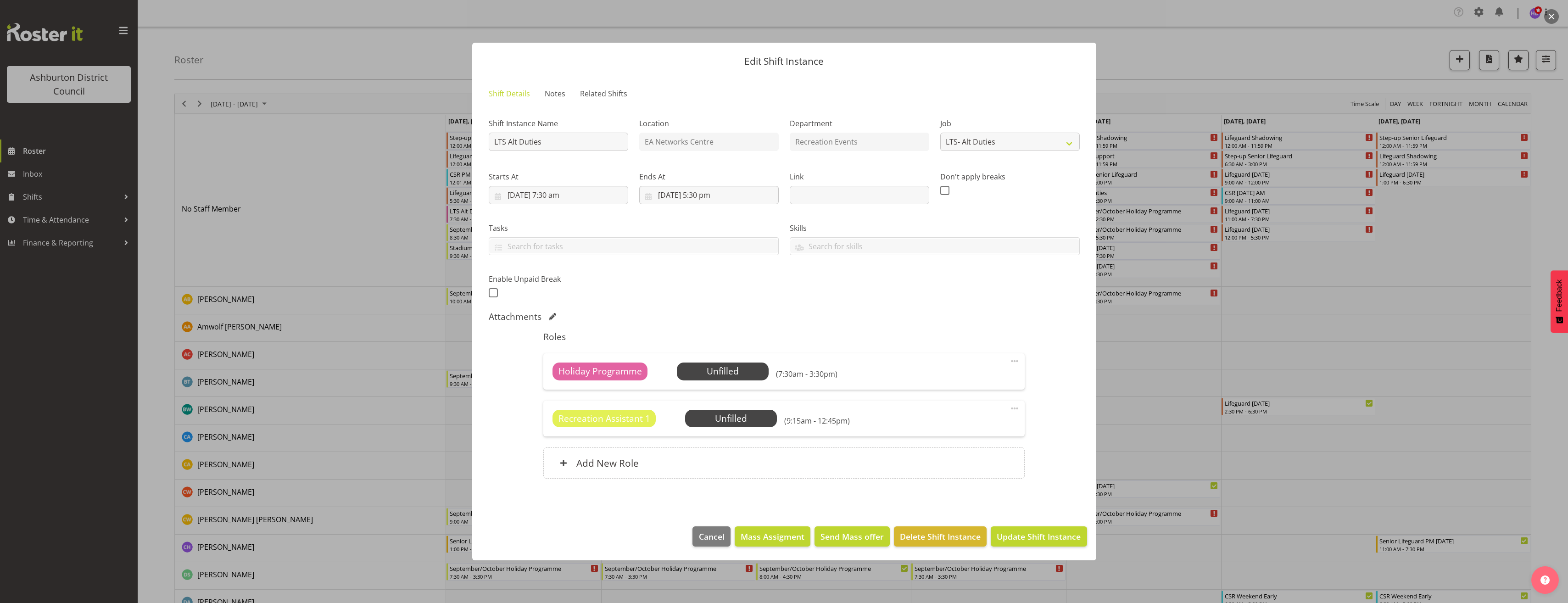
click at [1018, 410] on span at bounding box center [1015, 409] width 11 height 11
click at [975, 430] on link "Edit" at bounding box center [976, 431] width 88 height 17
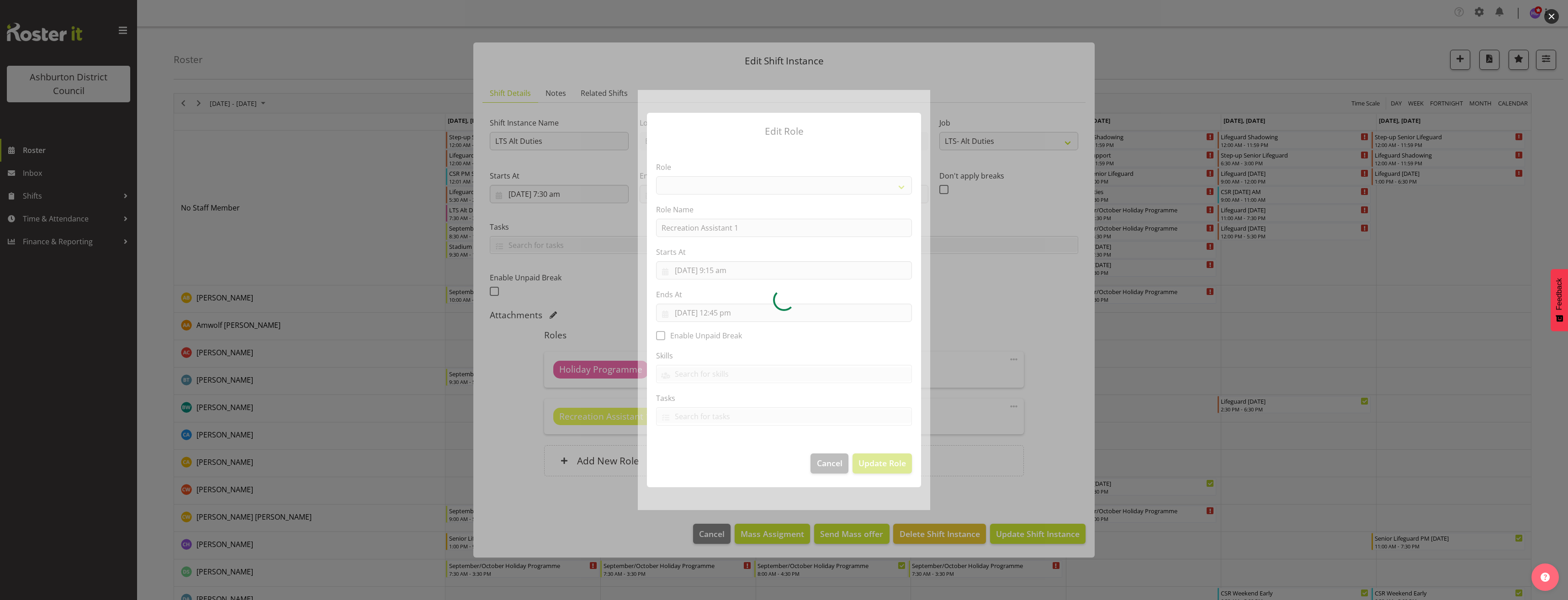
click at [741, 184] on div at bounding box center [784, 300] width 292 height 420
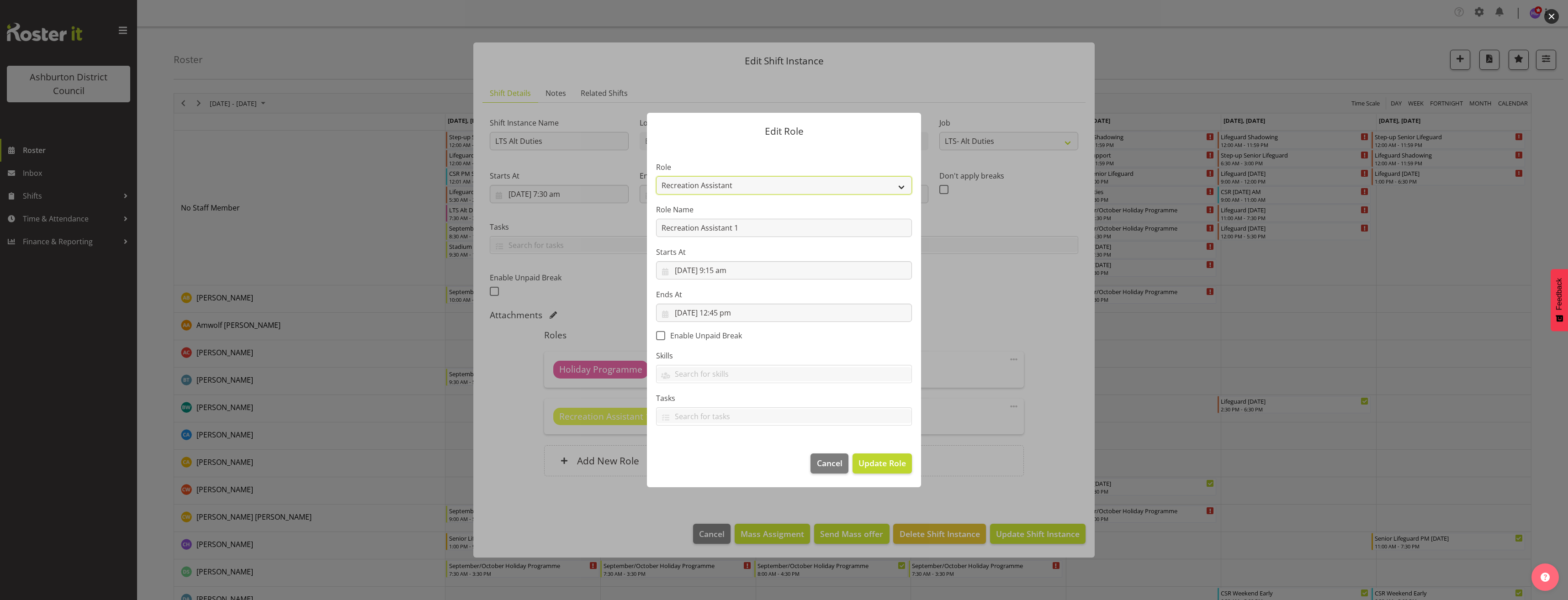
click at [740, 184] on select "AAGM Deputy Director AAGM Director Archivist Childrens Librarian Collections & …" at bounding box center [784, 186] width 256 height 18
select select "1496"
click at [656, 176] on select "AAGM Deputy Director AAGM Director Archivist Childrens Librarian Collections & …" at bounding box center [784, 186] width 256 height 18
drag, startPoint x: 752, startPoint y: 231, endPoint x: 464, endPoint y: 220, distance: 288.2
click at [472, 222] on div "Edit Role Role AAGM Deputy Director AAGM Director Archivist Childrens Librarian…" at bounding box center [784, 300] width 1568 height 600
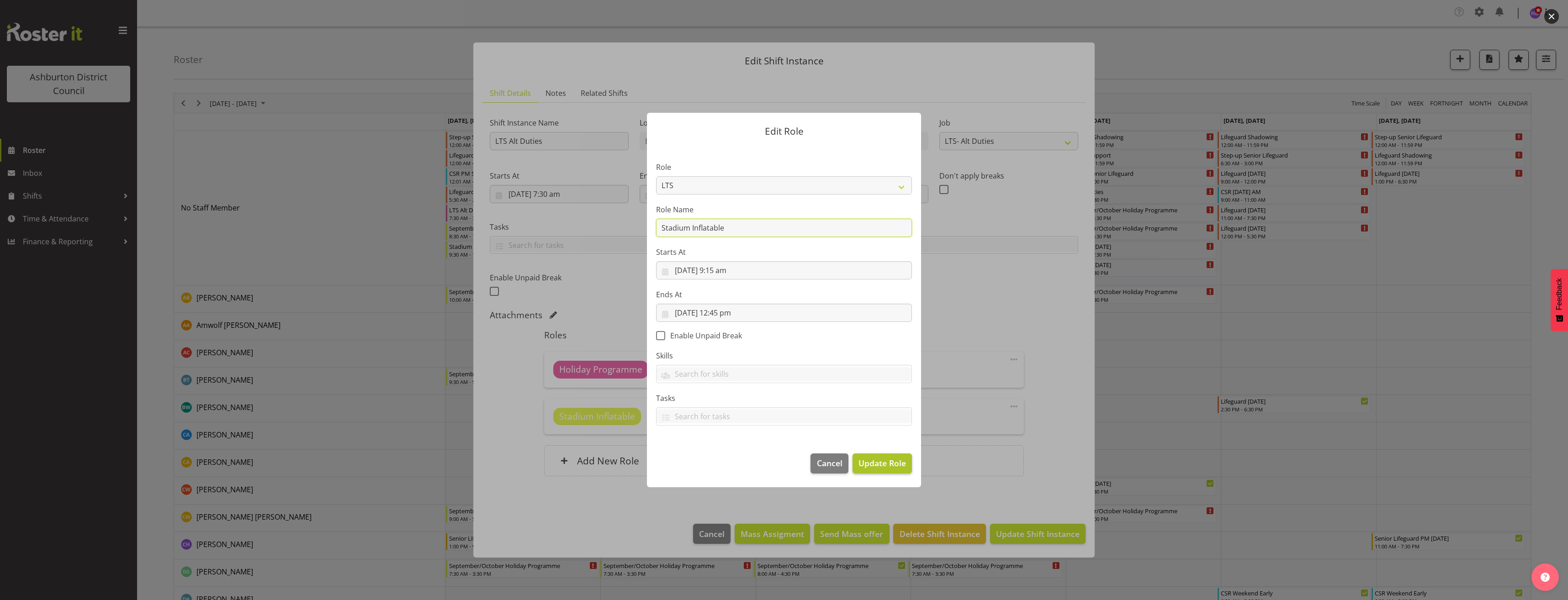
type input "Stadium Inflatable"
click at [887, 453] on button "Update Role" at bounding box center [883, 463] width 60 height 20
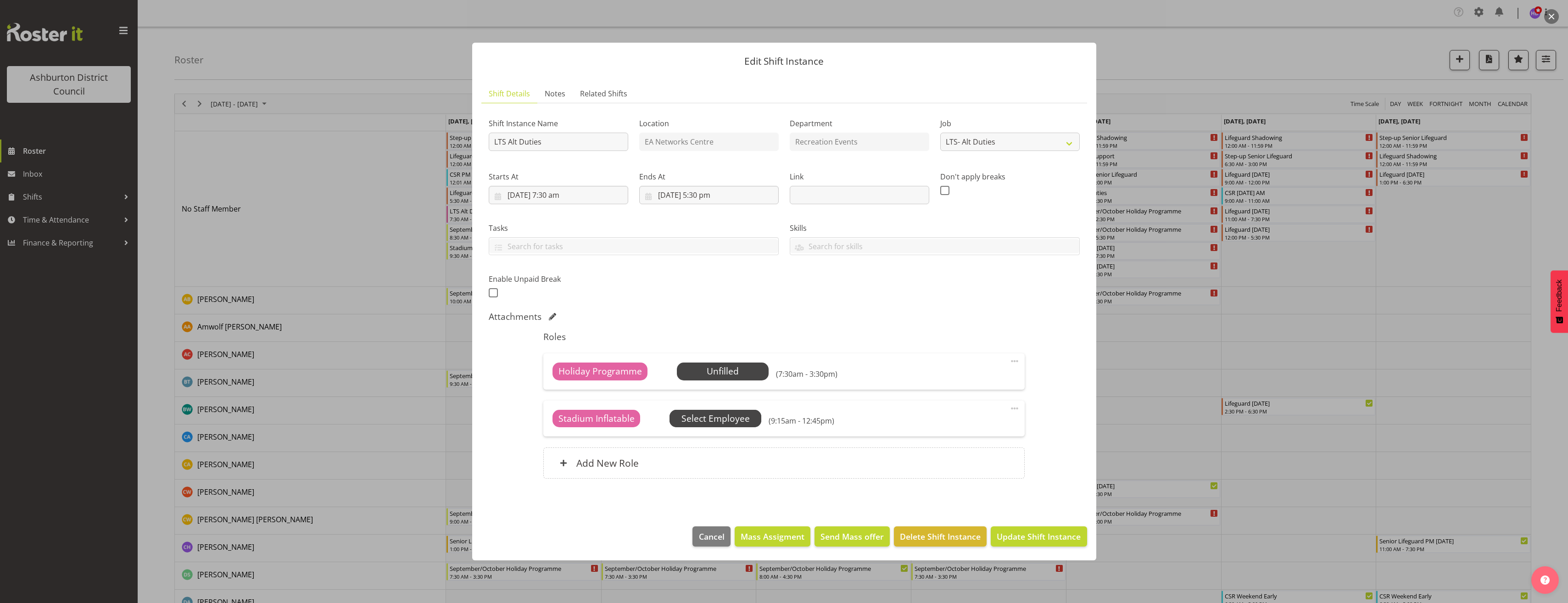
click at [705, 412] on span "Select Employee" at bounding box center [716, 419] width 68 height 13
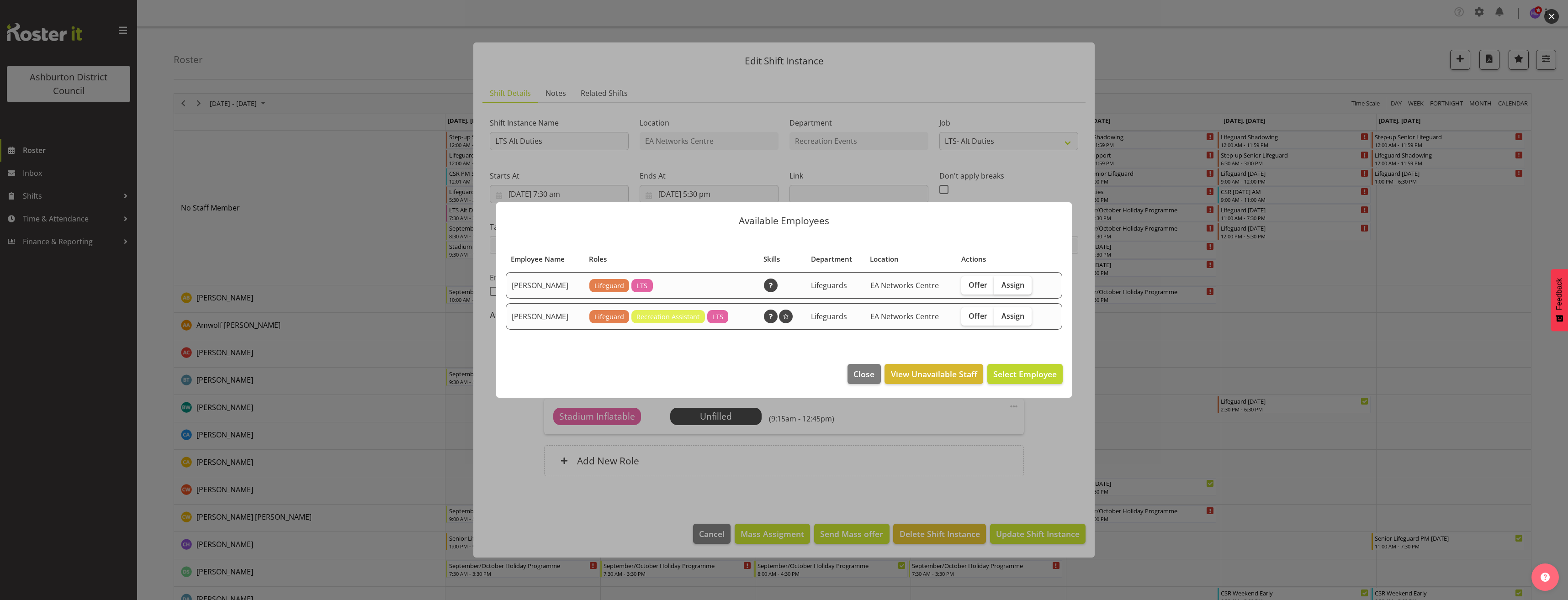
click at [1015, 287] on span "Assign" at bounding box center [1013, 285] width 23 height 9
click at [1000, 287] on input "Assign" at bounding box center [997, 285] width 6 height 6
checkbox input "true"
click at [1035, 379] on span "Assign Bella Wilson" at bounding box center [1010, 374] width 93 height 11
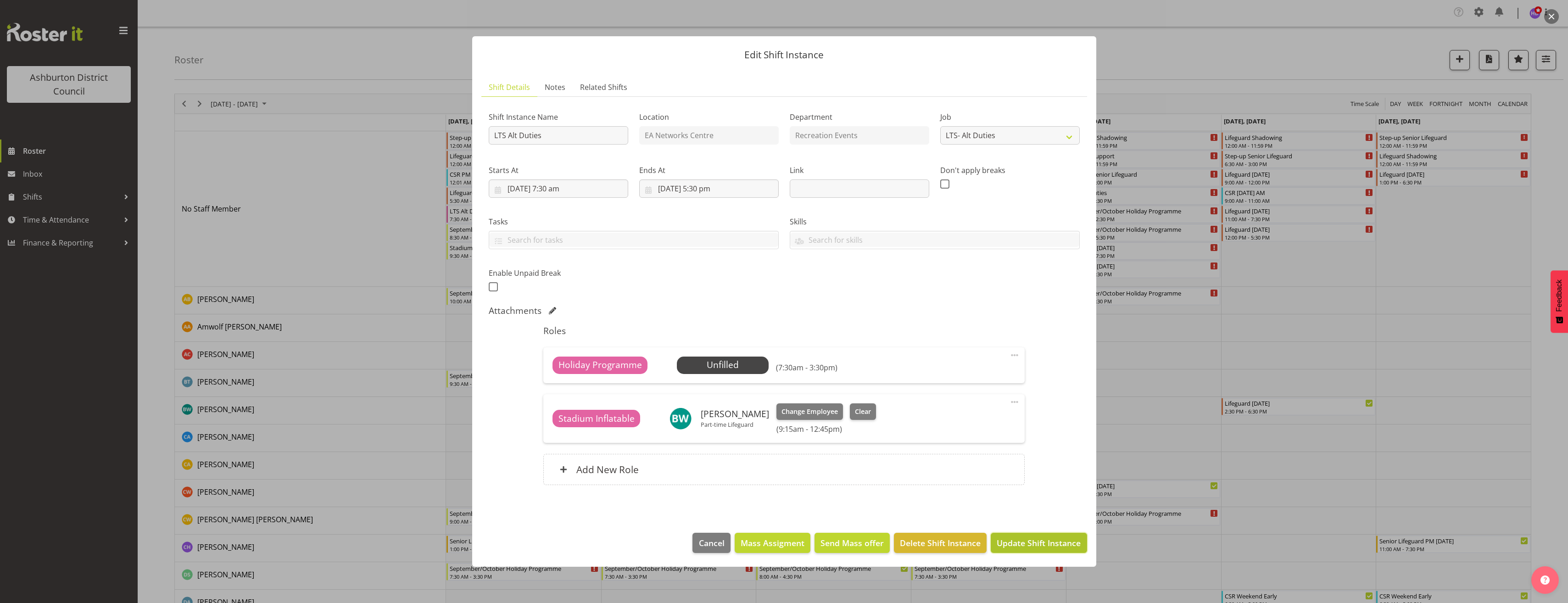
click at [1049, 548] on span "Update Shift Instance" at bounding box center [1038, 543] width 84 height 12
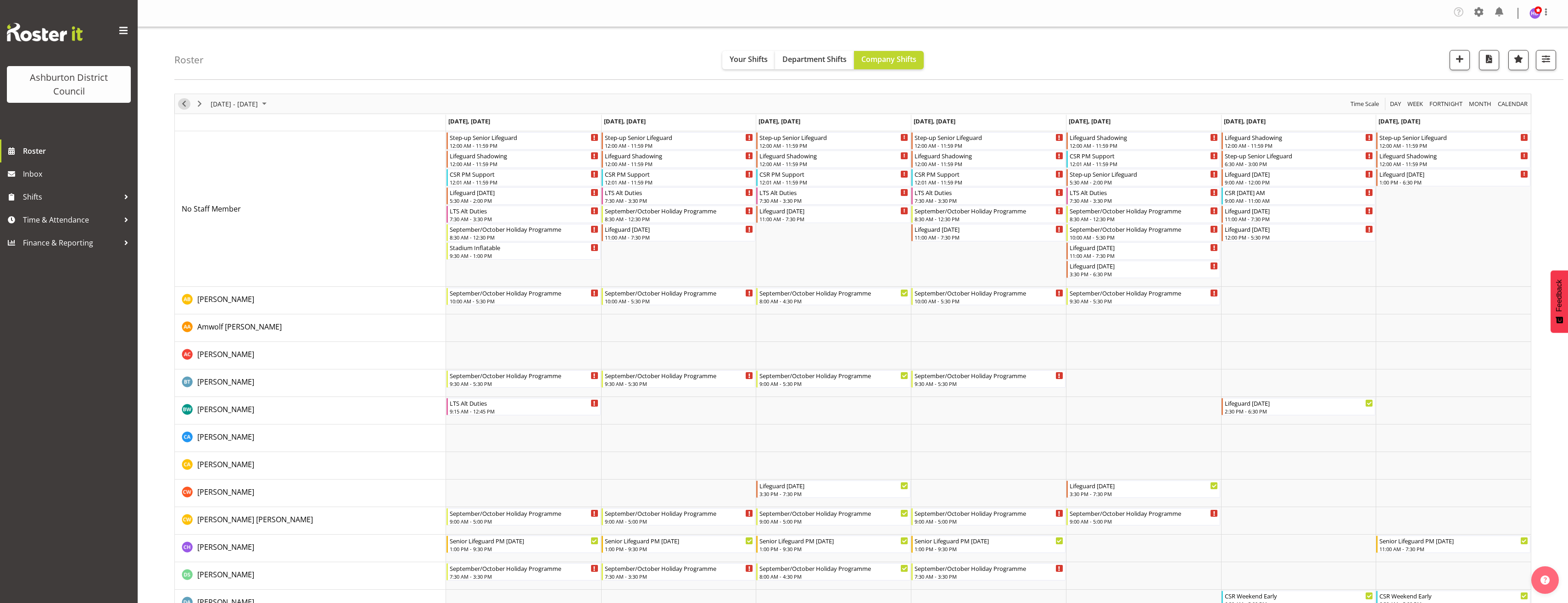
drag, startPoint x: 182, startPoint y: 109, endPoint x: 177, endPoint y: 123, distance: 14.9
click at [182, 110] on div "Timeline Week of September 29, 2025" at bounding box center [184, 104] width 16 height 20
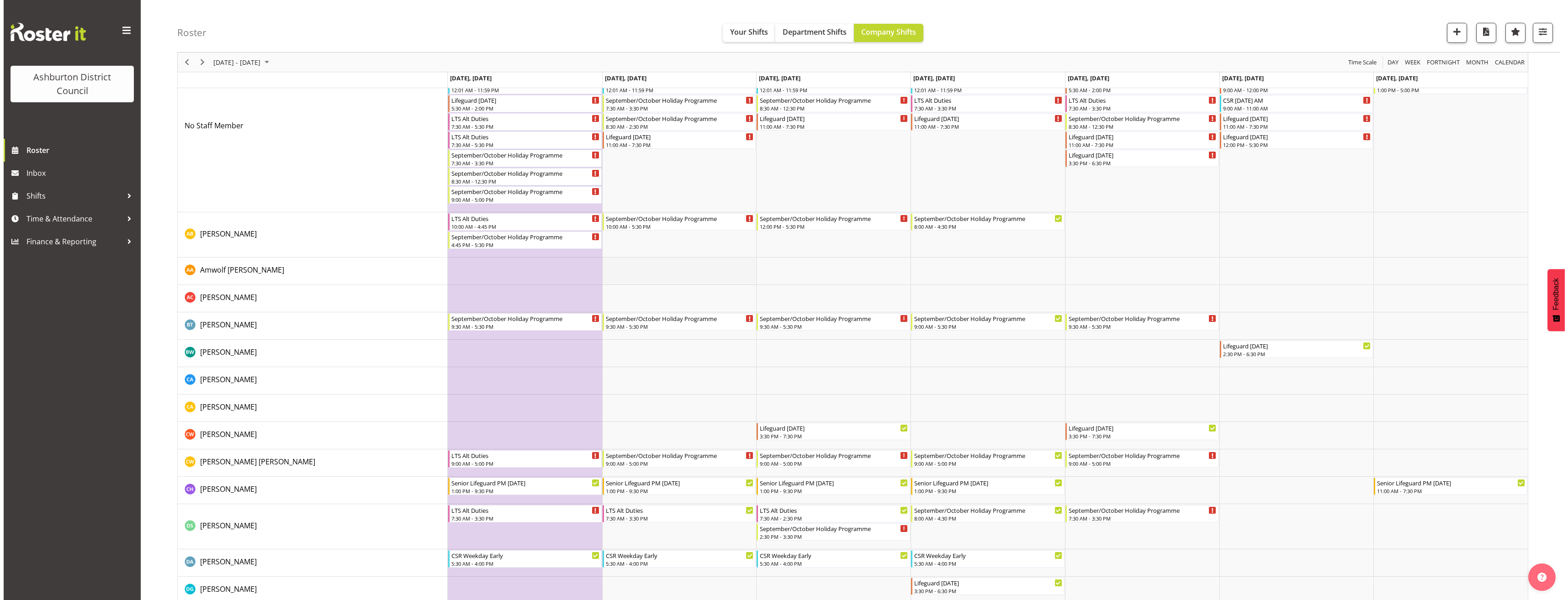
scroll to position [137, 0]
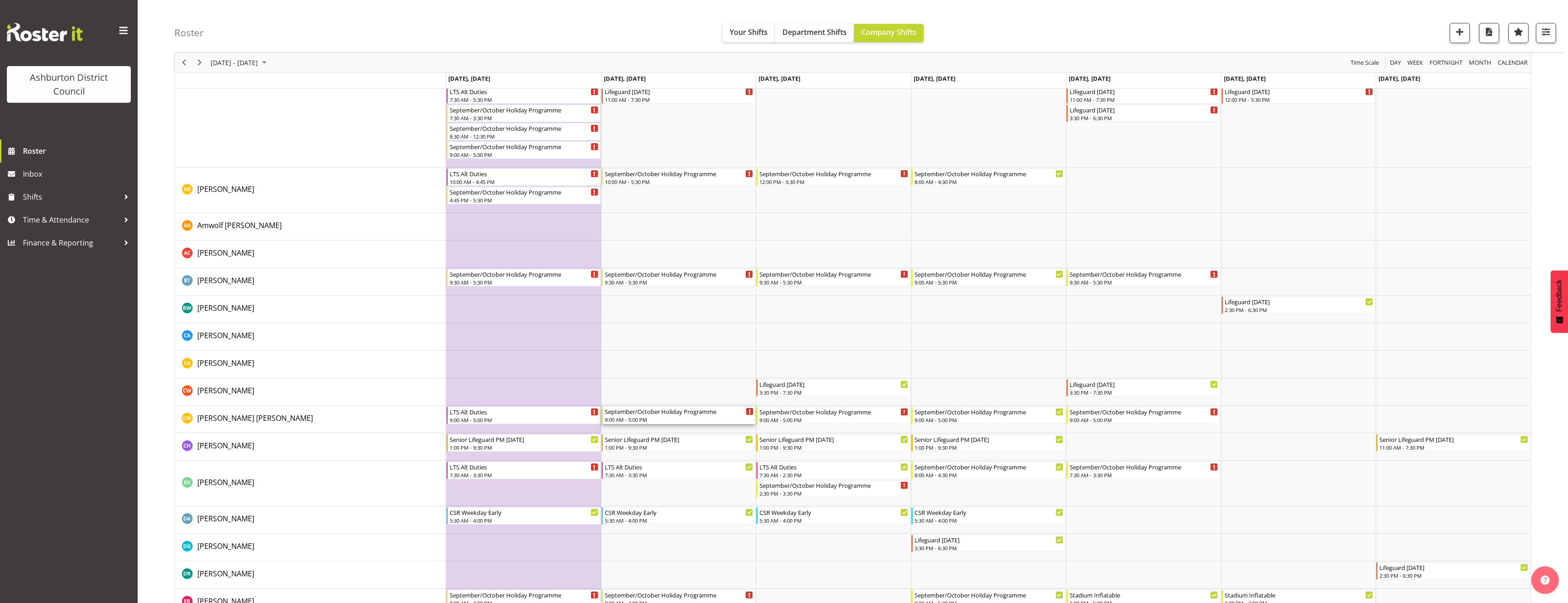
click at [639, 418] on div "9:00 AM - 5:00 PM" at bounding box center [679, 420] width 149 height 7
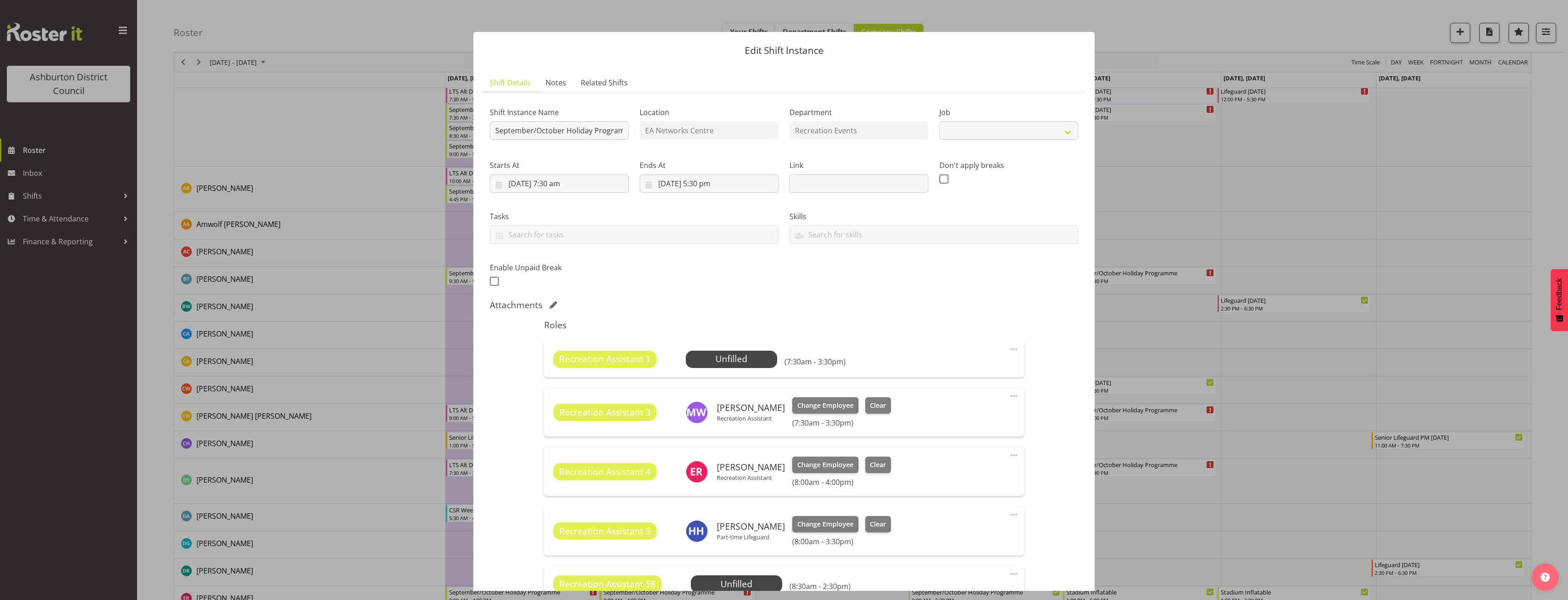
select select "4046"
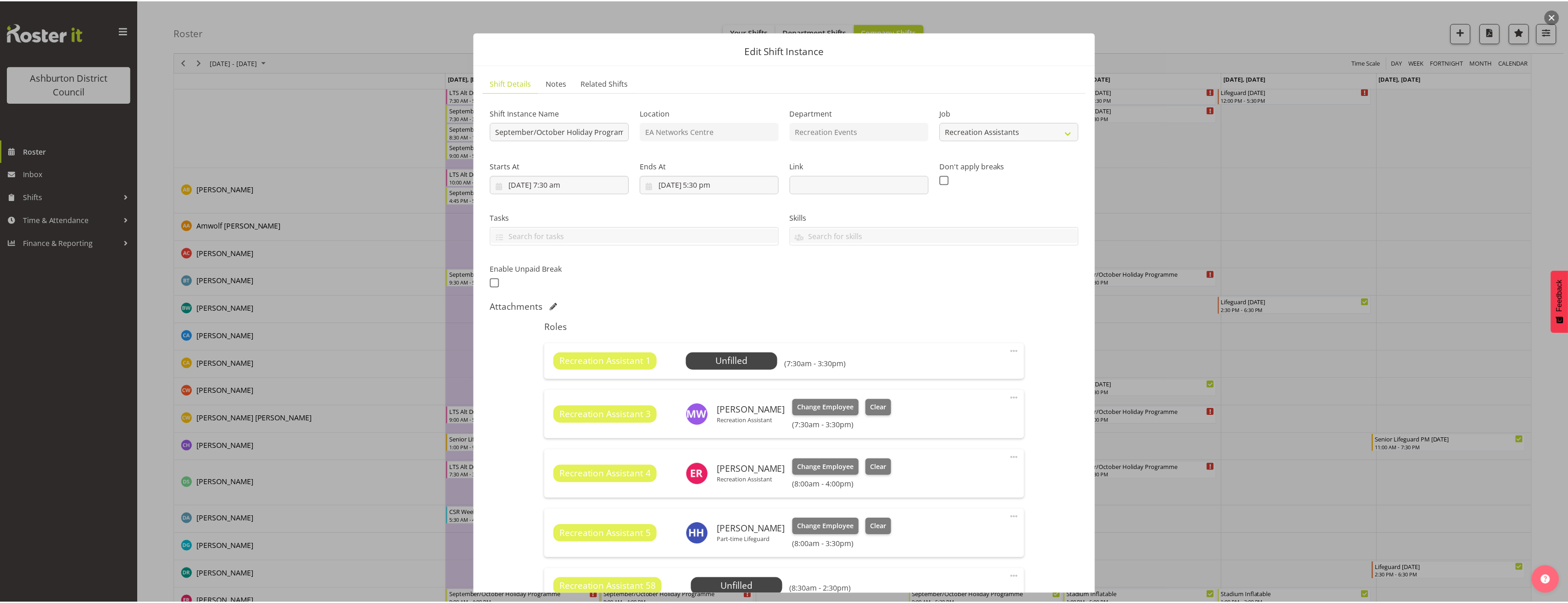
scroll to position [229, 0]
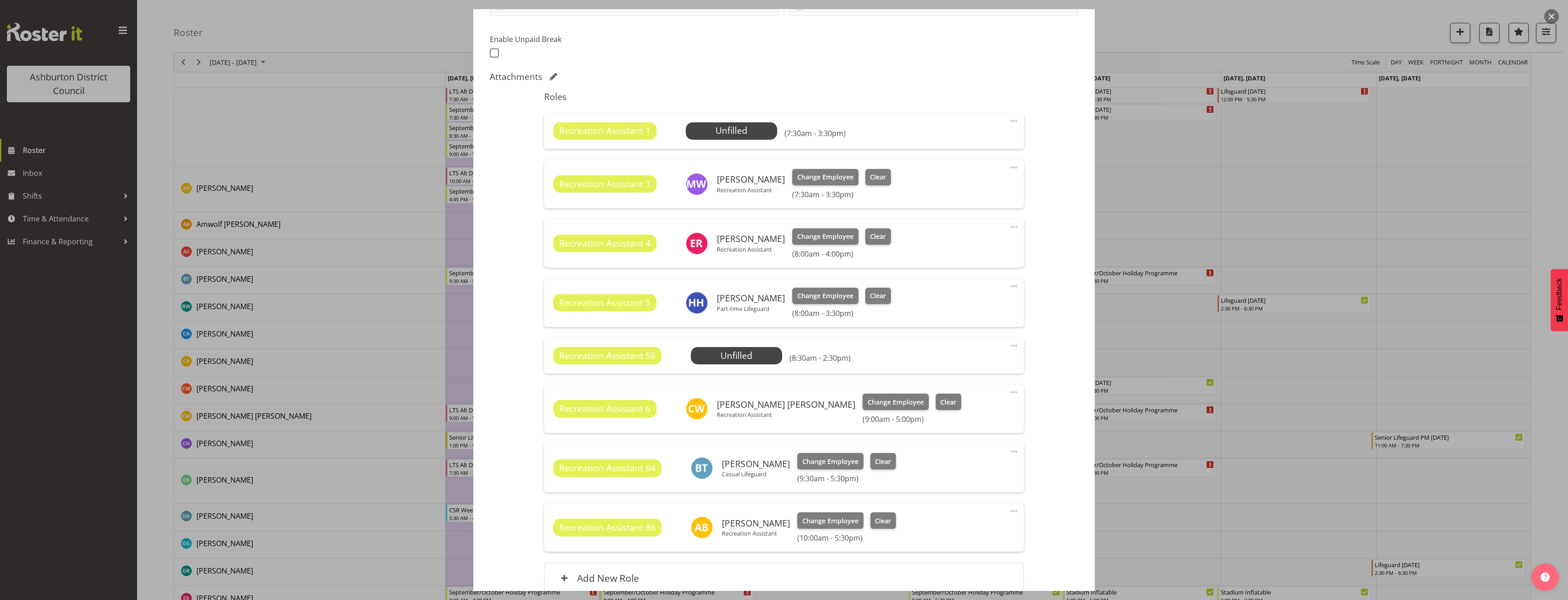
click at [1009, 389] on span at bounding box center [1014, 392] width 11 height 11
click at [976, 417] on link "Edit" at bounding box center [975, 414] width 88 height 16
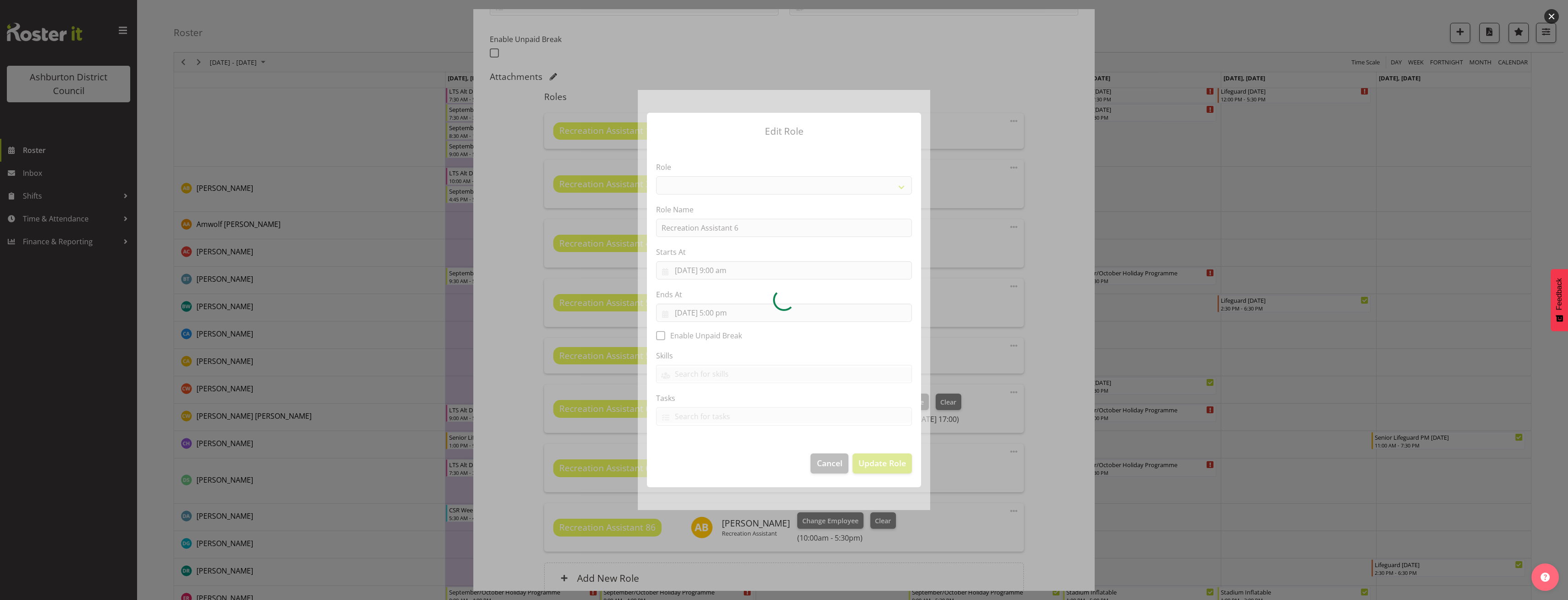
select select "84"
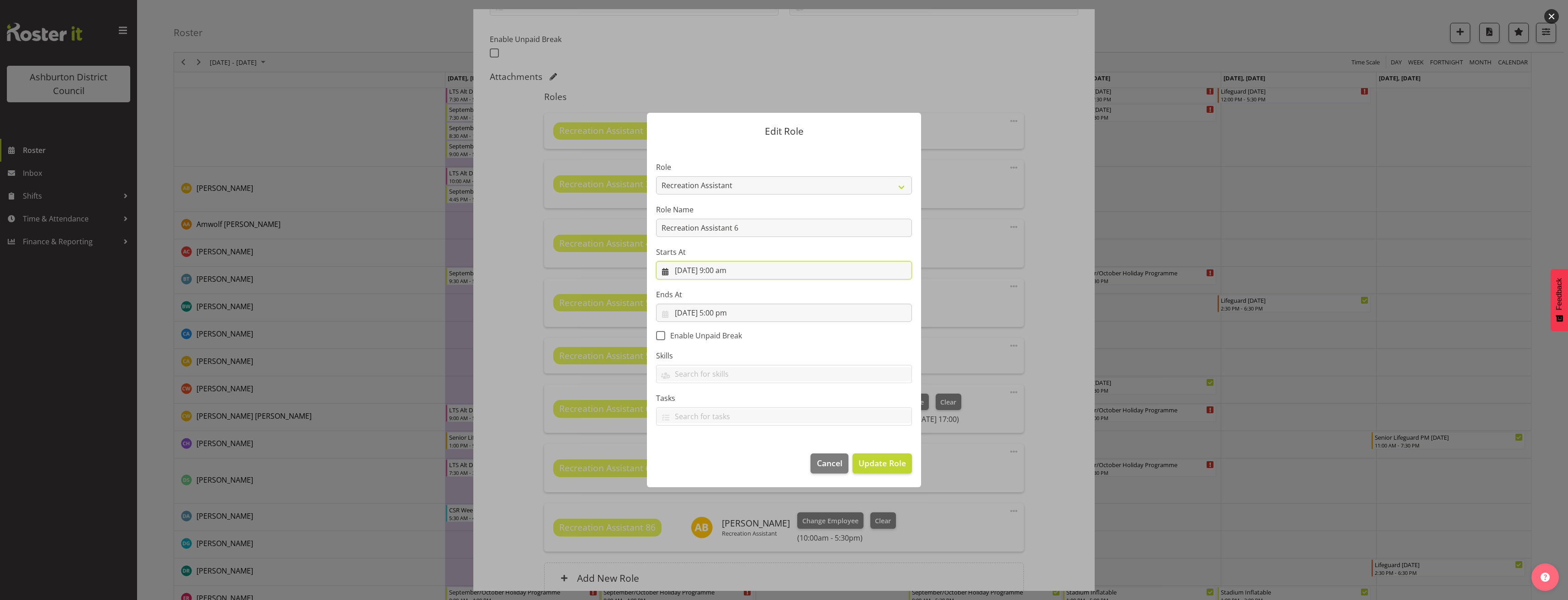
click at [728, 273] on input "23/09/2025, 9:00 am" at bounding box center [784, 270] width 256 height 18
click at [726, 466] on select "00 01 02 03 04 05 06 07 08 09 10 11 12 13 14 15 16 17 18 19 20 21 22 23" at bounding box center [729, 464] width 21 height 18
select select "11"
type input "23/09/2025, 11:00 am"
click at [755, 461] on select "00 01 02 03 04 05 06 07 08 09 10 11 12 13 14 15 16 17 18 19 20 21 22 23 24 25 2…" at bounding box center [753, 464] width 21 height 18
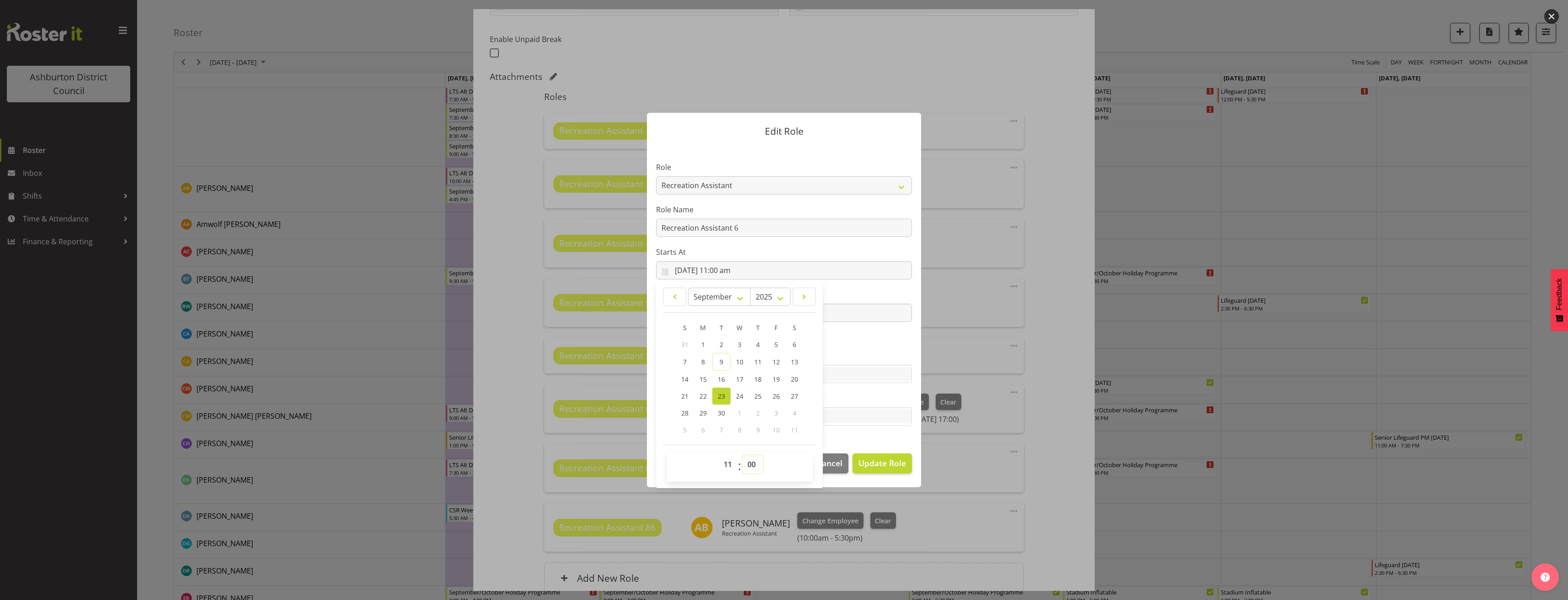
select select "15"
click at [743, 455] on select "00 01 02 03 04 05 06 07 08 09 10 11 12 13 14 15 16 17 18 19 20 21 22 23 24 25 2…" at bounding box center [753, 464] width 21 height 18
type input "23/09/2025, 11:15 am"
click at [893, 464] on span "Update Role" at bounding box center [882, 463] width 47 height 12
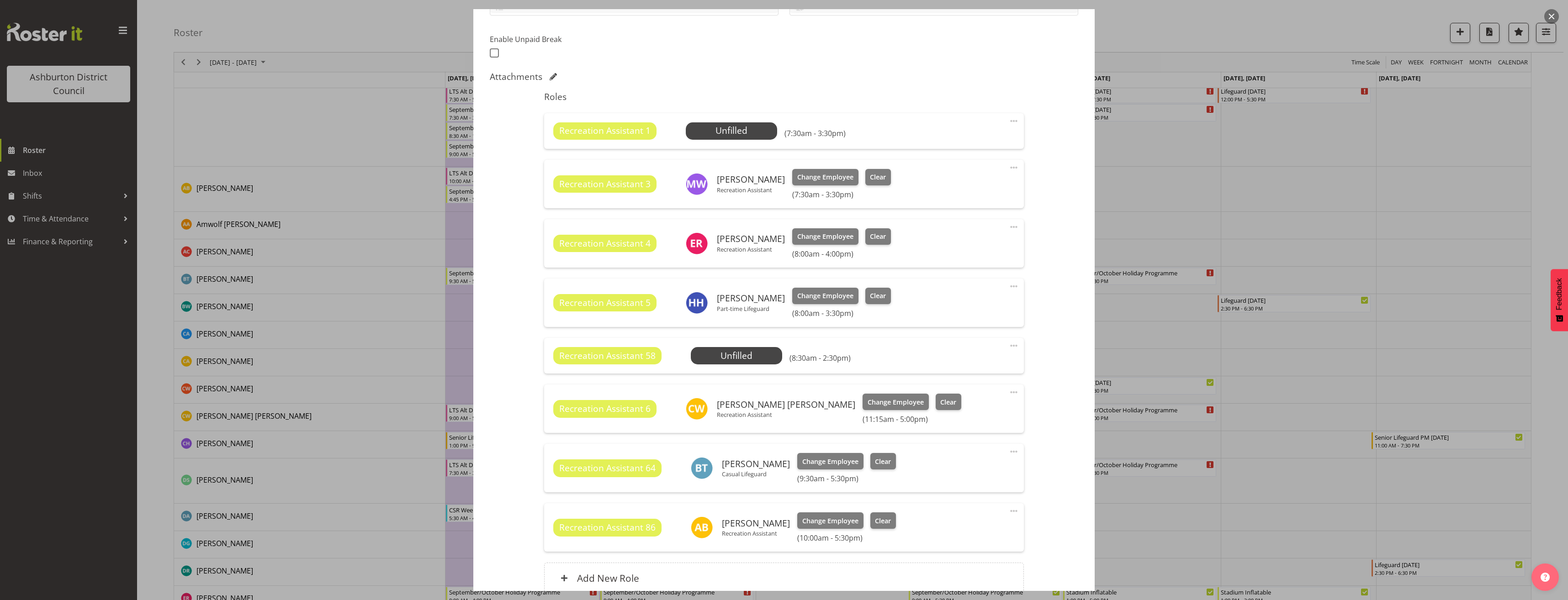
select select
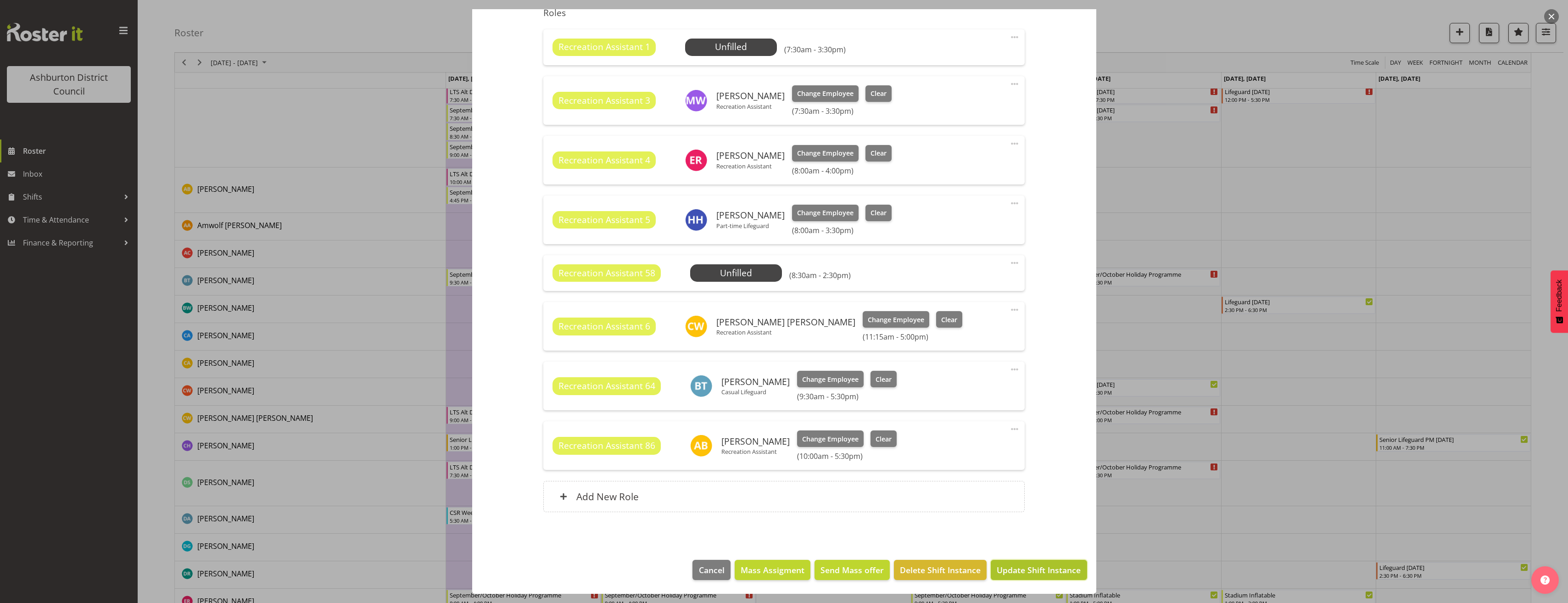
click at [1036, 572] on span "Update Shift Instance" at bounding box center [1038, 570] width 84 height 12
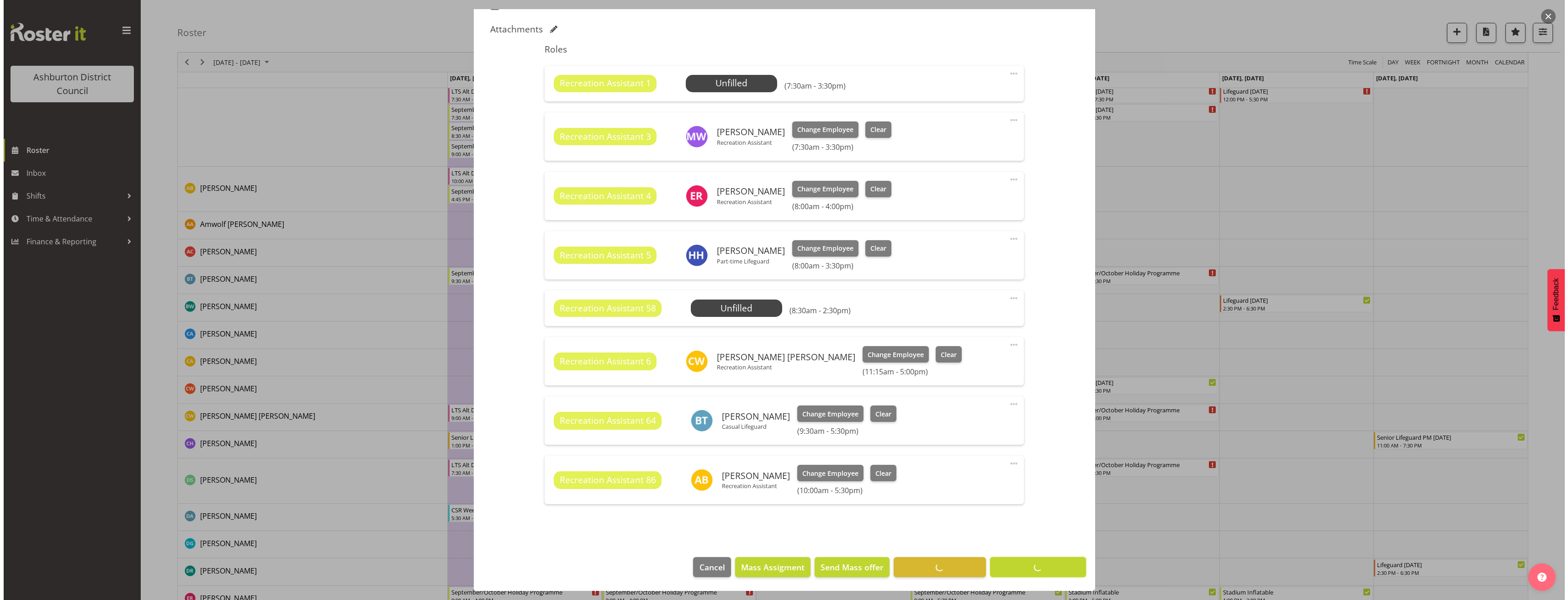
scroll to position [276, 0]
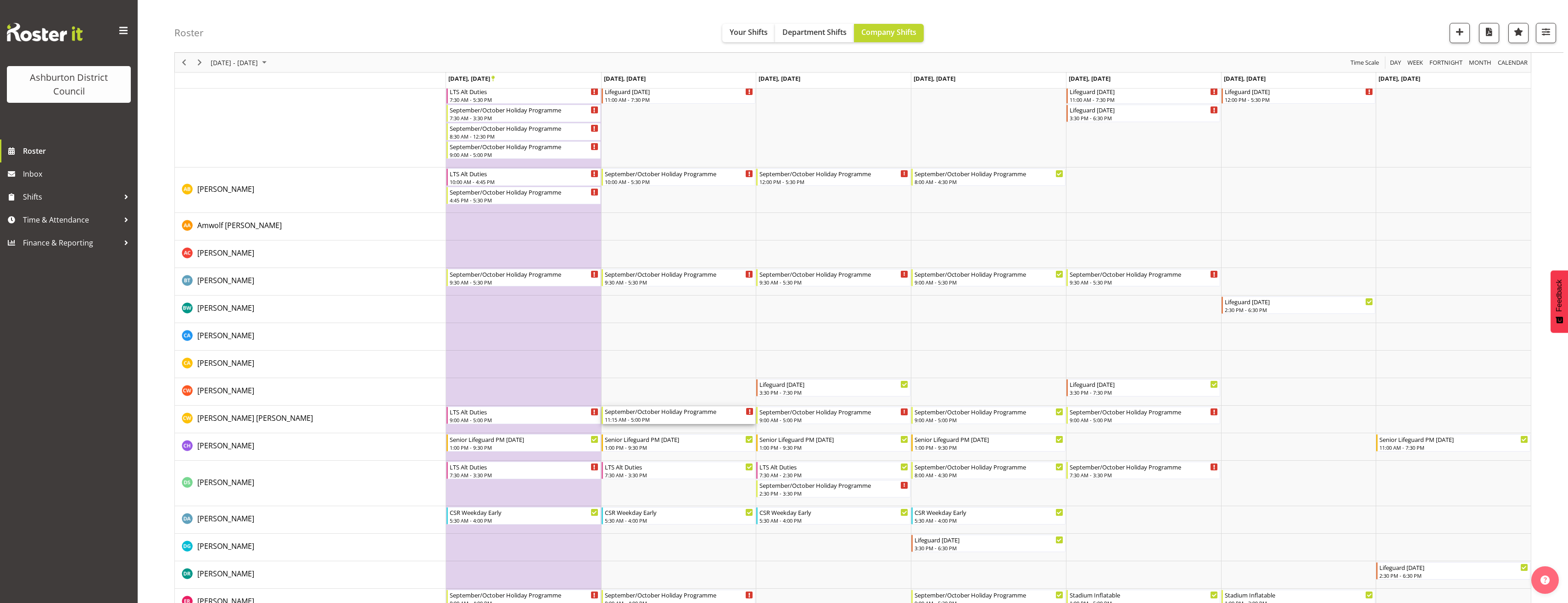
click at [682, 415] on div "September/October Holiday Programme" at bounding box center [679, 411] width 149 height 9
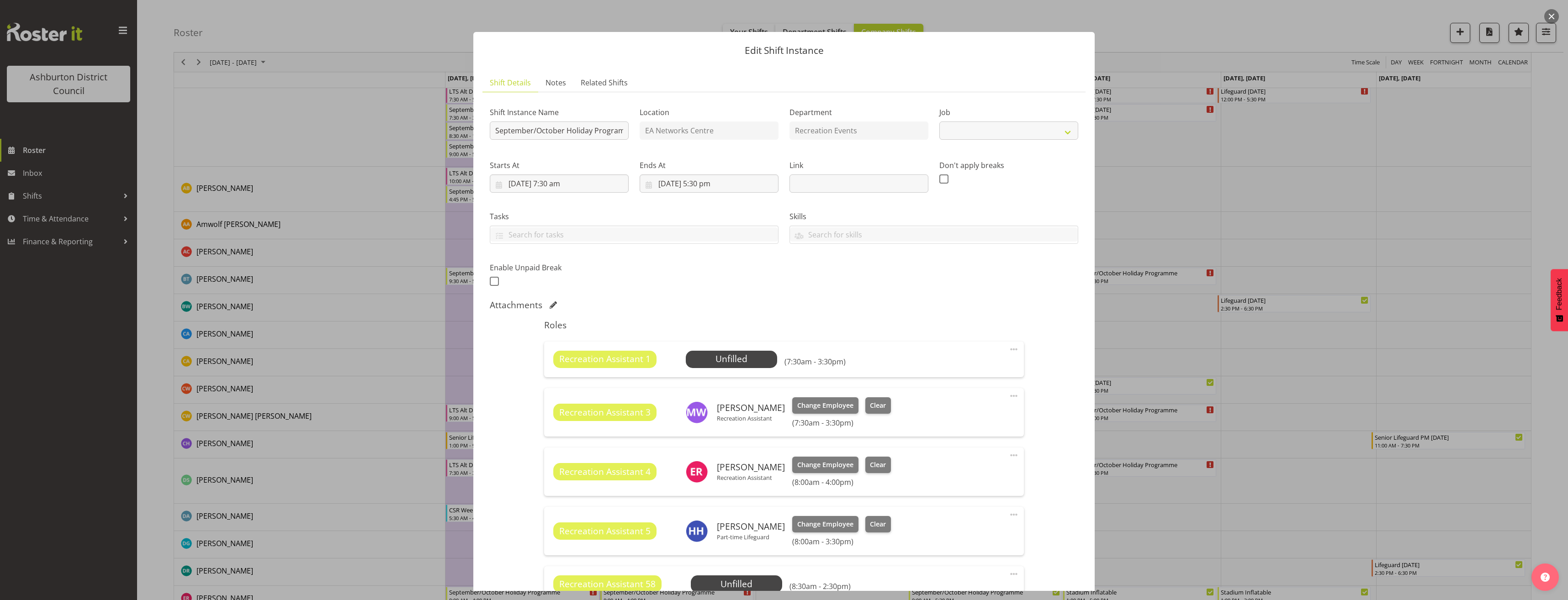
select select "4046"
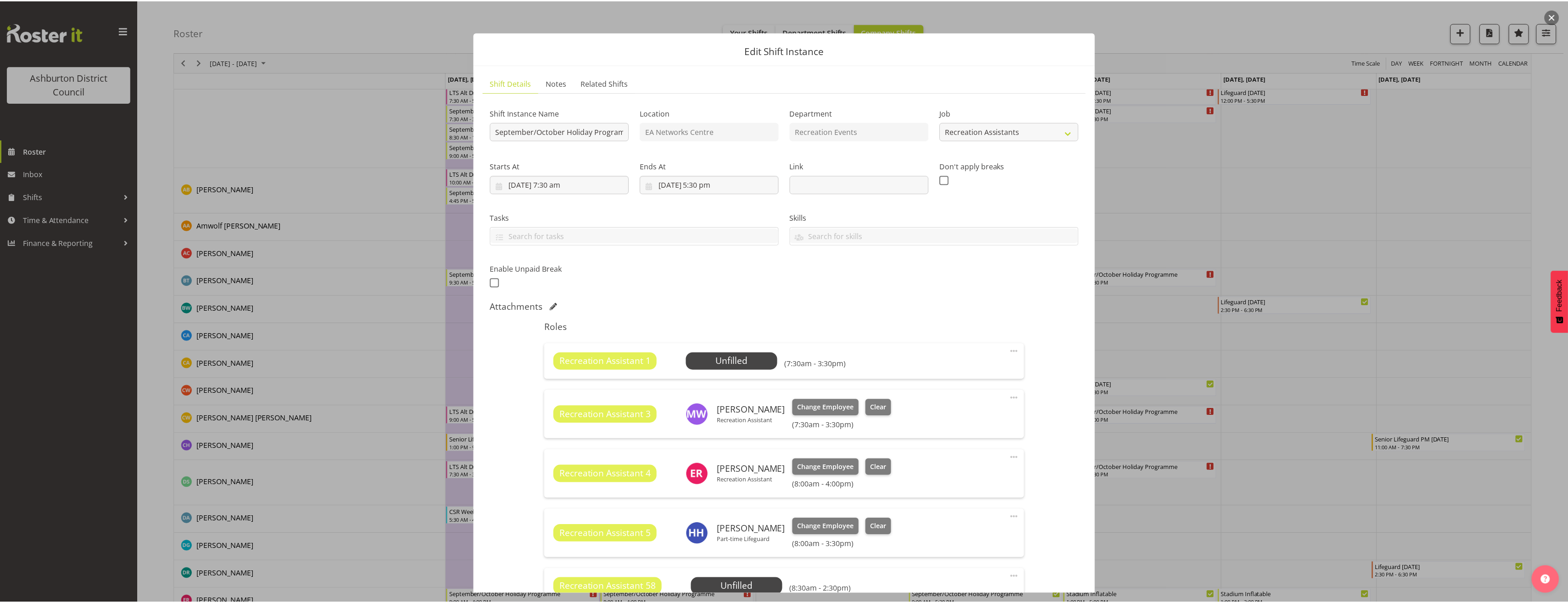
scroll to position [275, 0]
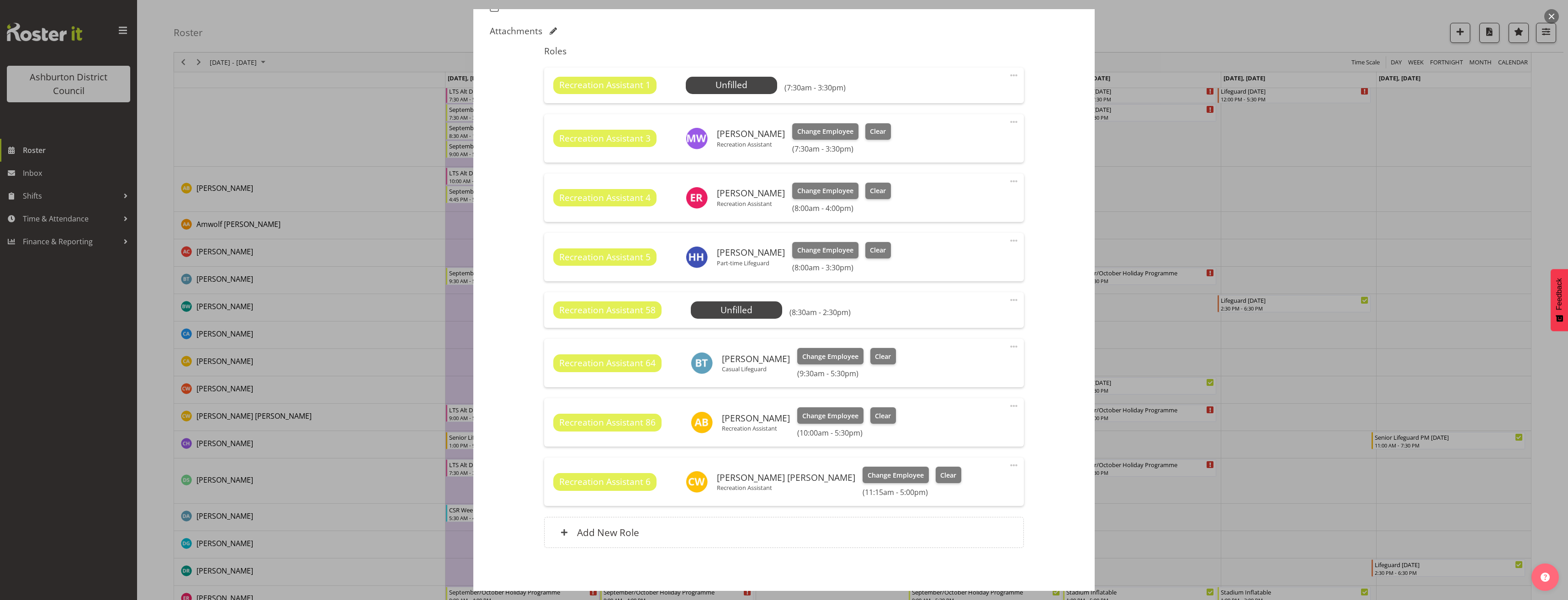
click at [1009, 465] on span at bounding box center [1014, 466] width 11 height 11
click at [977, 488] on link "Edit" at bounding box center [975, 487] width 88 height 16
select select "8"
select select "2025"
select select "11"
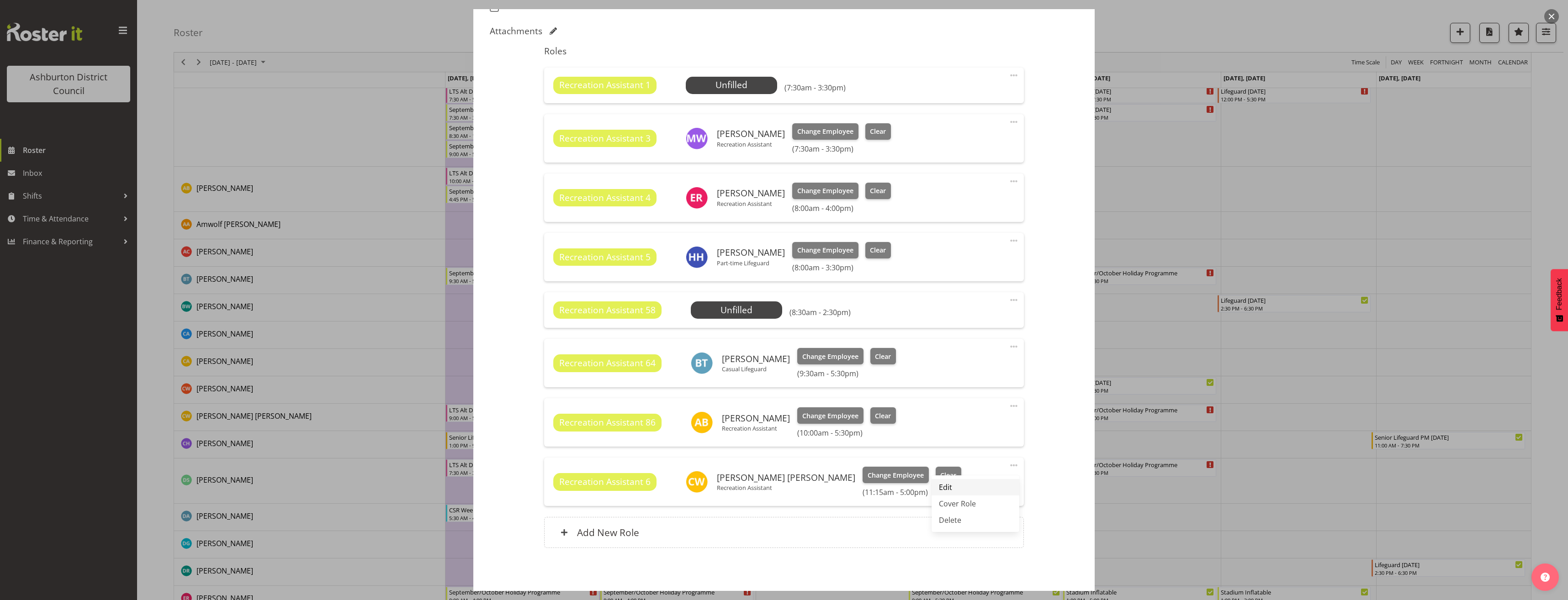
select select "15"
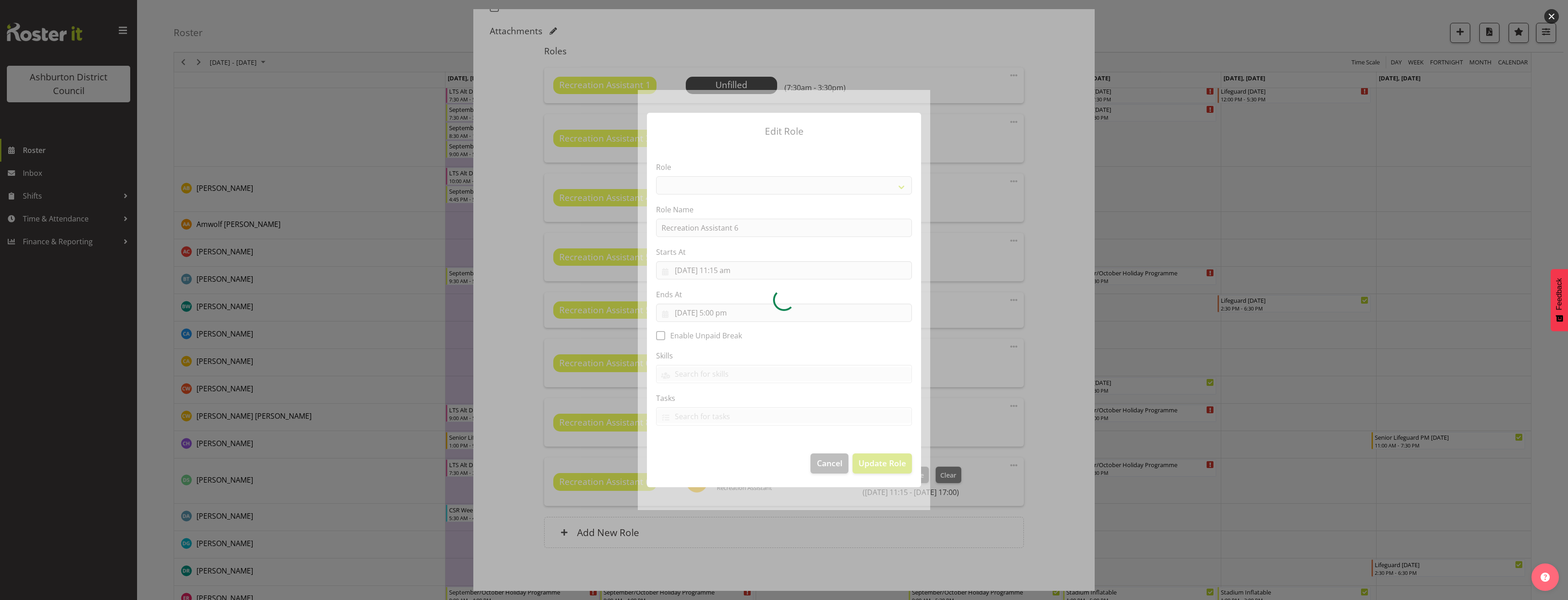
select select "84"
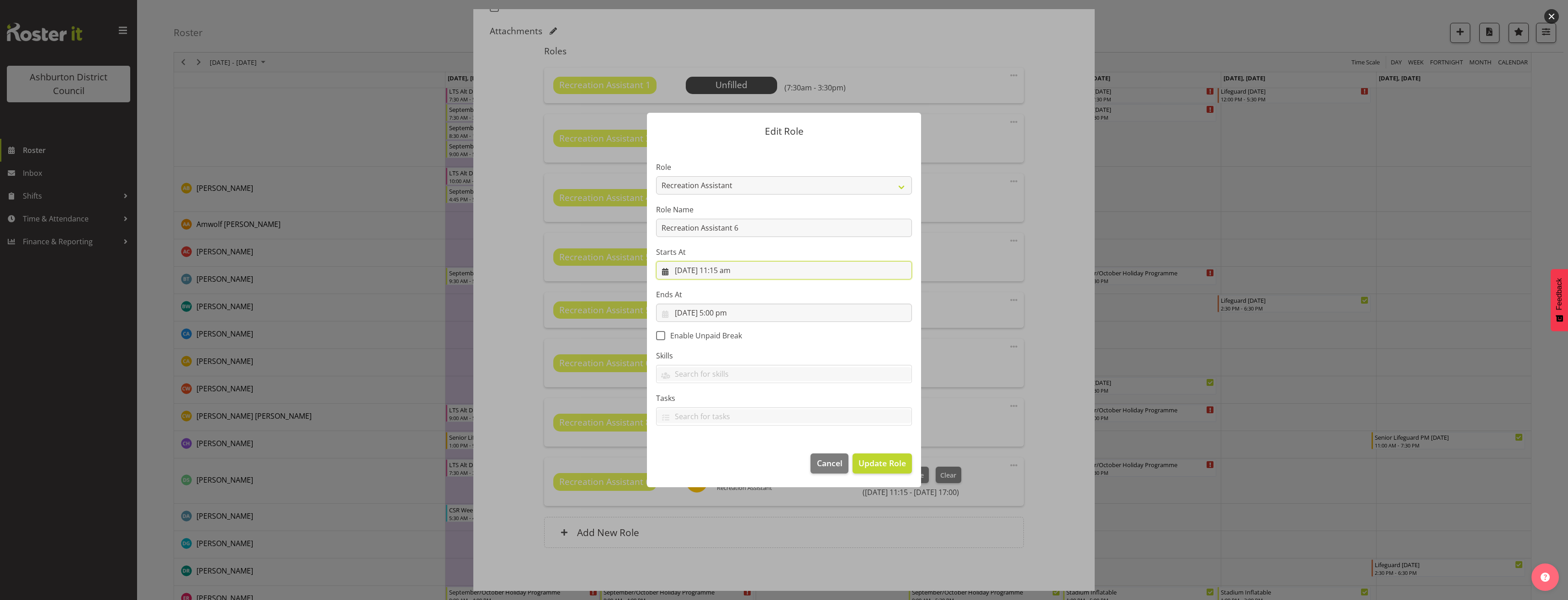
click at [728, 270] on input "23/09/2025, 11:15 am" at bounding box center [784, 270] width 256 height 18
drag, startPoint x: 752, startPoint y: 466, endPoint x: 757, endPoint y: 465, distance: 5.1
click at [752, 466] on select "00 01 02 03 04 05 06 07 08 09 10 11 12 13 14 15 16 17 18 19 20 21 22 23 24 25 2…" at bounding box center [753, 464] width 21 height 18
select select "30"
click at [743, 455] on select "00 01 02 03 04 05 06 07 08 09 10 11 12 13 14 15 16 17 18 19 20 21 22 23 24 25 2…" at bounding box center [753, 464] width 21 height 18
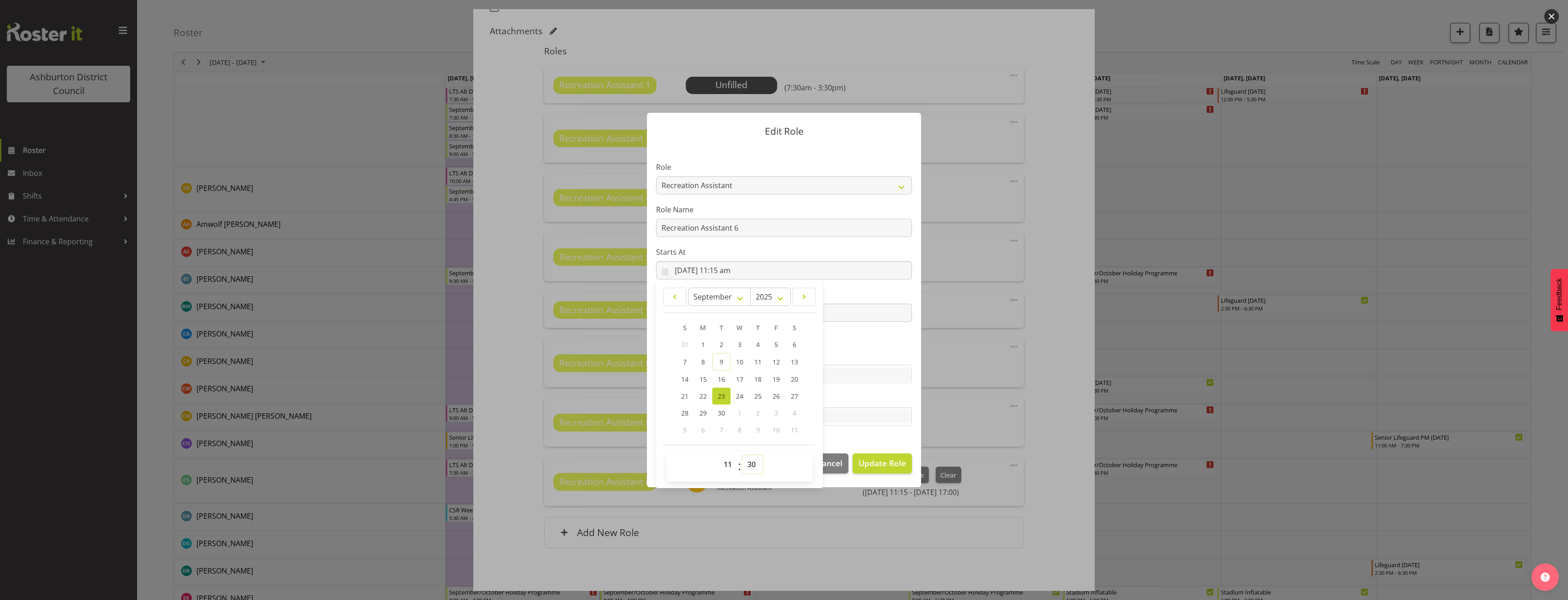
type input "23/09/2025, 11:30 am"
click at [873, 456] on button "Update Role" at bounding box center [883, 463] width 60 height 20
select select
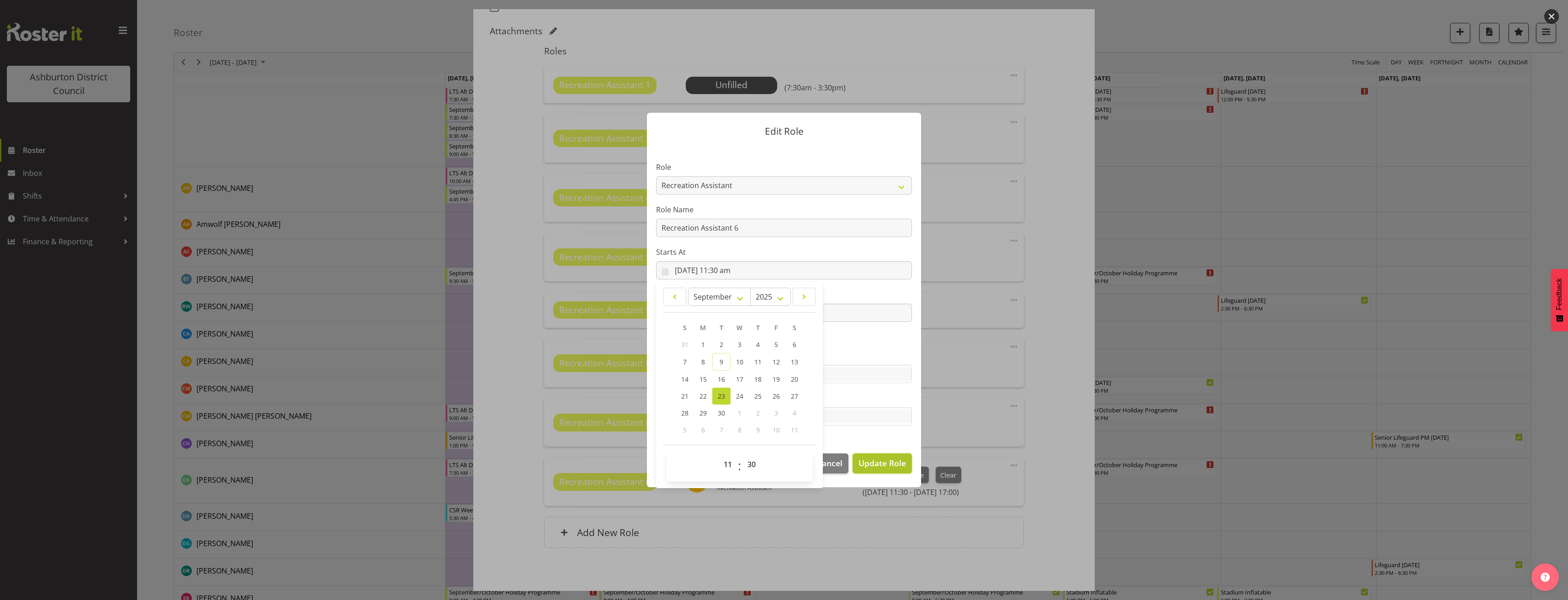
select select
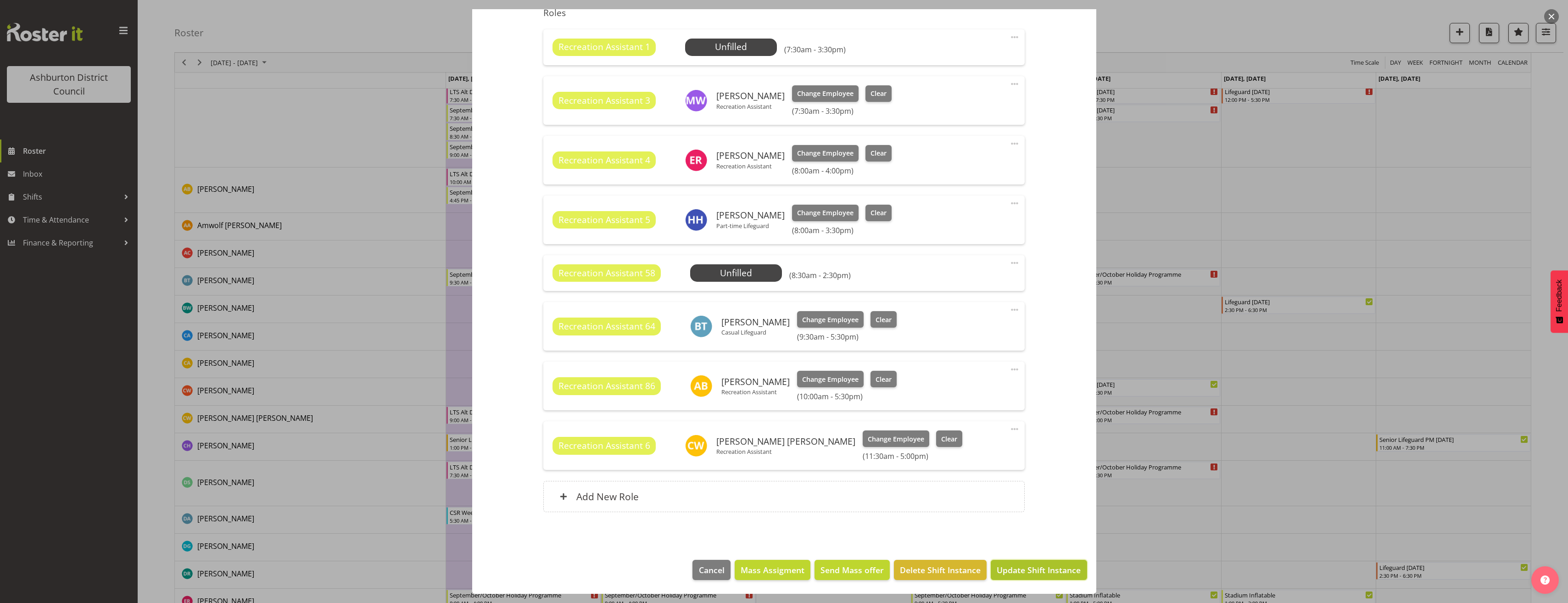
click at [1024, 577] on button "Update Shift Instance" at bounding box center [1039, 570] width 96 height 20
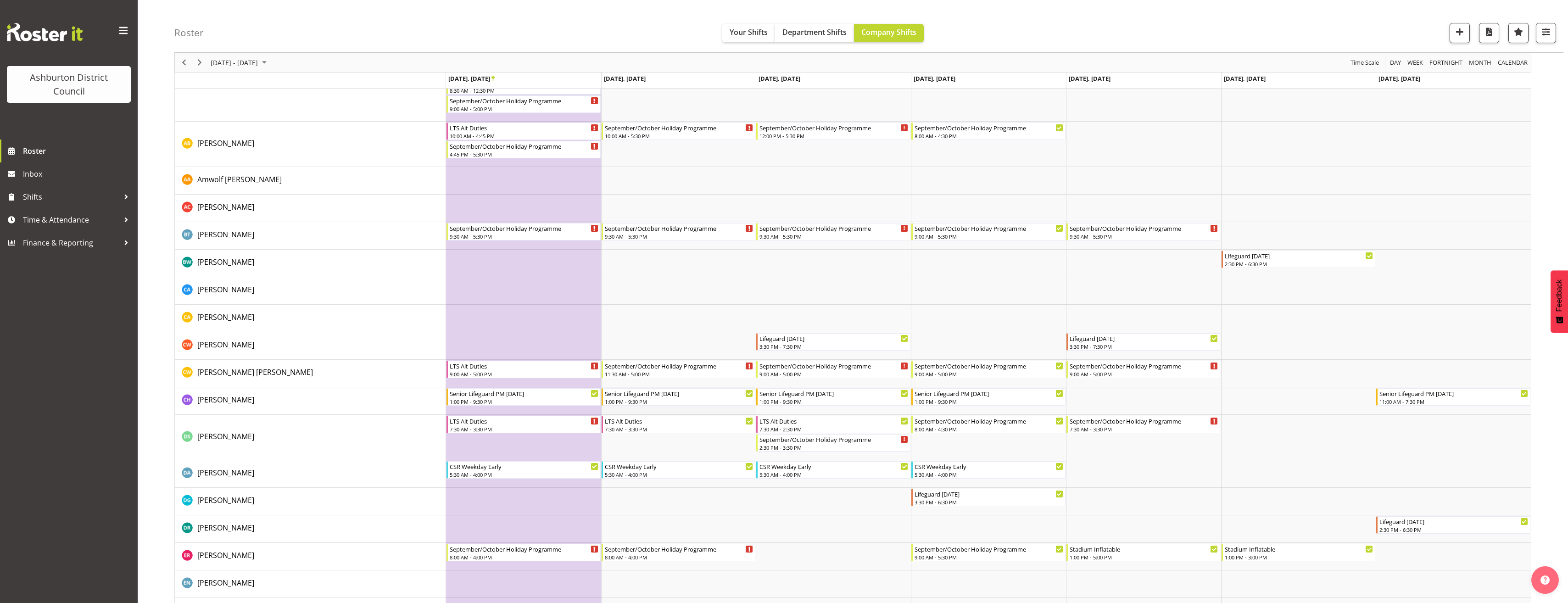
scroll to position [229, 0]
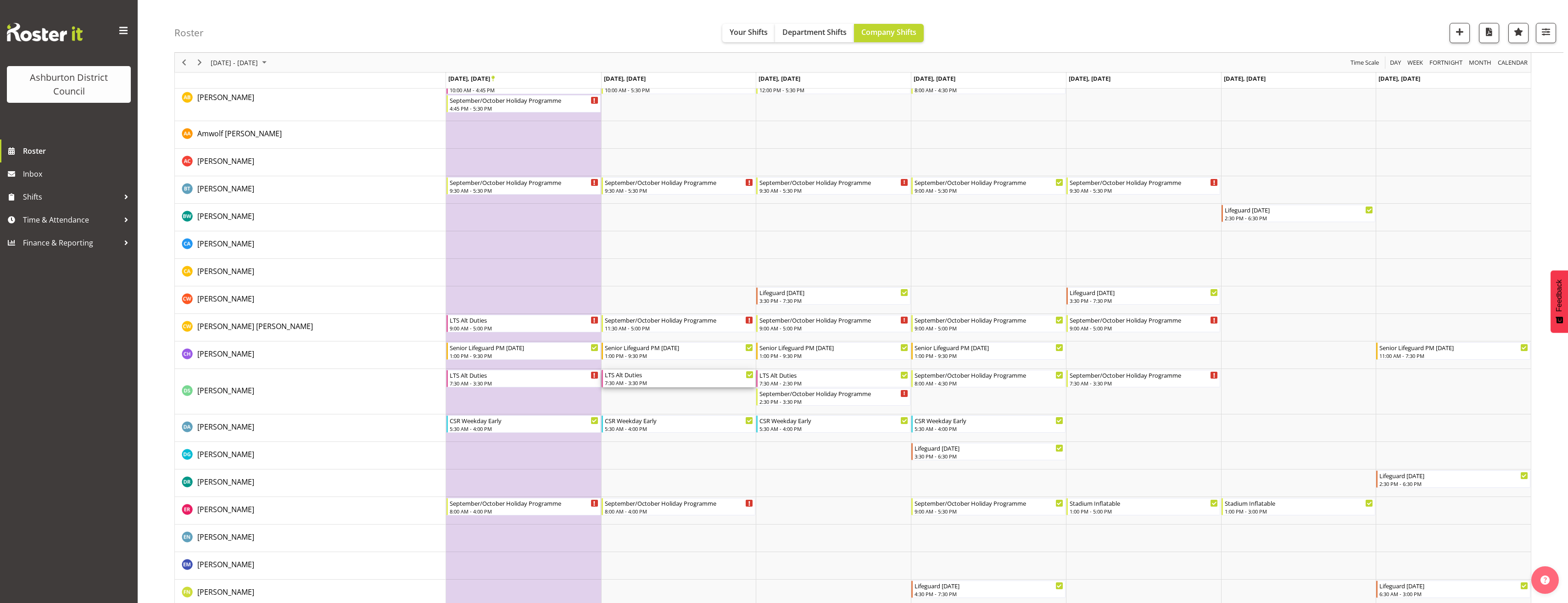
click at [674, 376] on div "LTS Alt Duties" at bounding box center [679, 374] width 149 height 9
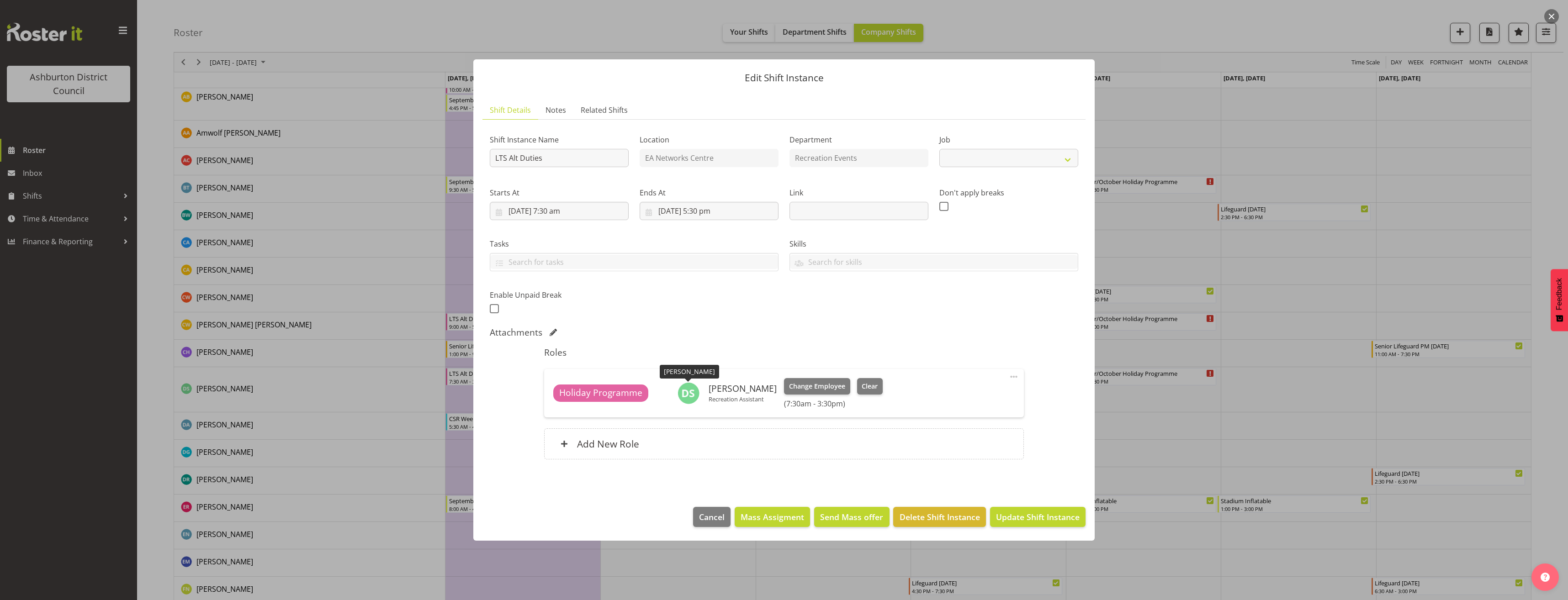
select select "10256"
click at [927, 437] on div "Add New Role" at bounding box center [783, 444] width 479 height 31
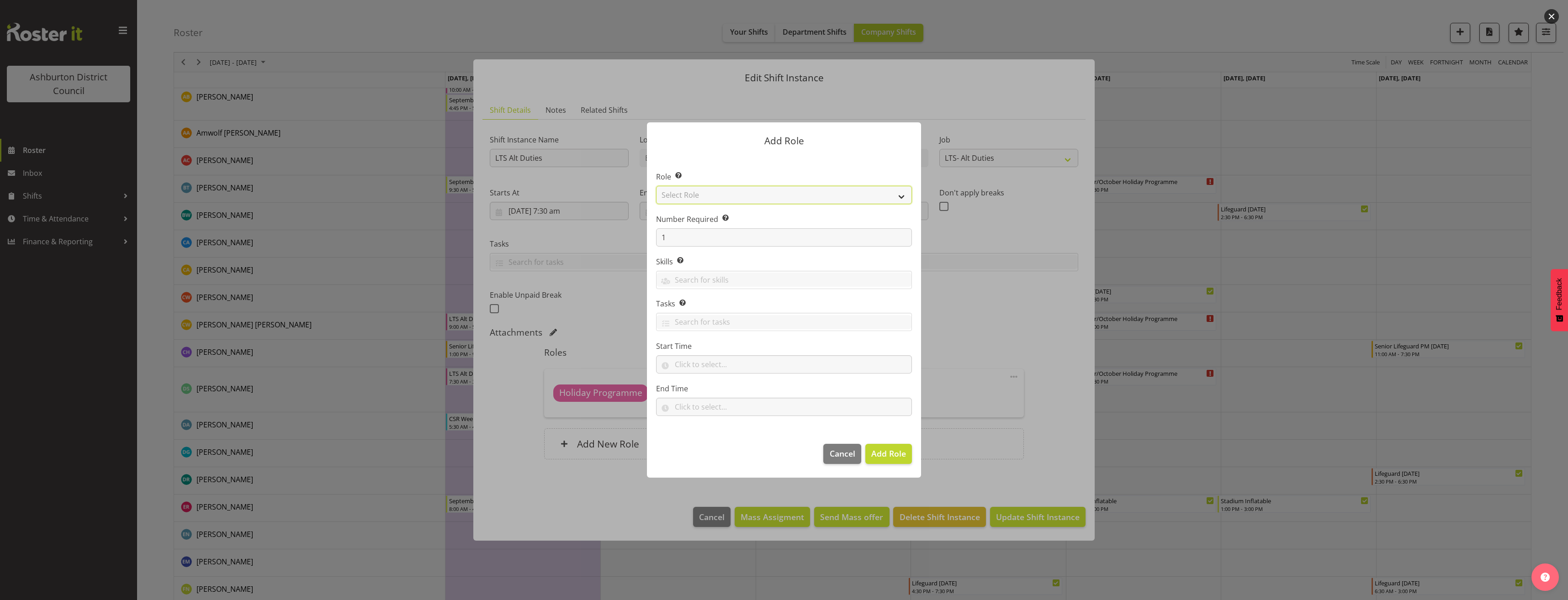
click at [716, 189] on select "Select Role AAGM Deputy Director AAGM Director Archivist Childrens Librarian Co…" at bounding box center [784, 195] width 256 height 18
select select "1496"
click at [656, 186] on select "Select Role AAGM Deputy Director AAGM Director Archivist Childrens Librarian Co…" at bounding box center [784, 195] width 256 height 18
click at [695, 360] on input "text" at bounding box center [784, 365] width 256 height 18
click at [718, 387] on select "00 00 01 02 03 04 05 06 07 08 09 10 11 12 13 14 15 16 17 18 19 20 21 22 23" at bounding box center [718, 388] width 21 height 18
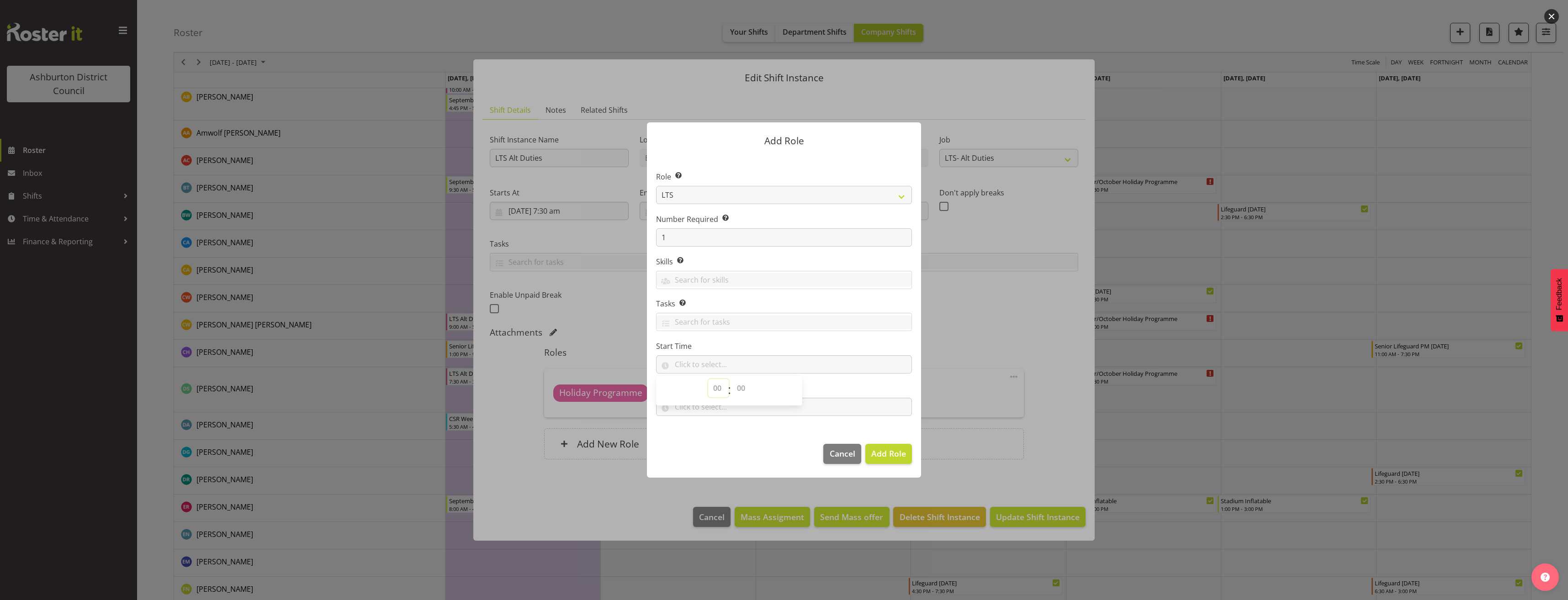
select select "9"
click at [738, 390] on select "00 00 01 02 03 04 05 06 07 08 09 10 11 12 13 14 15 16 17 18 19 20 21 22 23 24 2…" at bounding box center [742, 388] width 21 height 18
select select "0"
click at [732, 379] on select "00 00 01 02 03 04 05 06 07 08 09 10 11 12 13 14 15 16 17 18 19 20 21 22 23 24 2…" at bounding box center [742, 388] width 21 height 18
type input "09:00"
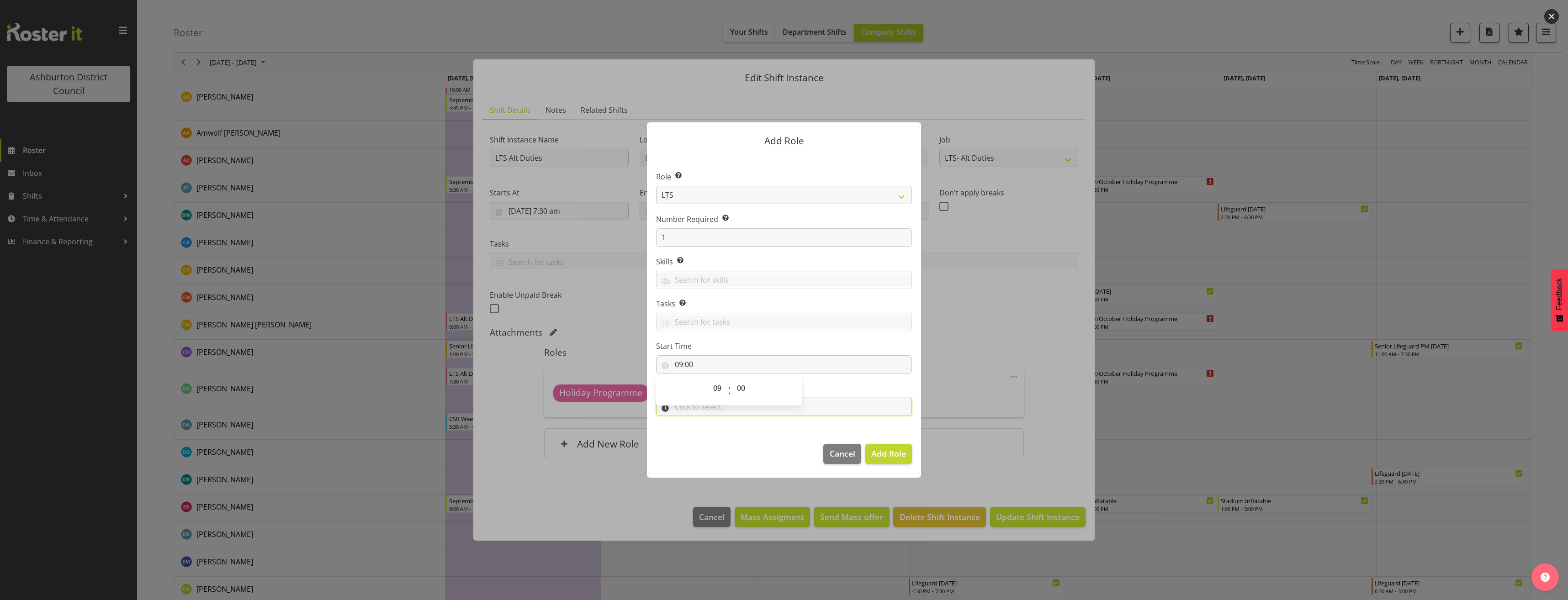
click at [705, 409] on input "text" at bounding box center [784, 407] width 256 height 18
click at [724, 431] on select "00 00 01 02 03 04 05 06 07 08 09 10 11 12 13 14 15 16 17 18 19 20 21 22 23" at bounding box center [718, 431] width 21 height 18
select select "11"
click at [708, 422] on select "00 00 01 02 03 04 05 06 07 08 09 10 11 12 13 14 15 16 17 18 19 20 21 22 23" at bounding box center [718, 431] width 21 height 18
click at [737, 430] on select "00 00 01 02 03 04 05 06 07 08 09 10 11 12 13 14 15 16 17 18 19 20 21 22 23 24 2…" at bounding box center [742, 431] width 21 height 18
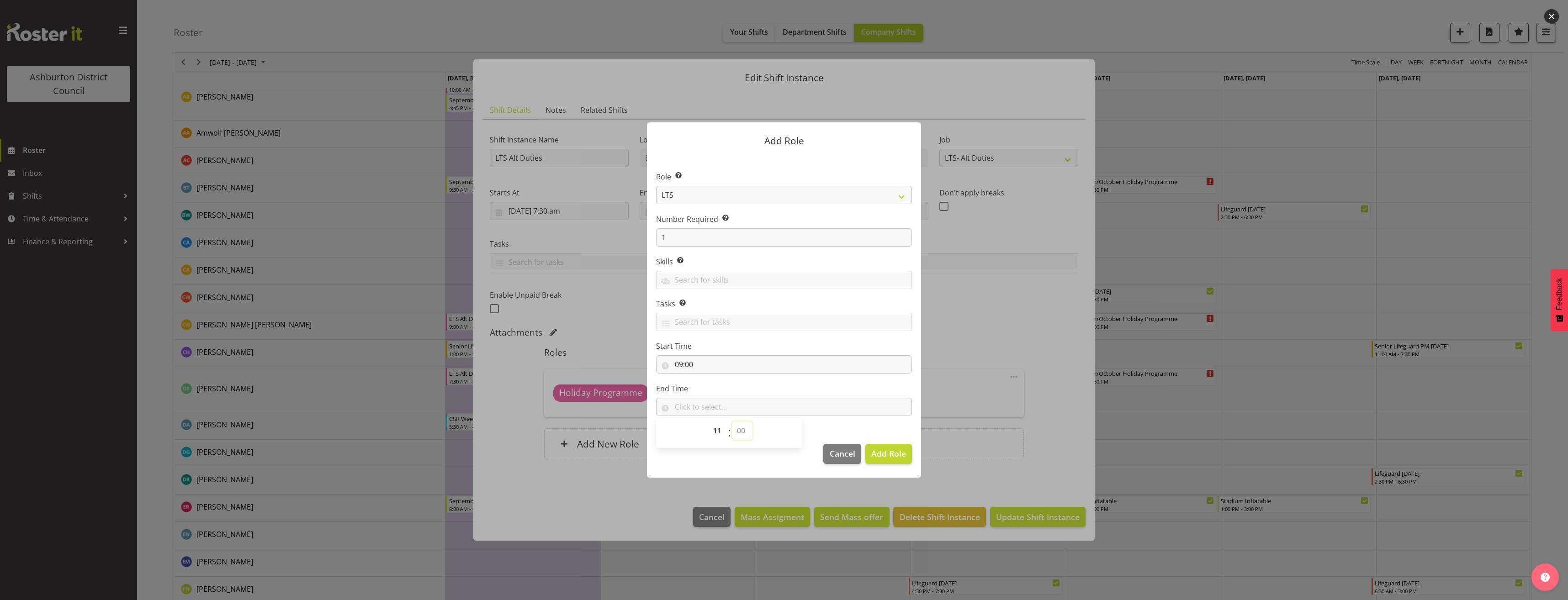
select select "30"
click at [732, 422] on select "00 00 01 02 03 04 05 06 07 08 09 10 11 12 13 14 15 16 17 18 19 20 21 22 23 24 2…" at bounding box center [742, 431] width 21 height 18
type input "11:30"
click at [895, 459] on span "Add Role" at bounding box center [888, 454] width 35 height 12
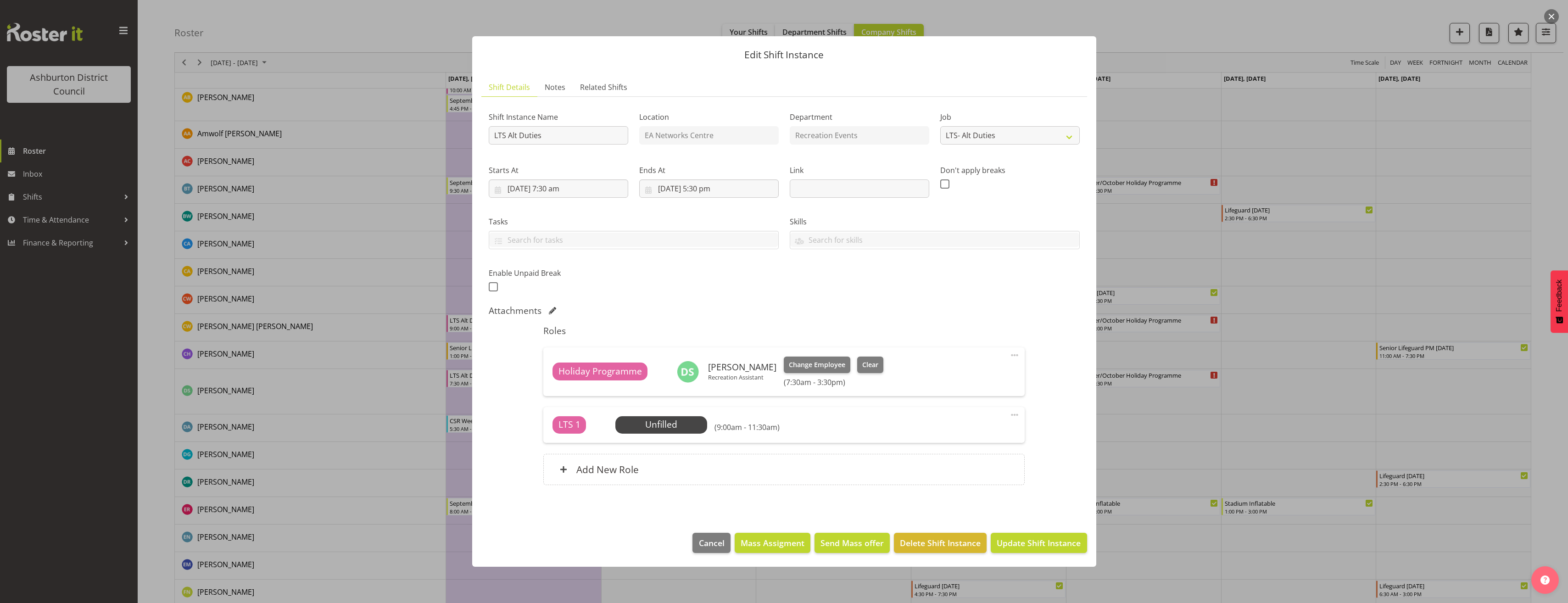
click at [1012, 416] on span at bounding box center [1015, 415] width 11 height 11
click at [1005, 434] on link "Edit" at bounding box center [976, 437] width 88 height 17
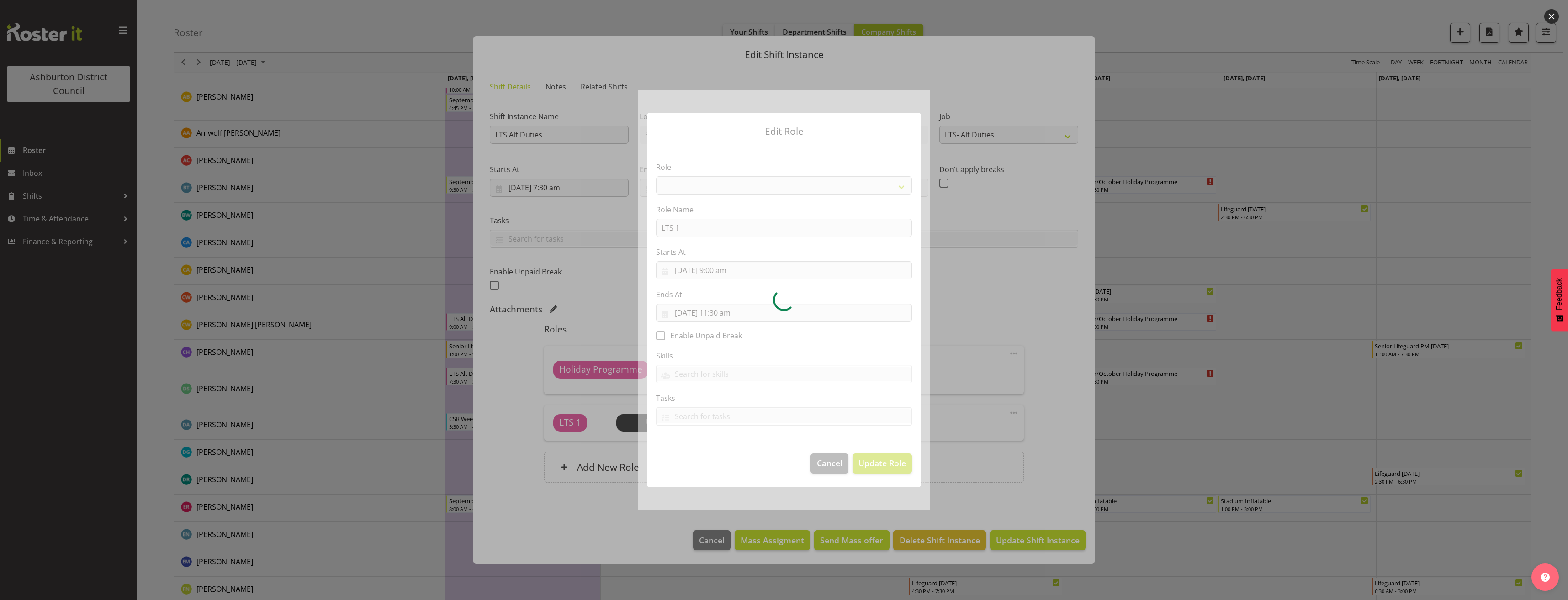
select select "1496"
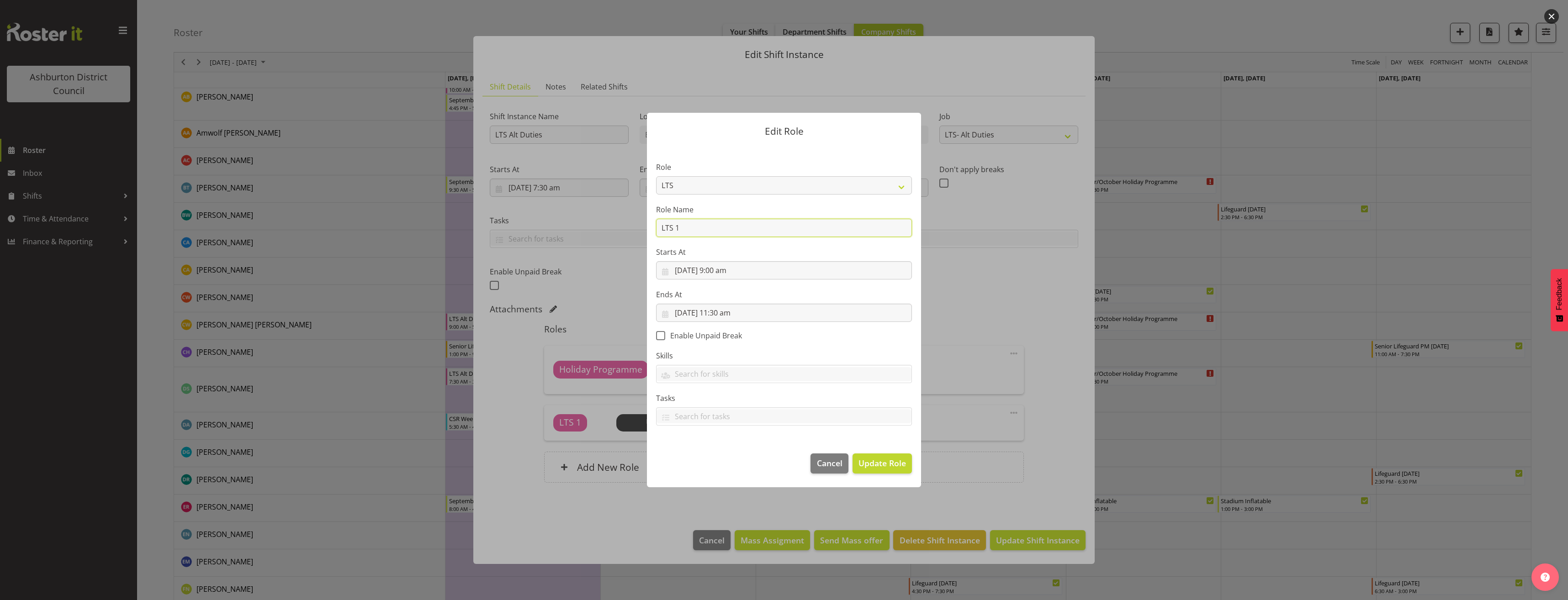
drag, startPoint x: 729, startPoint y: 227, endPoint x: 604, endPoint y: 230, distance: 125.0
click at [604, 230] on form "Edit Role Role AAGM Deputy Director AAGM Director Archivist Childrens Librarian…" at bounding box center [784, 300] width 439 height 420
type input "Holiday Programme"
click at [875, 459] on span "Update Role" at bounding box center [882, 463] width 47 height 12
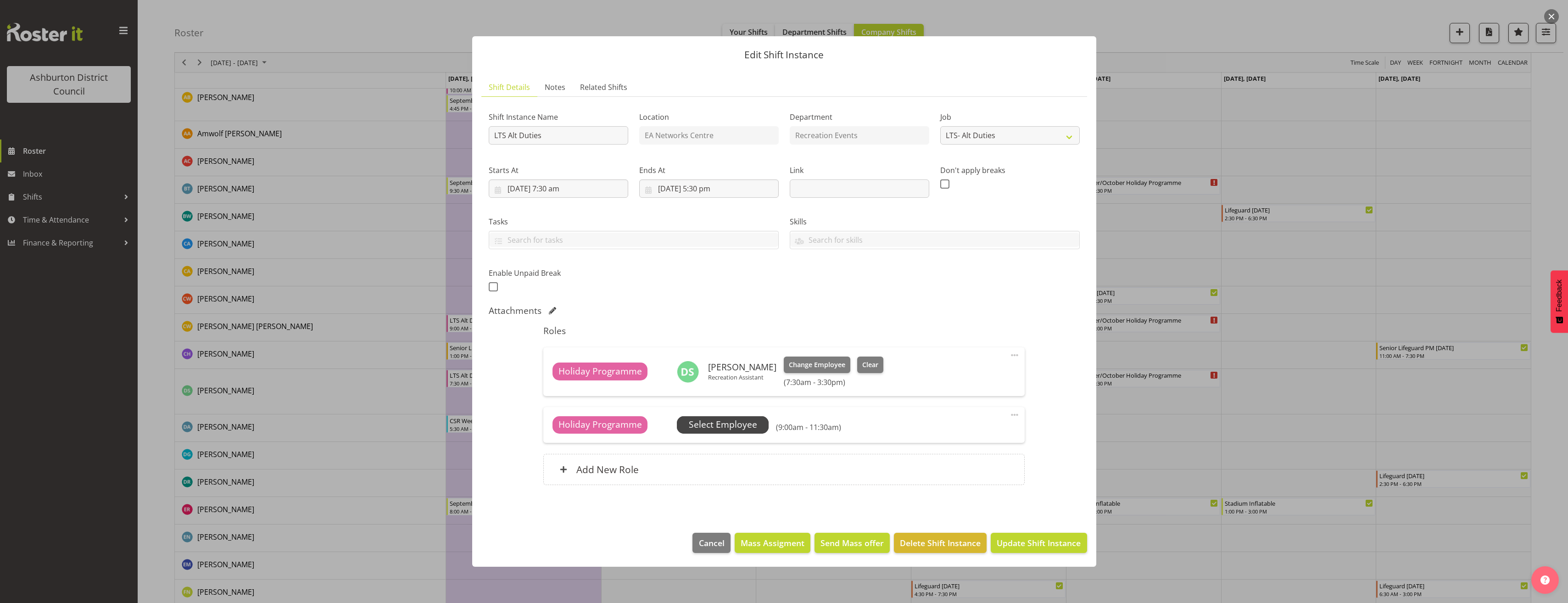
click at [749, 418] on span "Select Employee" at bounding box center [723, 425] width 68 height 13
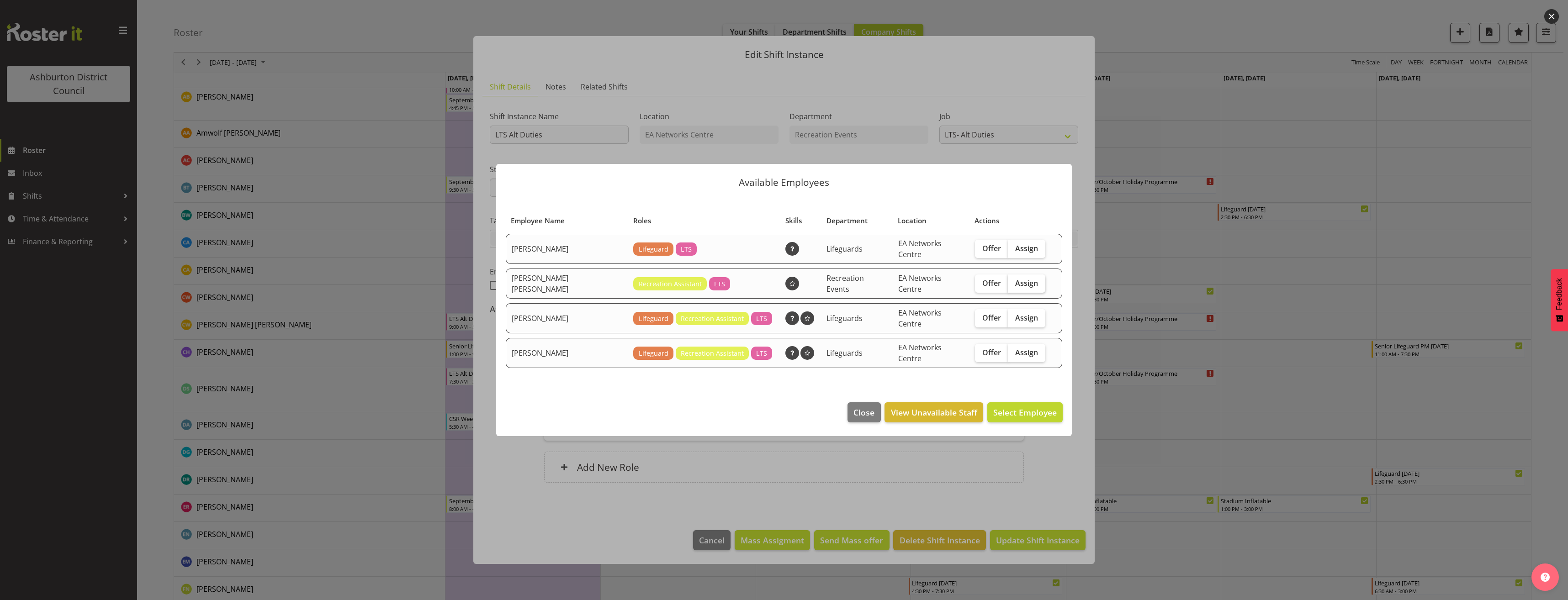
drag, startPoint x: 1020, startPoint y: 284, endPoint x: 1034, endPoint y: 349, distance: 66.5
click at [1020, 284] on span "Assign" at bounding box center [1027, 283] width 23 height 9
click at [1014, 284] on input "Assign" at bounding box center [1011, 283] width 6 height 6
checkbox input "true"
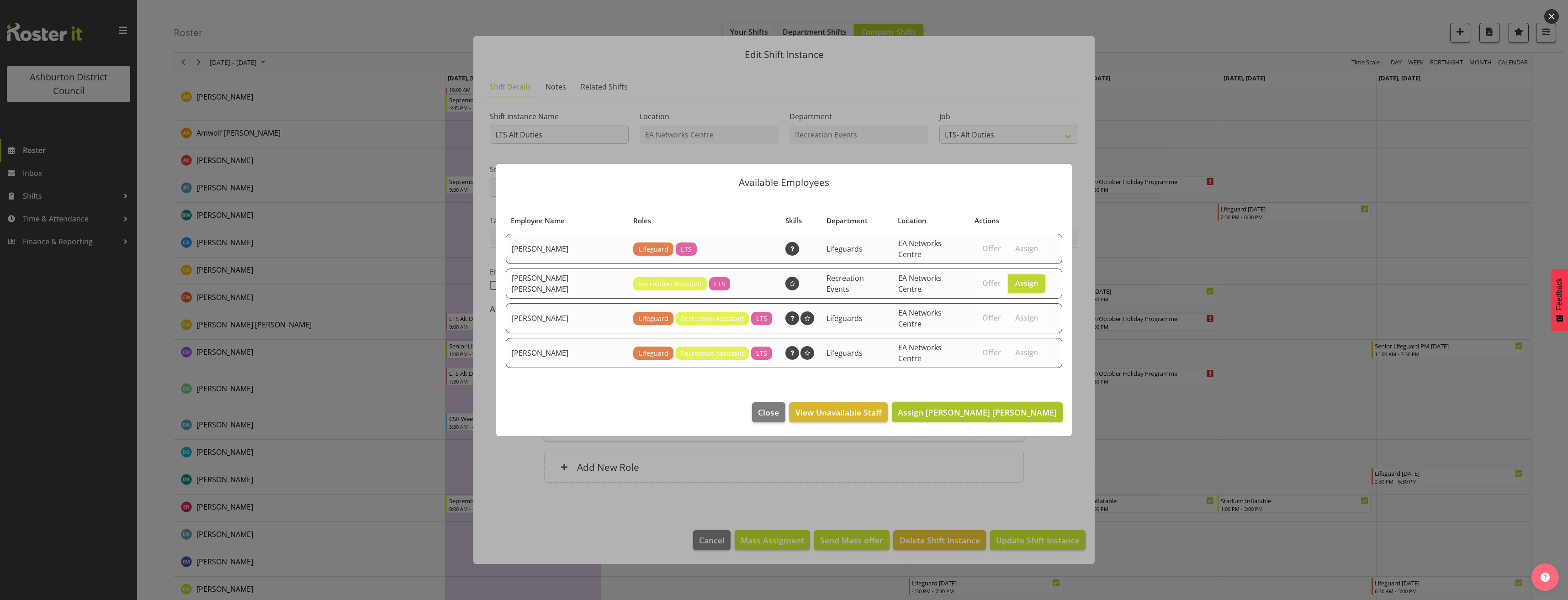
click at [1043, 408] on span "Assign Charlotte Bota Wilson" at bounding box center [977, 413] width 159 height 11
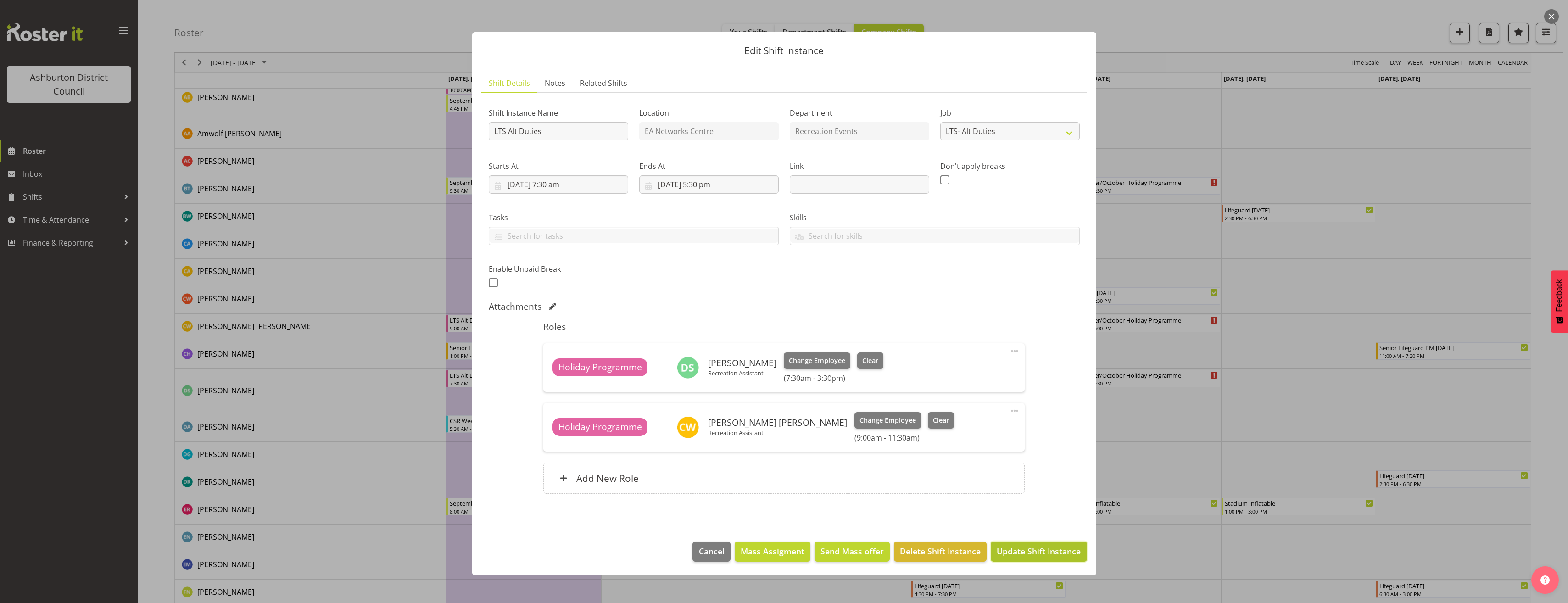
click at [1053, 542] on button "Update Shift Instance" at bounding box center [1039, 552] width 96 height 20
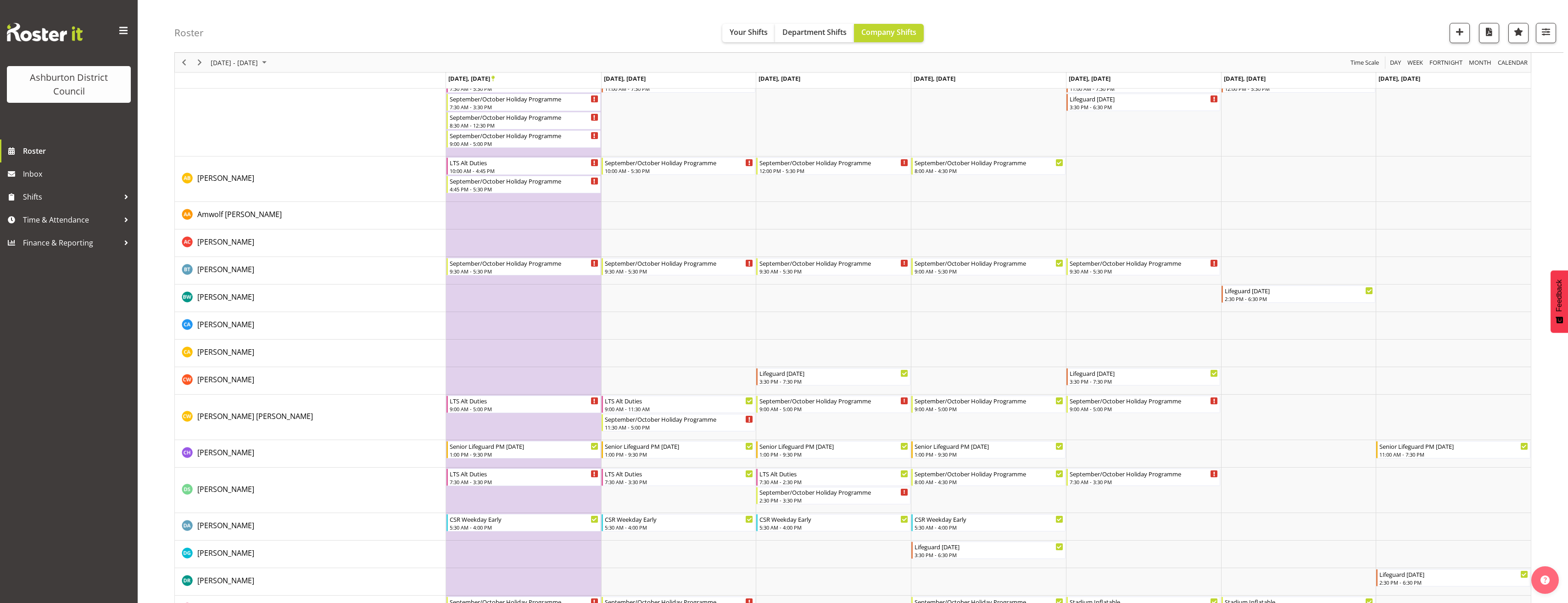
scroll to position [103, 0]
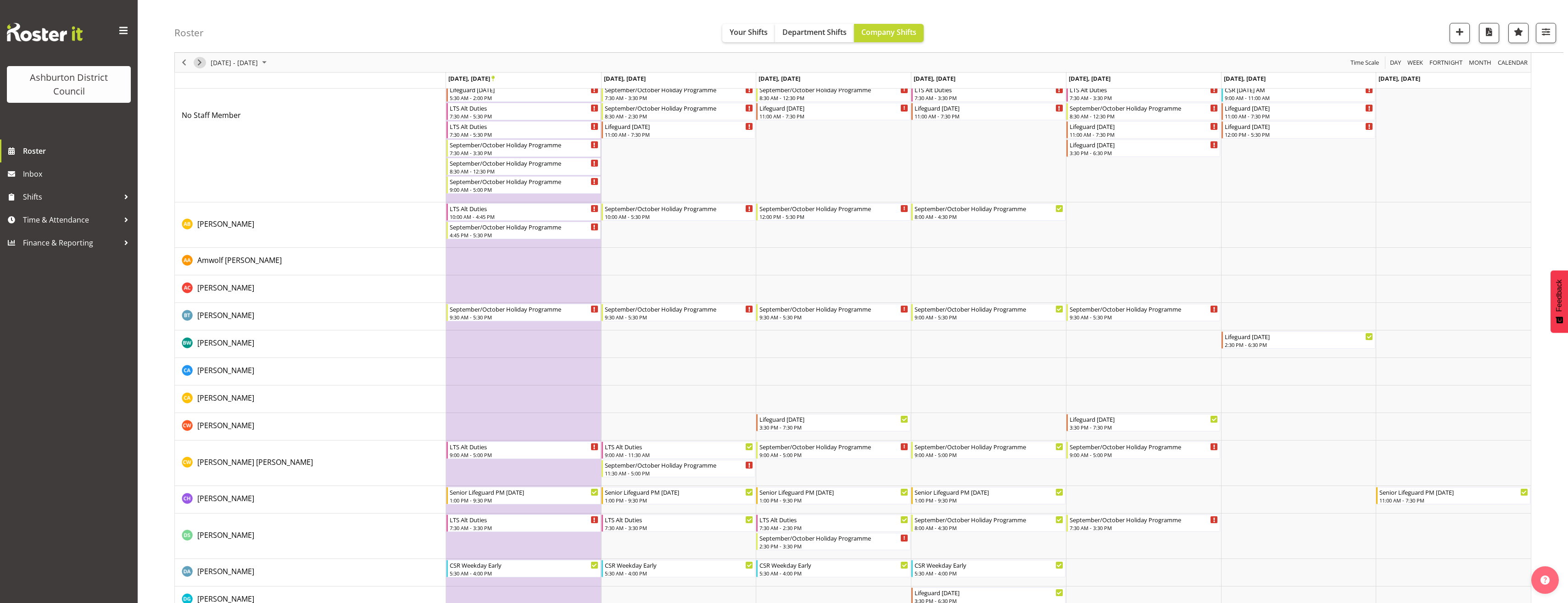
click at [202, 63] on span "Next" at bounding box center [199, 62] width 11 height 12
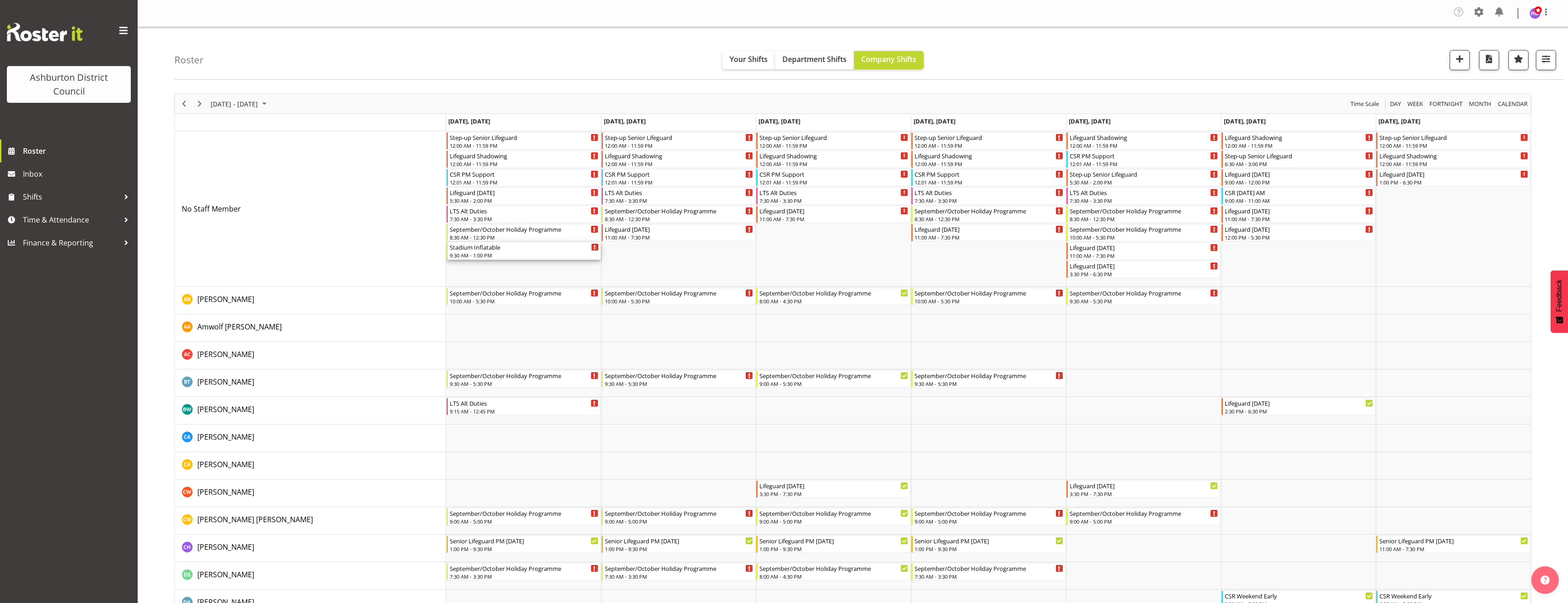
click at [504, 256] on div "9:30 AM - 1:00 PM" at bounding box center [525, 255] width 149 height 7
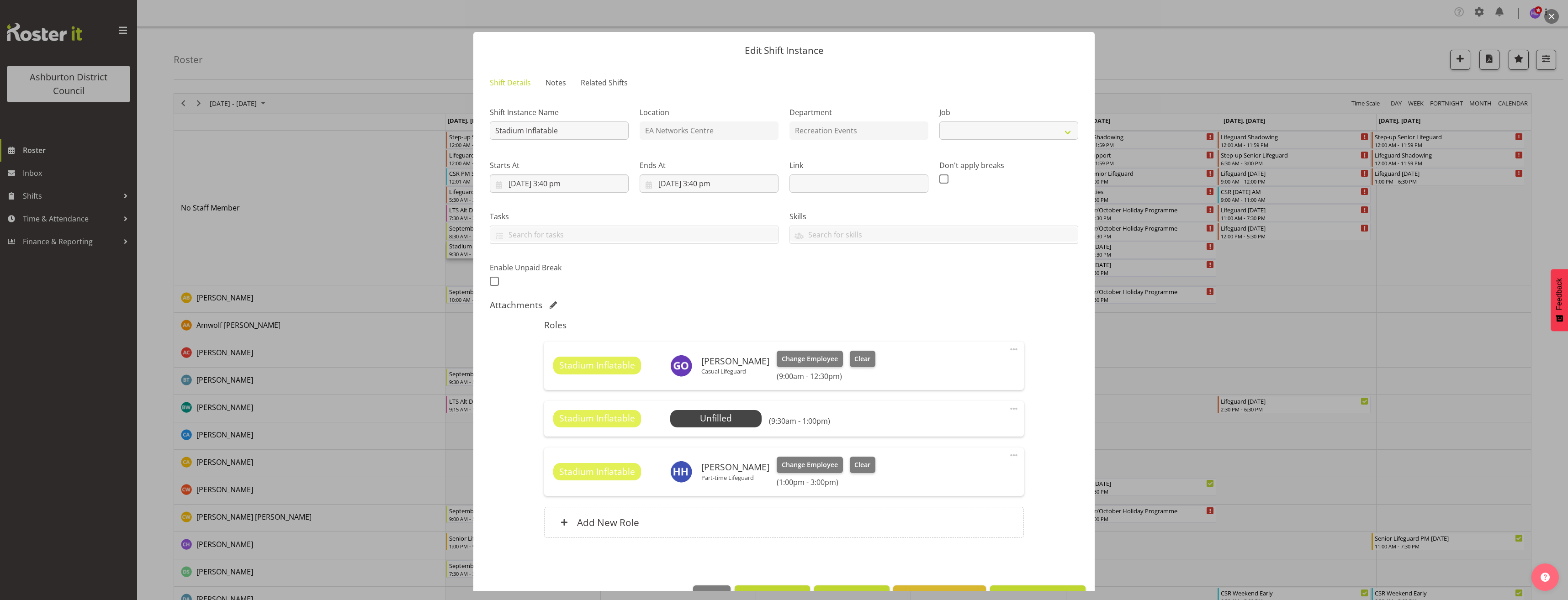
select select "4046"
click at [1219, 259] on div at bounding box center [784, 300] width 1568 height 600
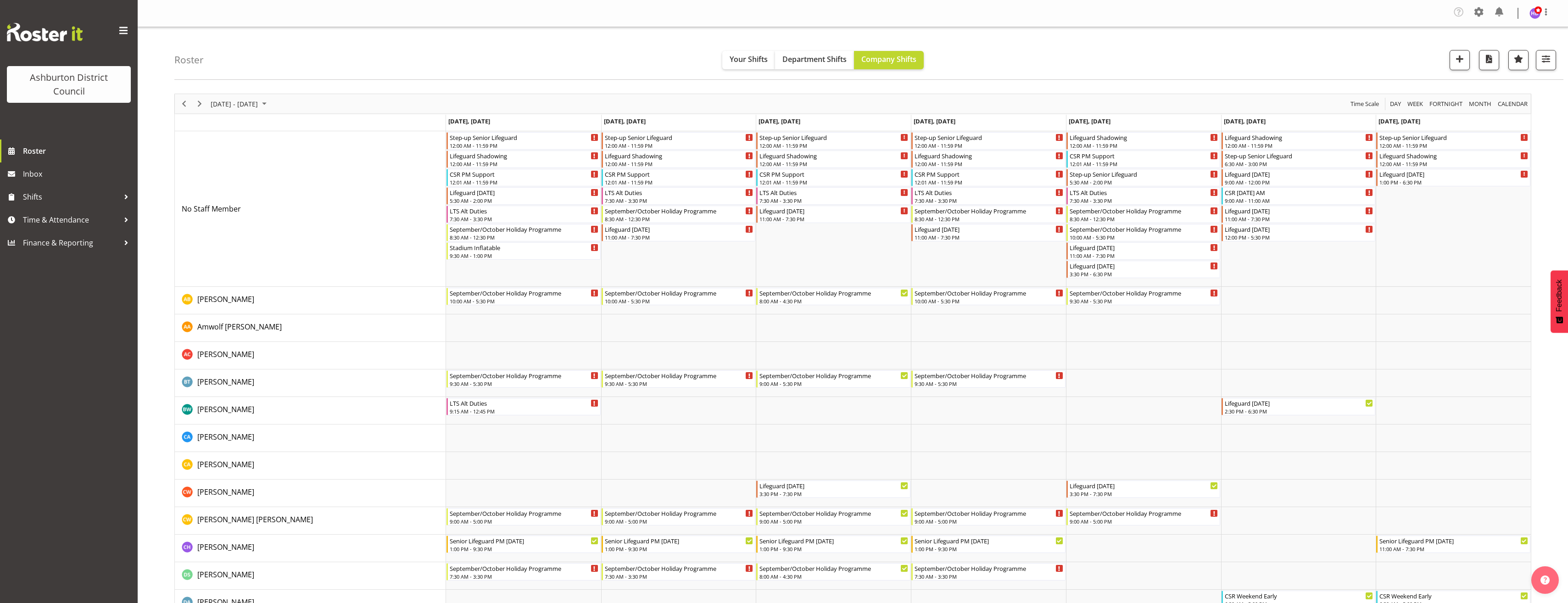
click at [183, 105] on span "Previous" at bounding box center [184, 104] width 11 height 12
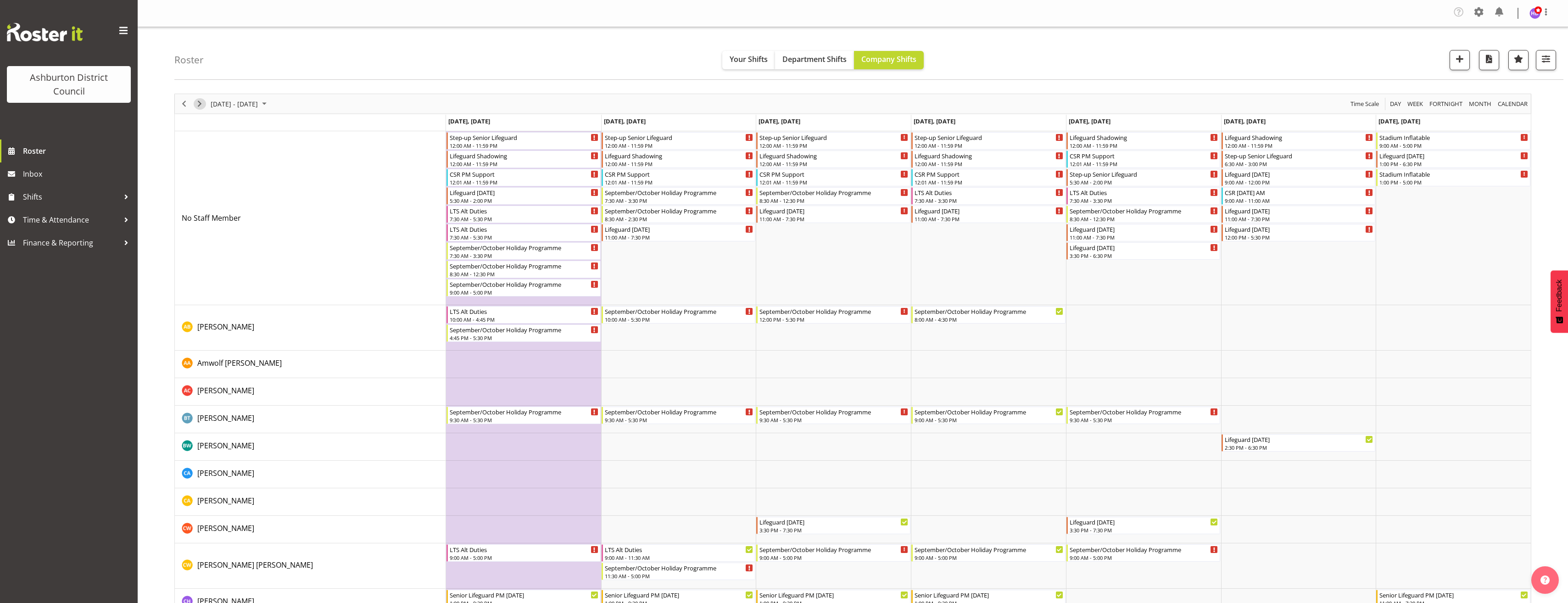
click at [202, 106] on span "Next" at bounding box center [199, 104] width 11 height 12
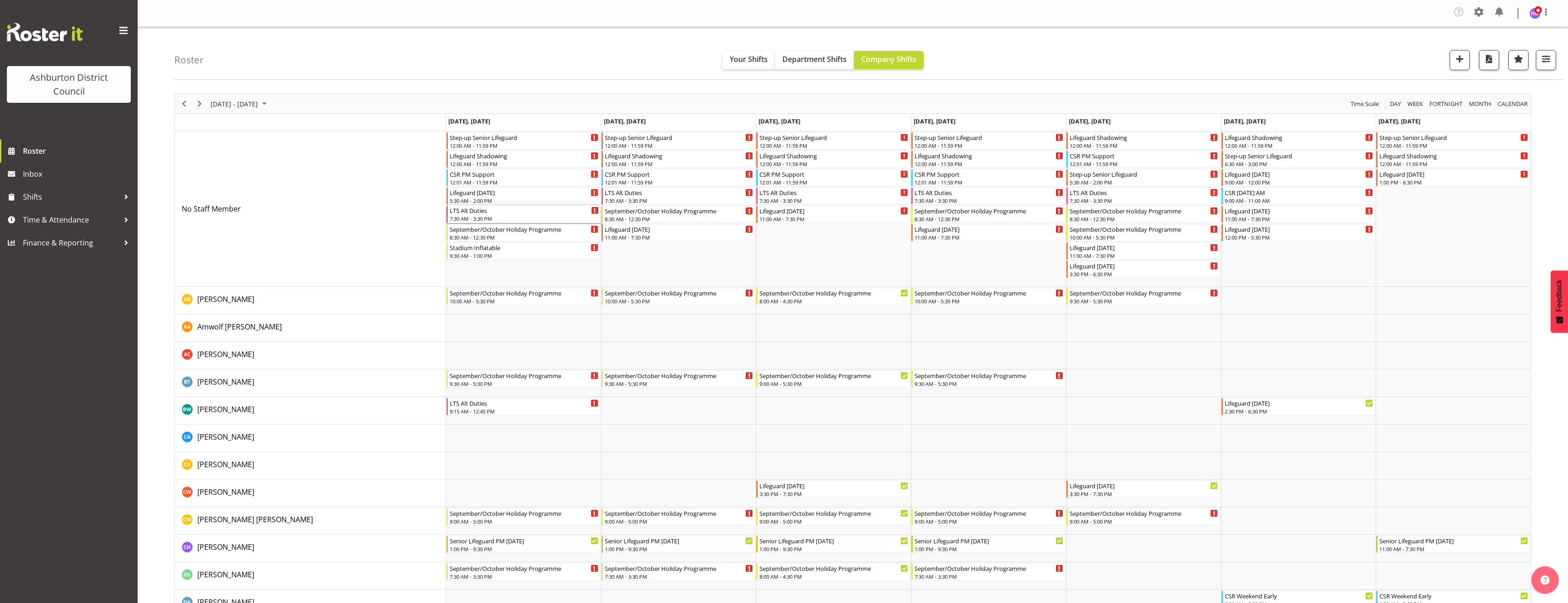
click at [516, 213] on div "LTS Alt Duties" at bounding box center [525, 210] width 149 height 9
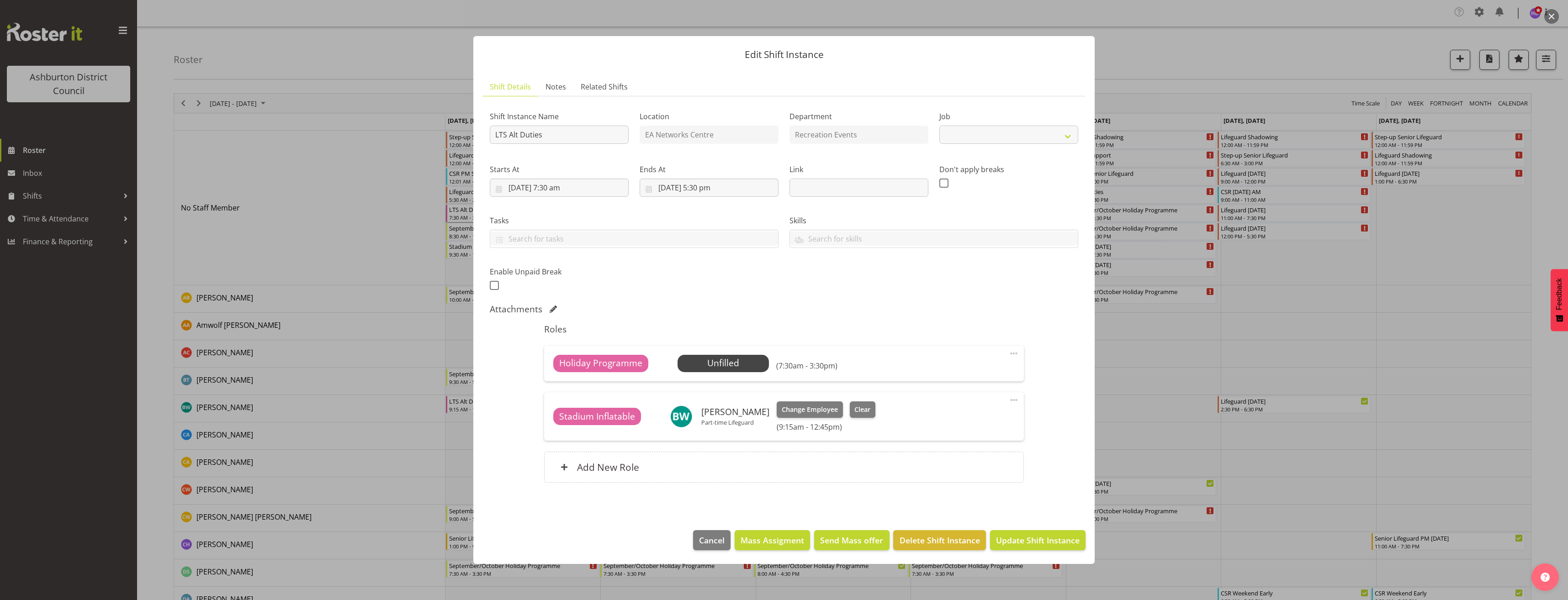
select select "10256"
click at [327, 412] on div at bounding box center [784, 300] width 1568 height 600
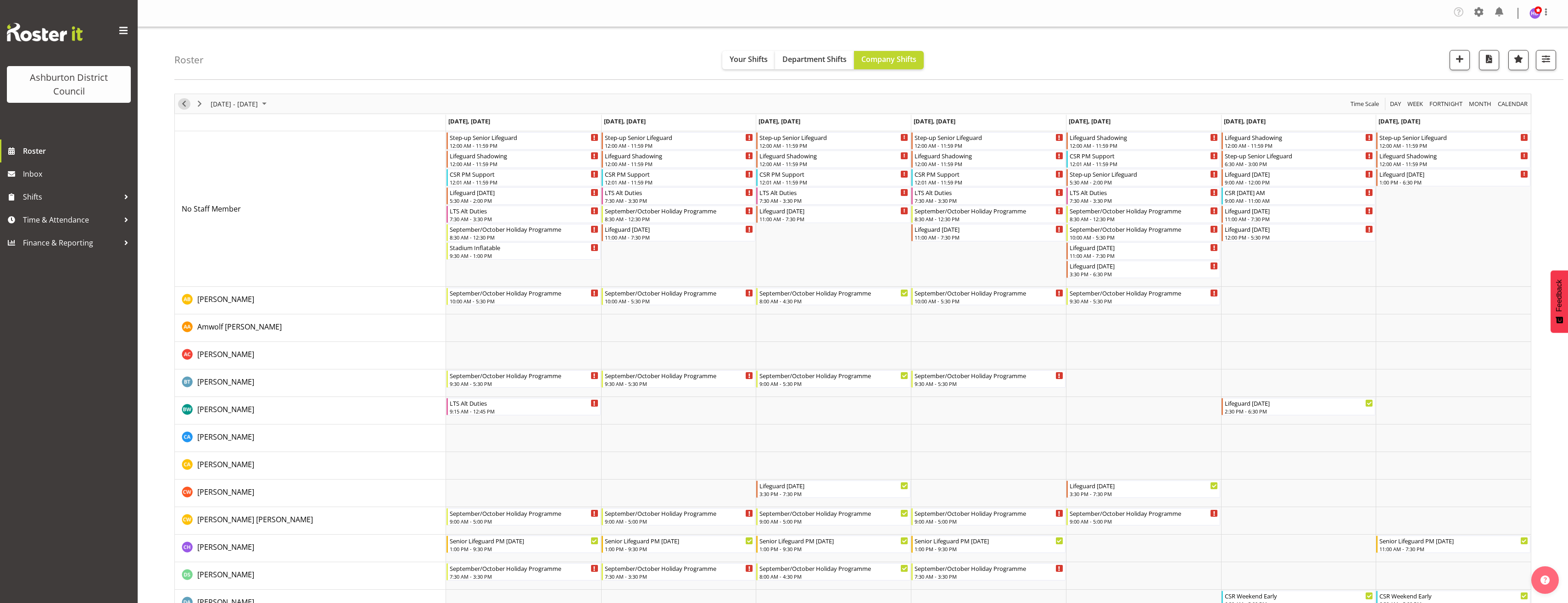
click at [182, 105] on span "Previous" at bounding box center [184, 104] width 11 height 12
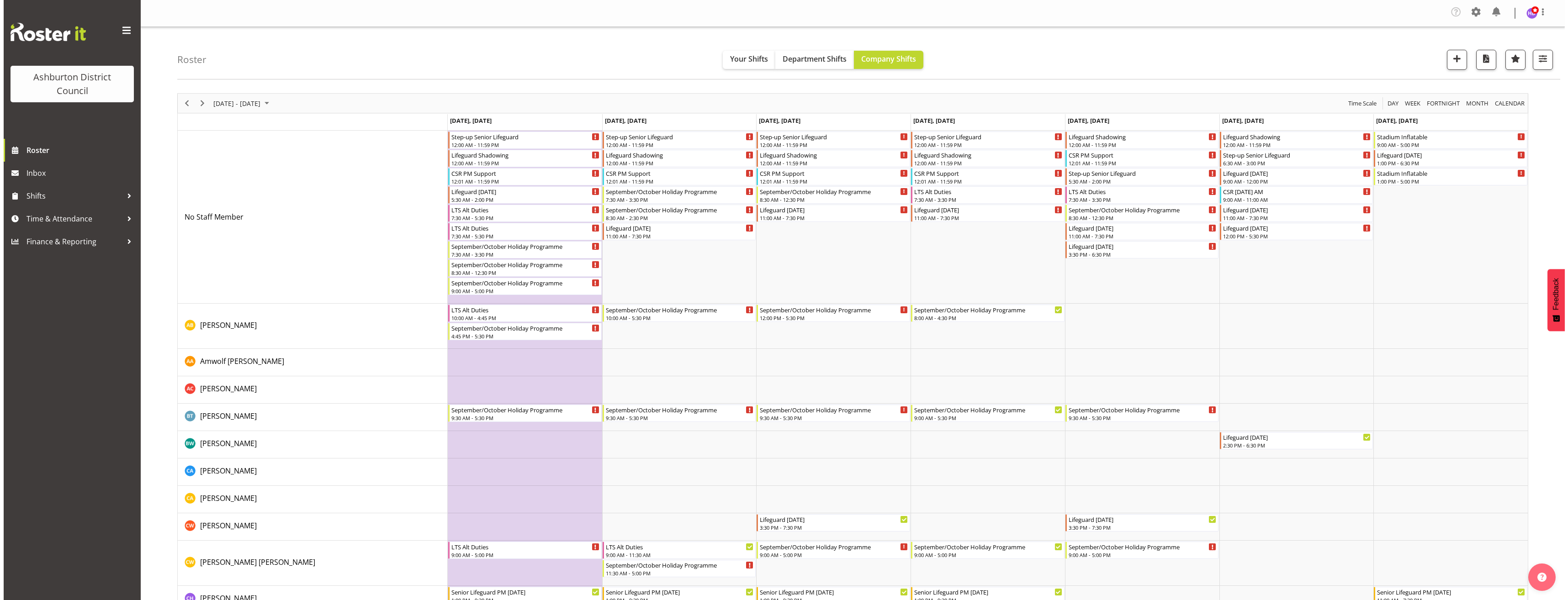
scroll to position [46, 0]
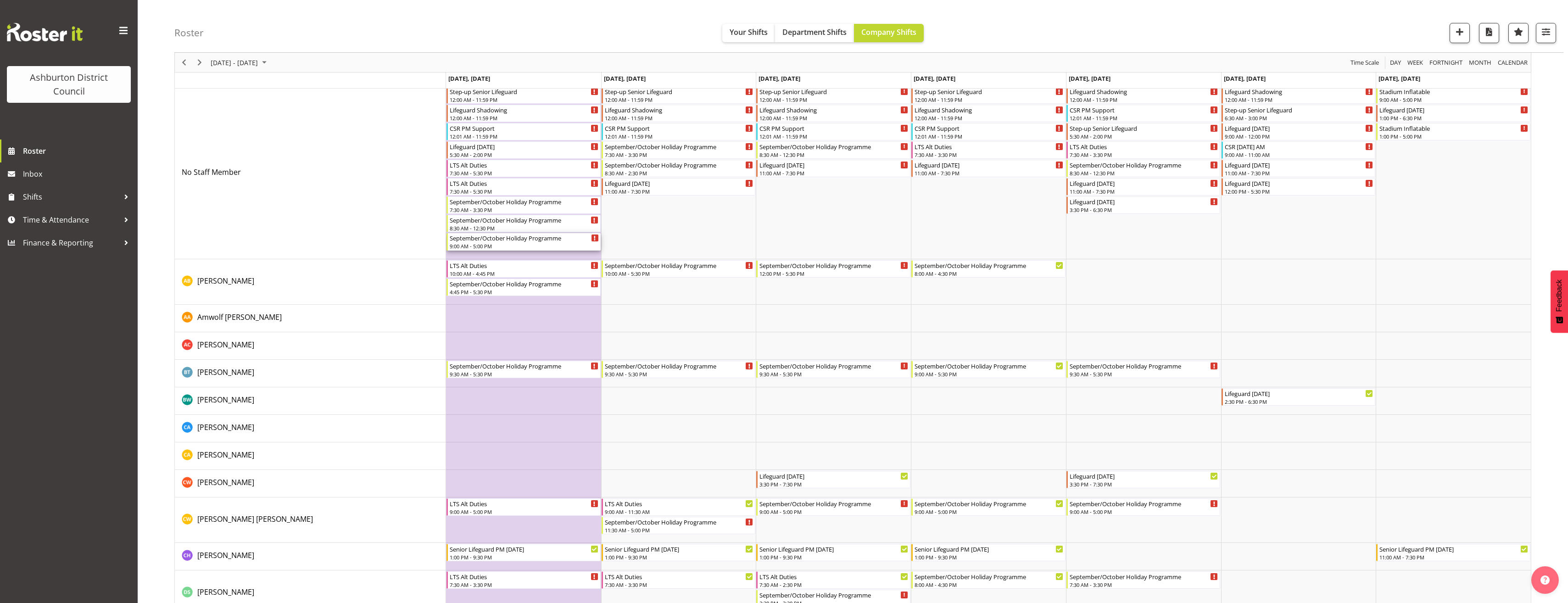
click at [532, 246] on div "9:00 AM - 5:00 PM" at bounding box center [525, 246] width 149 height 7
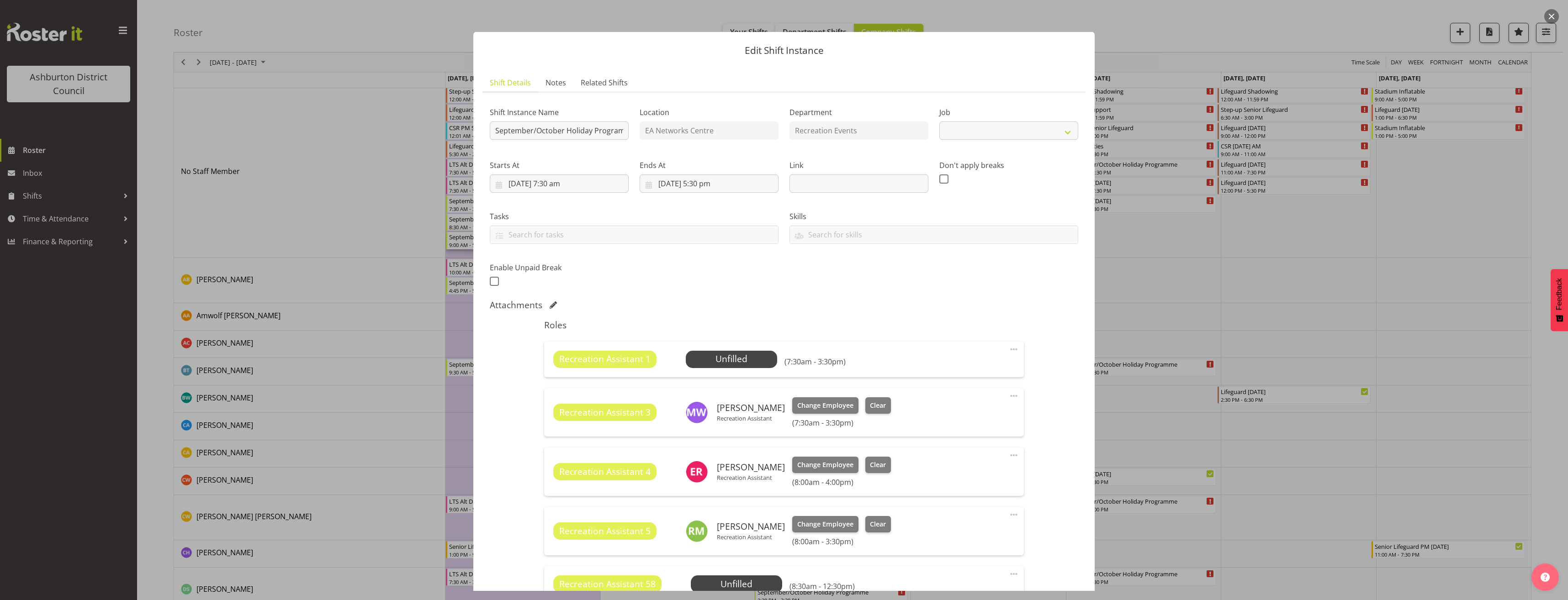
select select "4046"
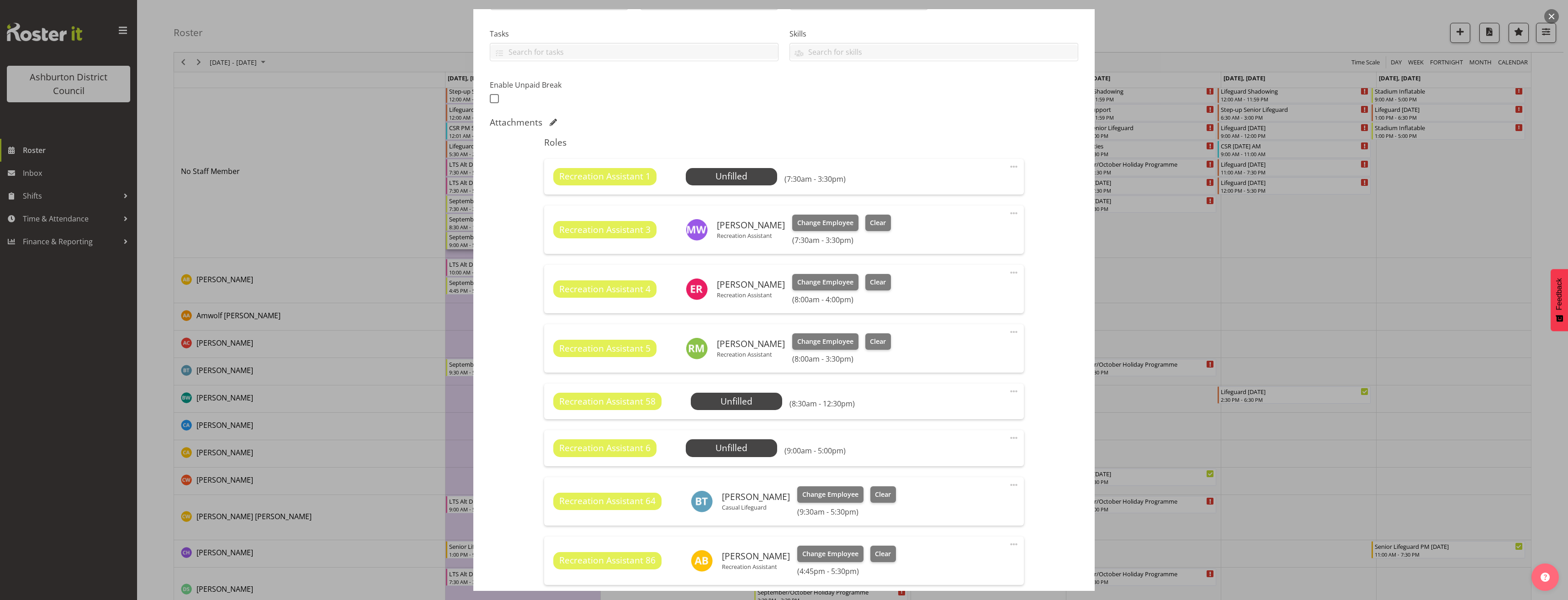
click at [1009, 167] on span at bounding box center [1014, 167] width 11 height 11
click at [968, 220] on link "Delete" at bounding box center [975, 222] width 88 height 16
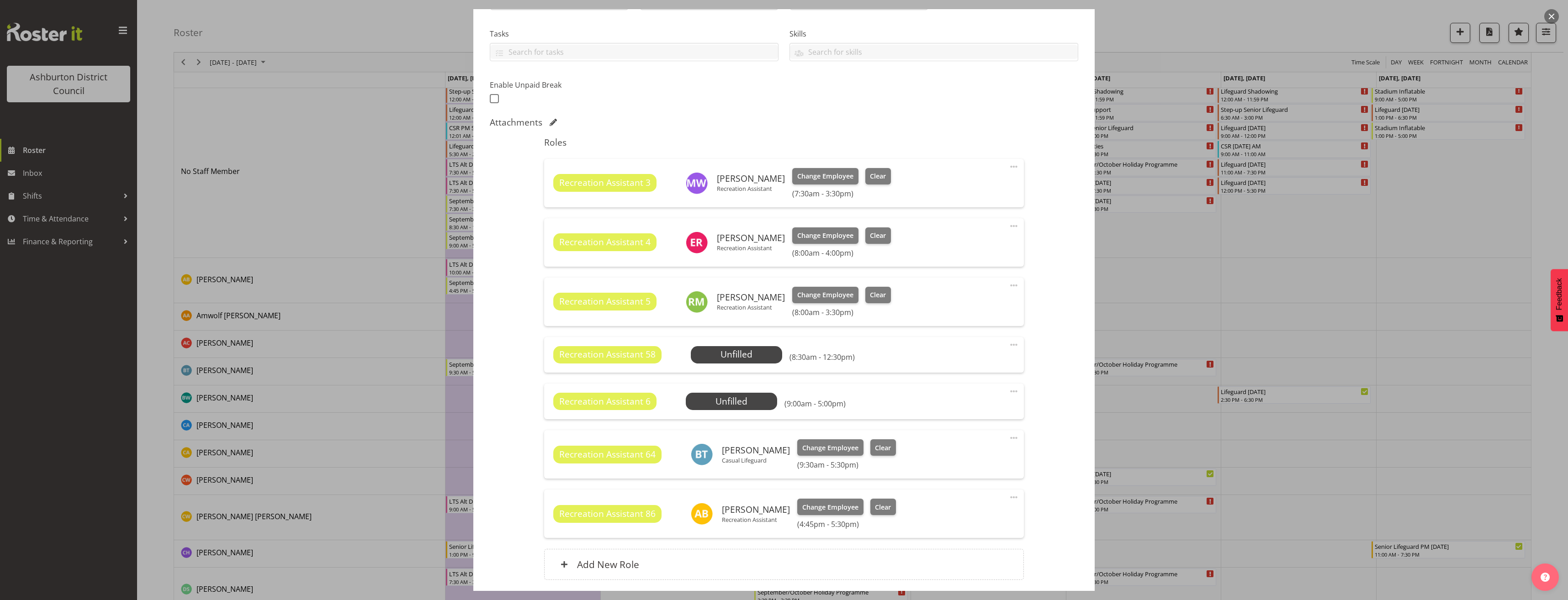
click at [1009, 391] on span at bounding box center [1014, 391] width 11 height 11
click at [931, 448] on link "Delete" at bounding box center [975, 446] width 88 height 16
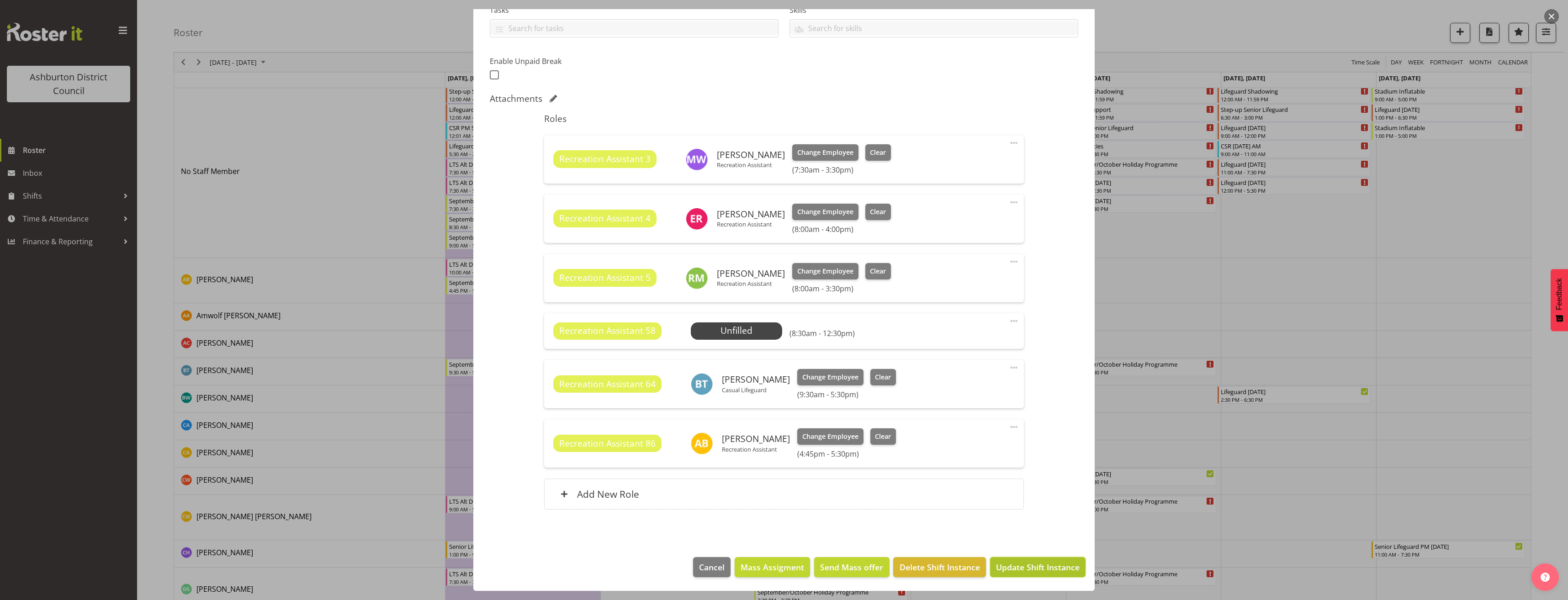
click at [1020, 573] on span "Update Shift Instance" at bounding box center [1037, 567] width 83 height 12
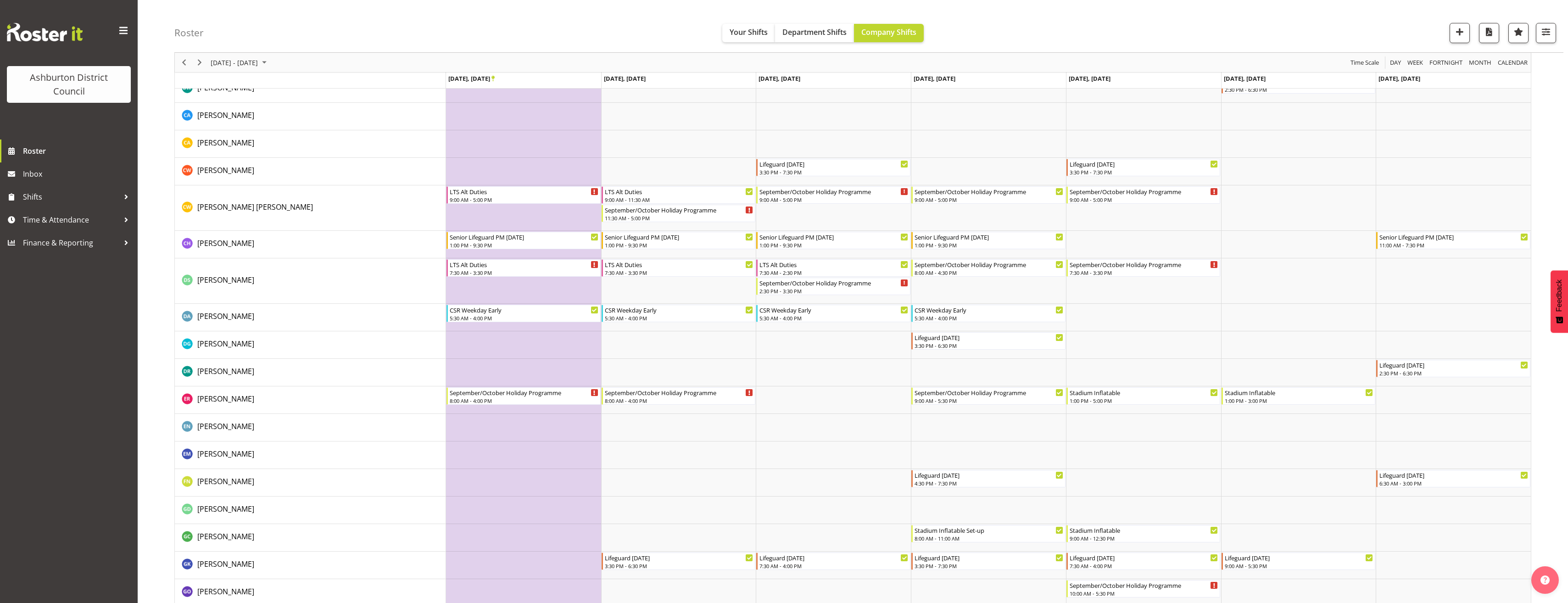
scroll to position [597, 0]
